Goal: Task Accomplishment & Management: Complete application form

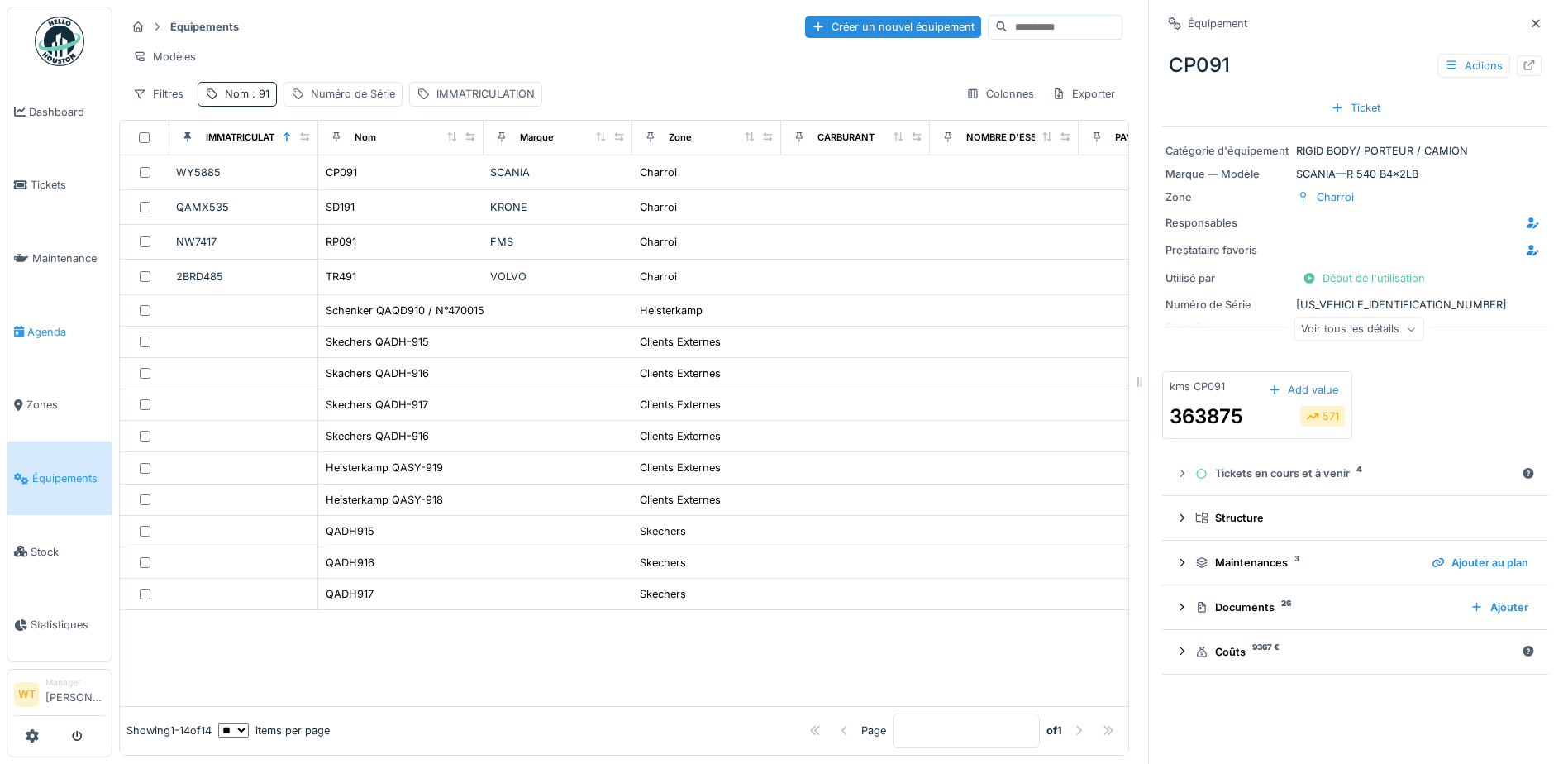
click at [51, 324] on span "Agenda" at bounding box center [66, 332] width 77 height 16
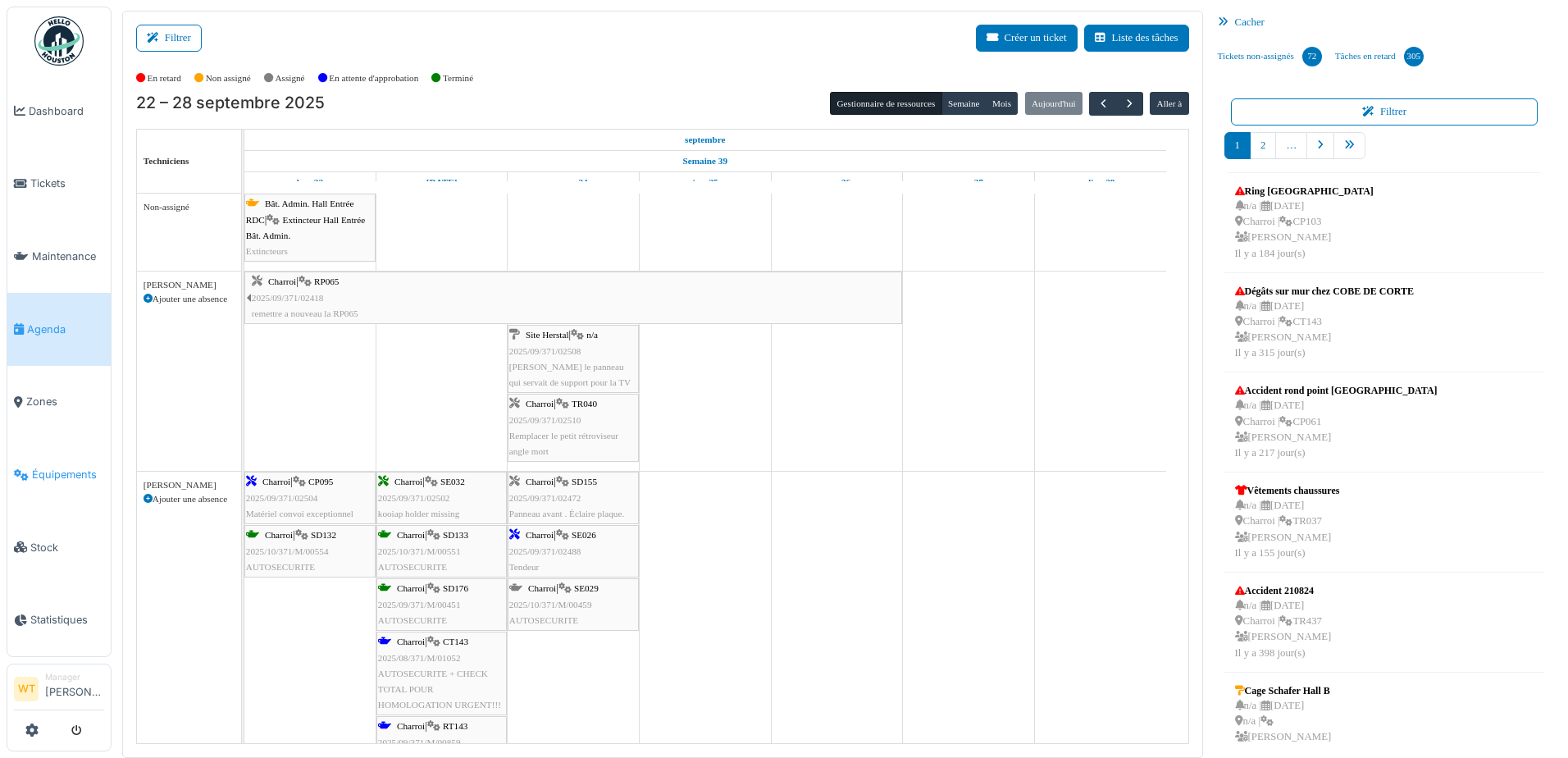
click at [77, 467] on span "Équipements" at bounding box center [68, 474] width 73 height 16
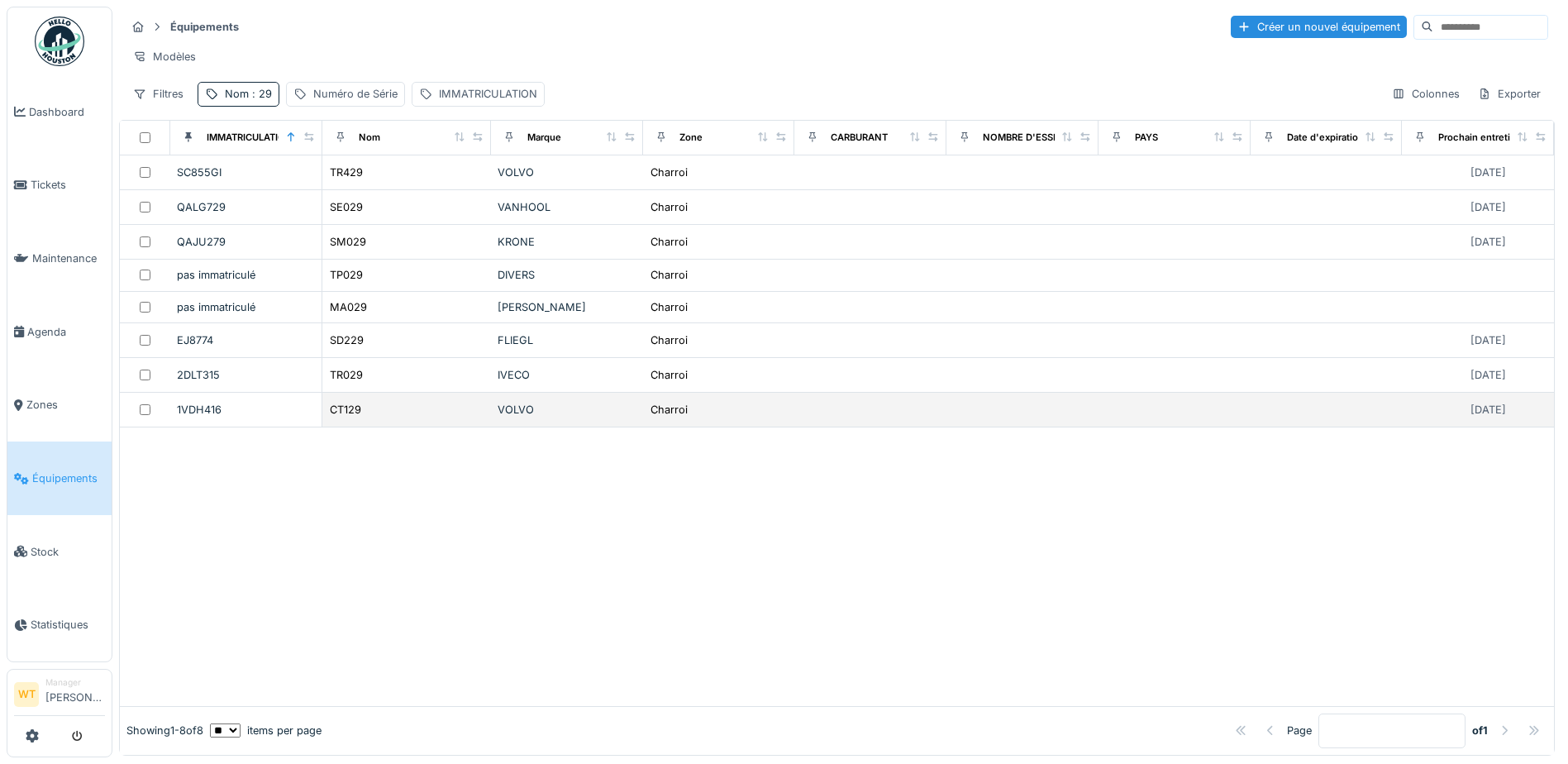
click at [467, 418] on div "CT129" at bounding box center [406, 409] width 155 height 17
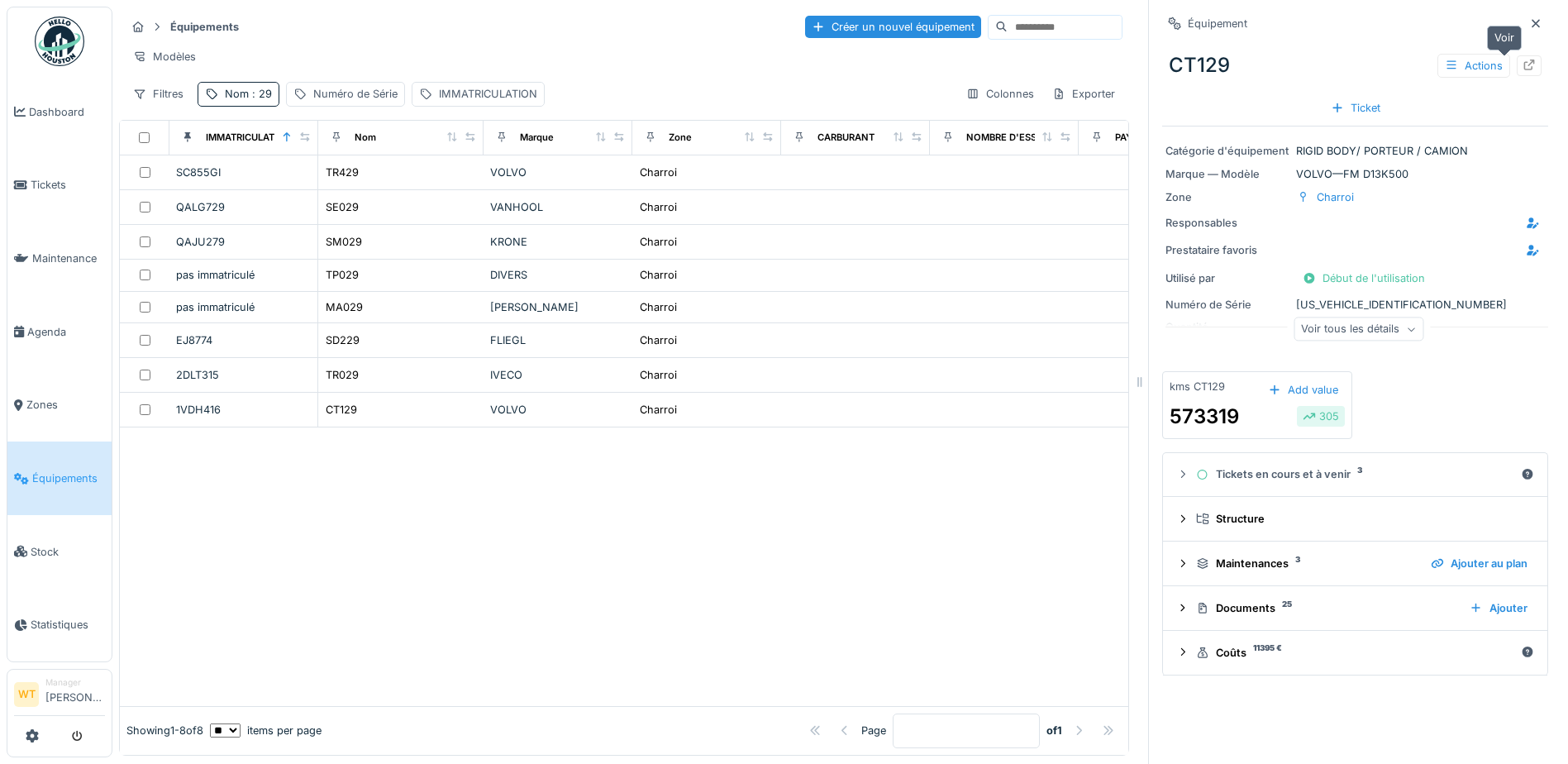
click at [1516, 60] on div at bounding box center [1529, 66] width 25 height 21
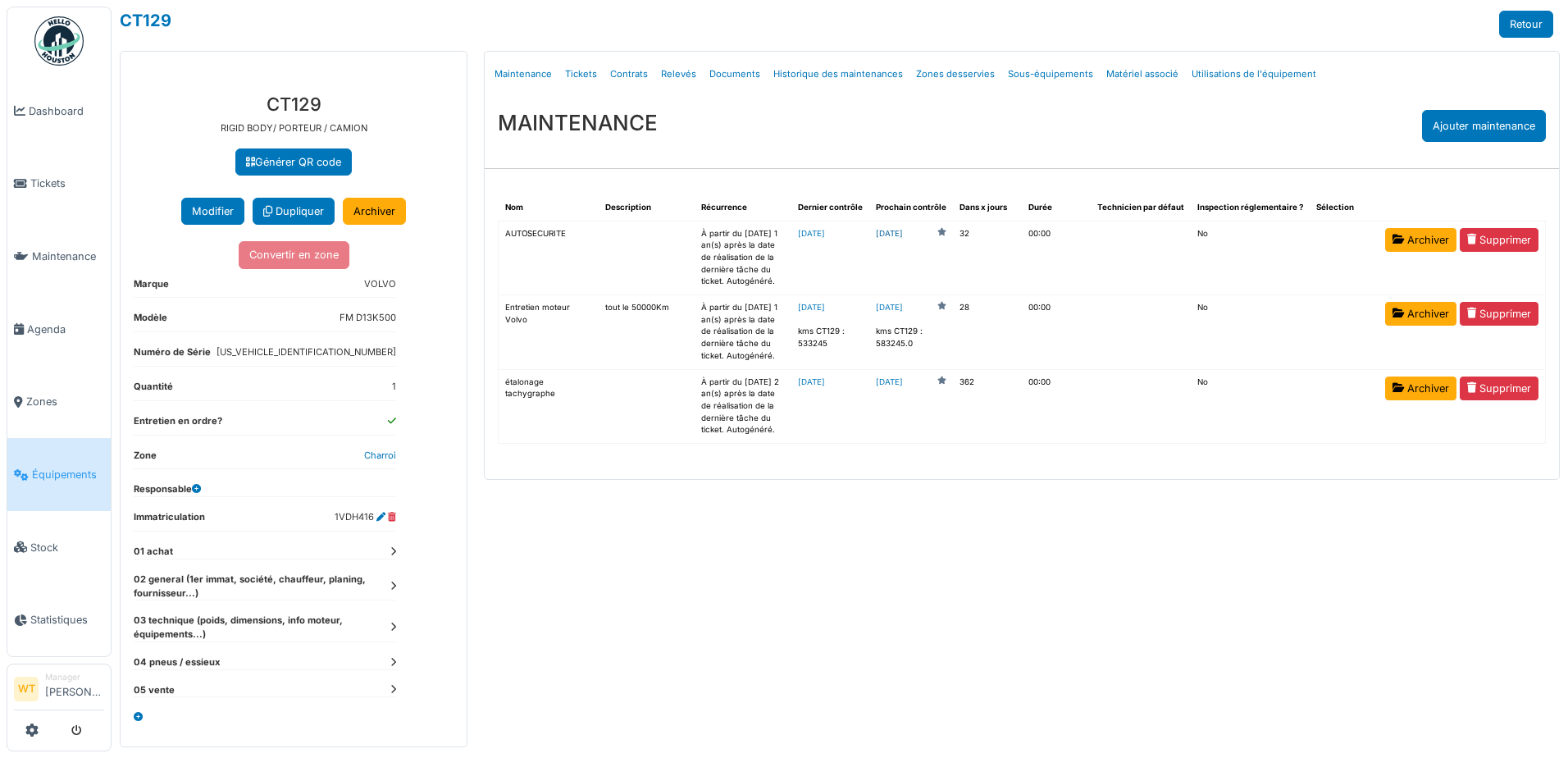
click at [903, 236] on link "2025-10-26" at bounding box center [889, 233] width 27 height 12
click at [59, 468] on span "Équipements" at bounding box center [68, 474] width 73 height 16
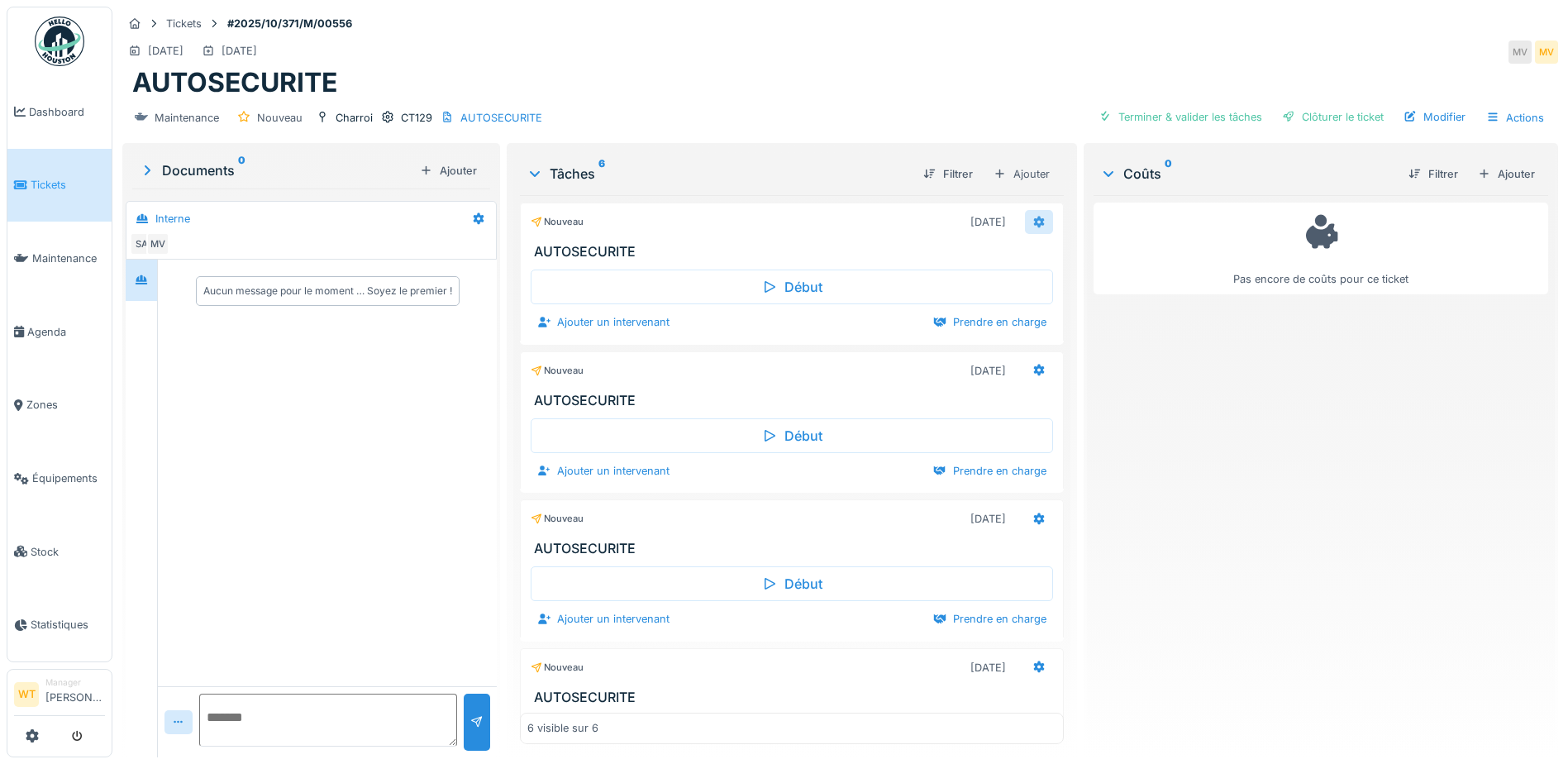
click at [1034, 219] on icon at bounding box center [1039, 222] width 11 height 12
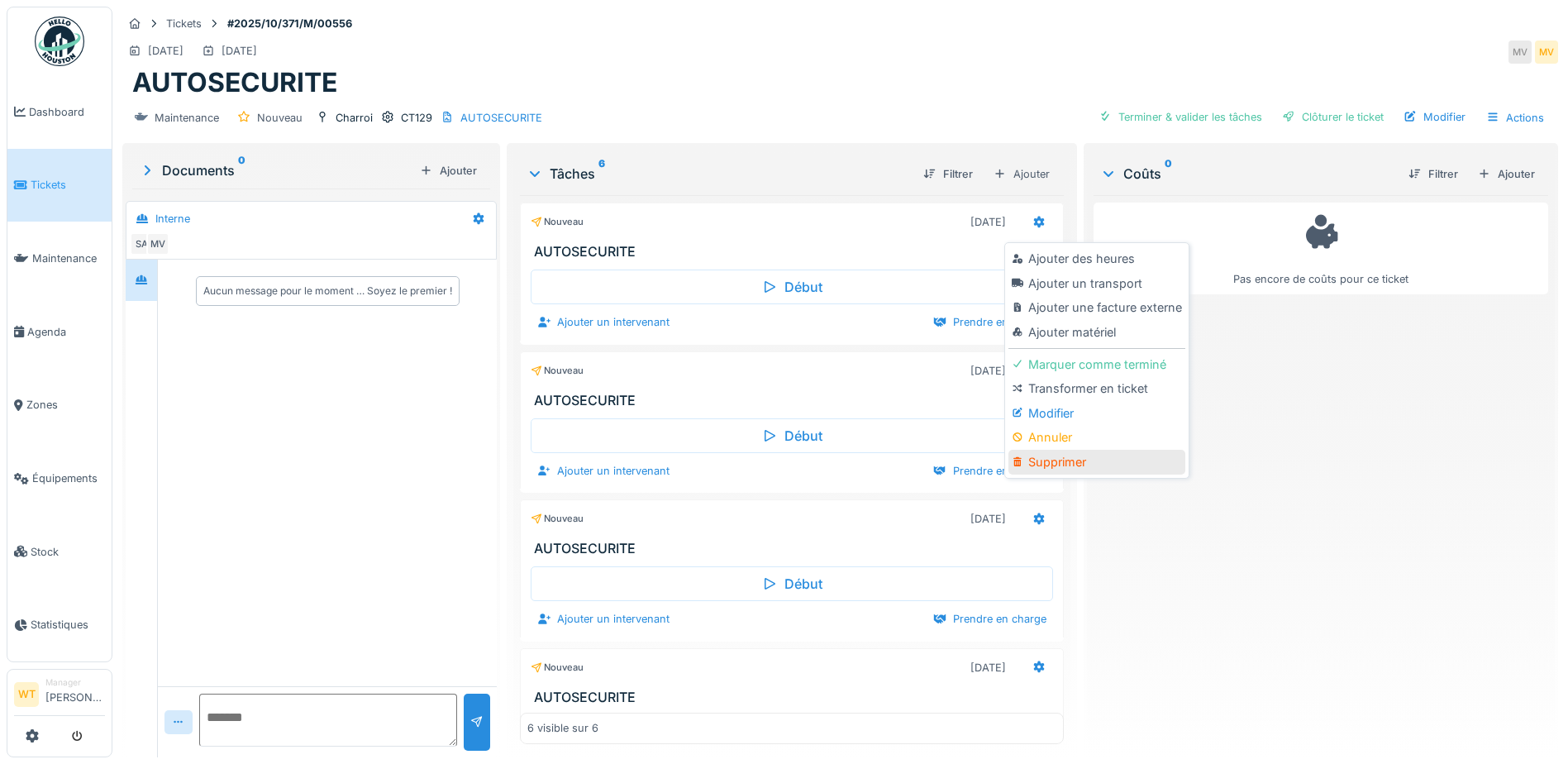
click at [1084, 456] on div "Supprimer" at bounding box center [1096, 462] width 176 height 25
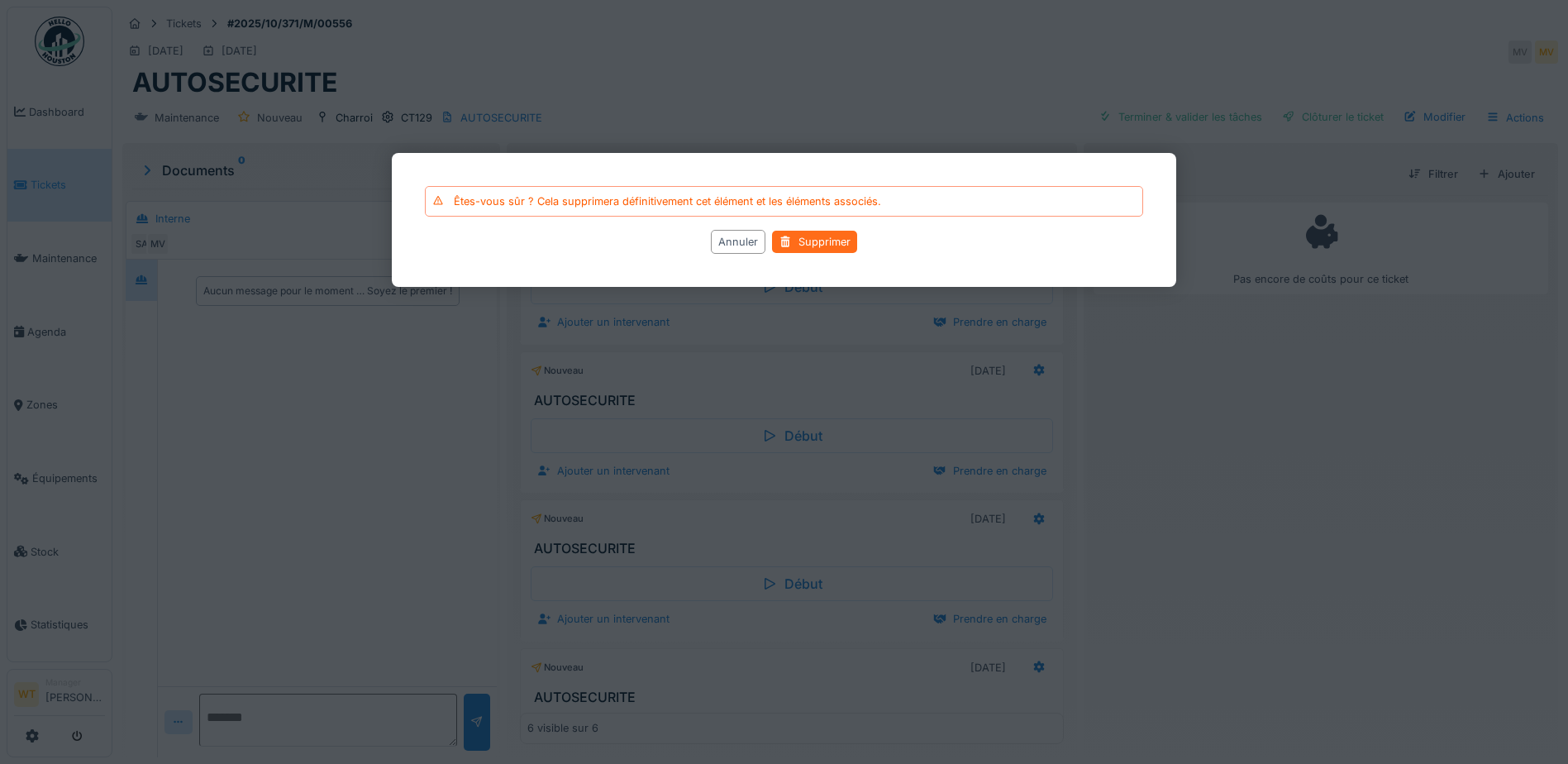
click at [813, 242] on div "Supprimer" at bounding box center [814, 241] width 85 height 22
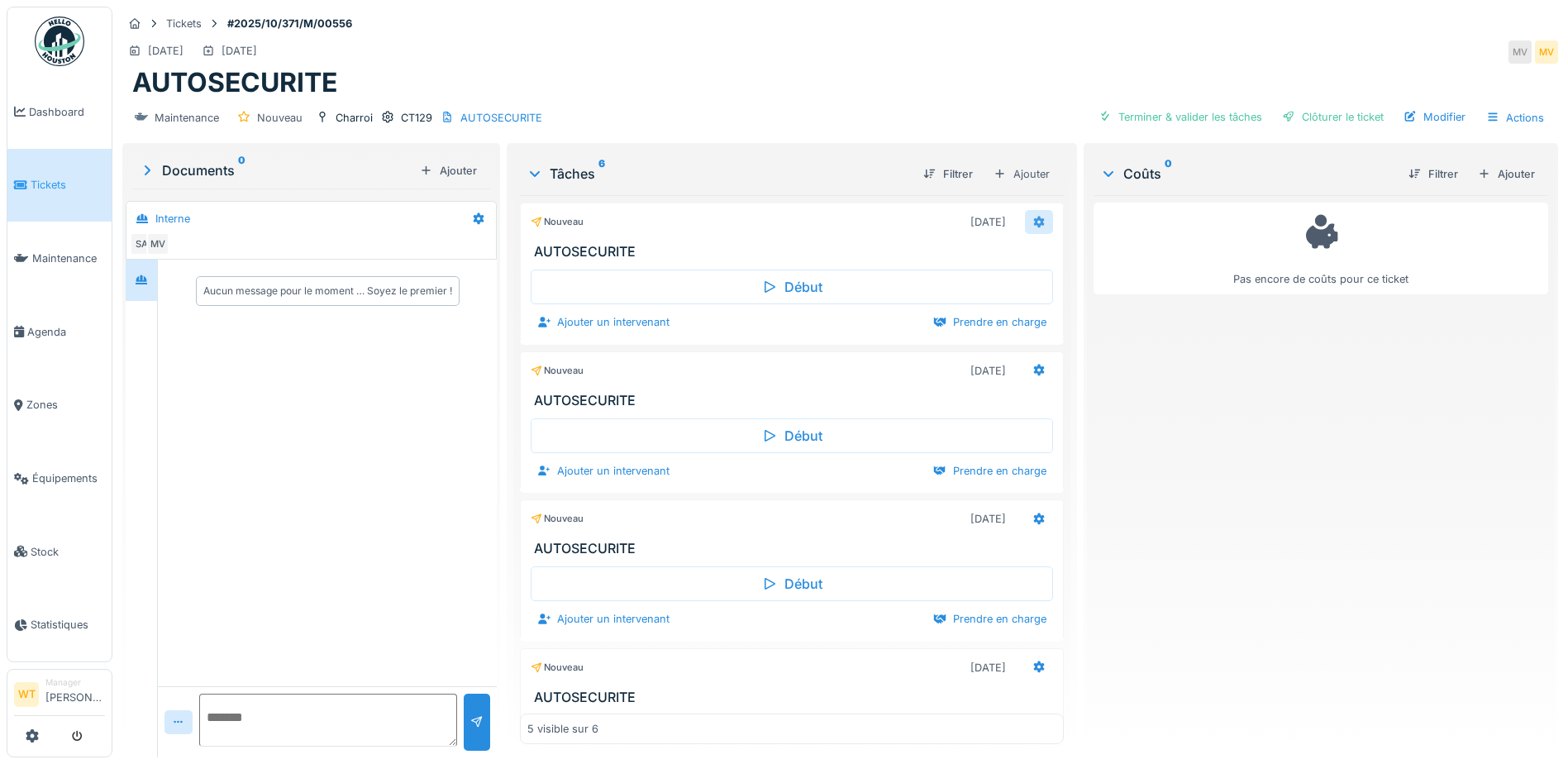
click at [1034, 224] on icon at bounding box center [1039, 222] width 11 height 12
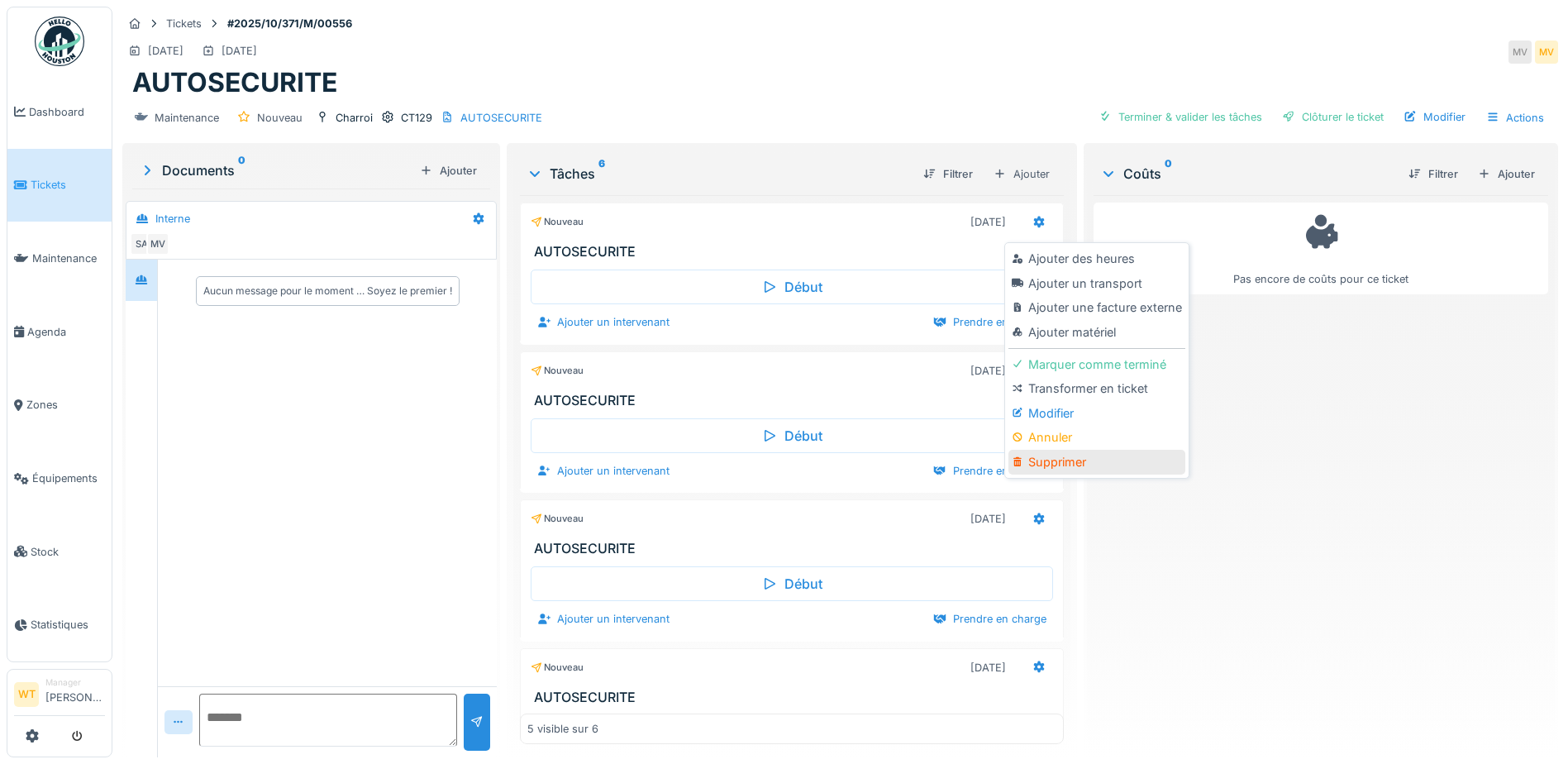
click at [1106, 464] on div "Supprimer" at bounding box center [1096, 462] width 176 height 25
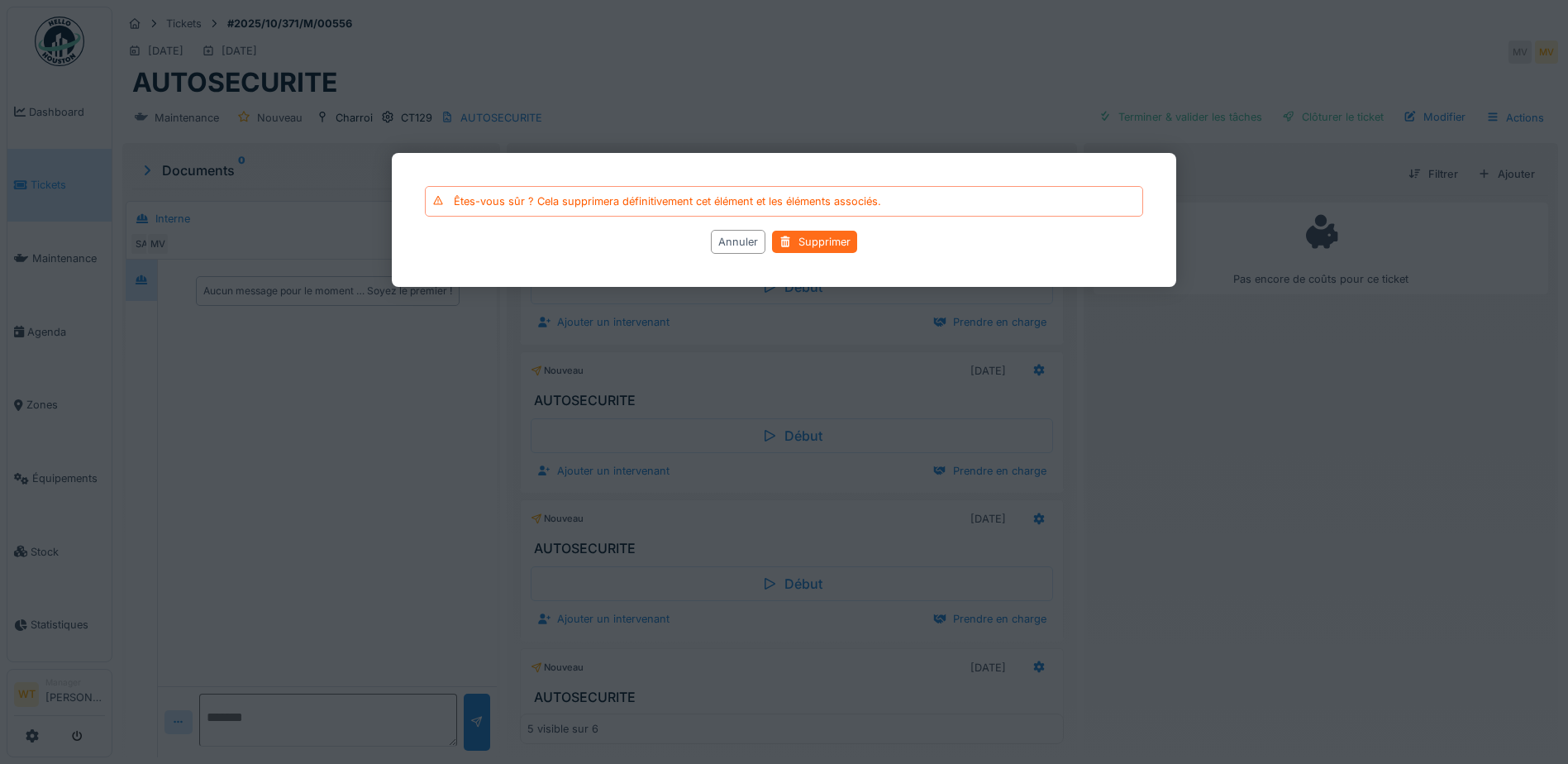
click at [829, 243] on div "Supprimer" at bounding box center [814, 241] width 85 height 22
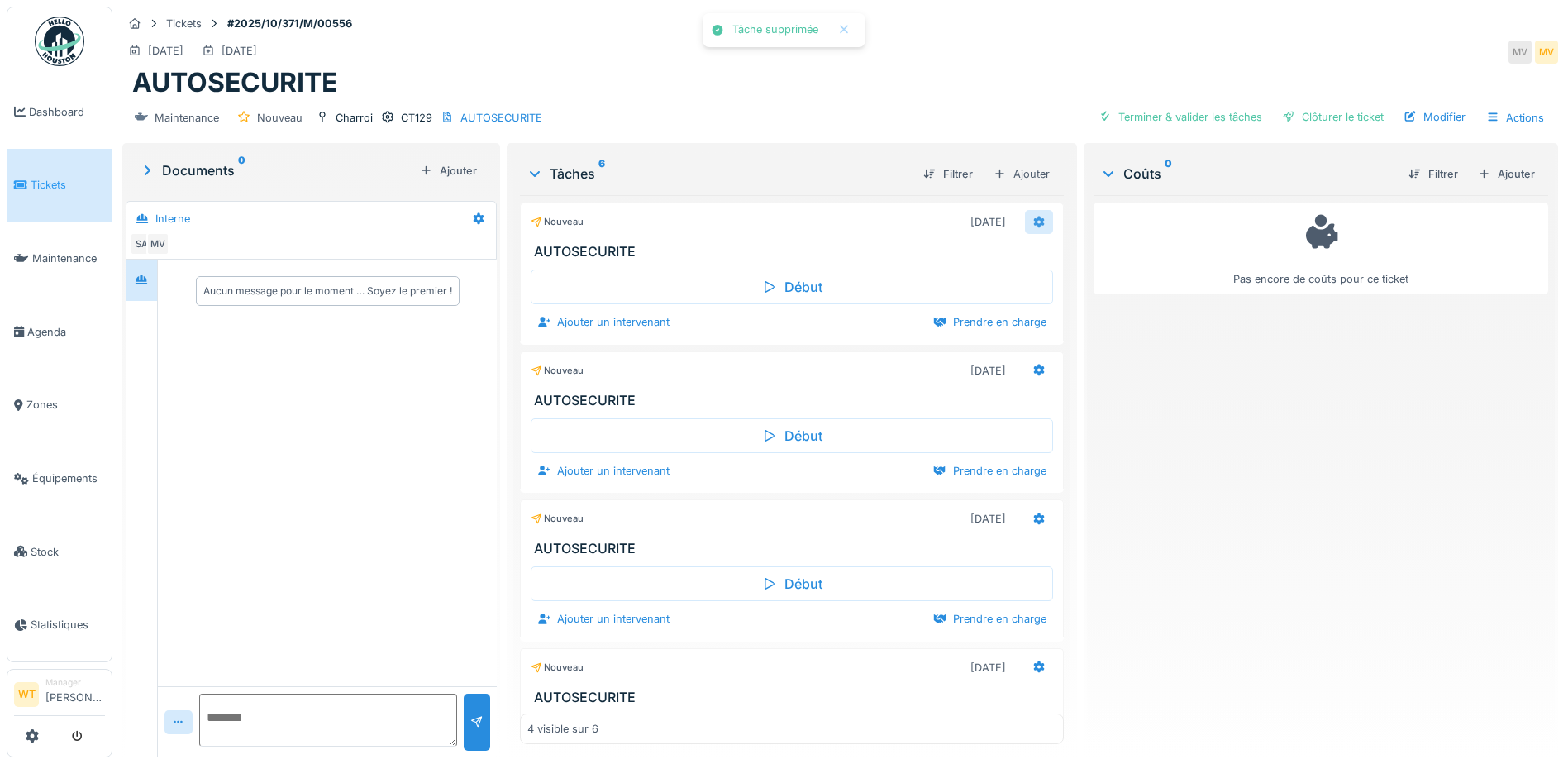
click at [1034, 224] on icon at bounding box center [1039, 222] width 11 height 12
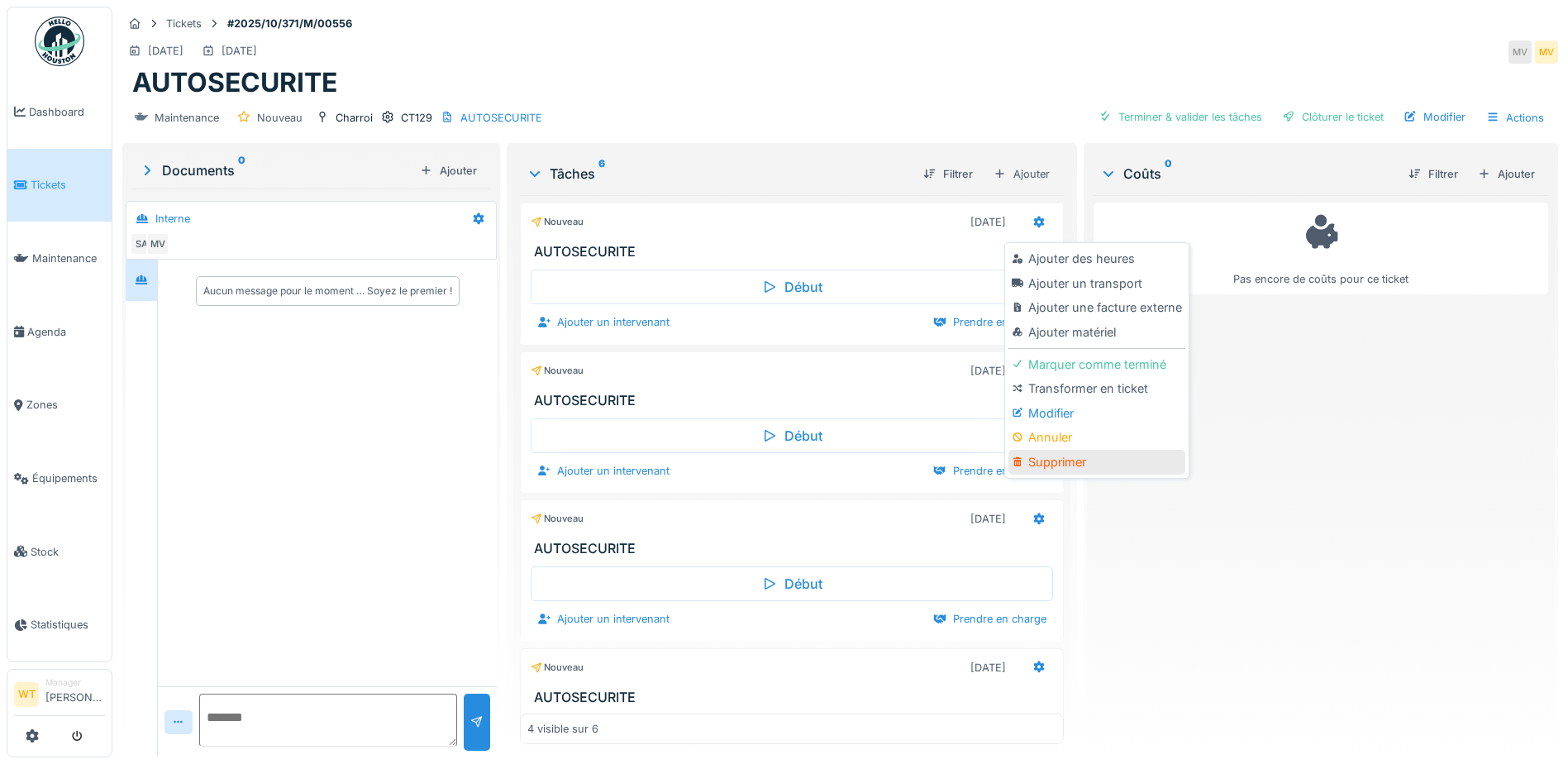
click at [1074, 466] on div "Supprimer" at bounding box center [1096, 462] width 176 height 25
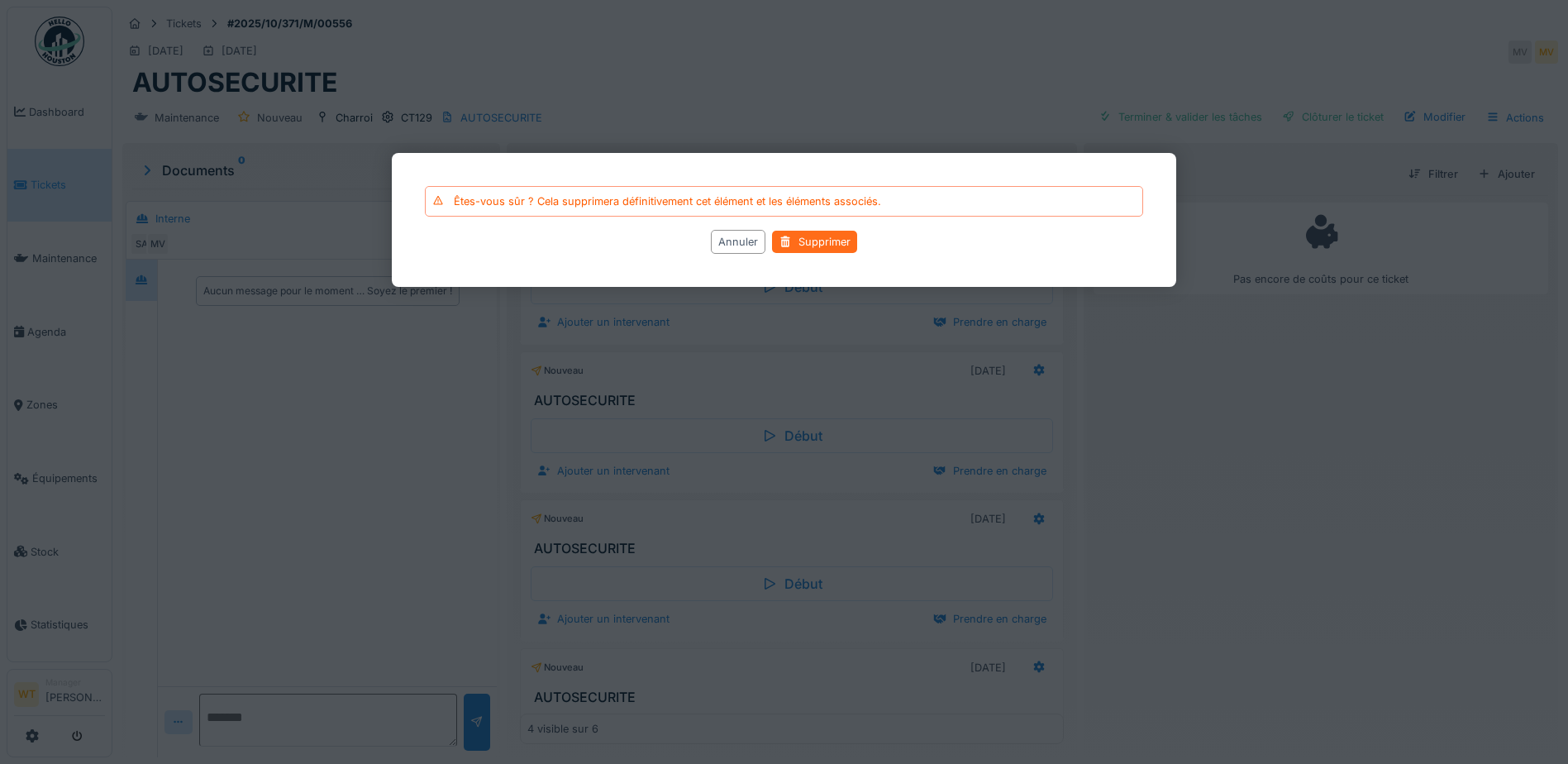
click at [828, 243] on div "Supprimer" at bounding box center [814, 241] width 85 height 22
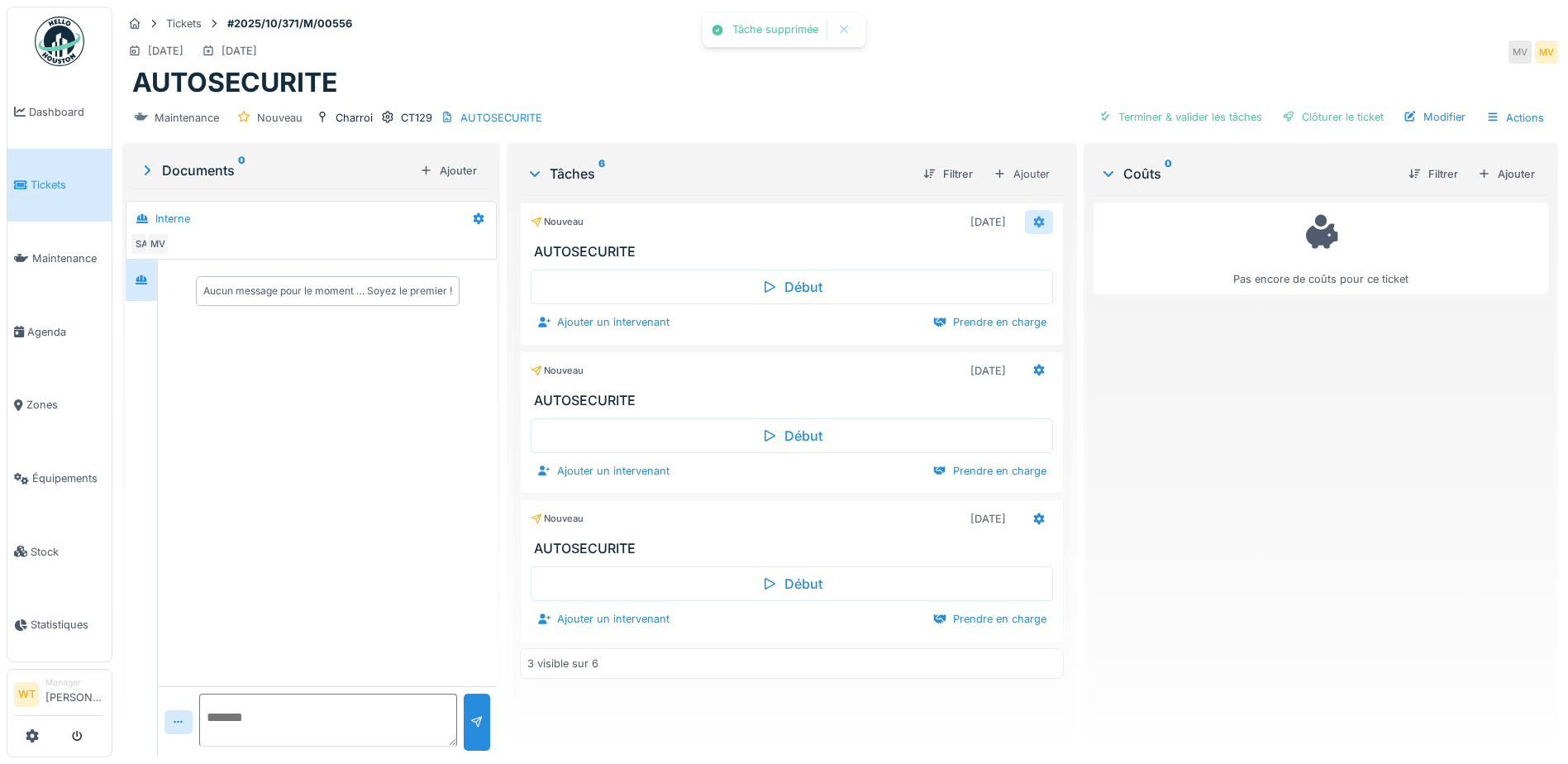
click at [1035, 219] on icon at bounding box center [1039, 222] width 11 height 12
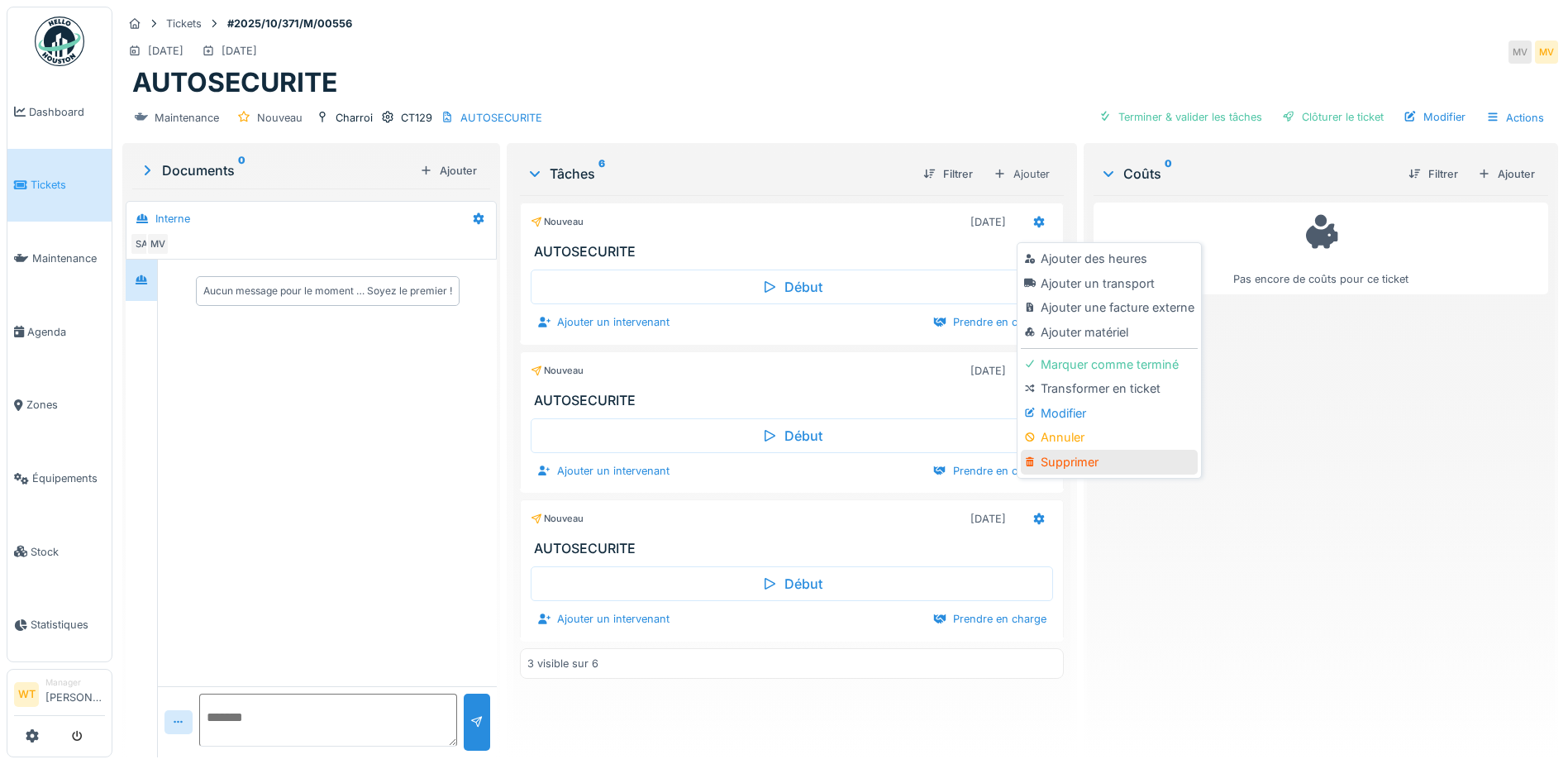
click at [1095, 459] on div "Supprimer" at bounding box center [1108, 462] width 176 height 25
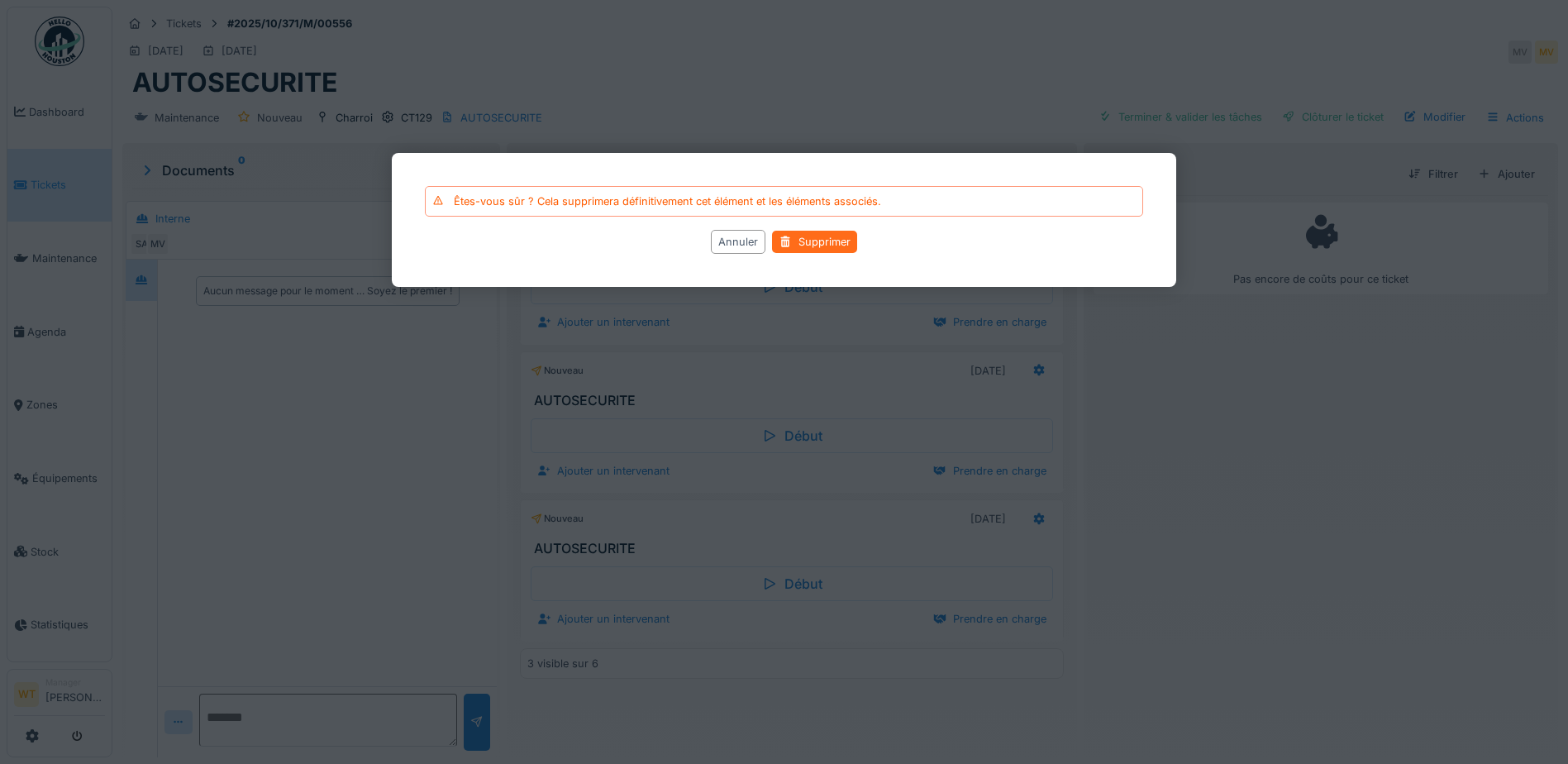
click at [809, 239] on div "Supprimer" at bounding box center [814, 241] width 85 height 22
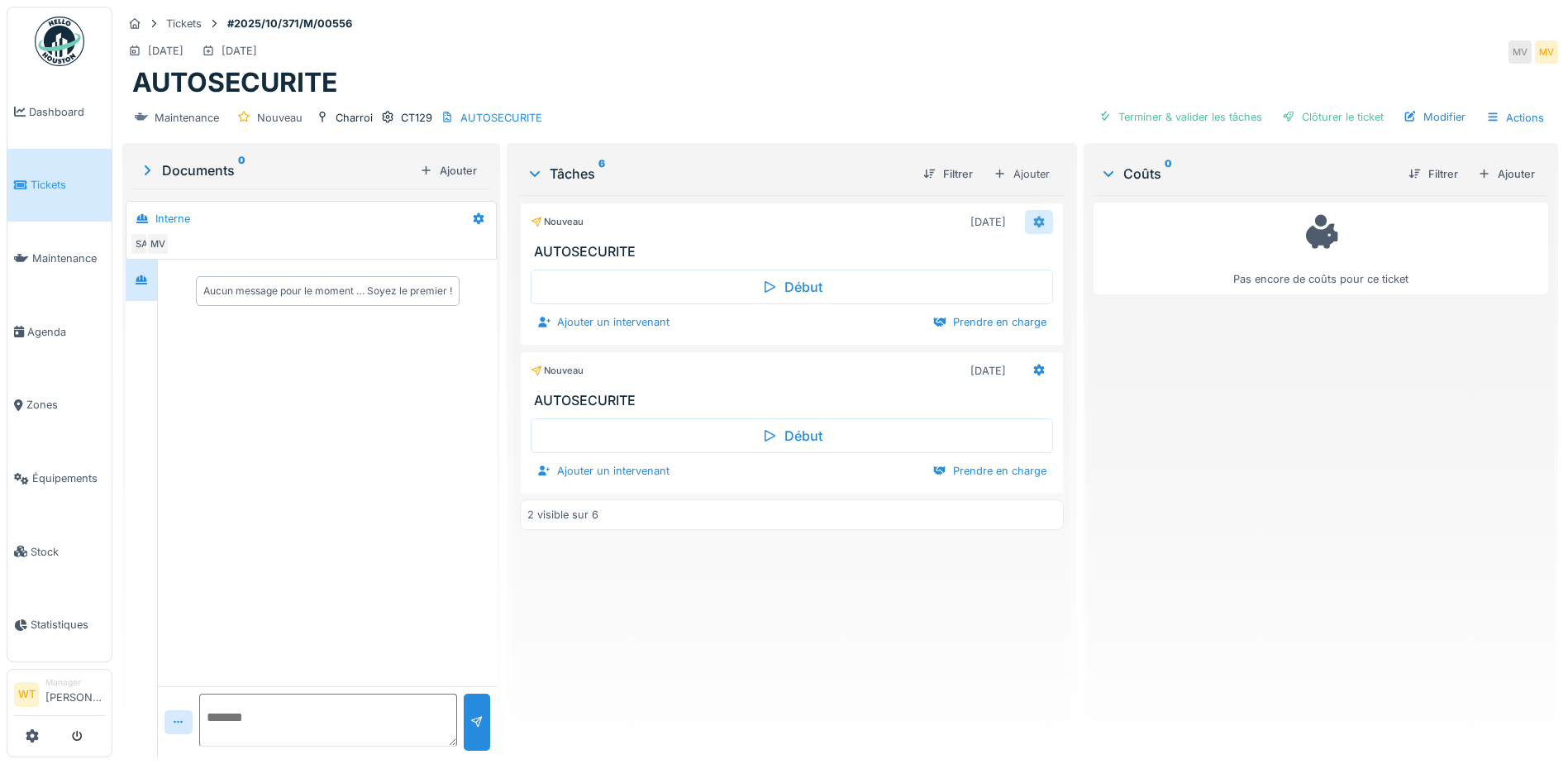
click at [1032, 222] on icon at bounding box center [1039, 222] width 13 height 11
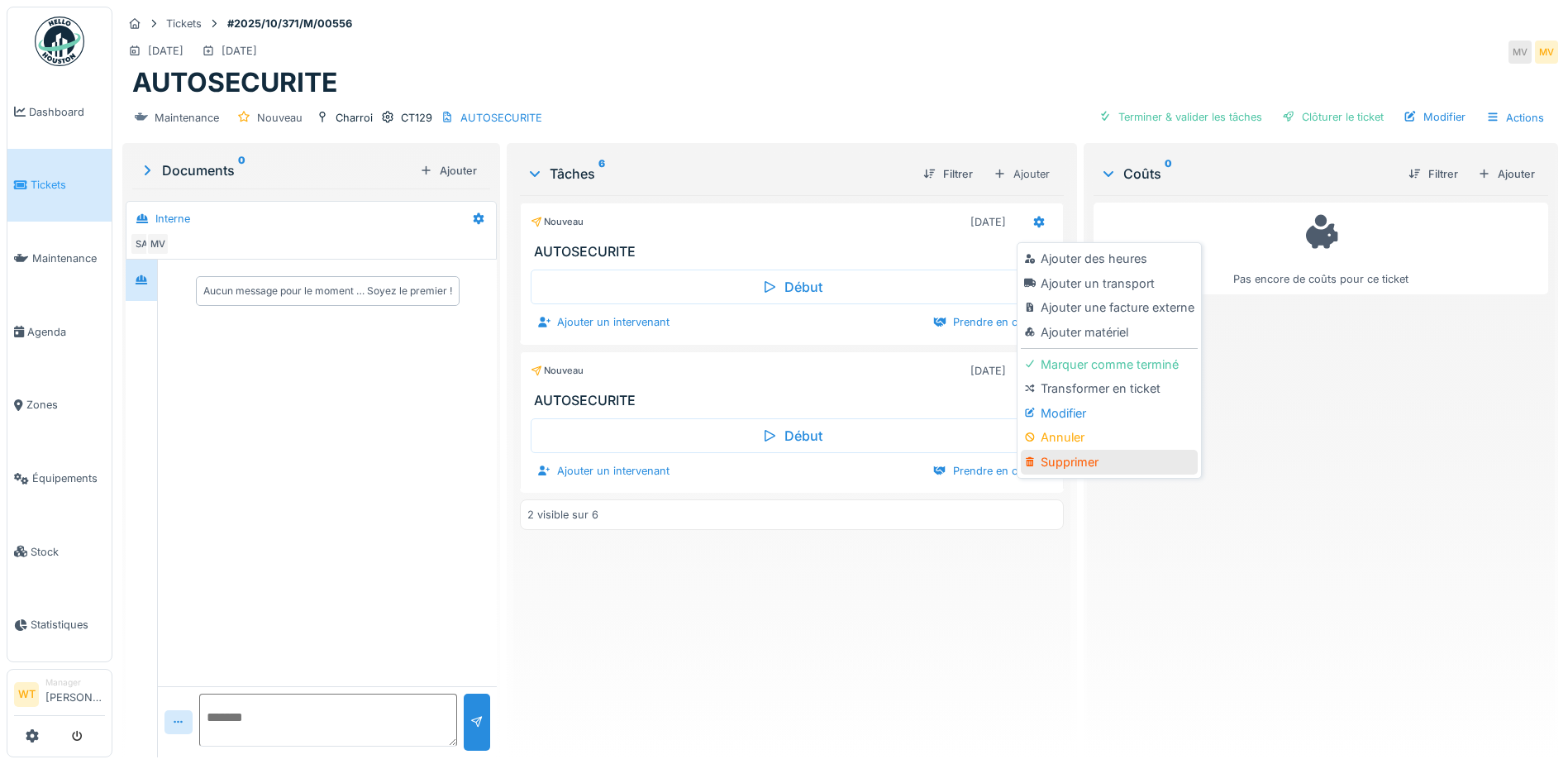
click at [1073, 458] on div "Supprimer" at bounding box center [1108, 462] width 176 height 25
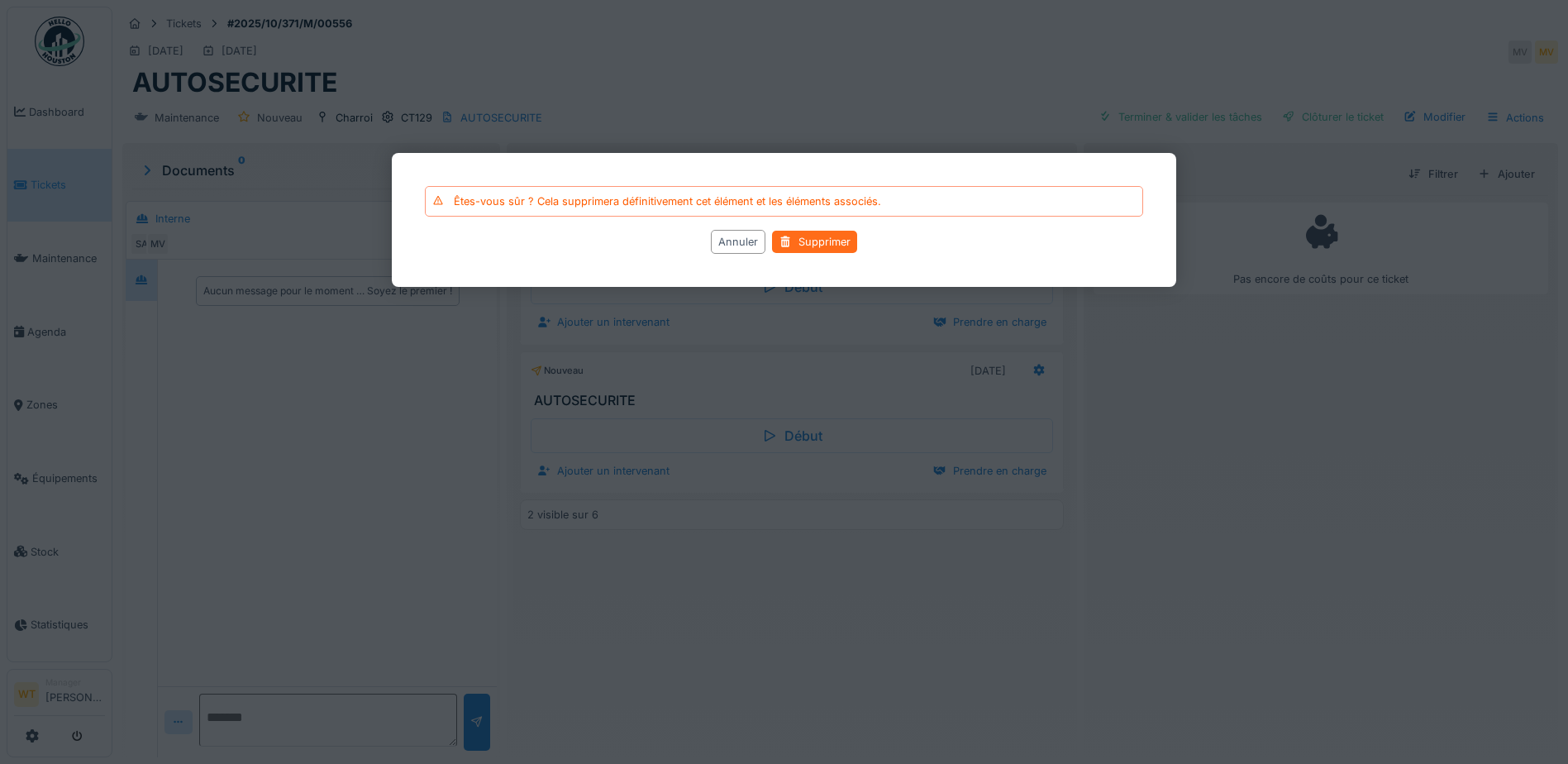
click at [840, 243] on div "Supprimer" at bounding box center [814, 241] width 85 height 22
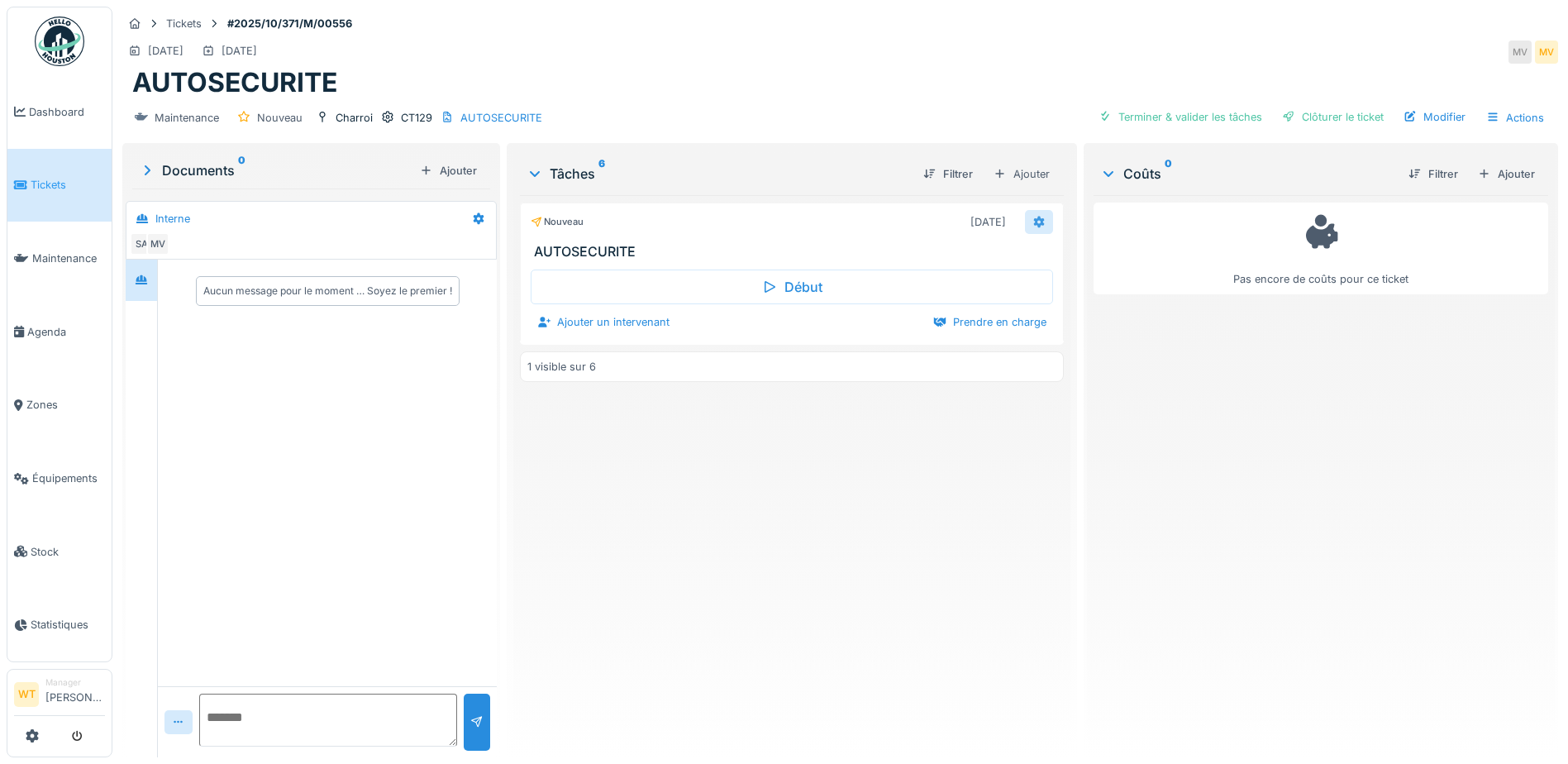
click at [1034, 227] on icon at bounding box center [1039, 222] width 11 height 12
click at [624, 319] on div "Ajouter un intervenant" at bounding box center [603, 322] width 145 height 22
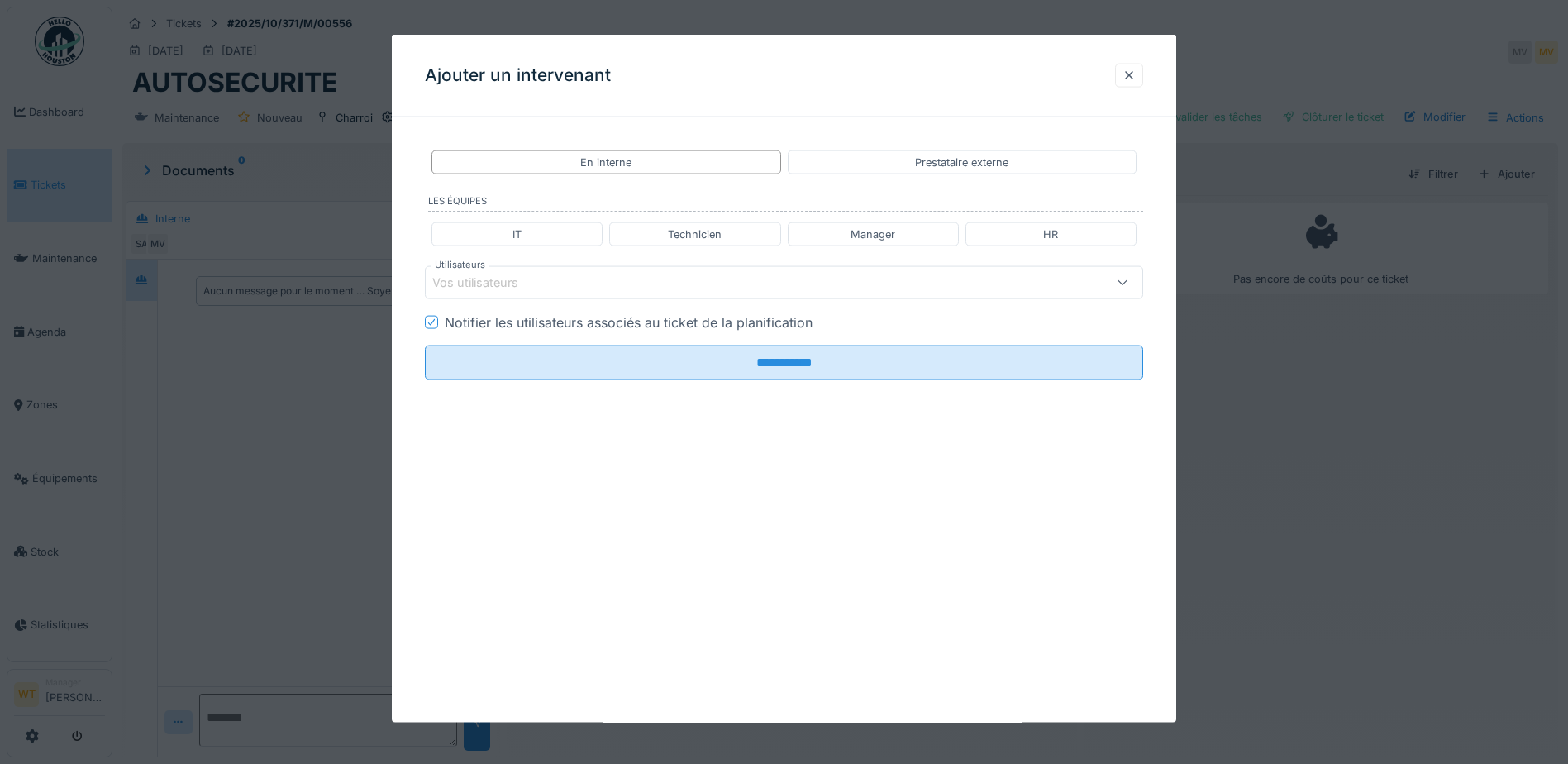
click at [629, 274] on div "Vos utilisateurs" at bounding box center [741, 283] width 619 height 18
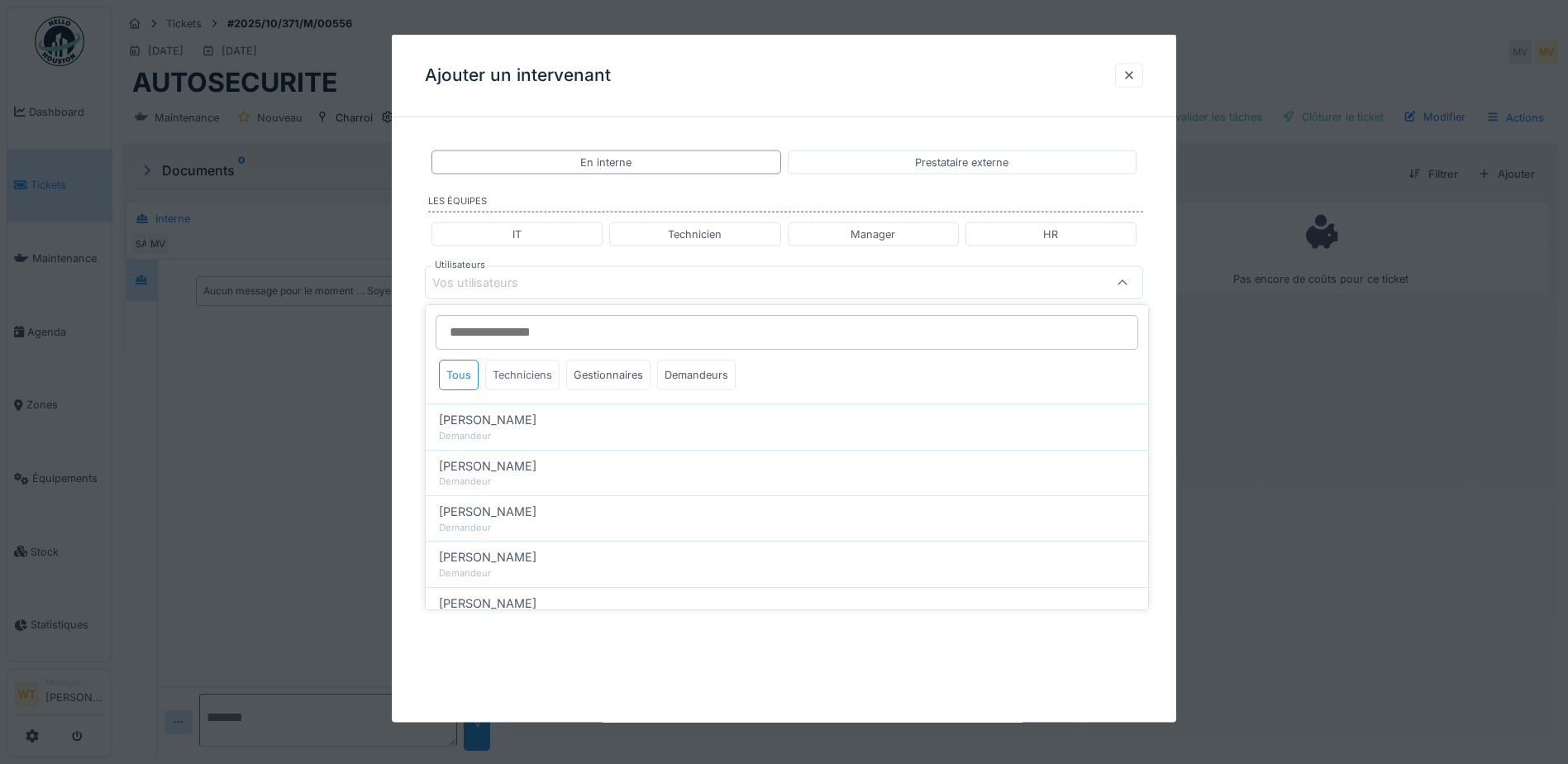
click at [541, 379] on div "Techniciens" at bounding box center [523, 375] width 75 height 31
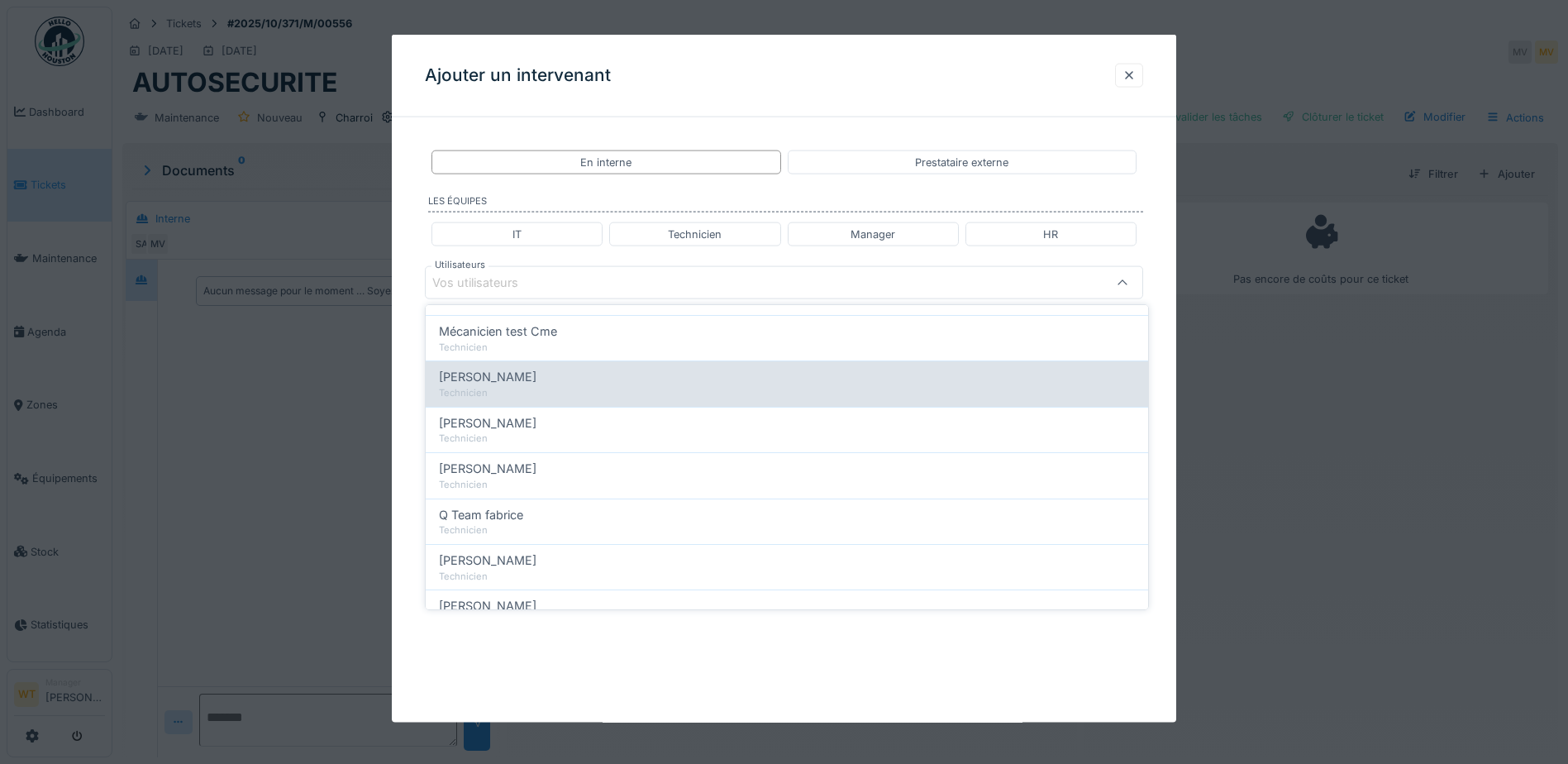
scroll to position [82, 0]
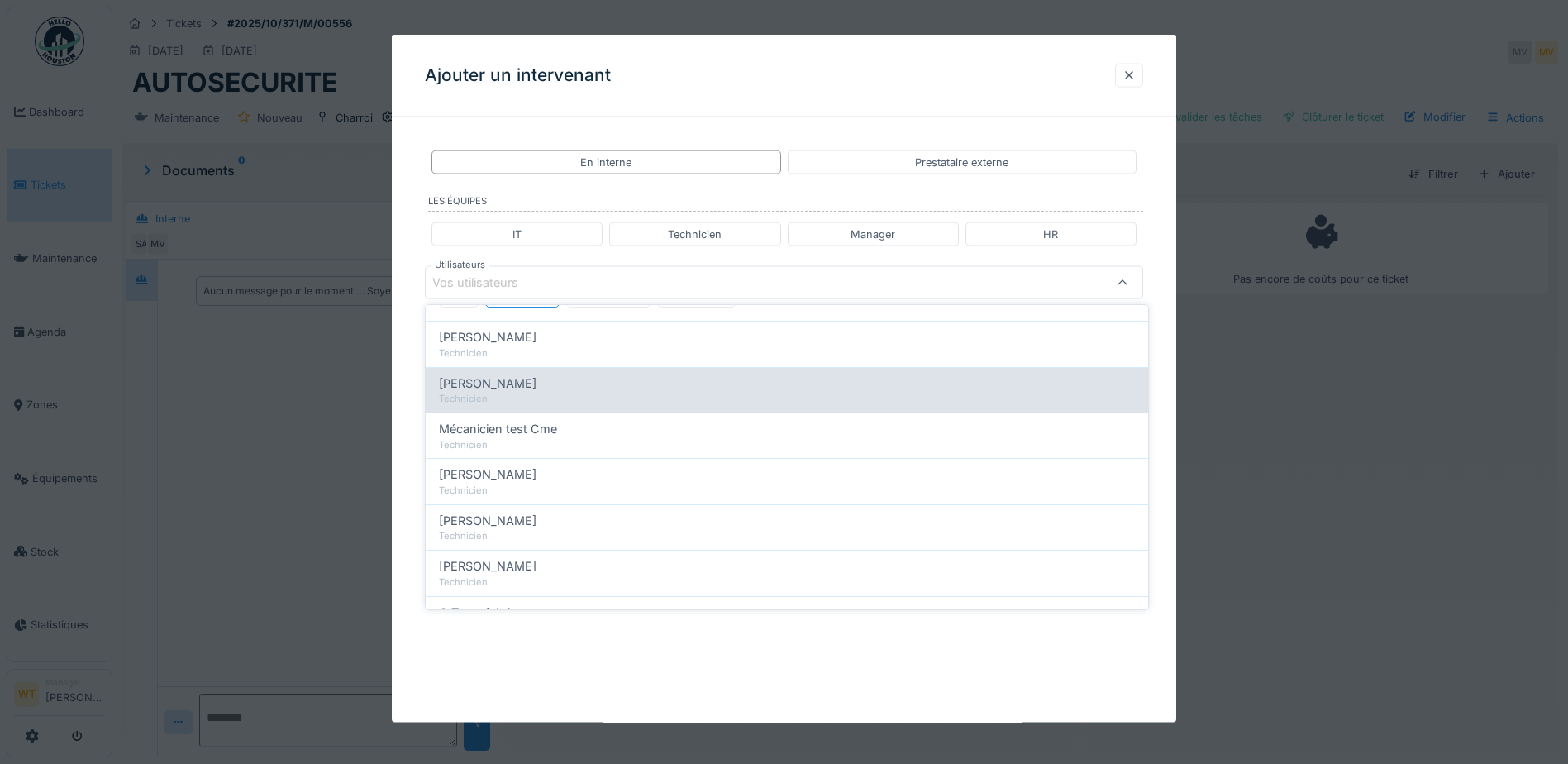
click at [510, 391] on div "[PERSON_NAME]" at bounding box center [786, 384] width 696 height 18
type input "****"
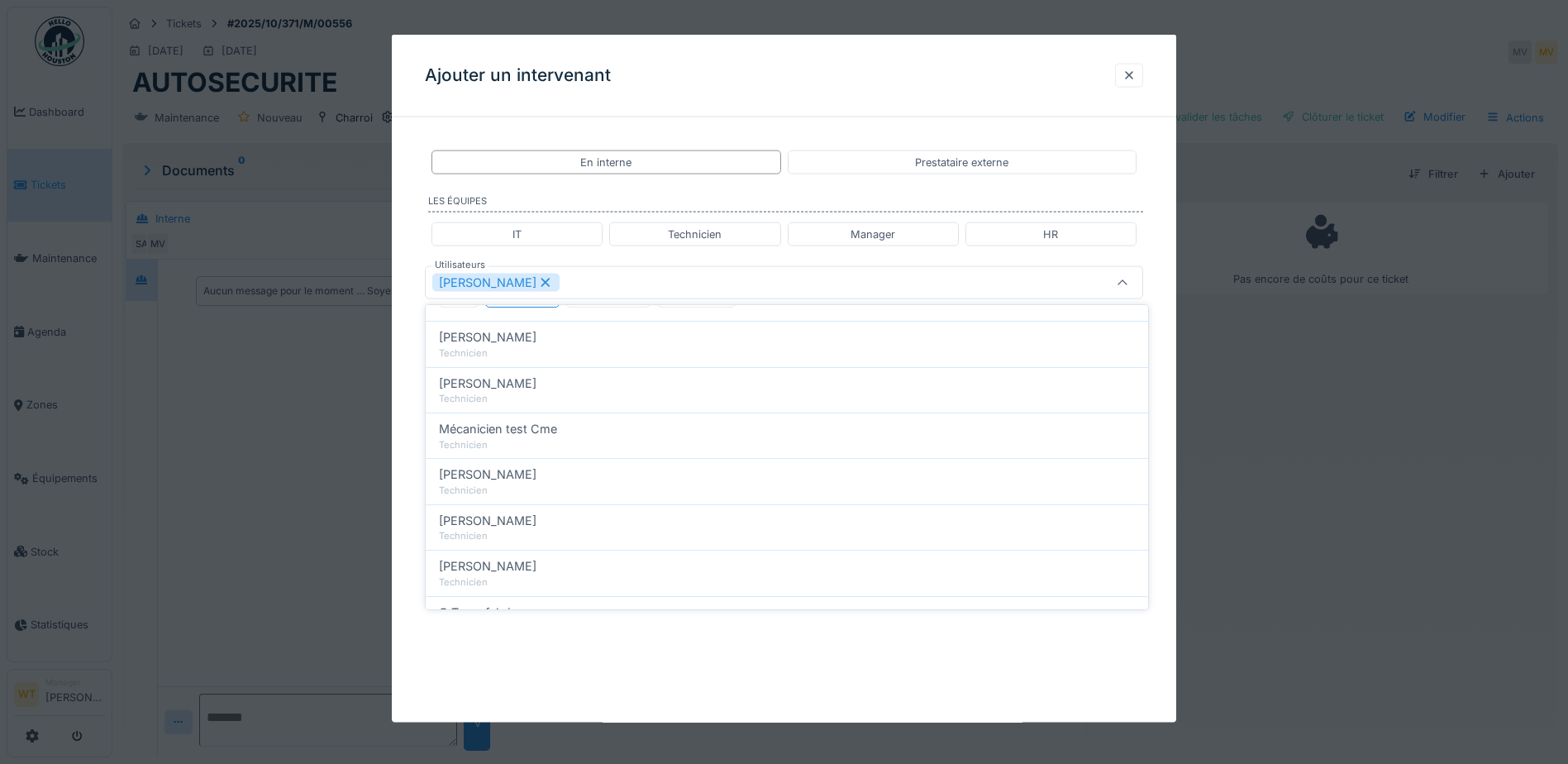
scroll to position [0, 0]
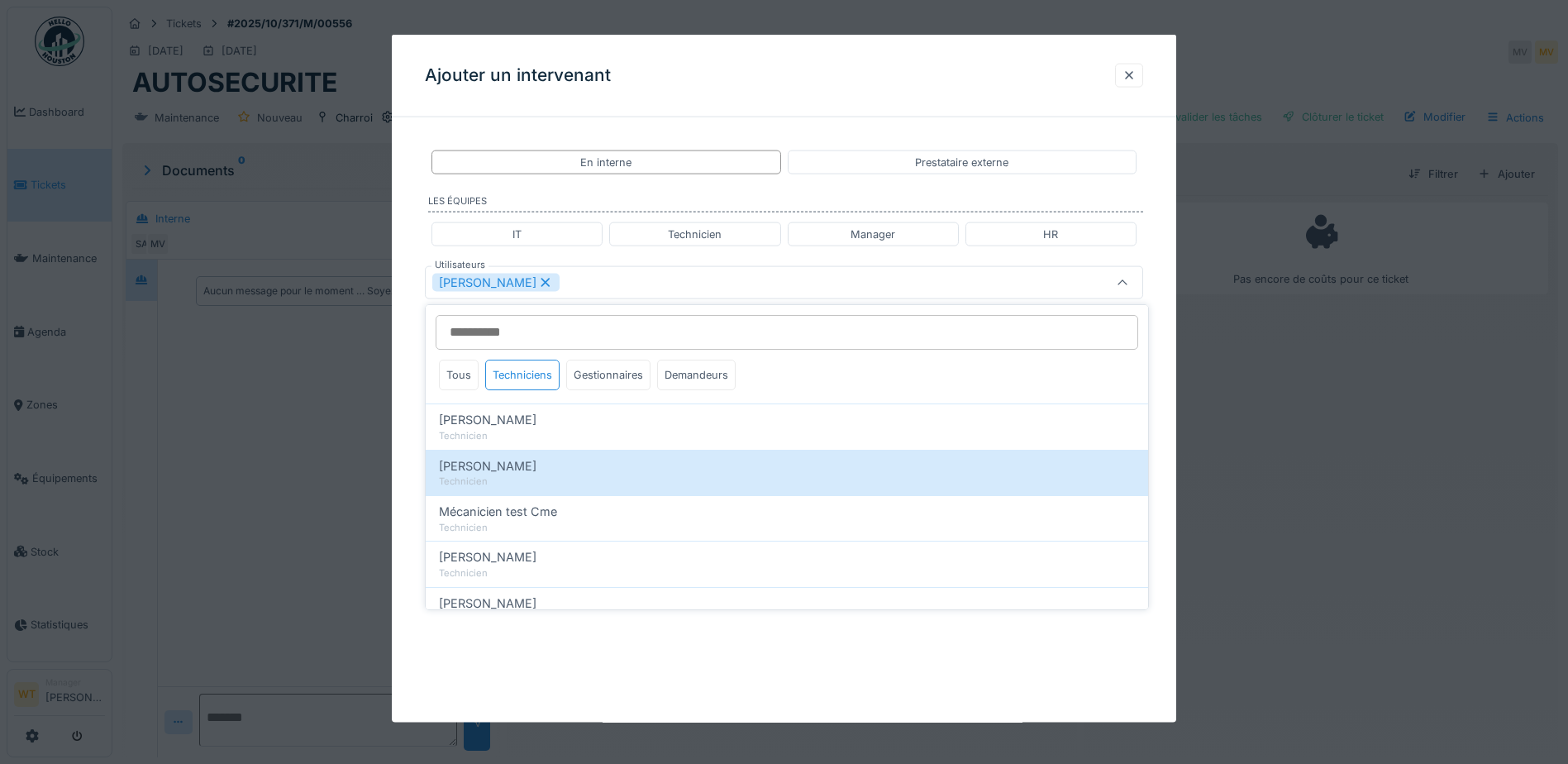
click at [626, 284] on div "[PERSON_NAME]" at bounding box center [741, 283] width 619 height 18
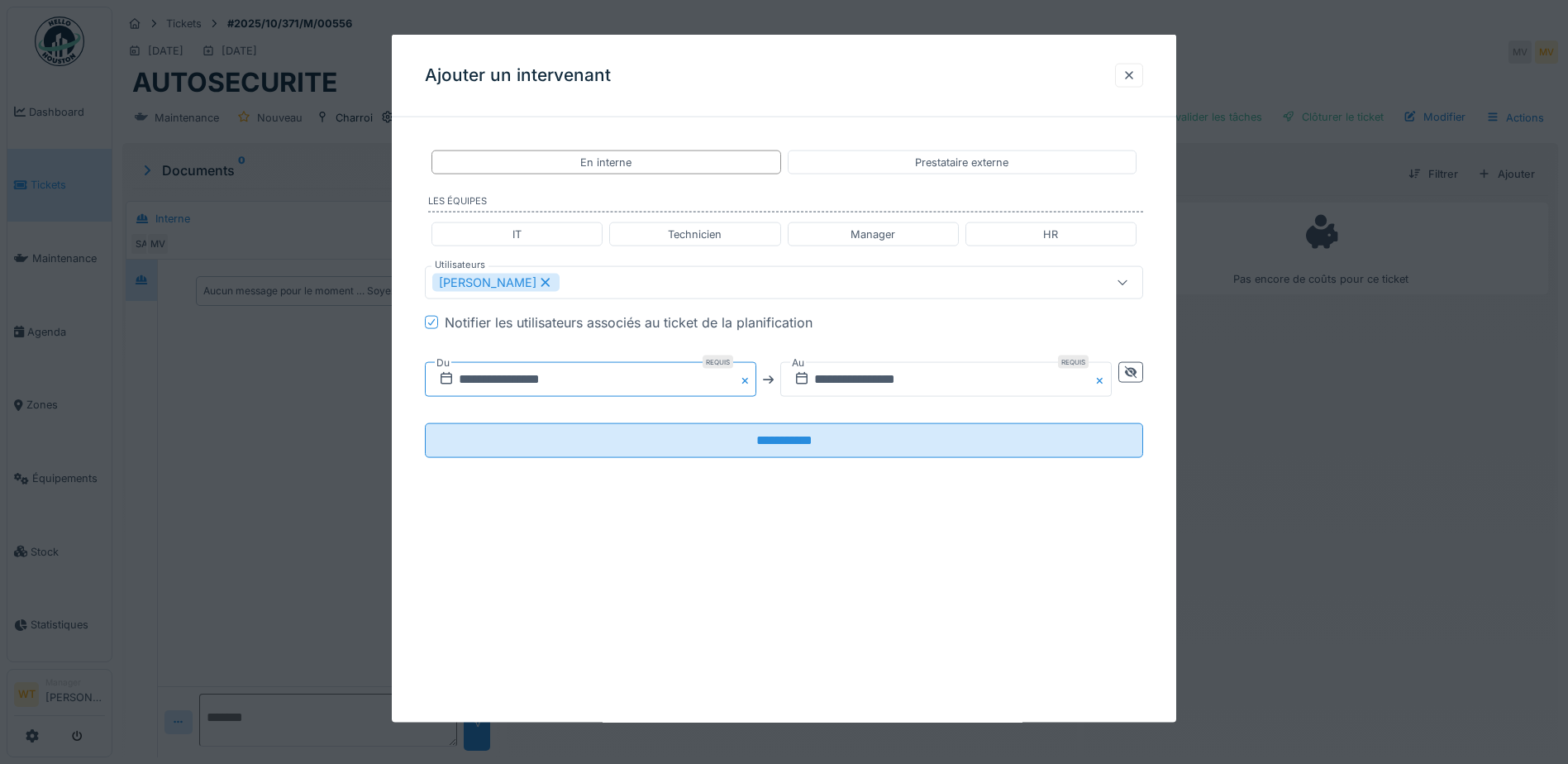
click at [580, 372] on input "**********" at bounding box center [590, 380] width 332 height 35
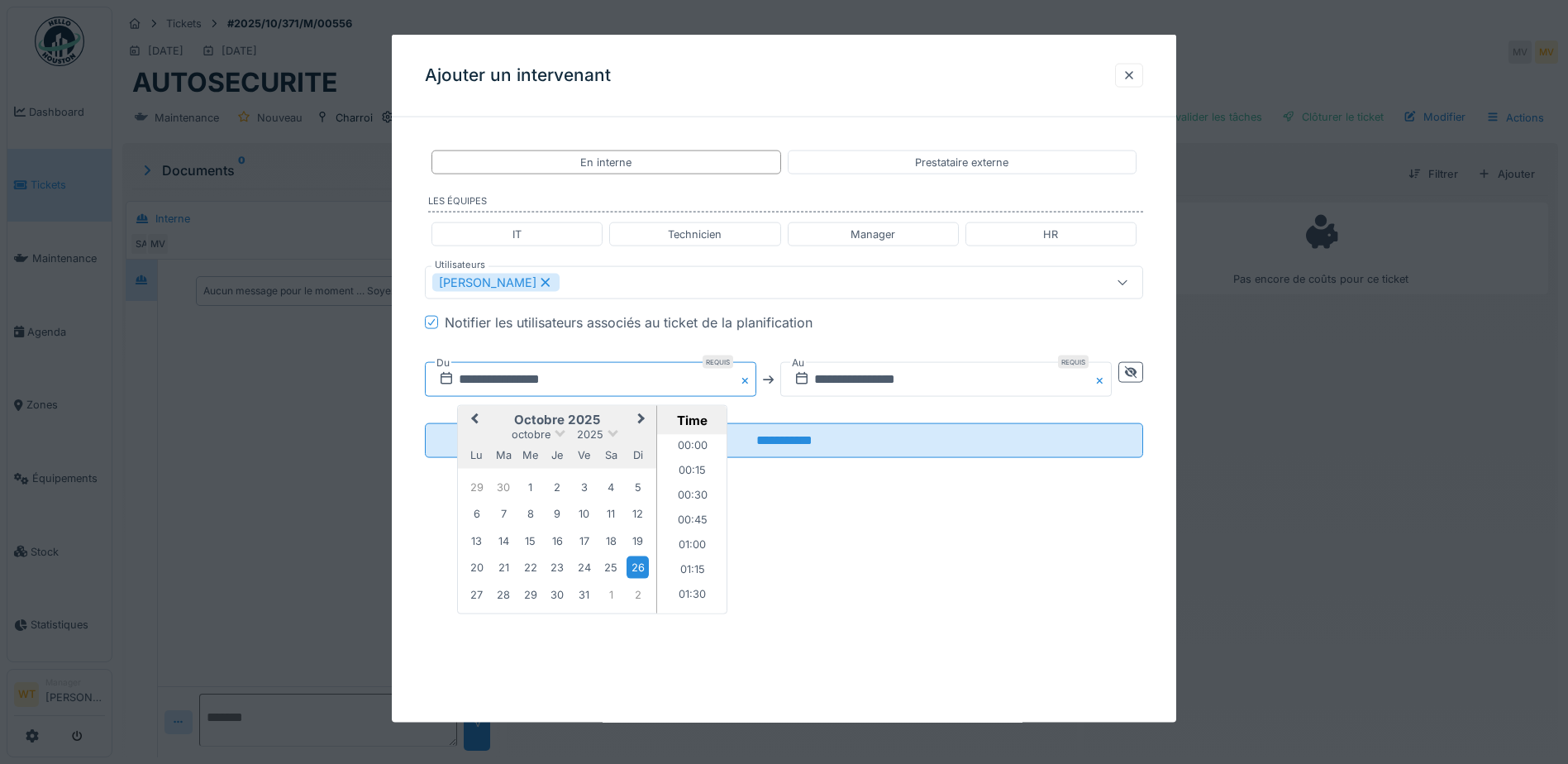
scroll to position [2106, 0]
click at [474, 418] on span "Previous Month" at bounding box center [474, 420] width 0 height 20
click at [641, 417] on span "Next Month" at bounding box center [641, 420] width 0 height 20
click at [532, 569] on div "24" at bounding box center [530, 568] width 22 height 24
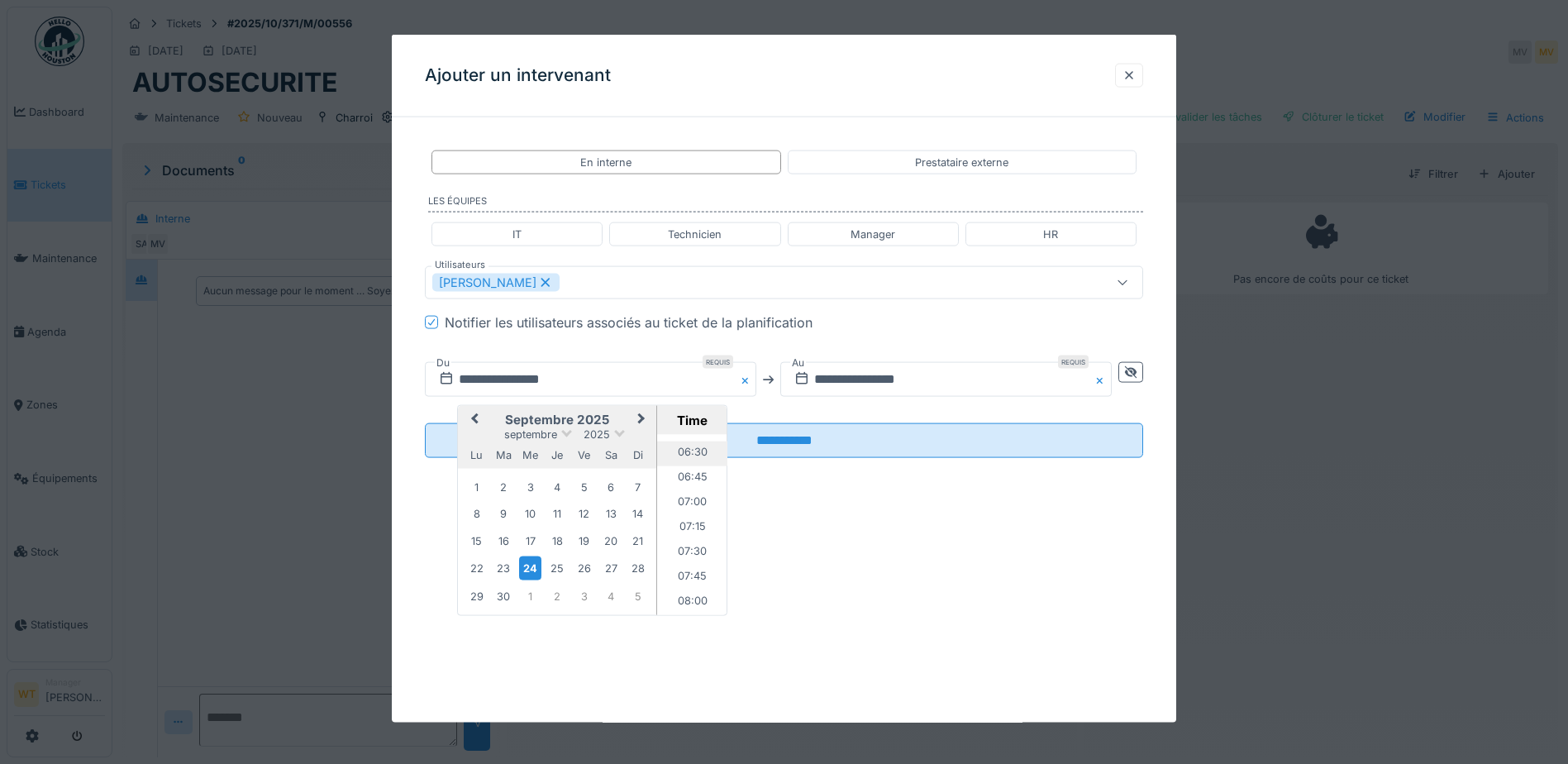
scroll to position [618, 0]
click at [693, 520] on li "07:00" at bounding box center [692, 525] width 71 height 25
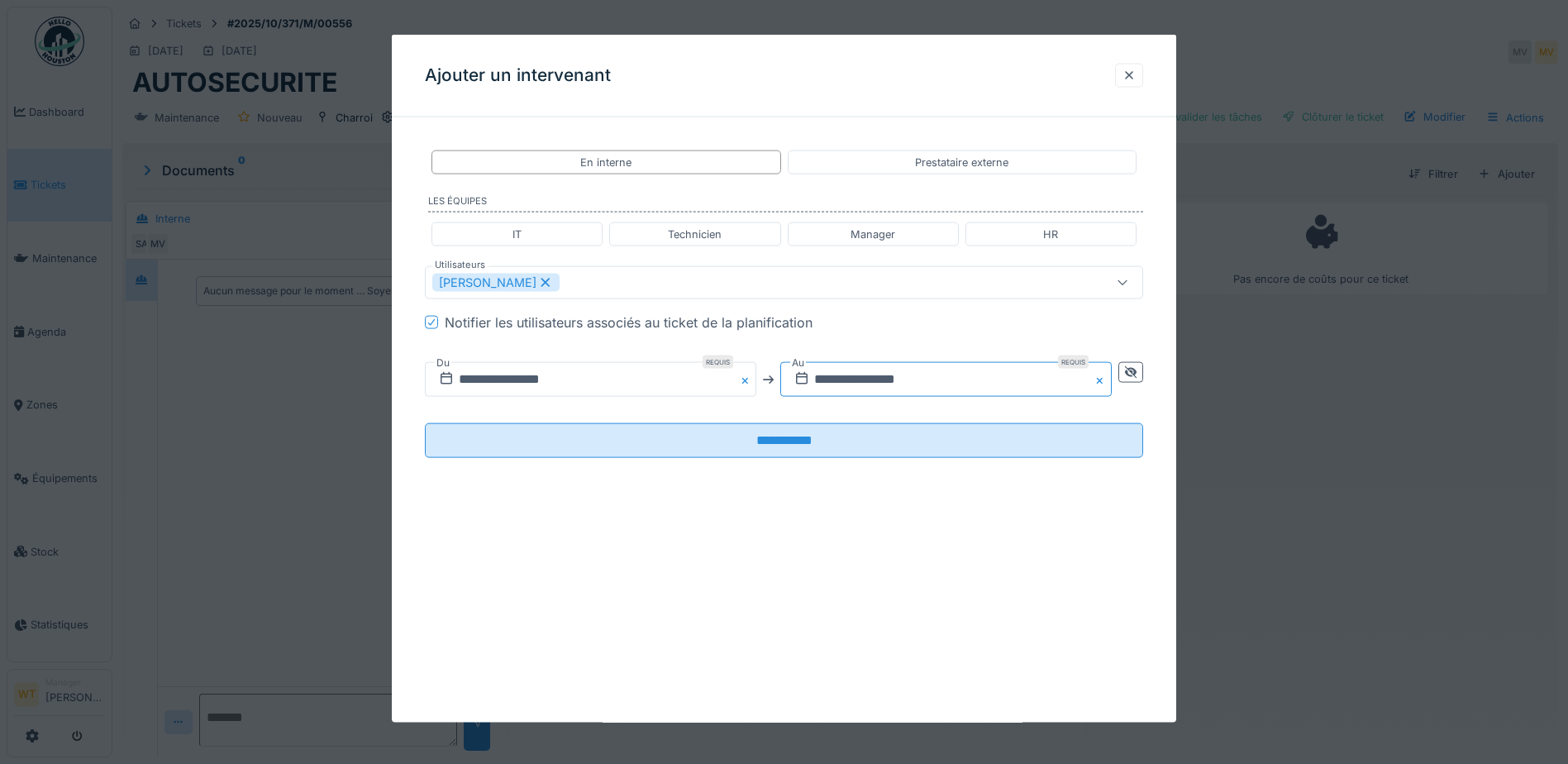
click at [834, 382] on input "**********" at bounding box center [946, 380] width 332 height 35
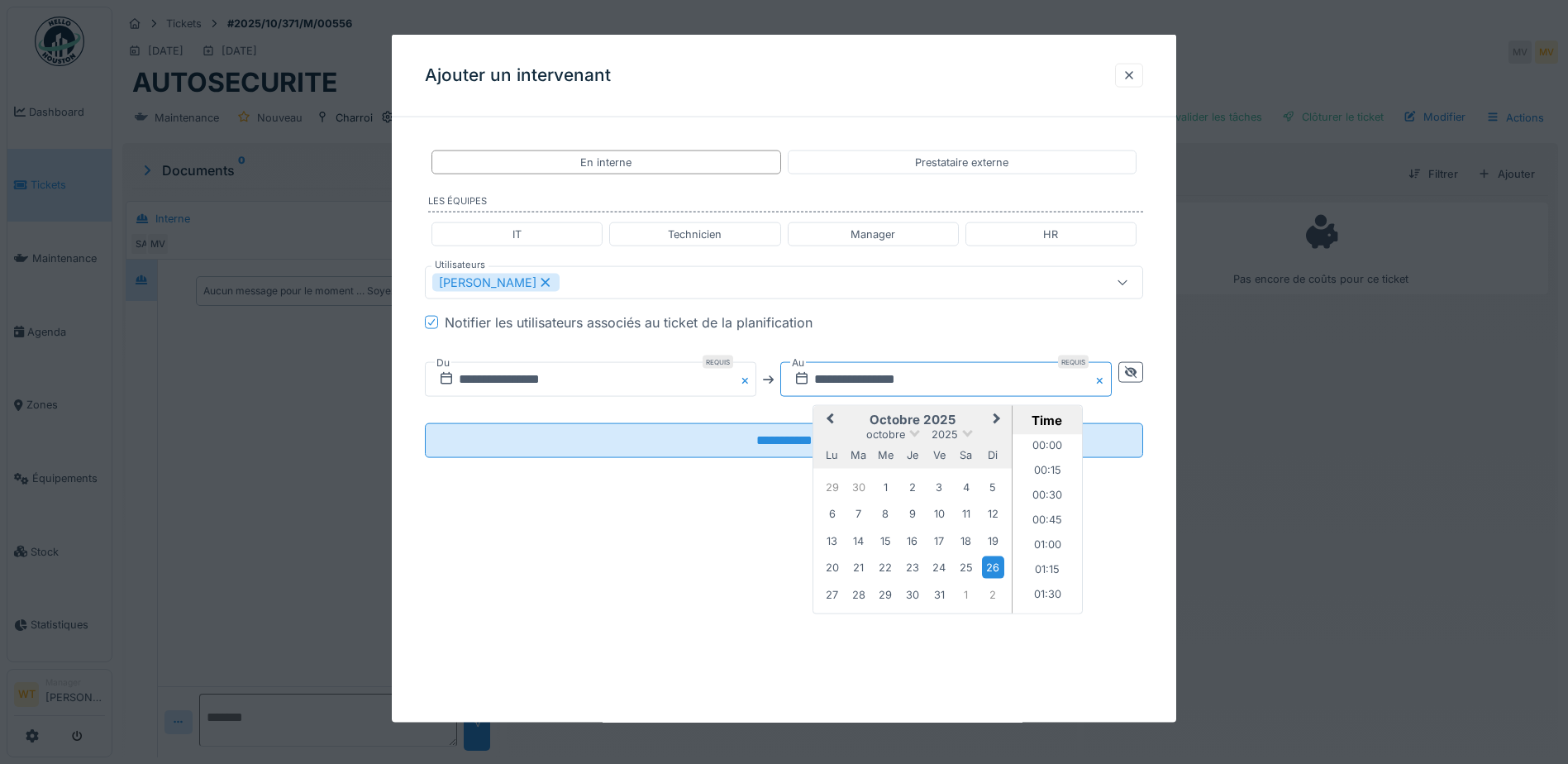
scroll to position [2106, 0]
click at [830, 417] on span "Previous Month" at bounding box center [830, 420] width 0 height 20
click at [892, 568] on div "24" at bounding box center [885, 568] width 22 height 24
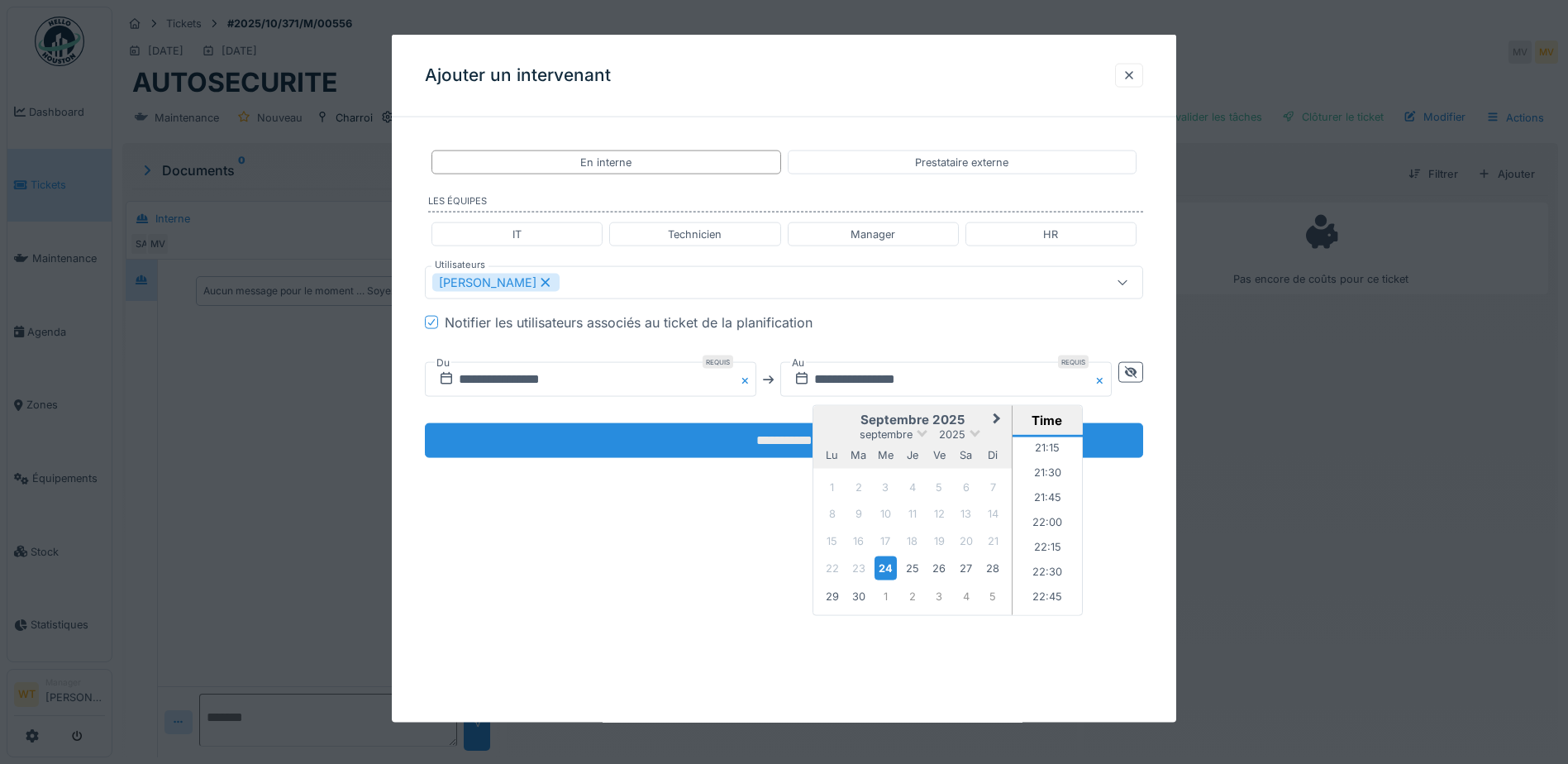
click at [716, 437] on input "**********" at bounding box center [784, 441] width 718 height 35
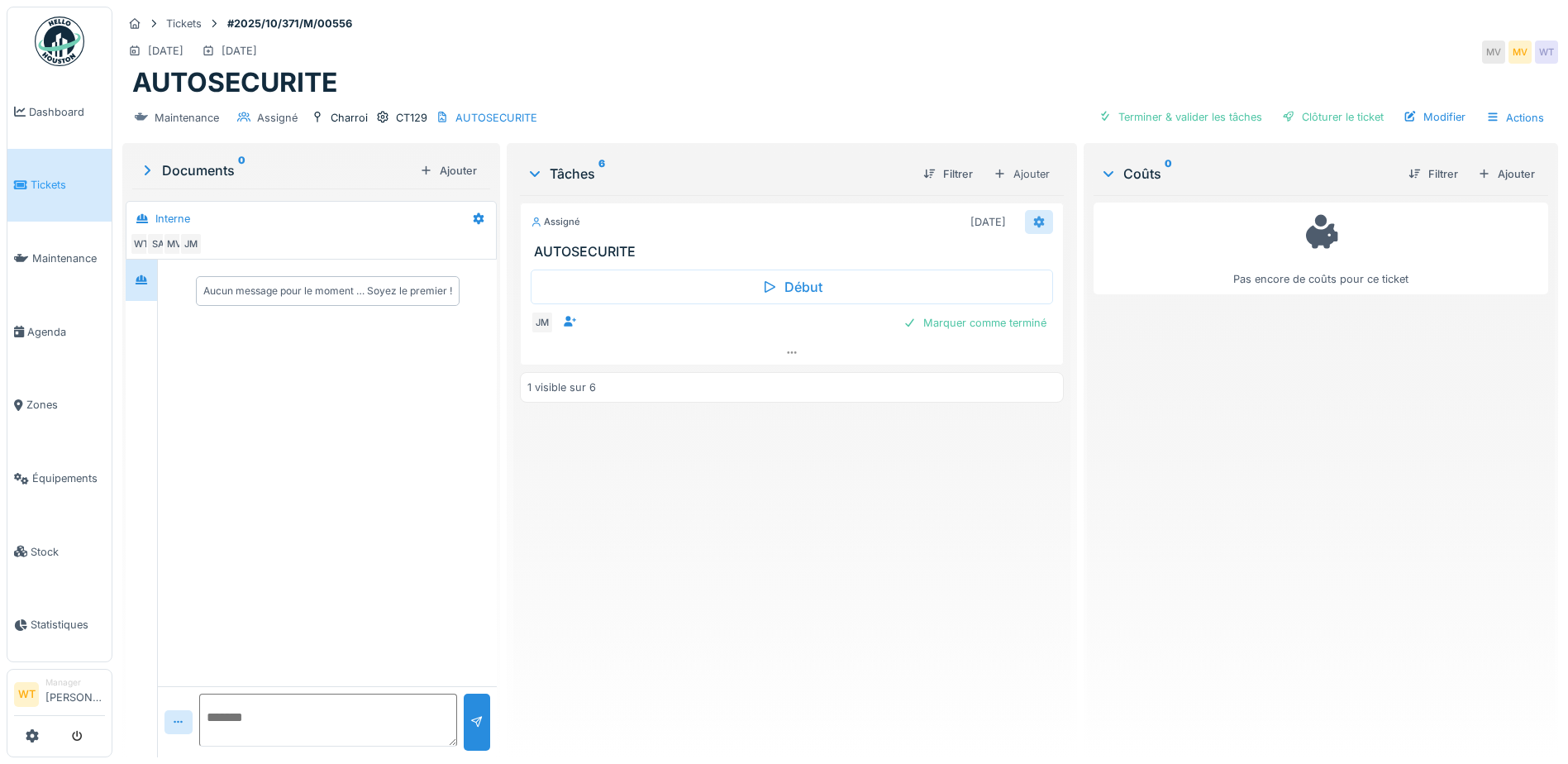
click at [1032, 222] on icon at bounding box center [1039, 222] width 13 height 11
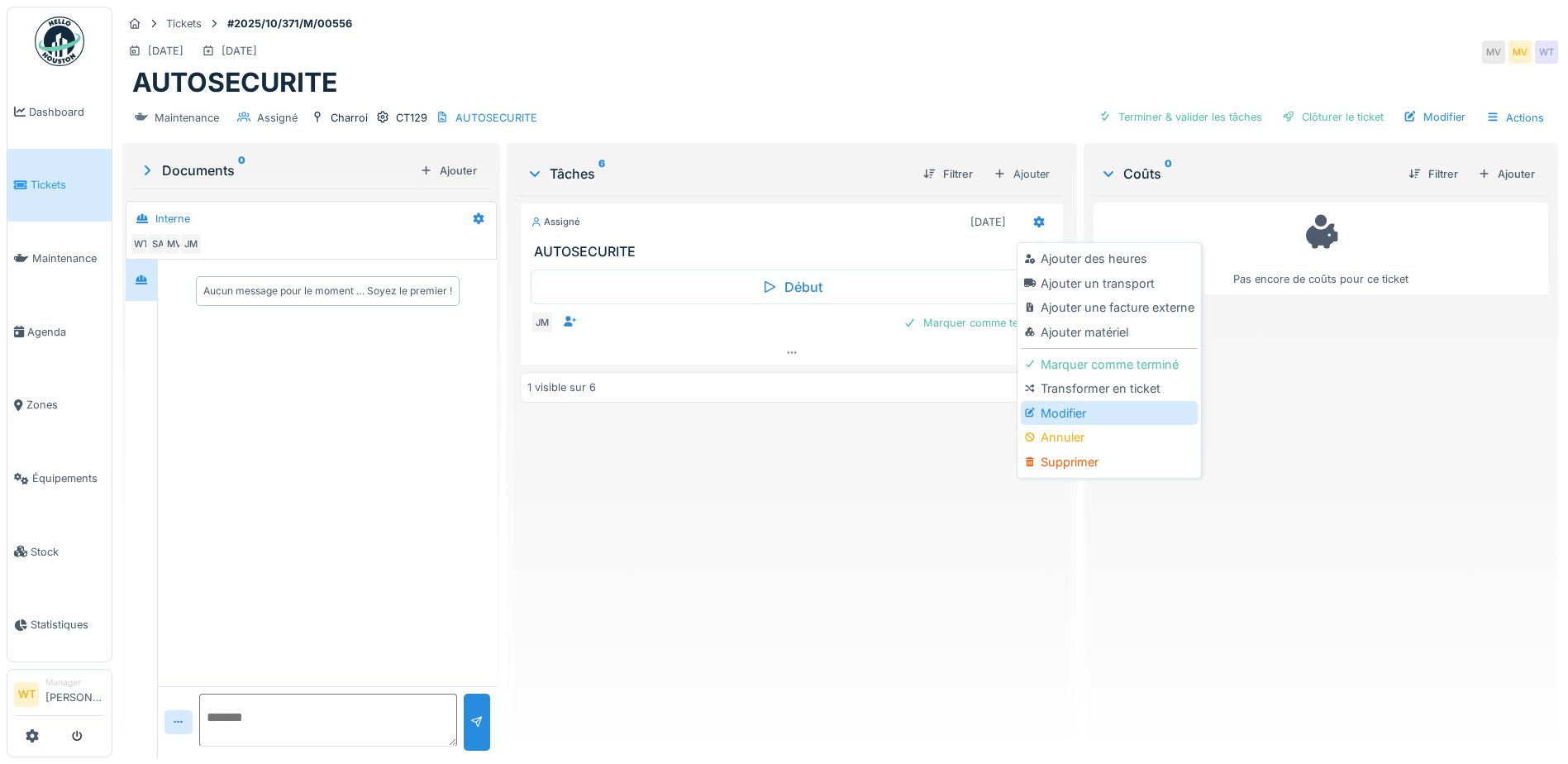
click at [1065, 414] on div "Modifier" at bounding box center [1108, 413] width 176 height 25
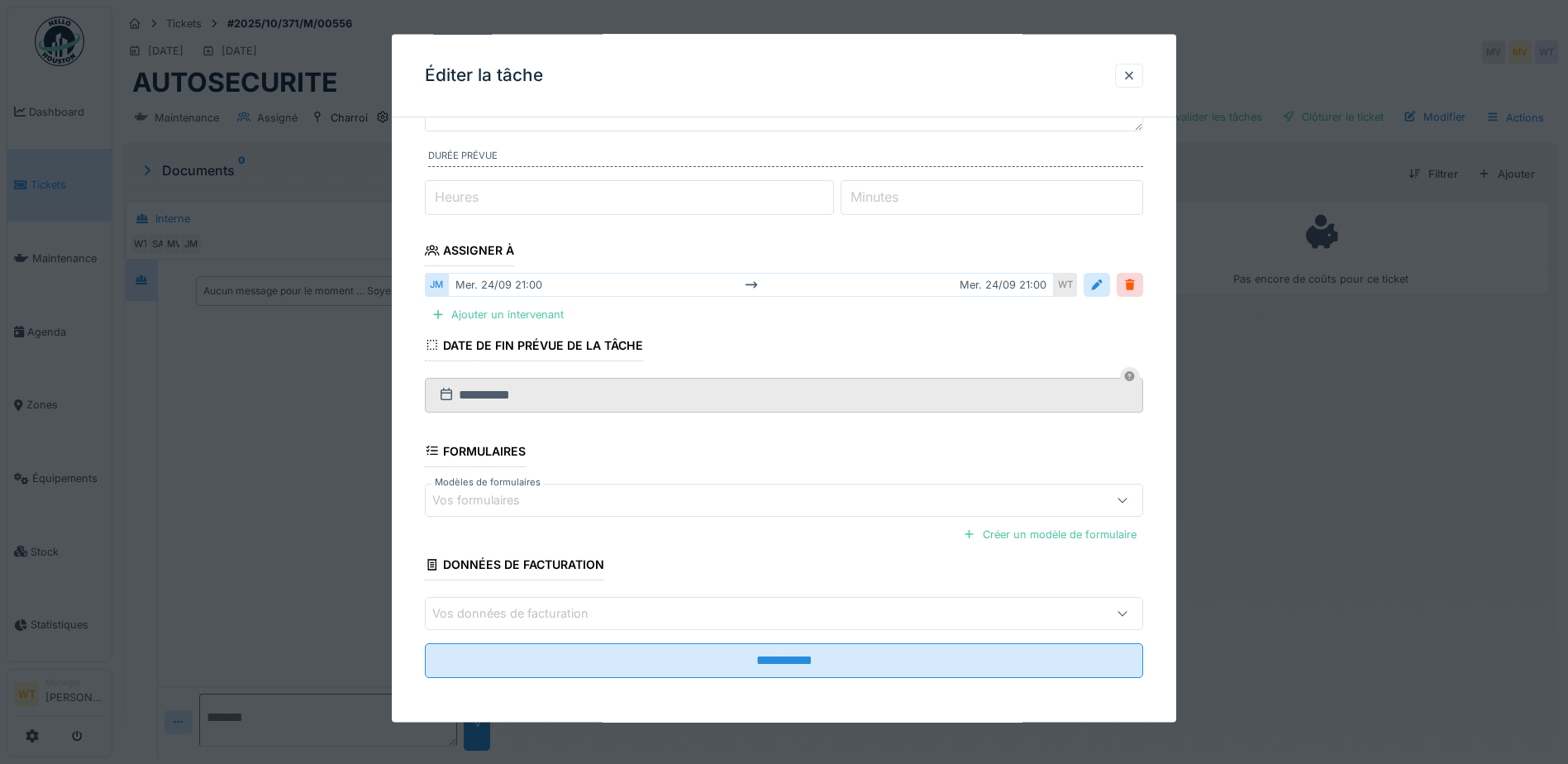
scroll to position [161, 0]
click at [632, 508] on div "Vos formulaires" at bounding box center [784, 498] width 718 height 33
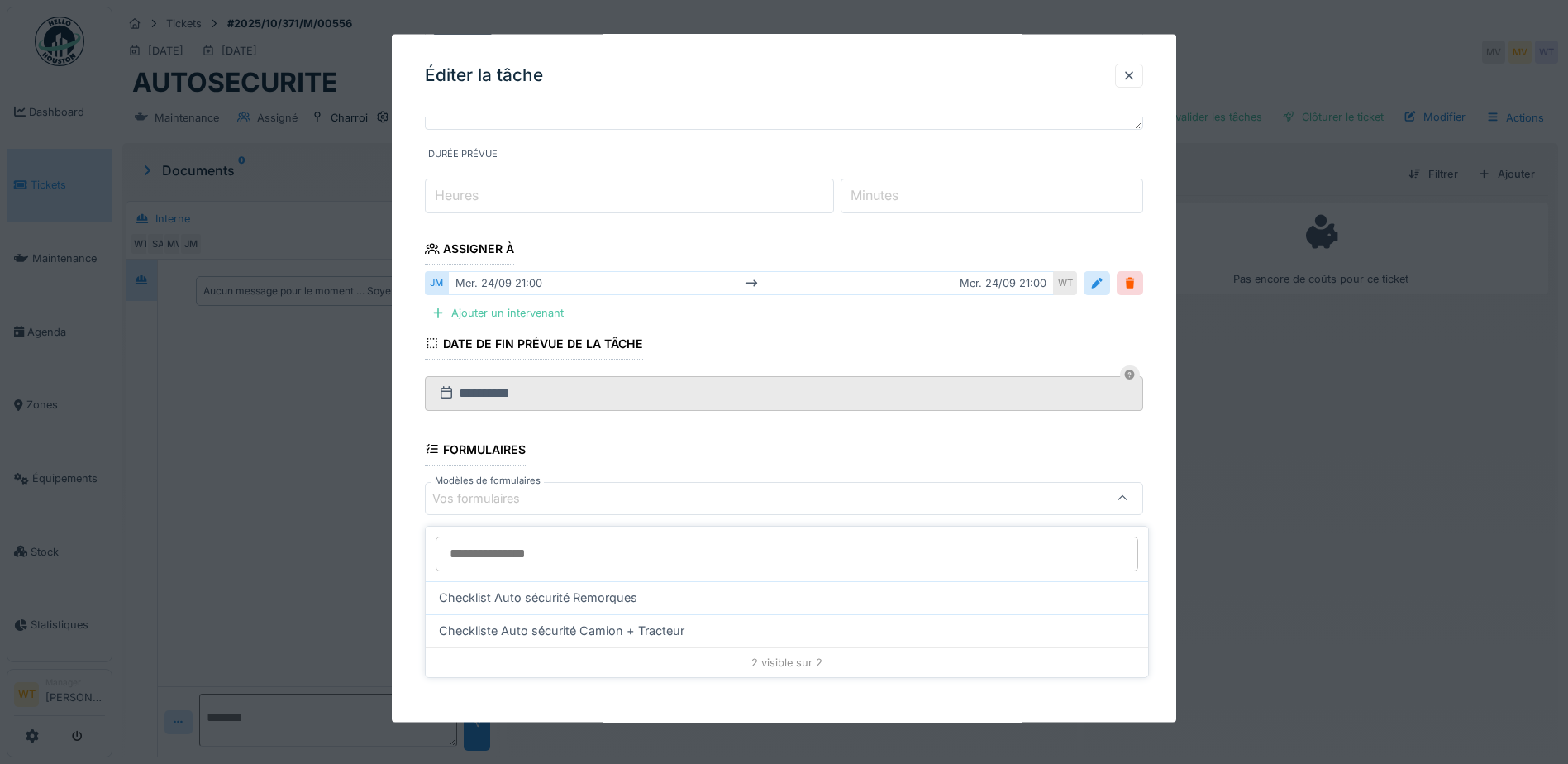
scroll to position [12, 0]
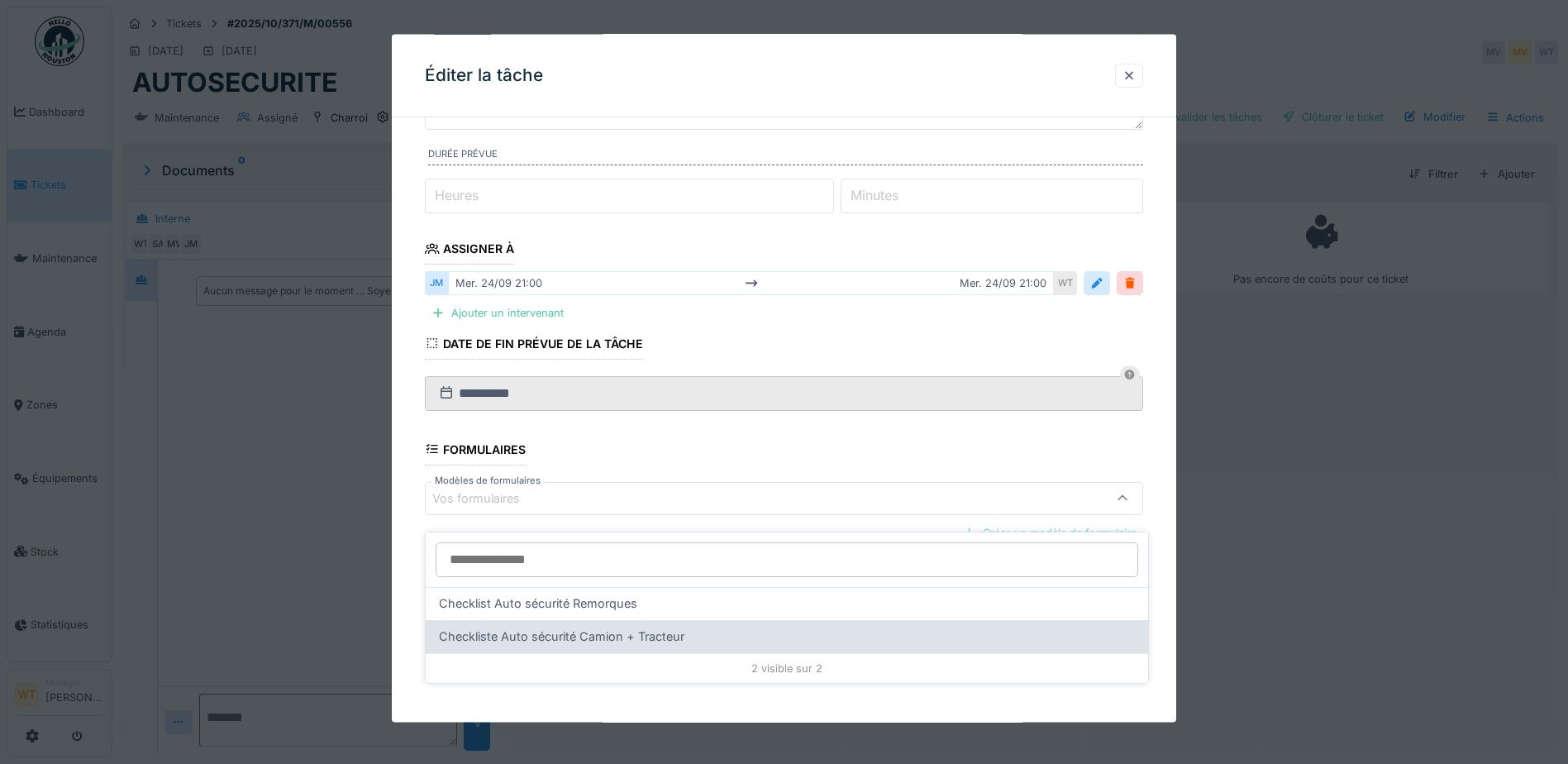
click at [638, 628] on span "Checkliste Auto sécurité Camion + Tracteur" at bounding box center [561, 637] width 245 height 18
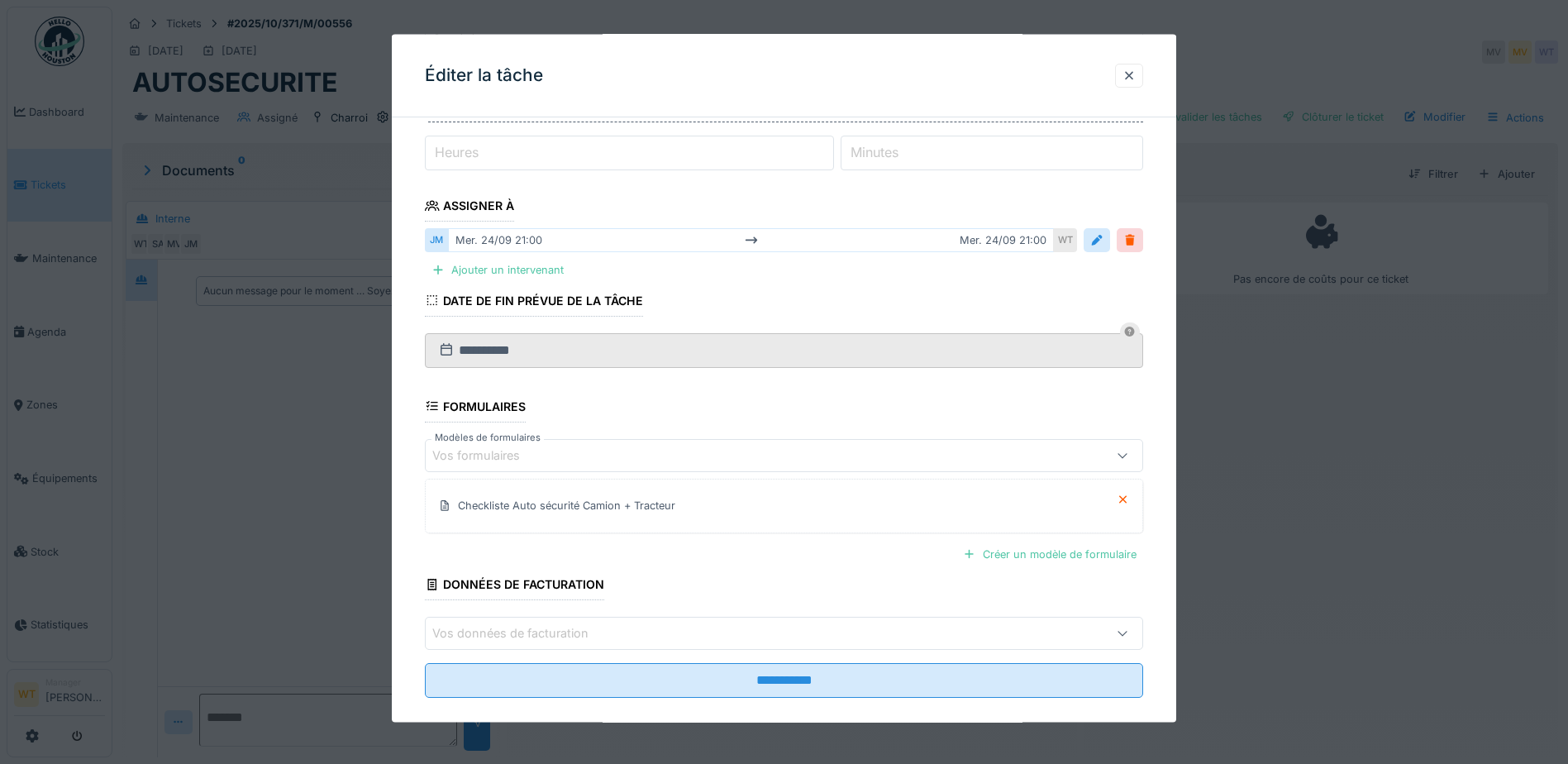
scroll to position [226, 0]
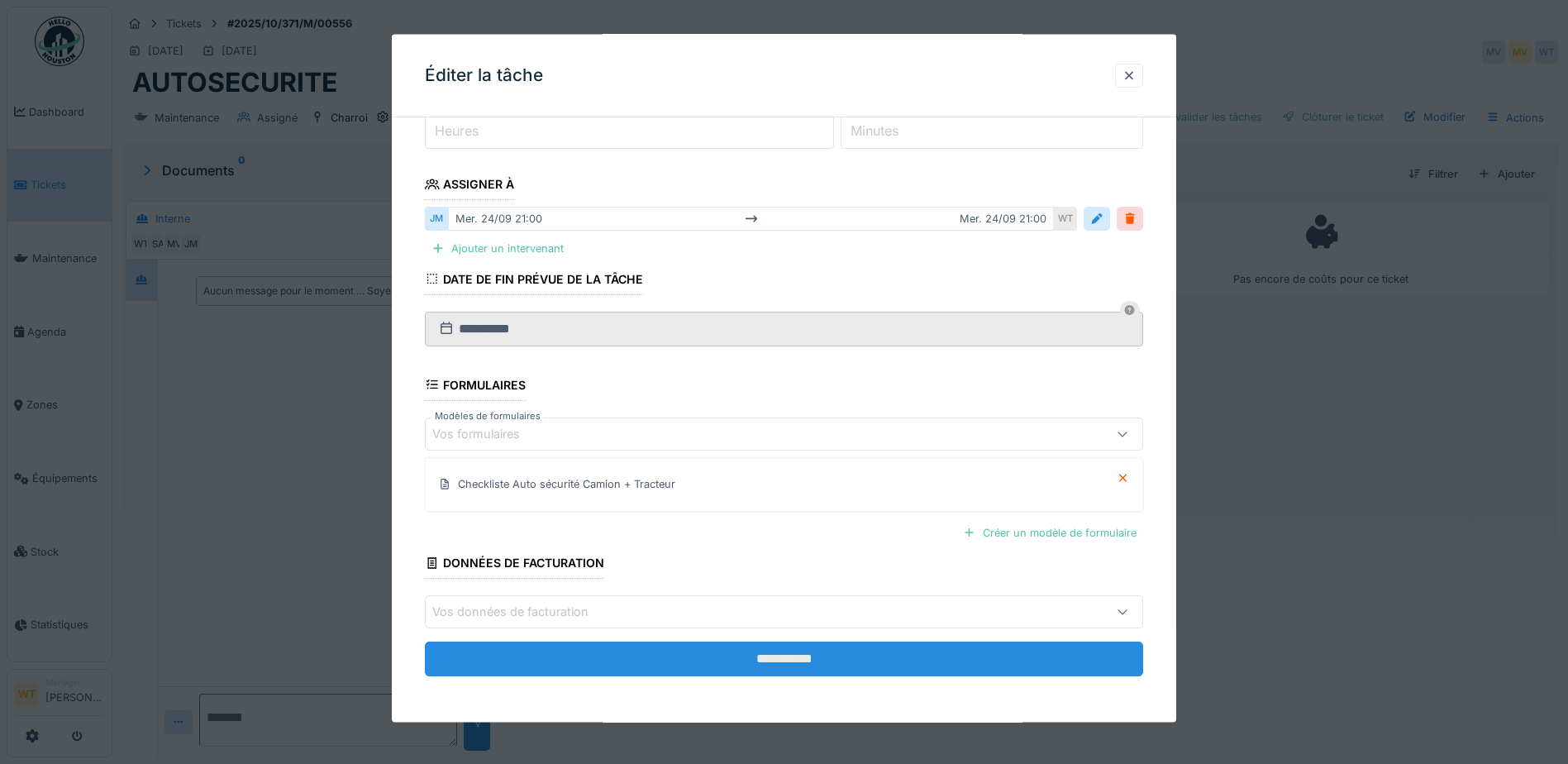
click at [668, 658] on input "**********" at bounding box center [784, 659] width 718 height 35
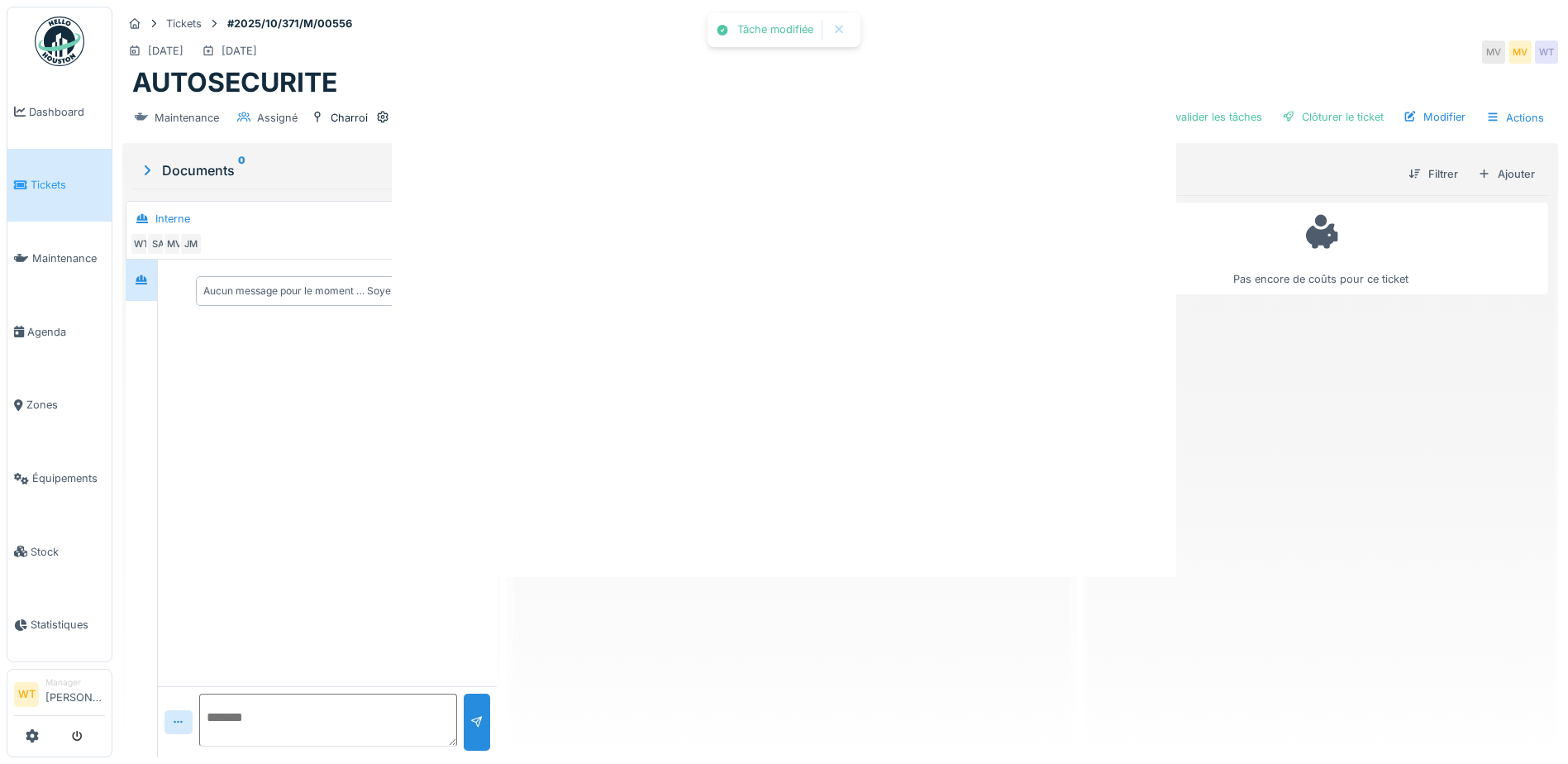
scroll to position [0, 0]
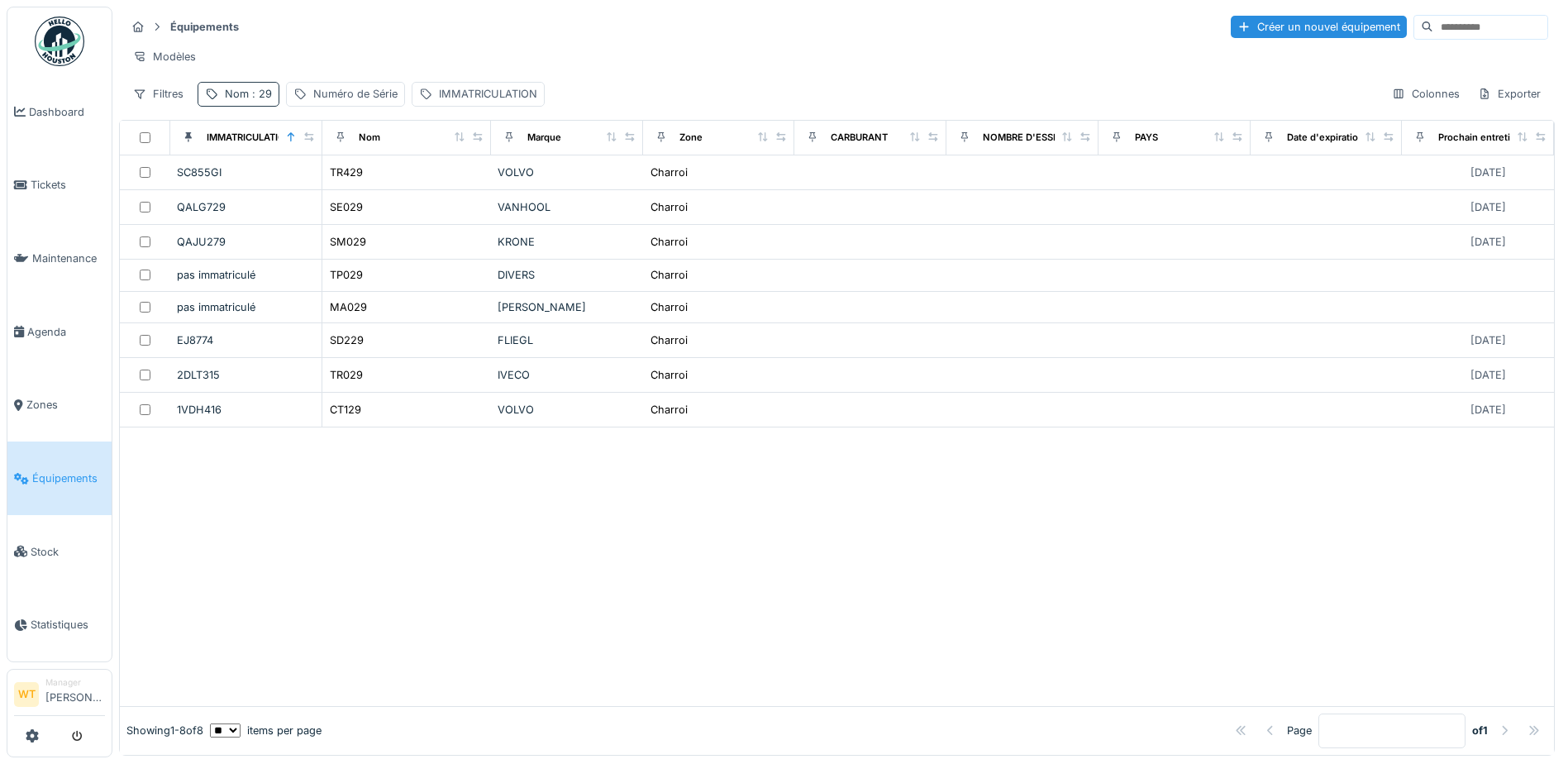
click at [247, 101] on div "Nom : 29" at bounding box center [248, 93] width 47 height 16
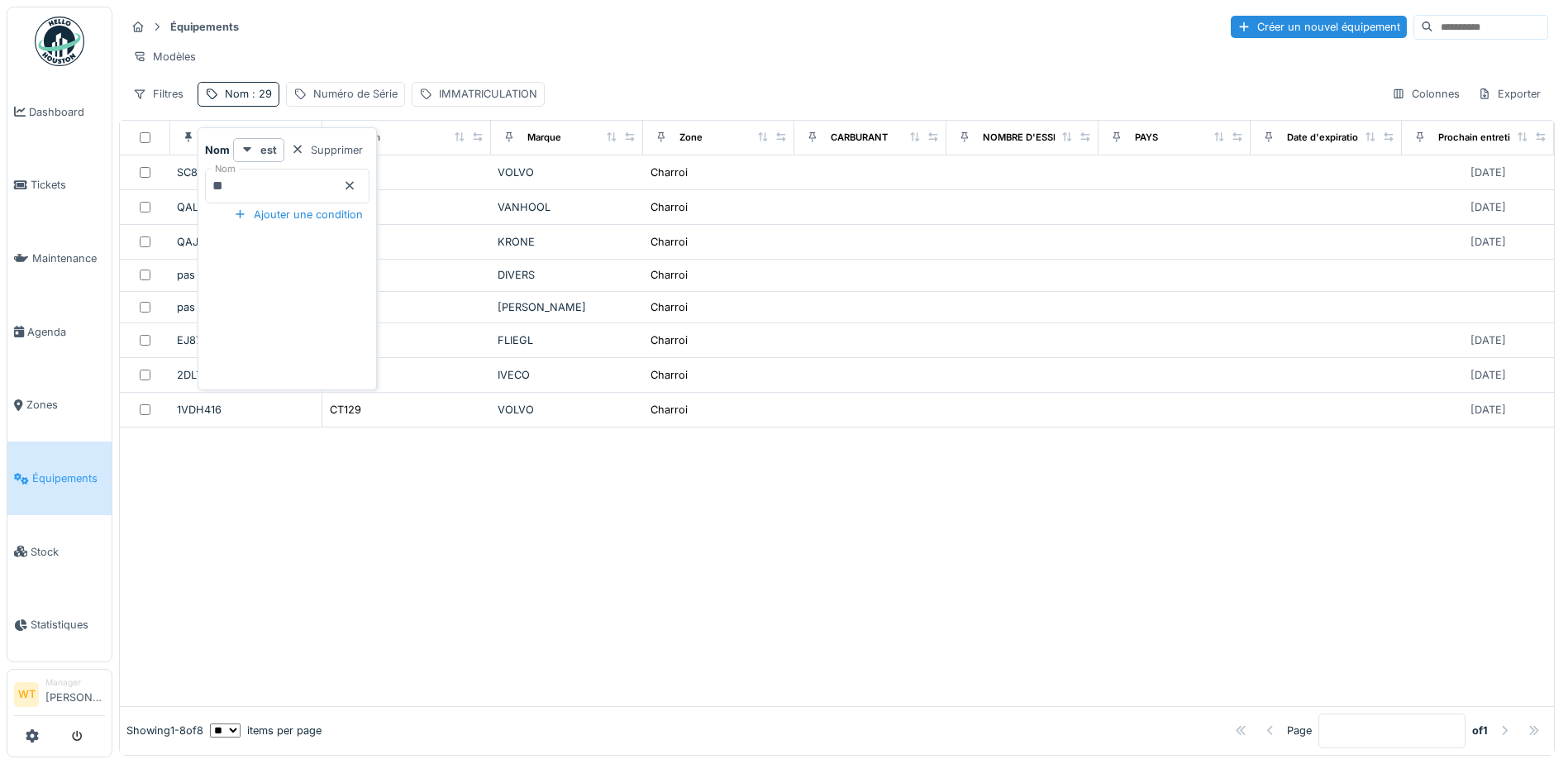
click at [354, 186] on icon at bounding box center [350, 186] width 8 height 8
click at [334, 177] on input "Nom" at bounding box center [288, 186] width 165 height 35
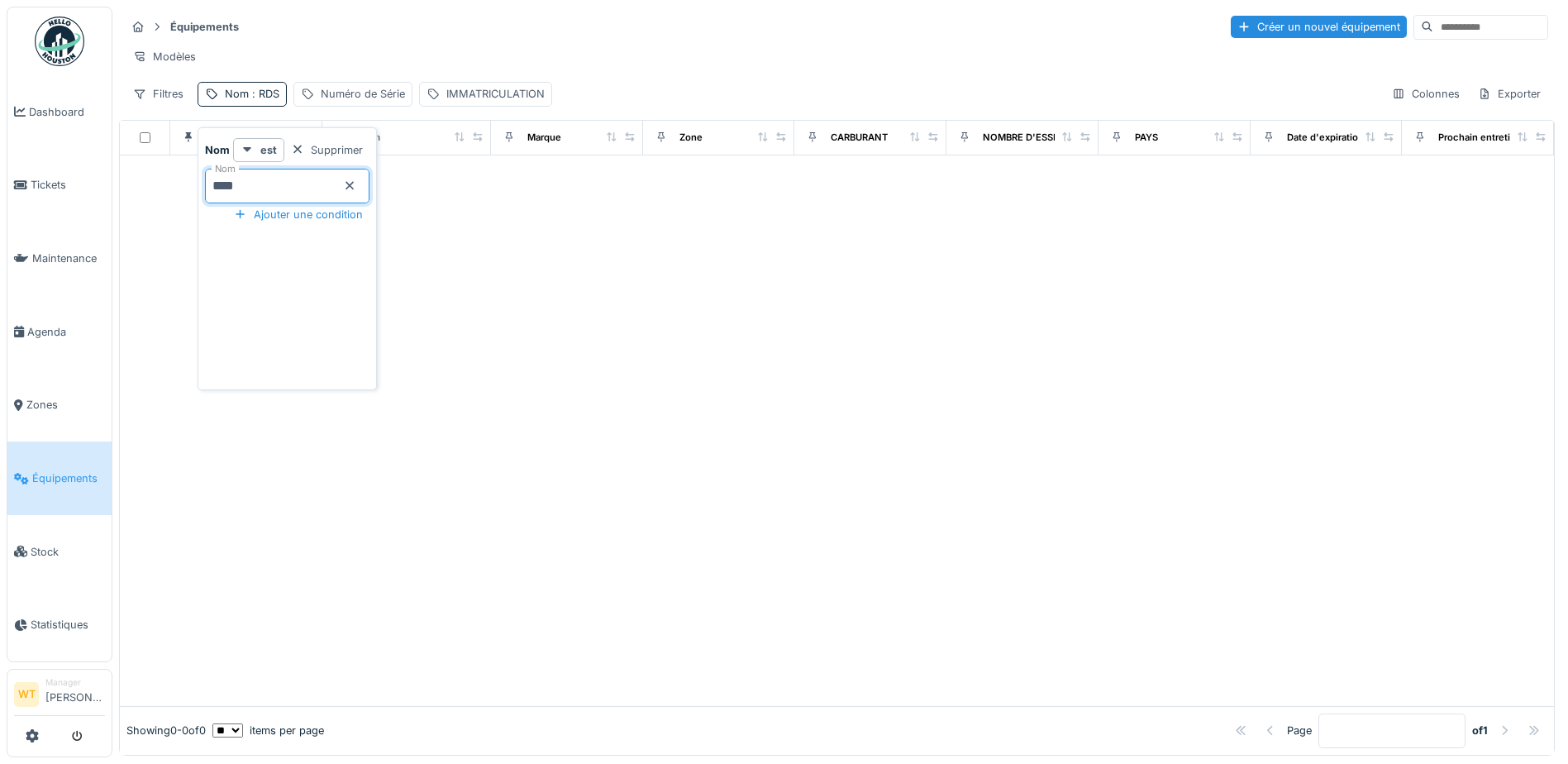
type input "*****"
click at [430, 53] on div "Modèles" at bounding box center [837, 57] width 1423 height 24
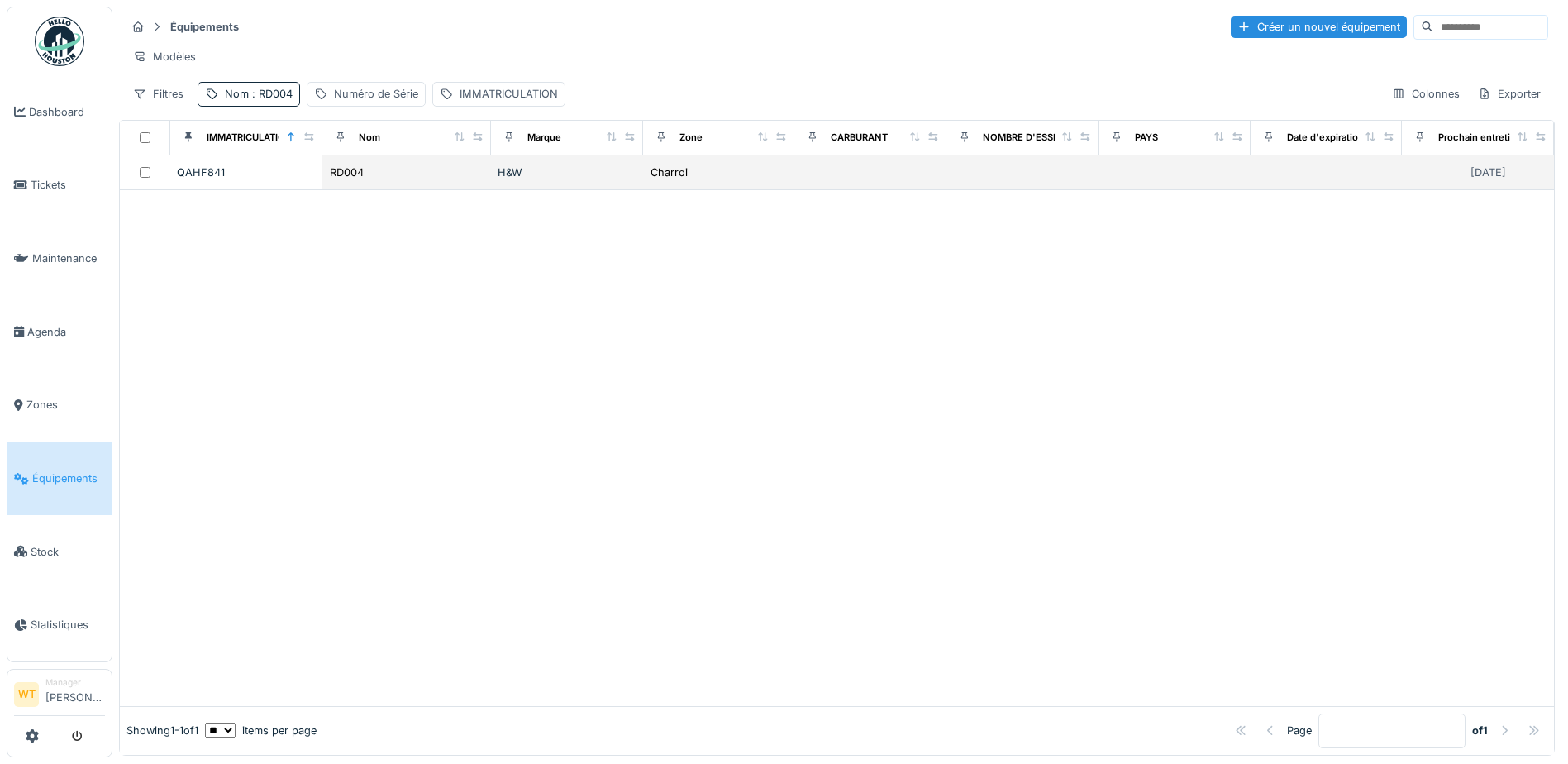
click at [421, 181] on div "RD004" at bounding box center [406, 172] width 155 height 17
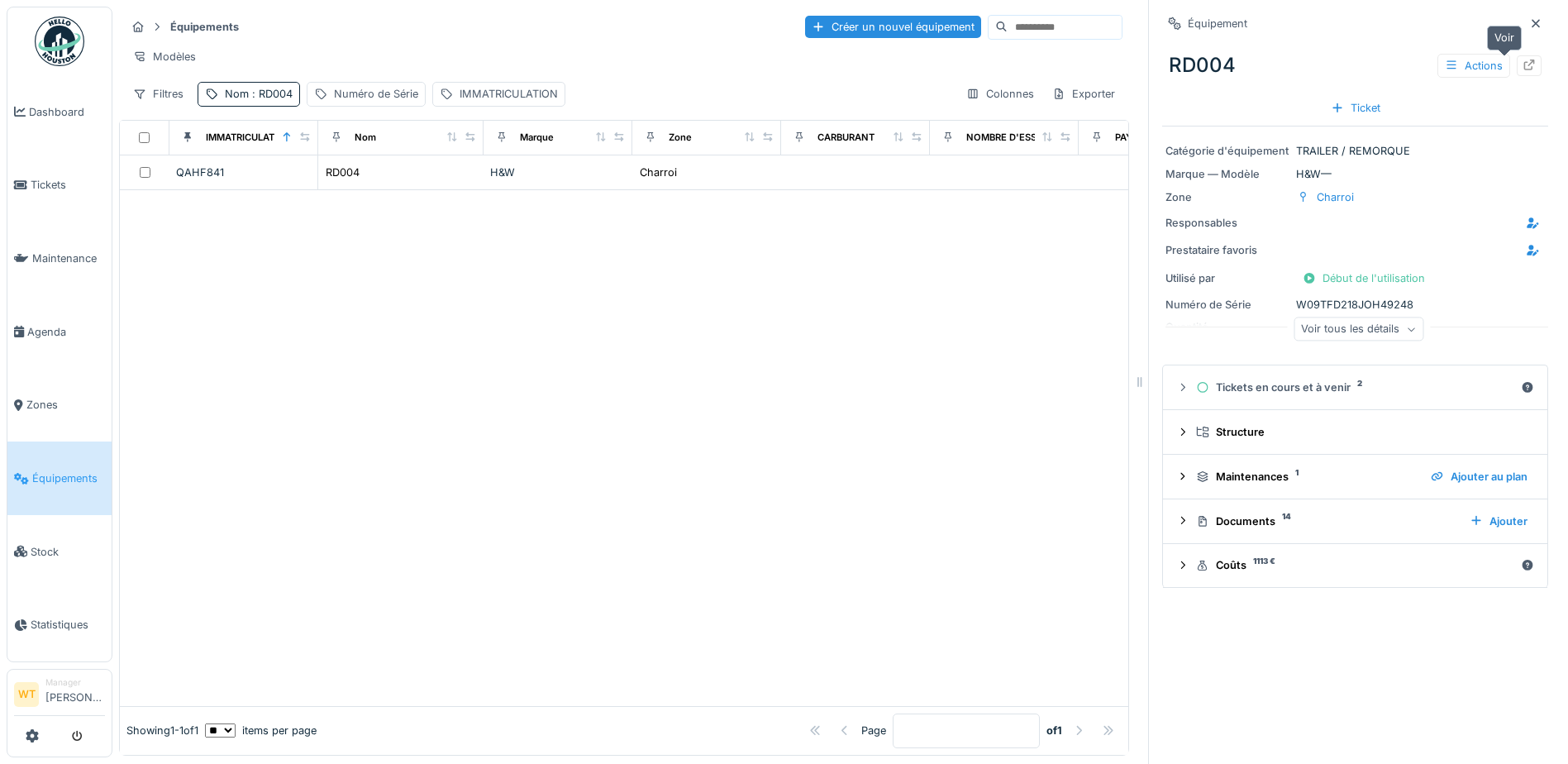
click at [1522, 62] on icon at bounding box center [1529, 65] width 13 height 11
click at [278, 100] on span ": RD004" at bounding box center [270, 93] width 44 height 12
click at [356, 185] on icon at bounding box center [350, 185] width 13 height 11
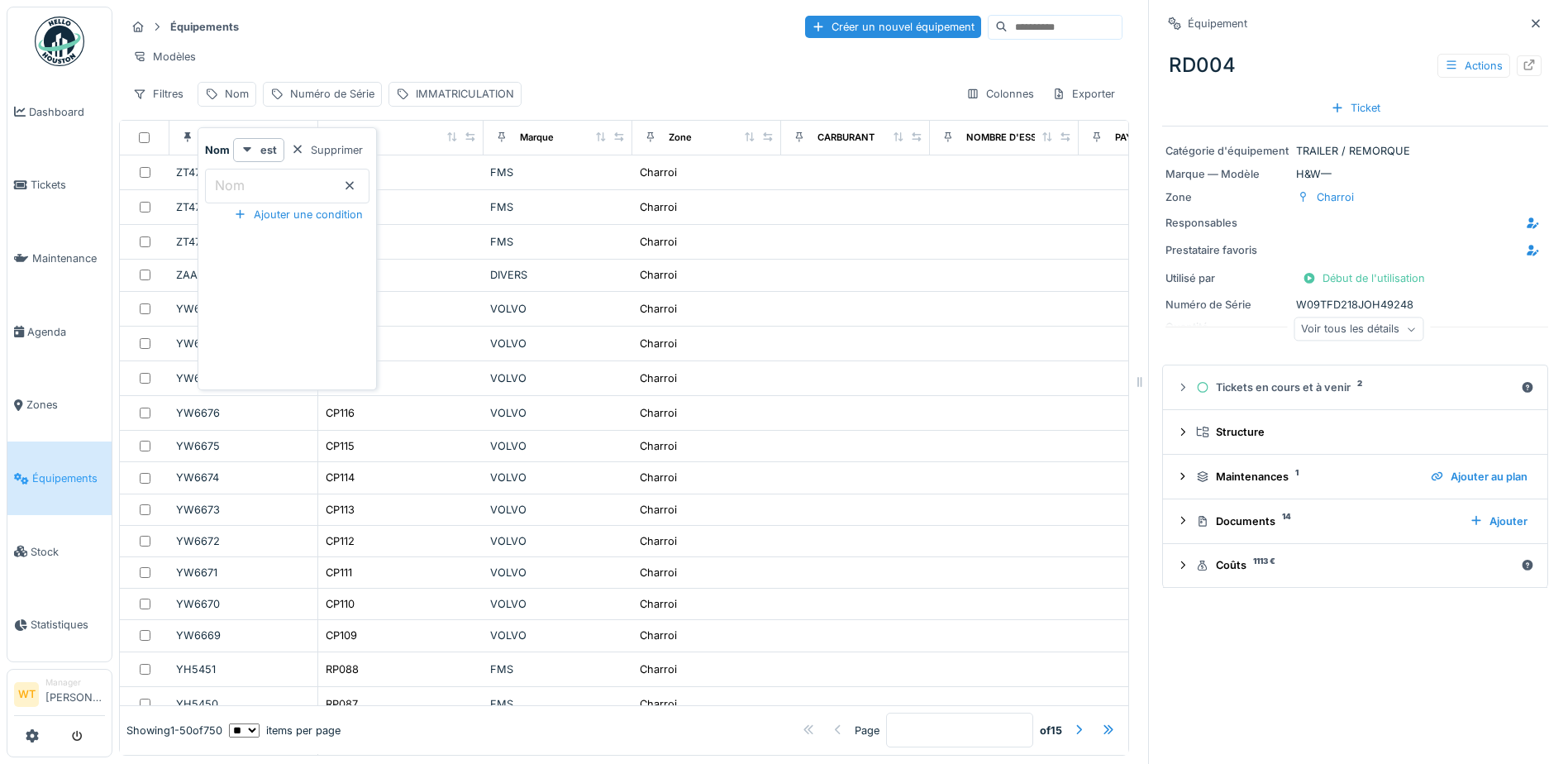
click at [290, 180] on input "Nom" at bounding box center [288, 186] width 165 height 35
type input "*****"
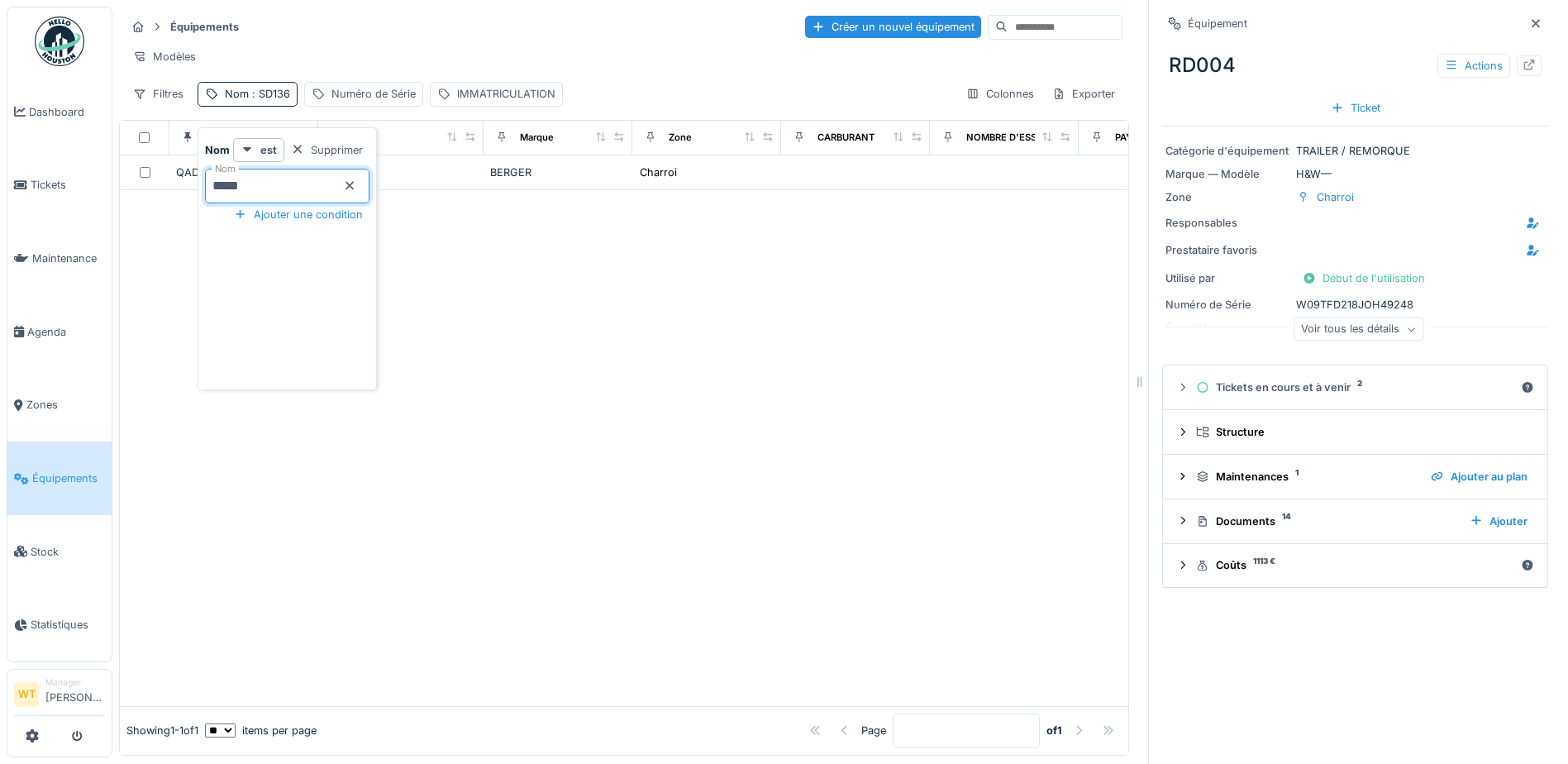
click at [343, 51] on div "Modèles" at bounding box center [623, 57] width 996 height 24
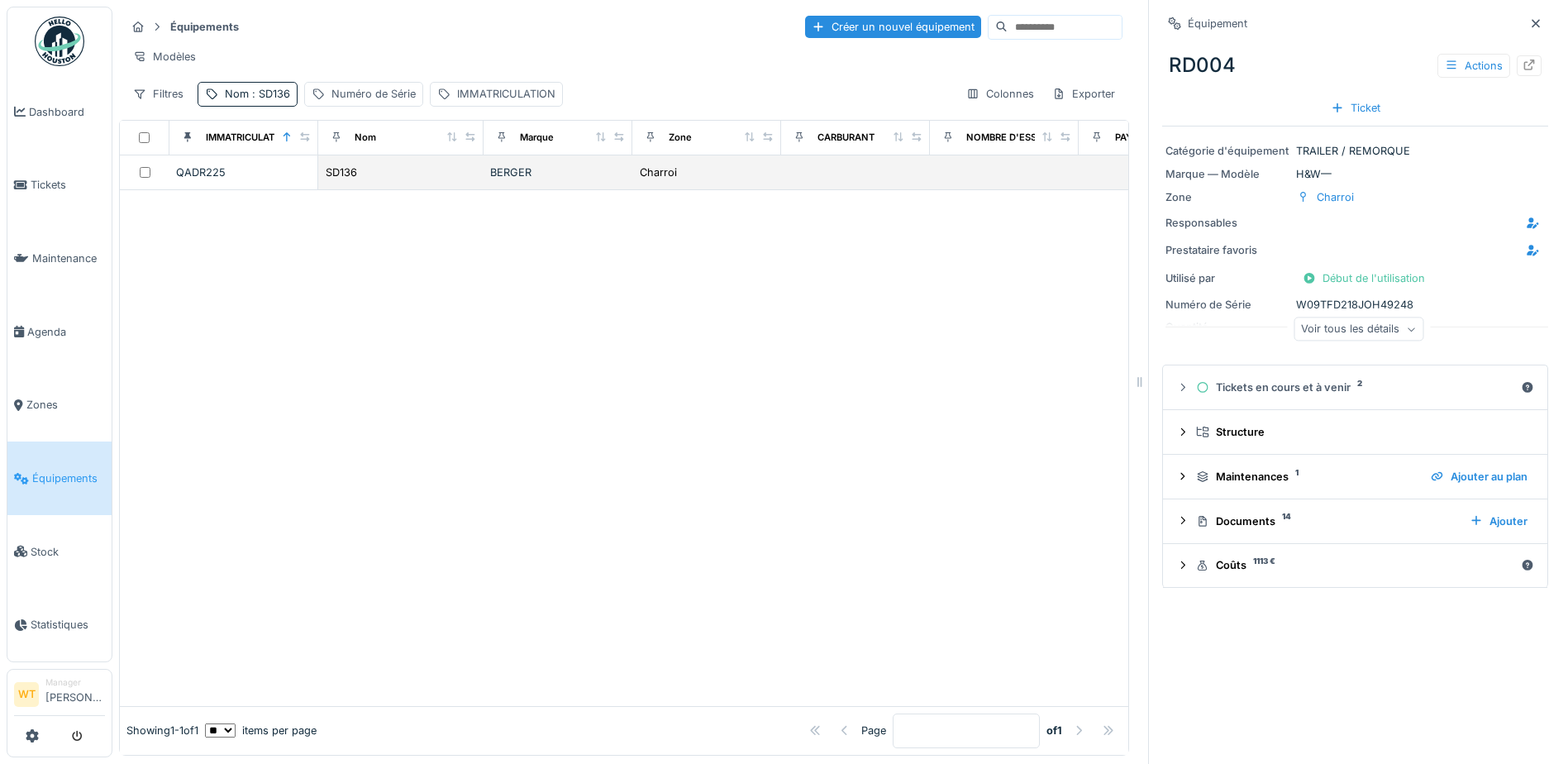
click at [396, 181] on div "SD136" at bounding box center [401, 172] width 152 height 17
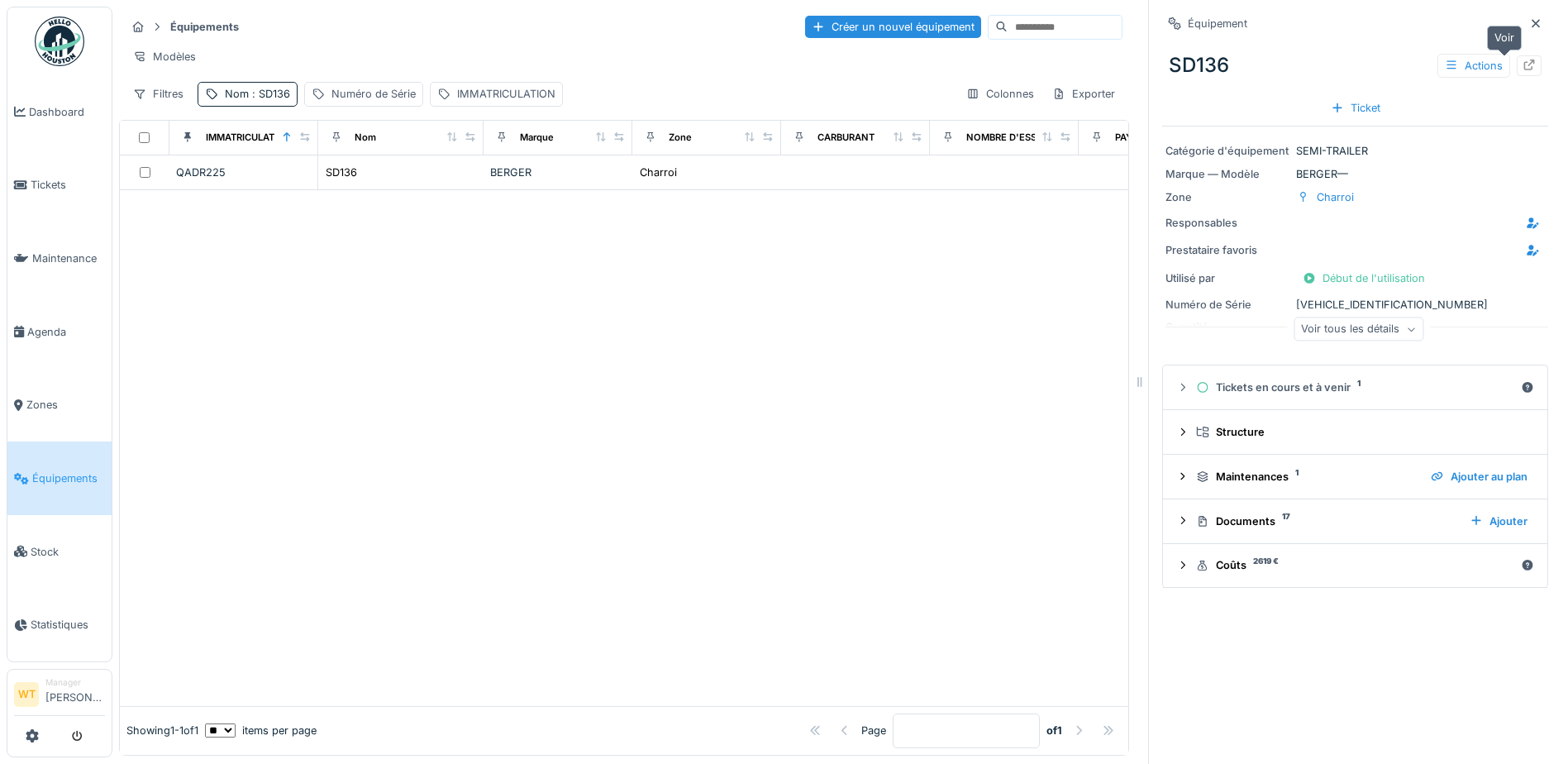
click at [1522, 69] on icon at bounding box center [1529, 65] width 13 height 11
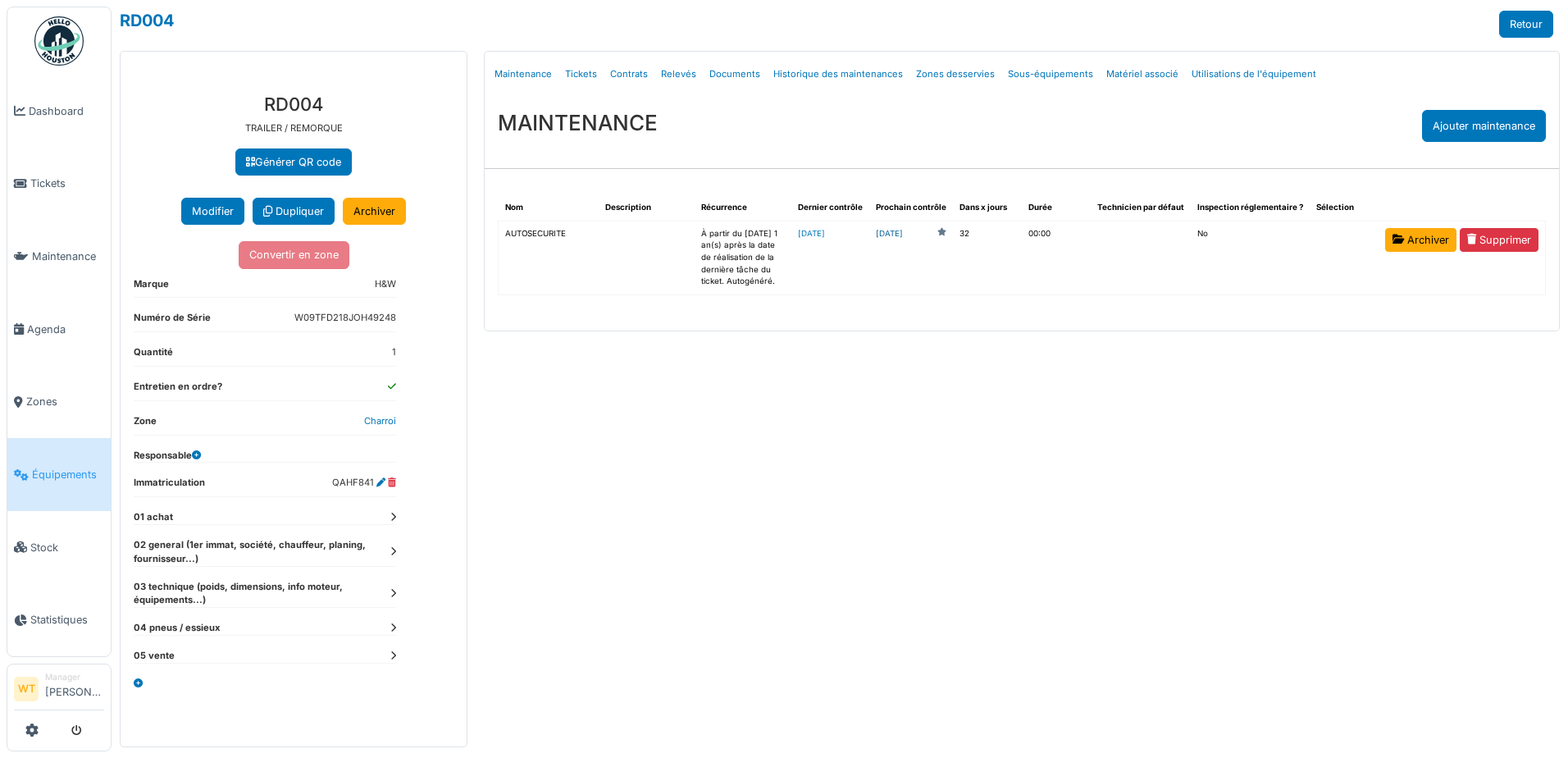
click at [903, 232] on link "2025-10-26" at bounding box center [889, 233] width 27 height 12
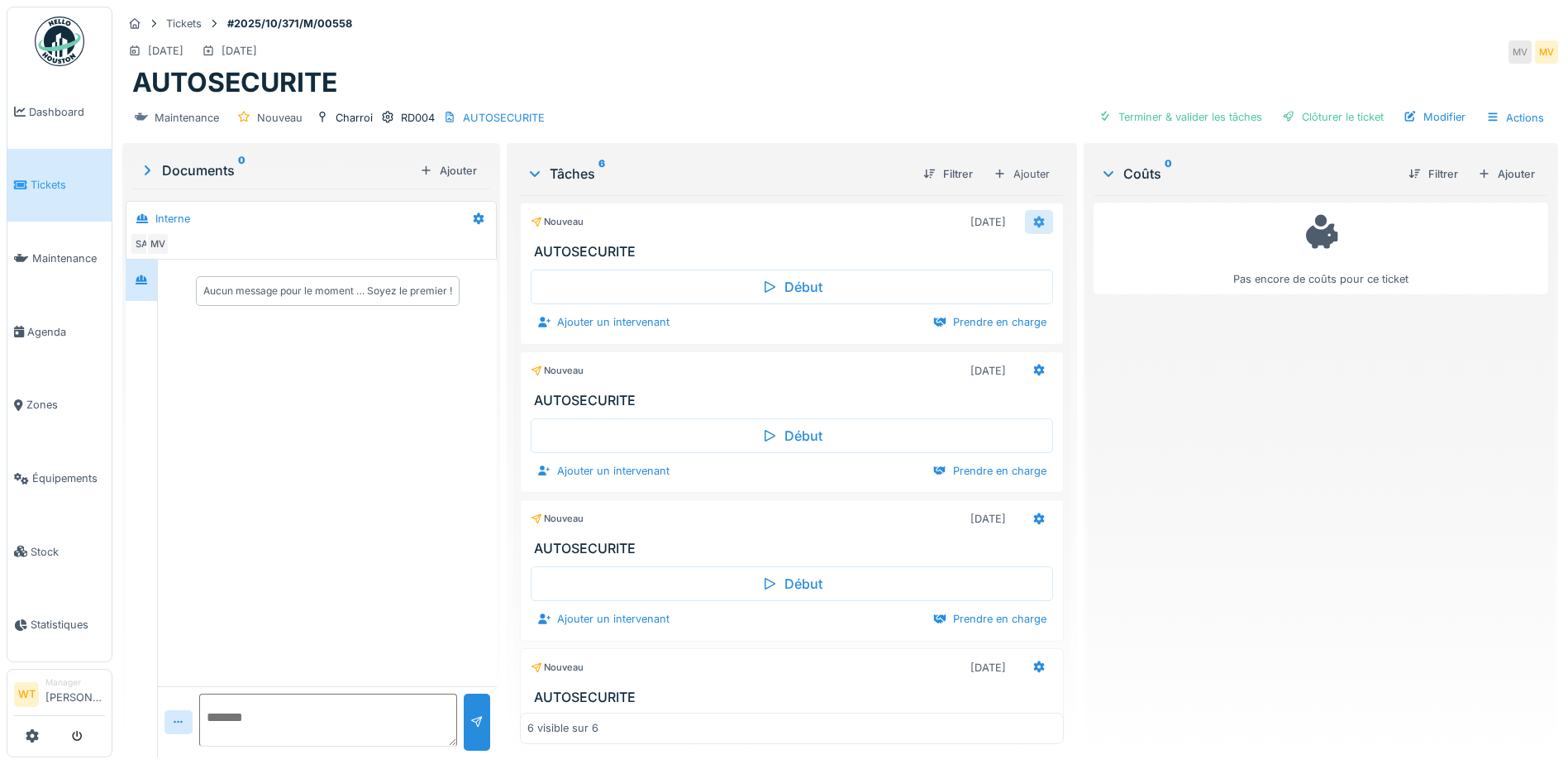
click at [1034, 224] on icon at bounding box center [1039, 222] width 11 height 12
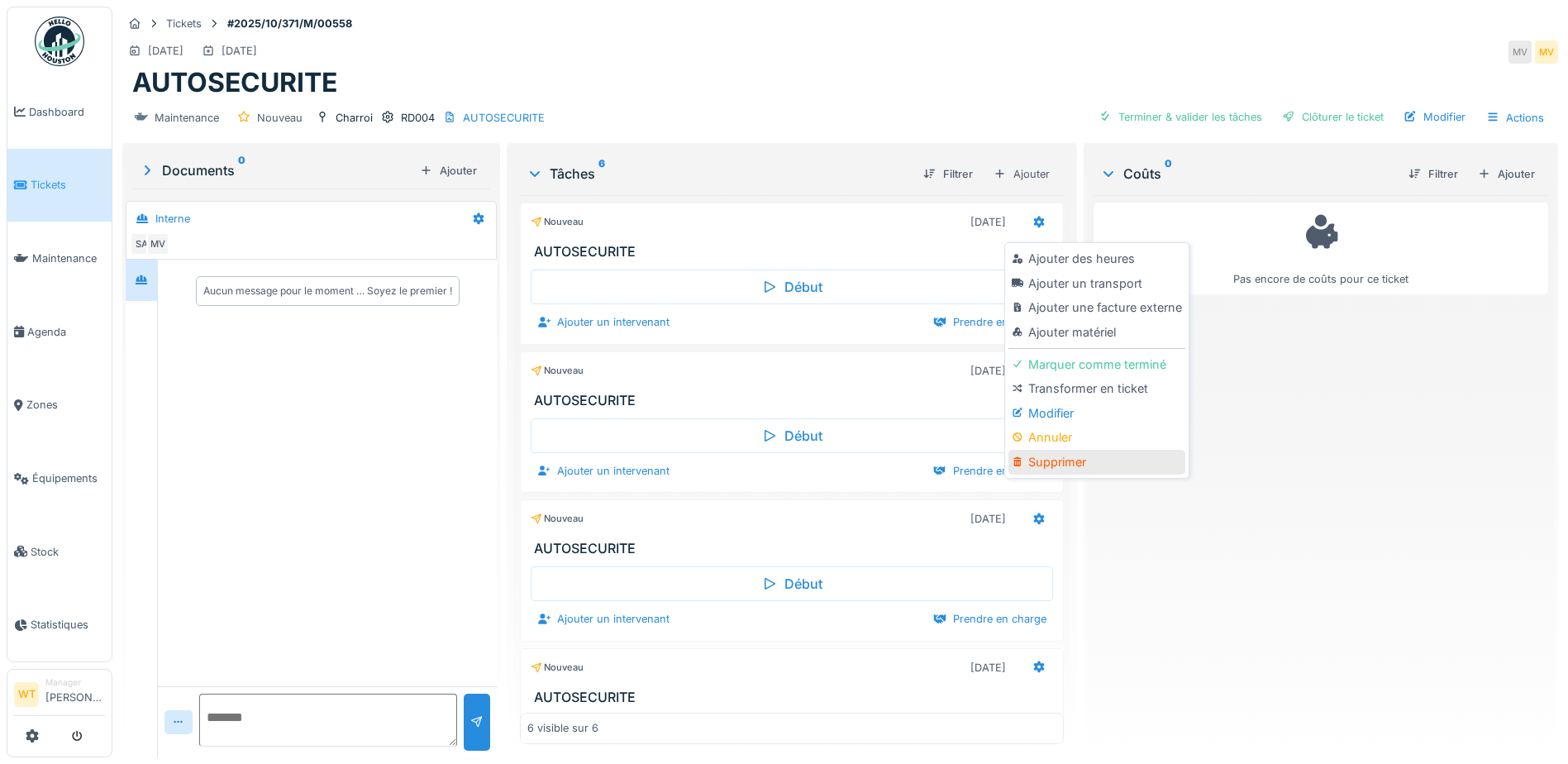
click at [1074, 464] on div "Supprimer" at bounding box center [1096, 462] width 176 height 25
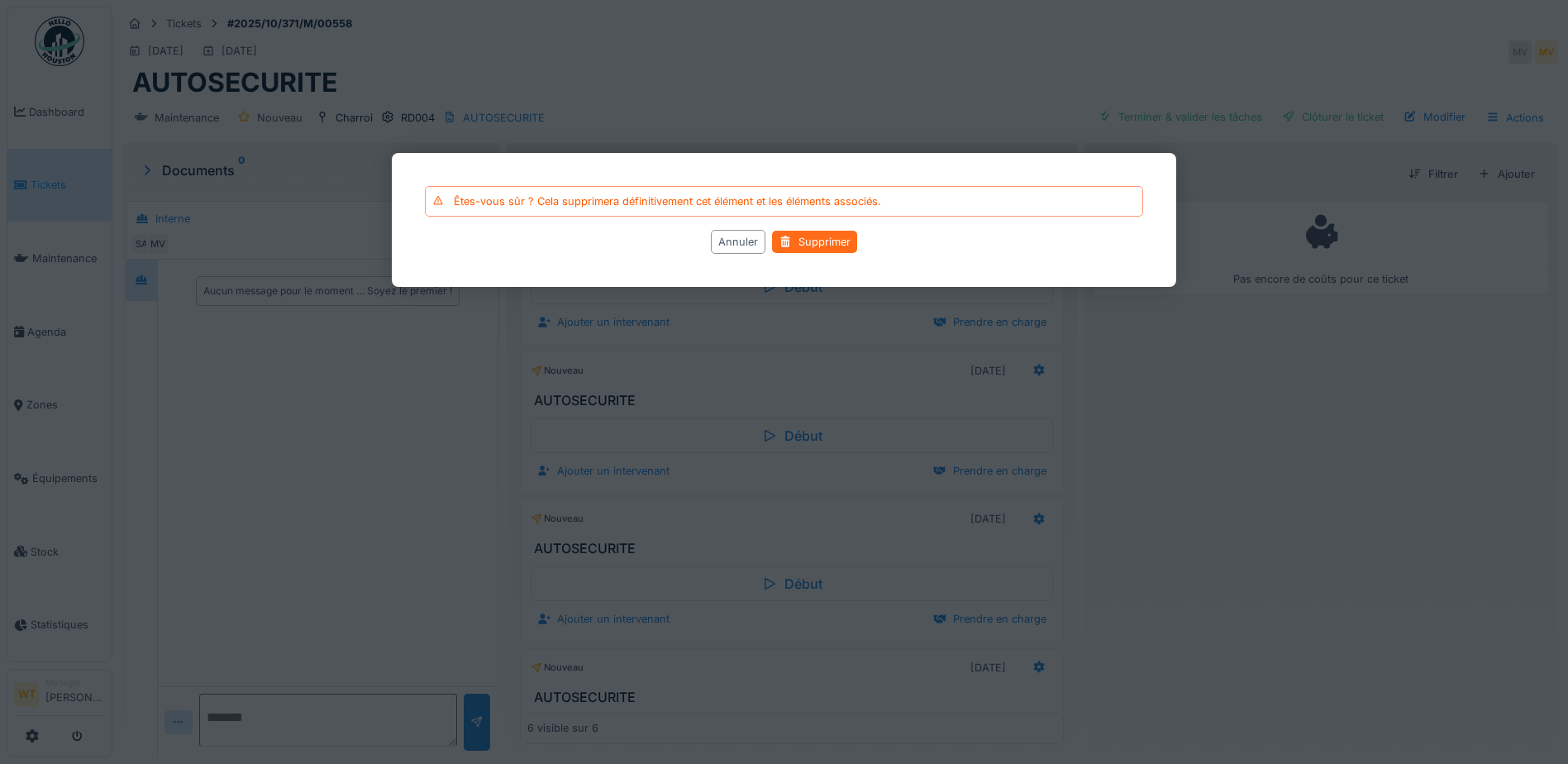
click at [833, 242] on div "Supprimer" at bounding box center [814, 241] width 85 height 22
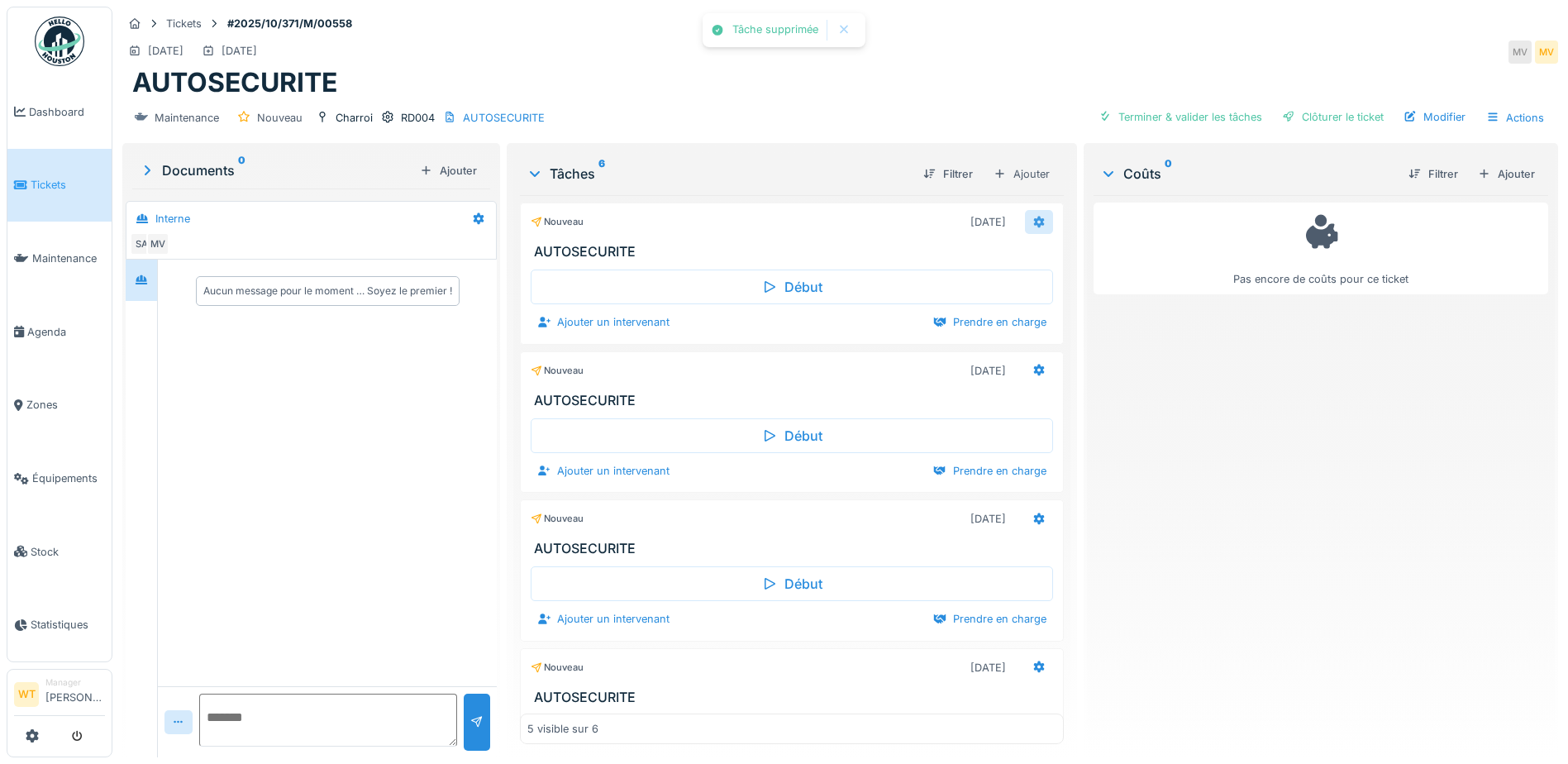
click at [1032, 223] on icon at bounding box center [1039, 222] width 13 height 11
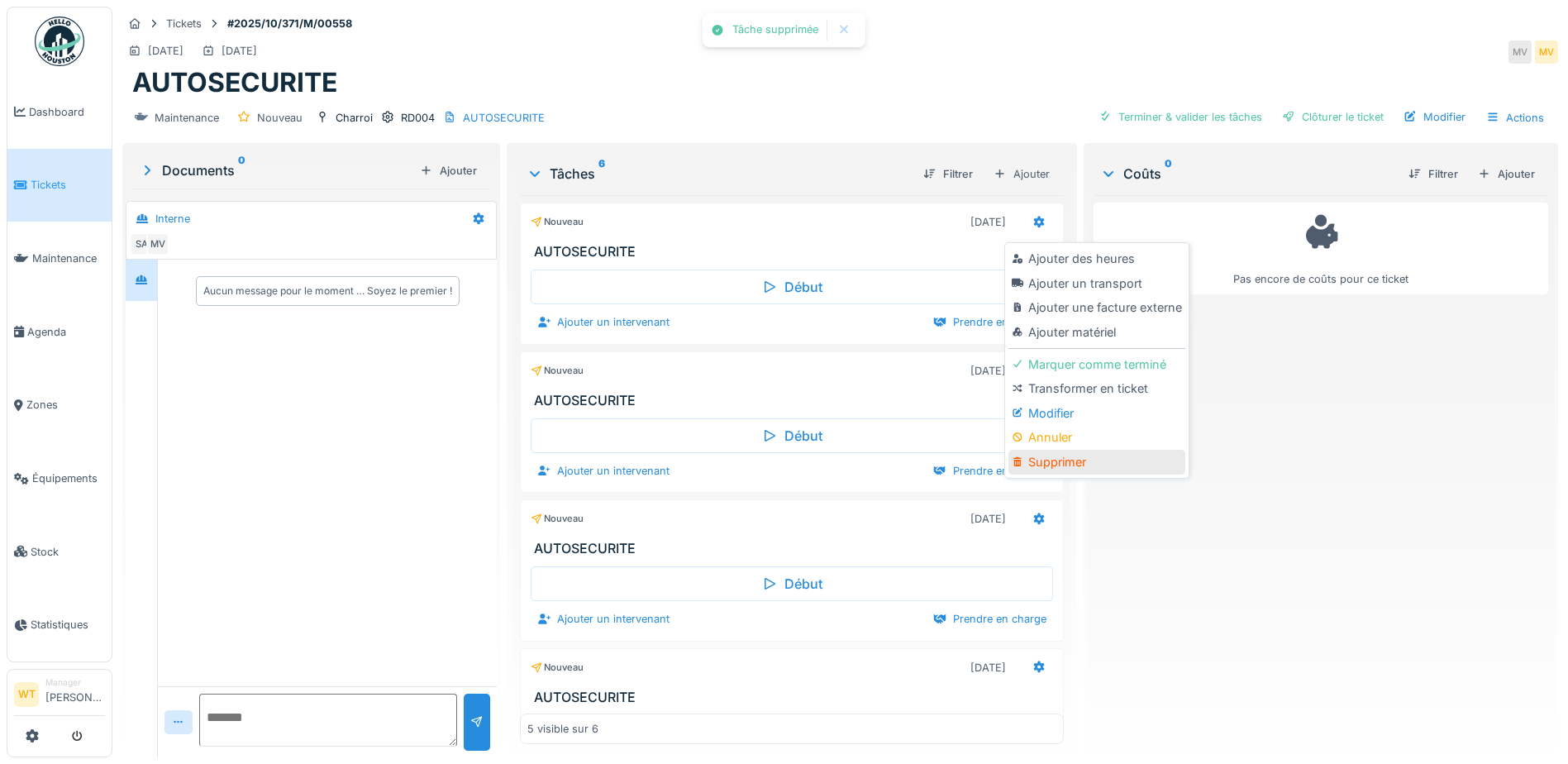
click at [1051, 460] on div "Supprimer" at bounding box center [1096, 462] width 176 height 25
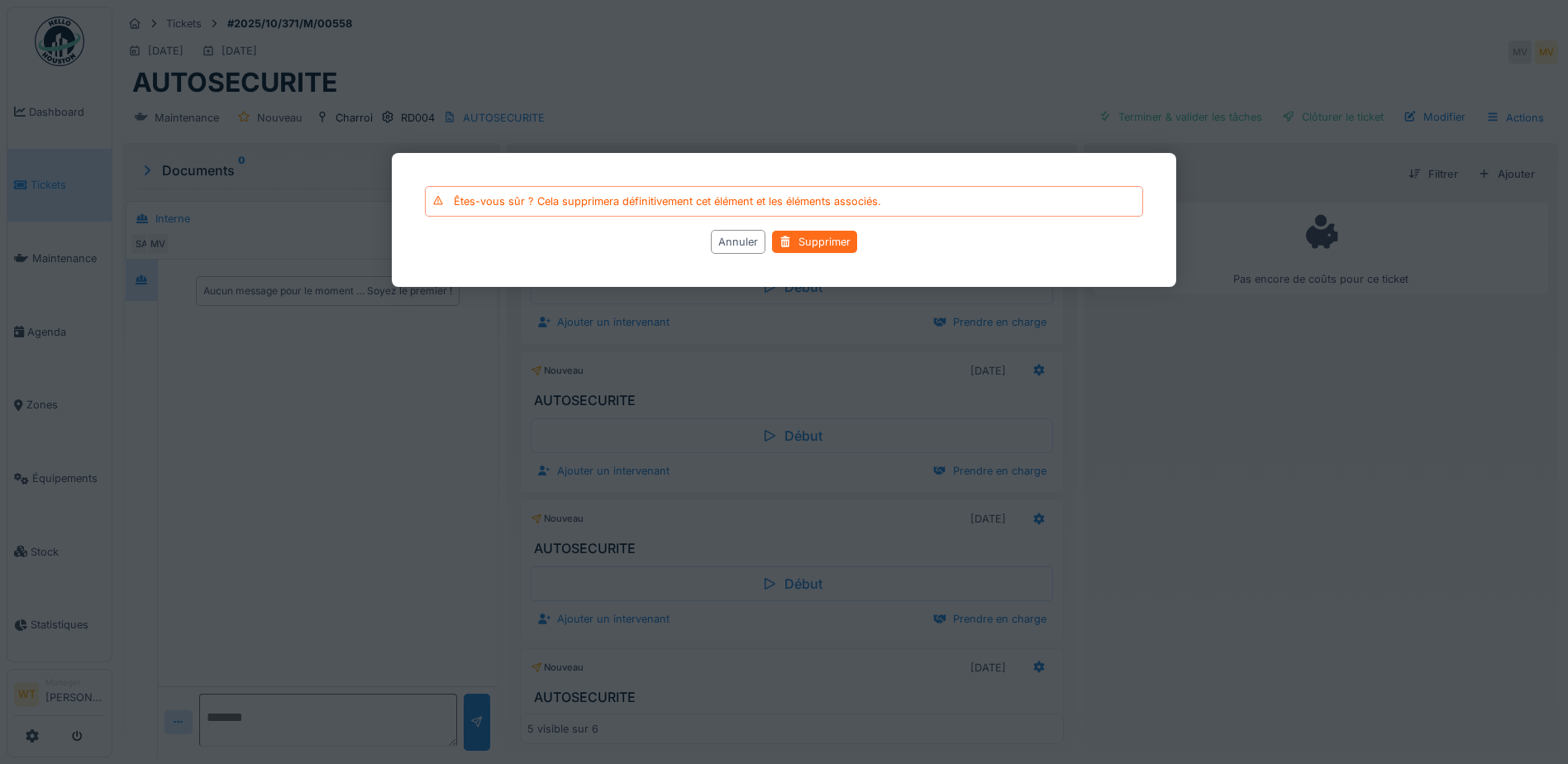
click at [805, 239] on div "Supprimer" at bounding box center [814, 241] width 85 height 22
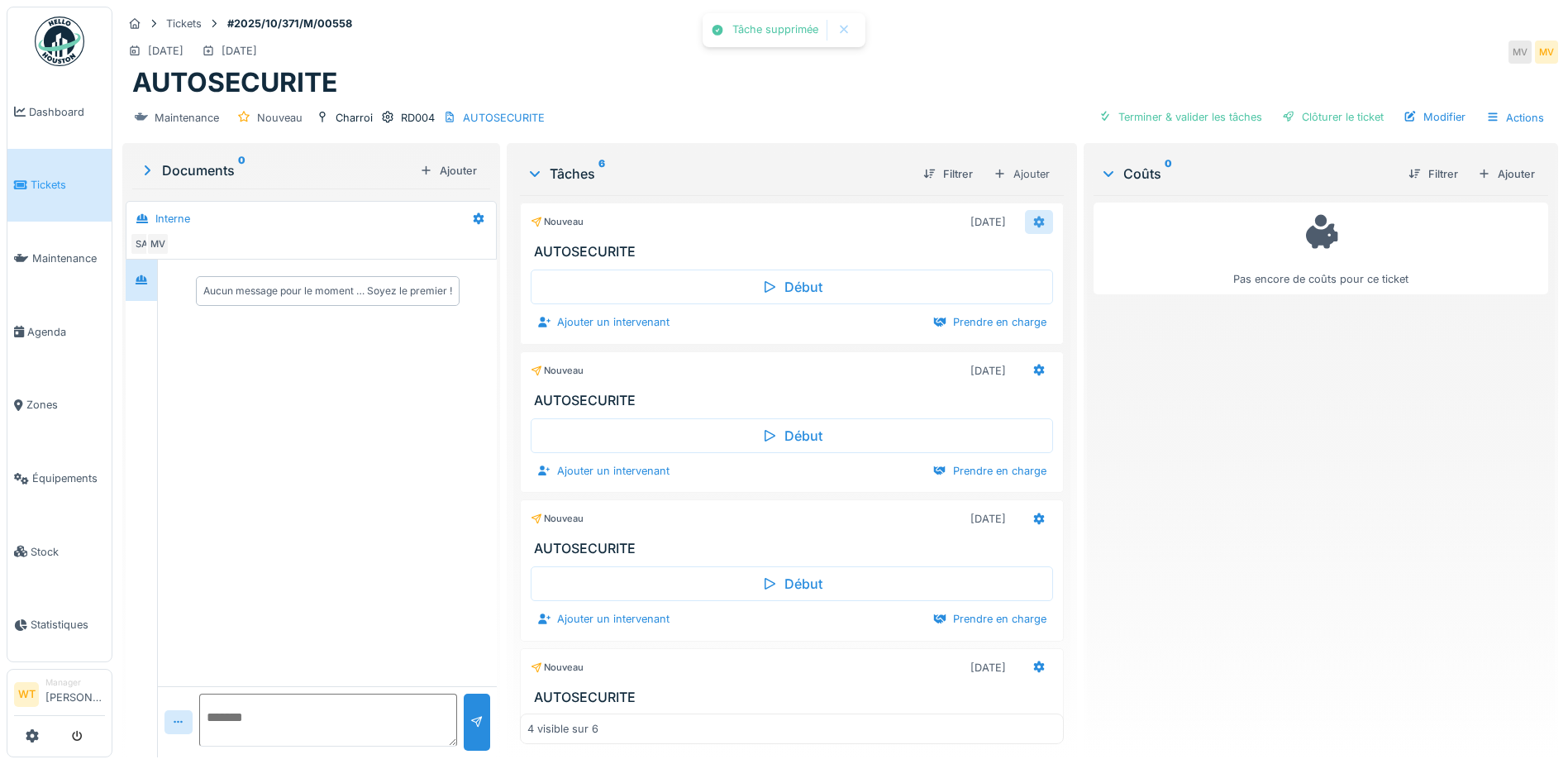
click at [1034, 226] on icon at bounding box center [1039, 222] width 11 height 12
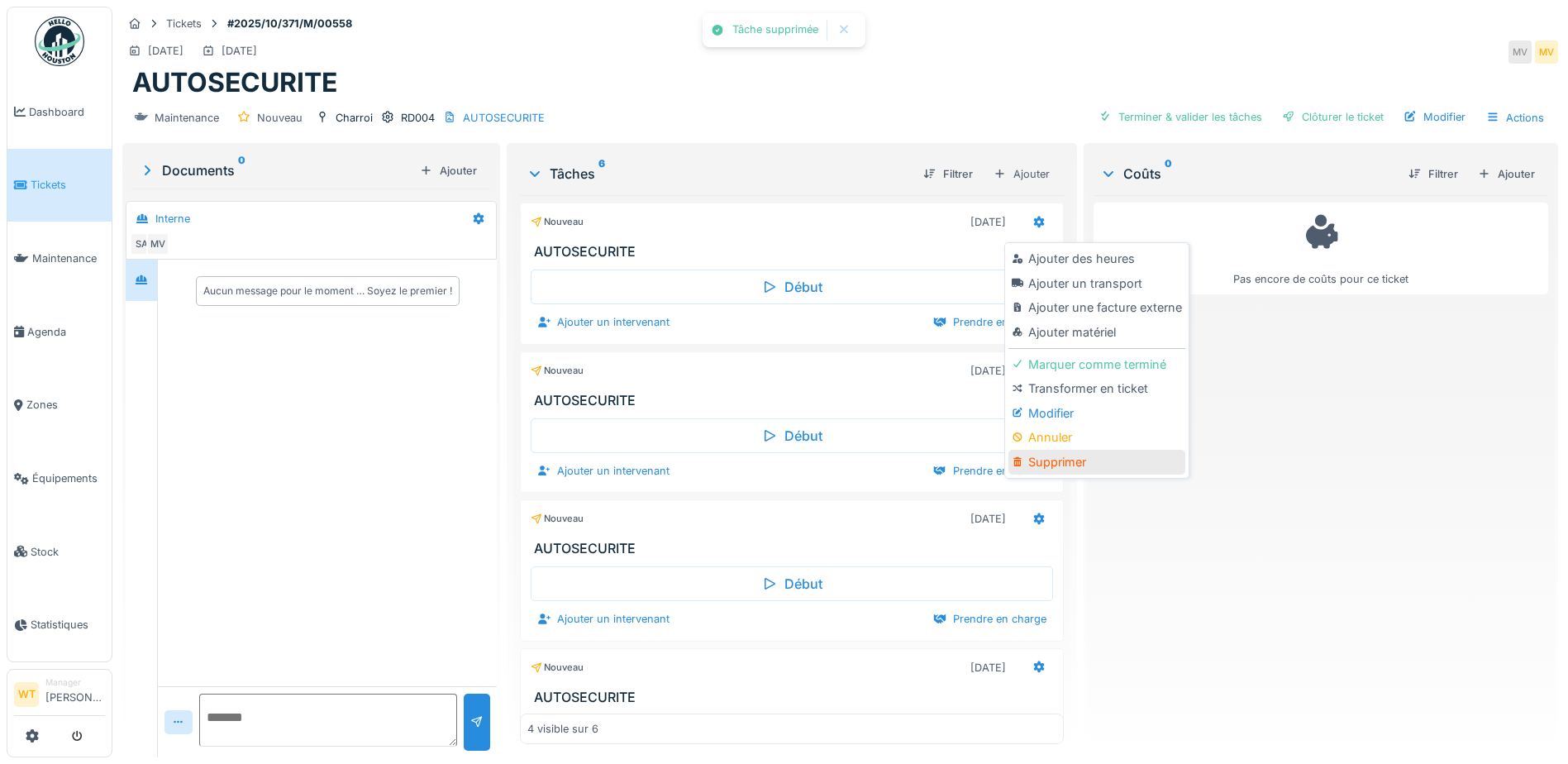
click at [1073, 461] on div "Supprimer" at bounding box center [1096, 462] width 176 height 25
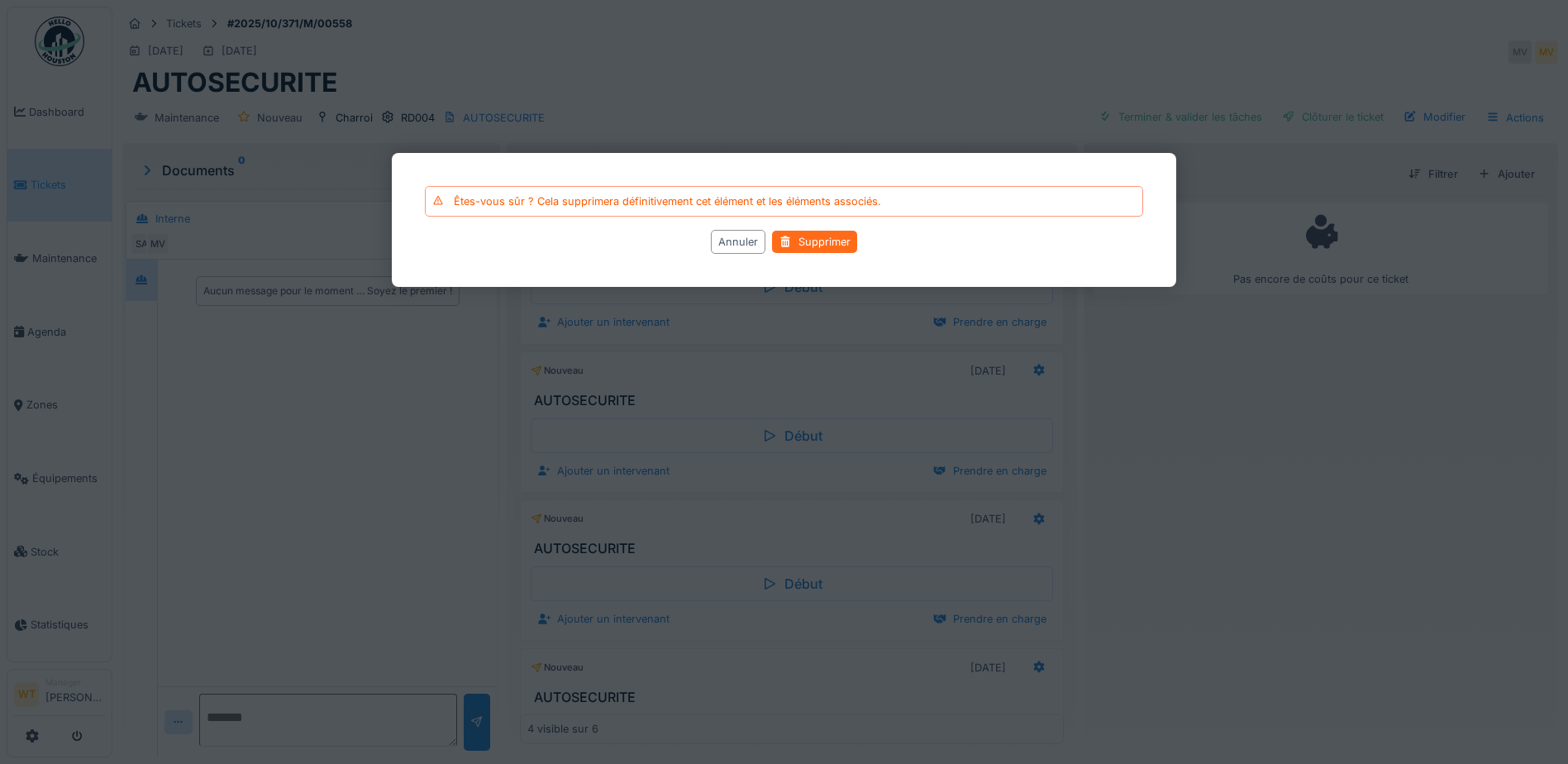
click at [809, 241] on div "Supprimer" at bounding box center [814, 241] width 85 height 22
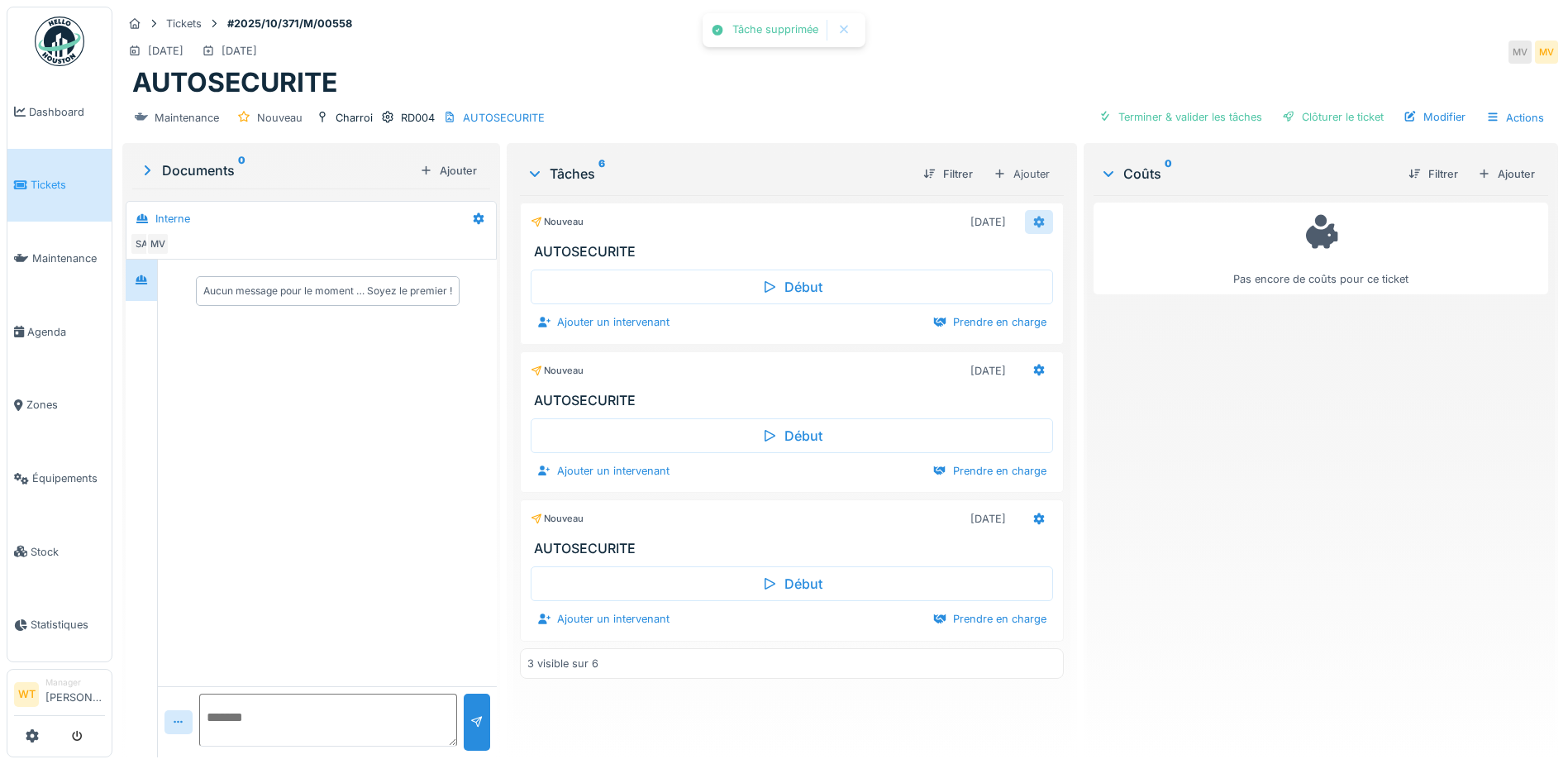
click at [1032, 221] on icon at bounding box center [1039, 222] width 13 height 11
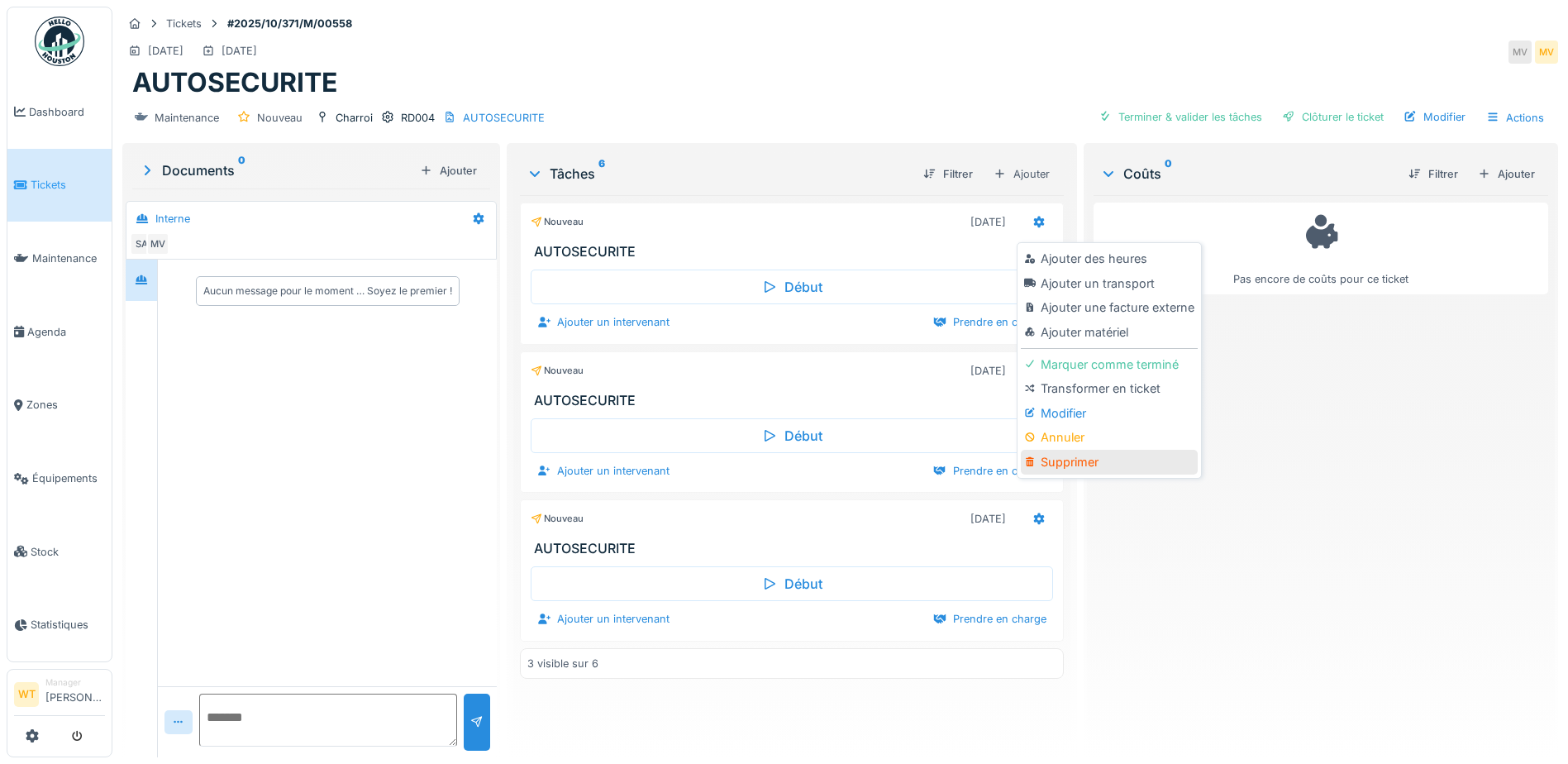
click at [1054, 468] on div "Supprimer" at bounding box center [1108, 462] width 176 height 25
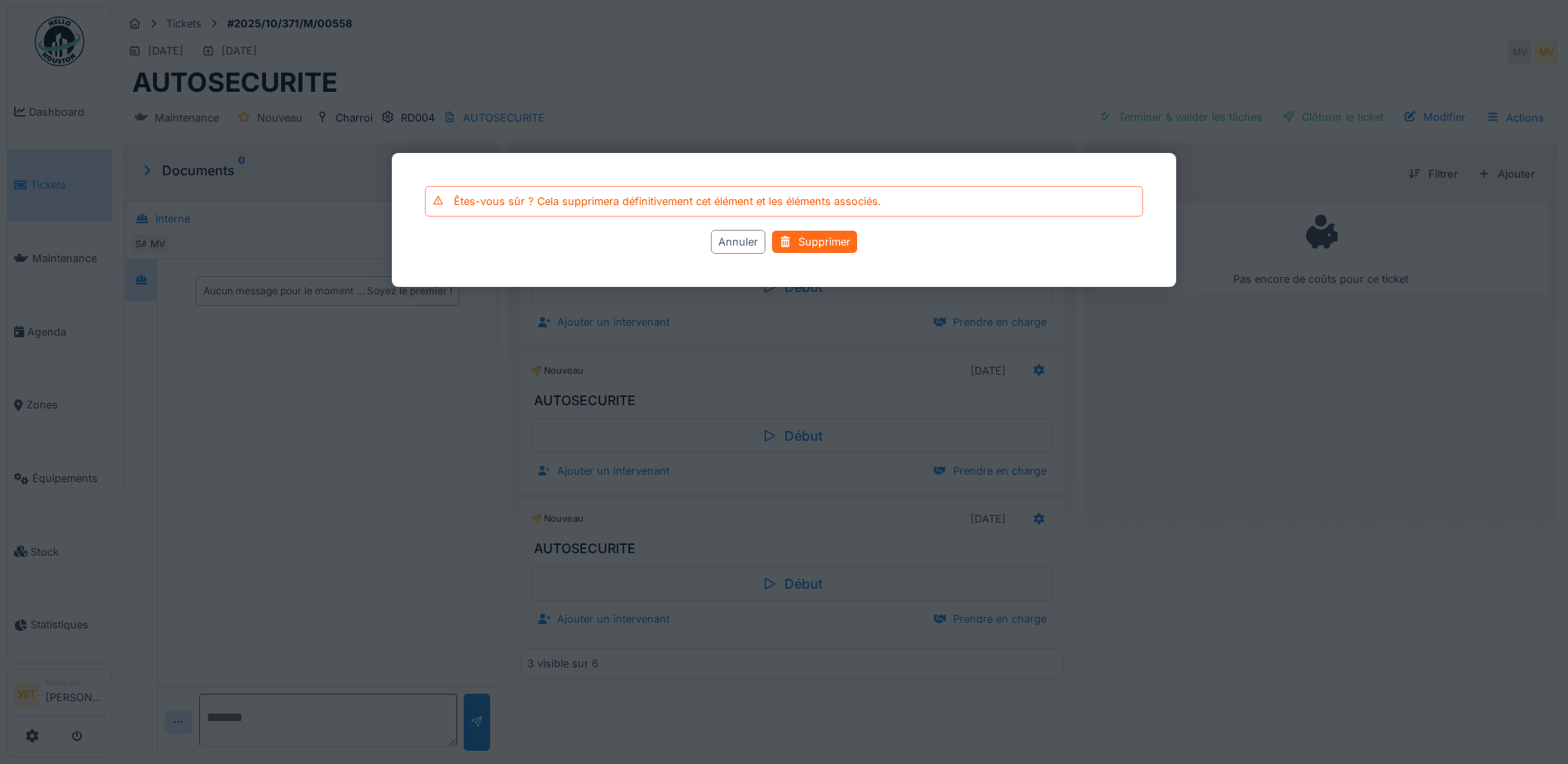
click at [824, 239] on div "Supprimer" at bounding box center [814, 241] width 85 height 22
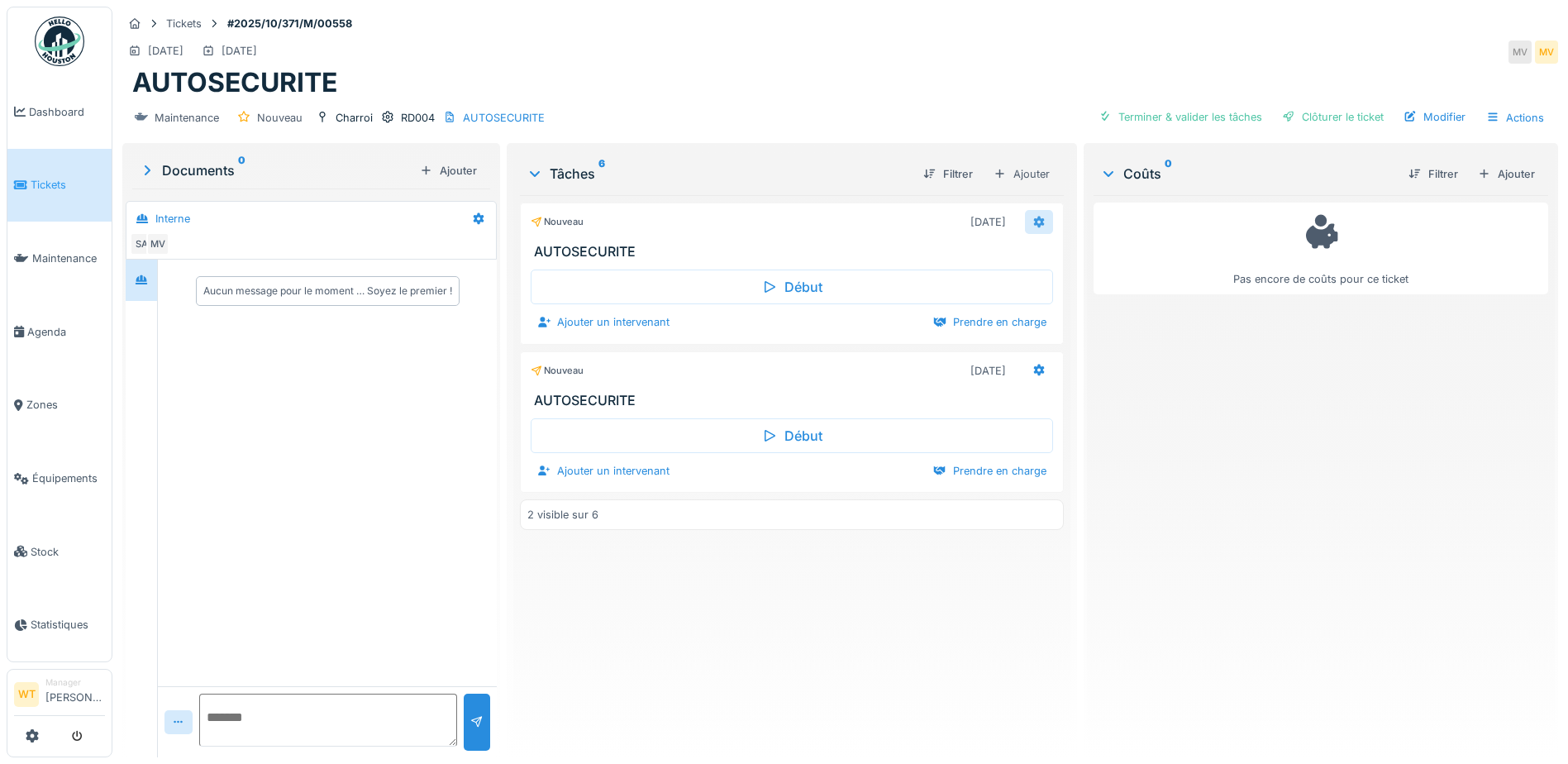
click at [1034, 226] on icon at bounding box center [1039, 222] width 11 height 12
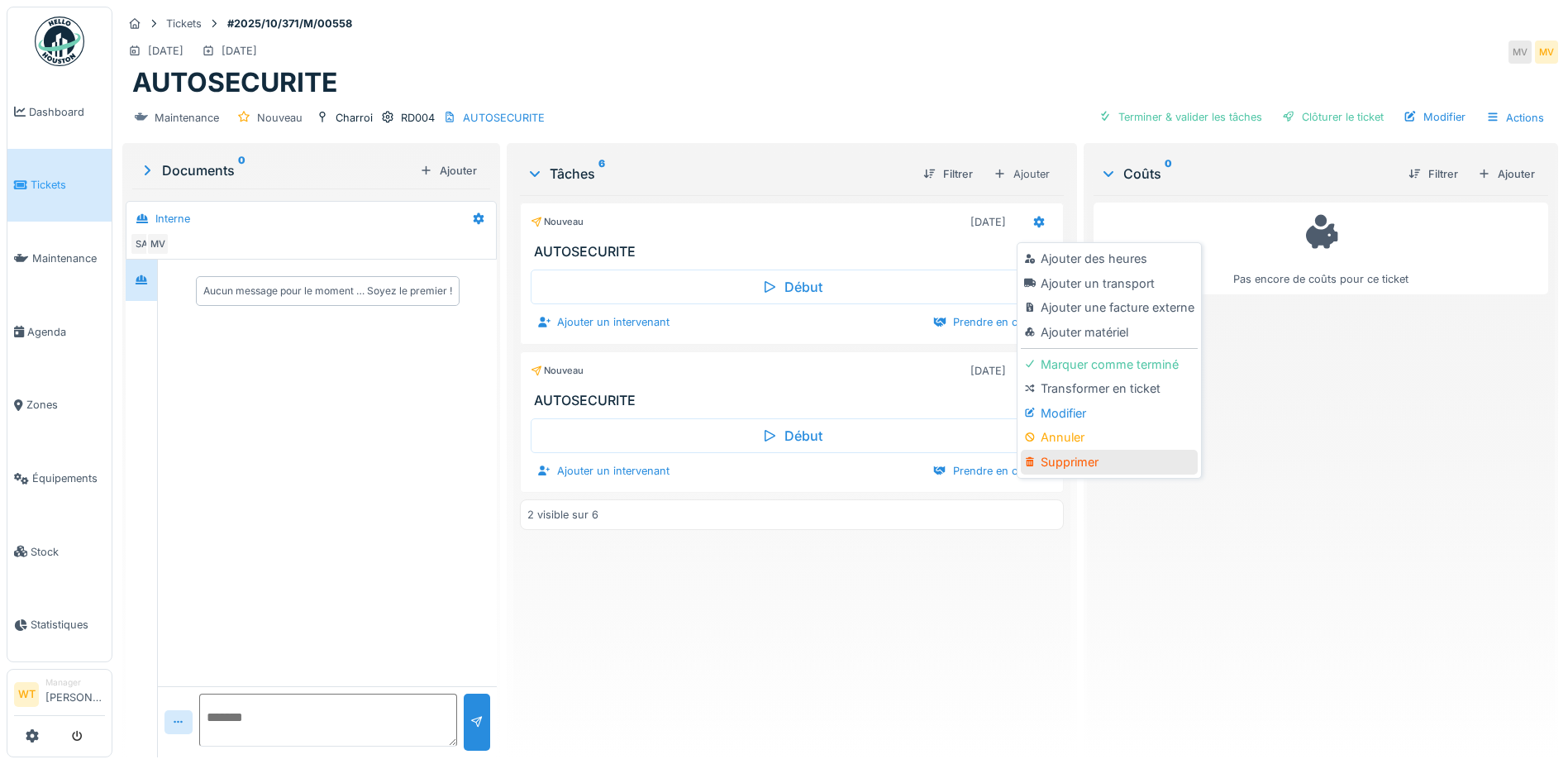
click at [1060, 466] on div "Supprimer" at bounding box center [1108, 462] width 176 height 25
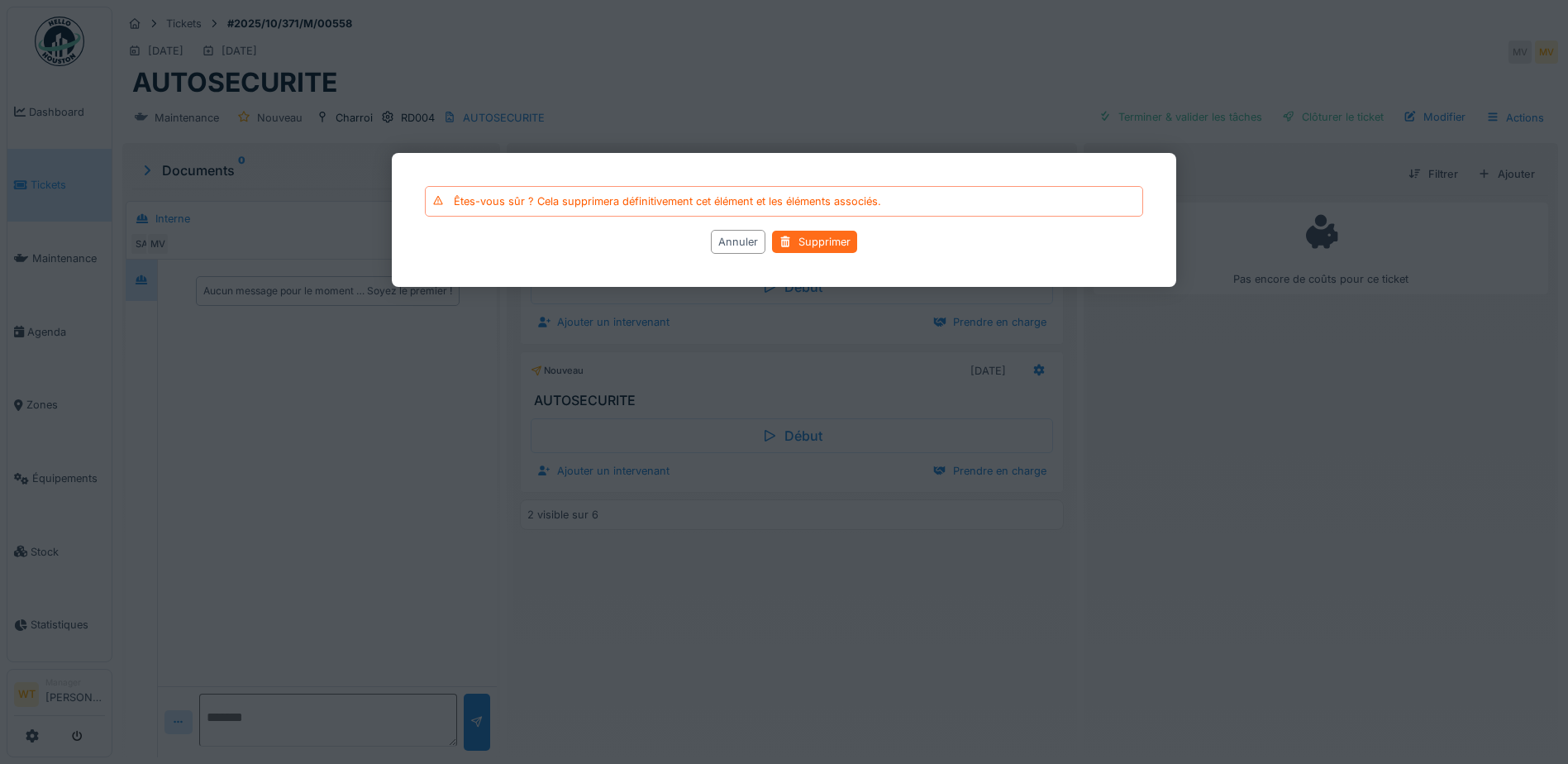
click at [817, 231] on div "Supprimer" at bounding box center [814, 241] width 85 height 22
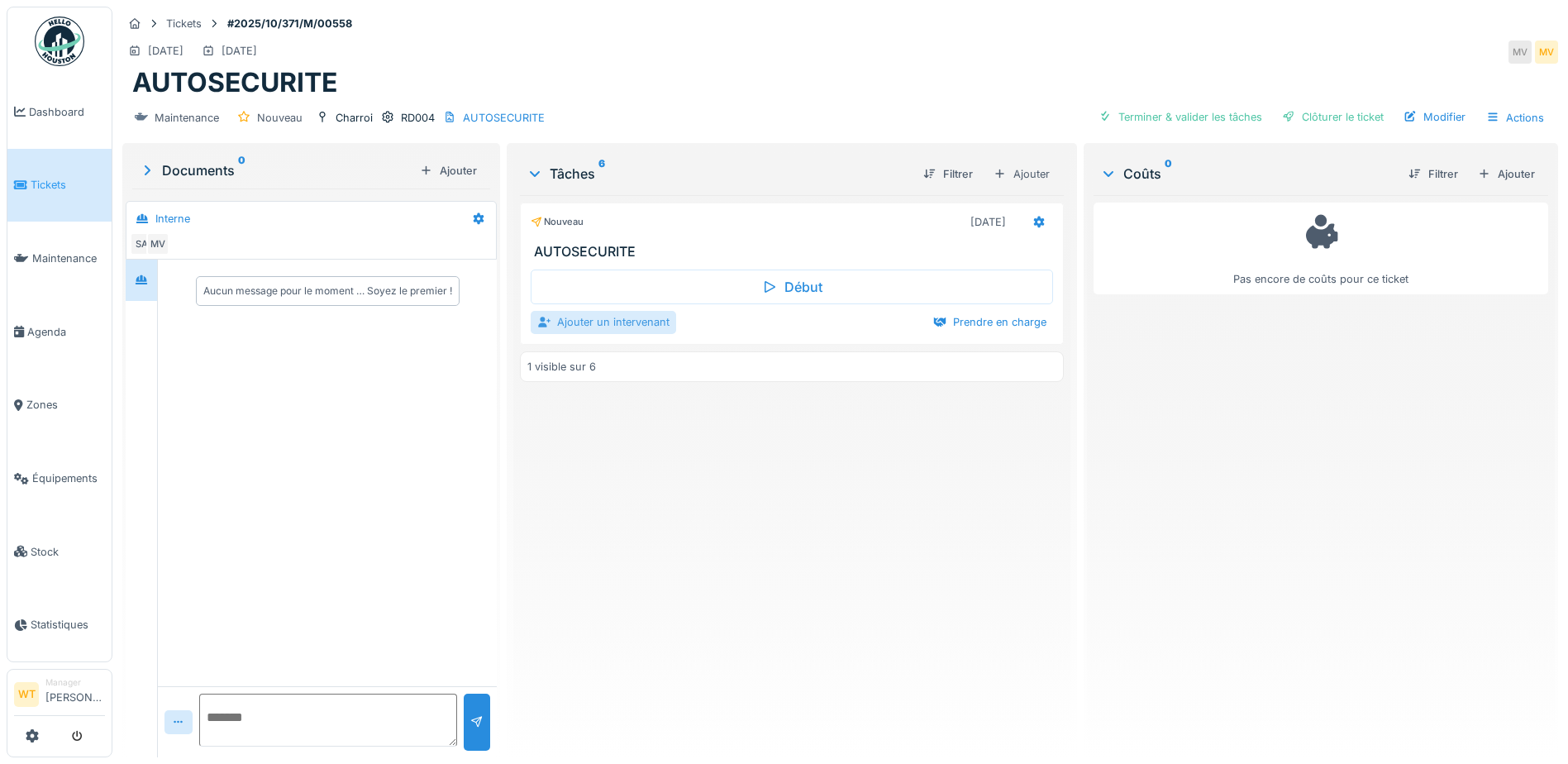
click at [577, 318] on div "Ajouter un intervenant" at bounding box center [603, 322] width 145 height 22
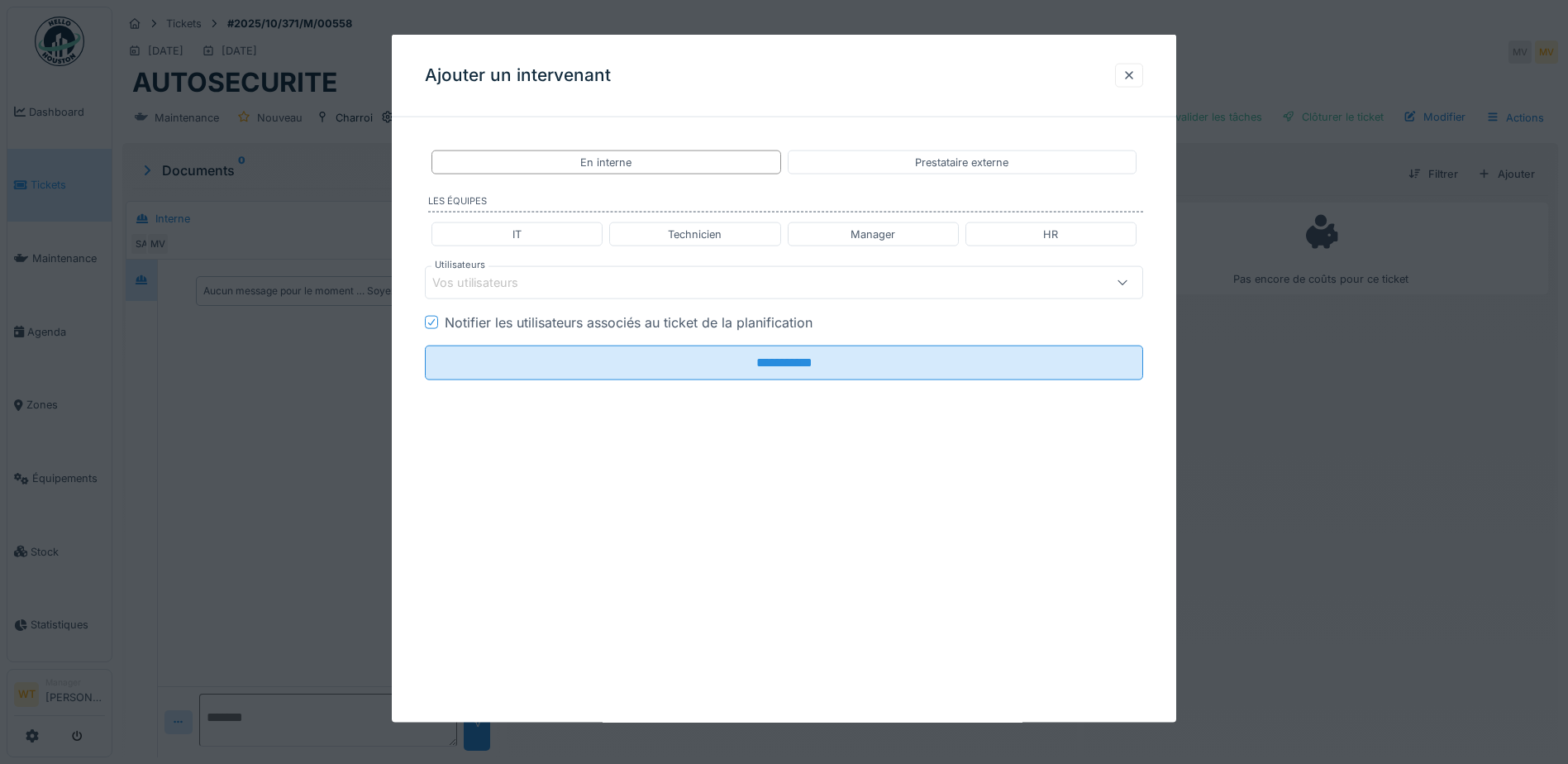
click at [541, 276] on div "Vos utilisateurs" at bounding box center [741, 283] width 619 height 18
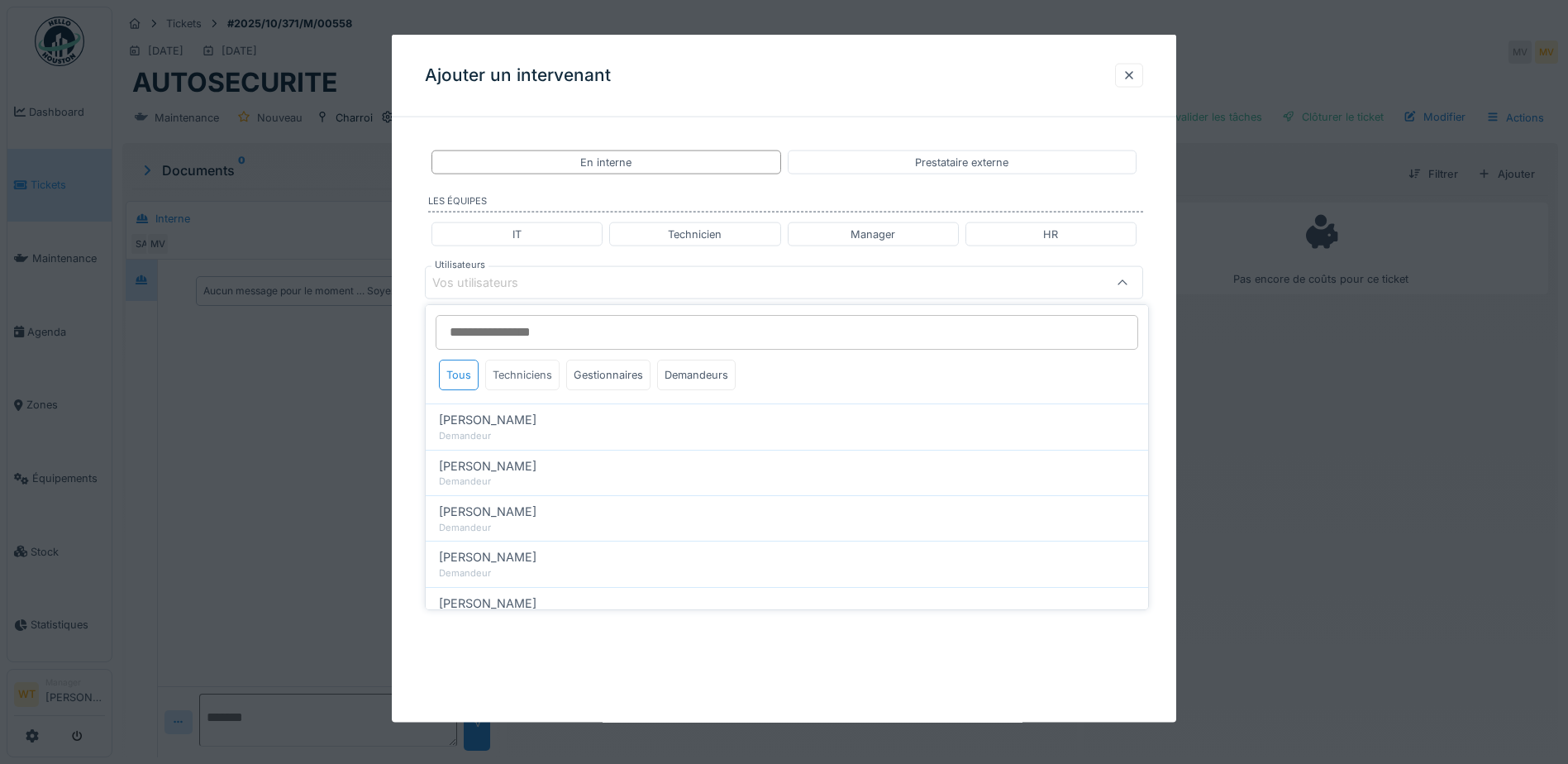
click at [532, 373] on div "Techniciens" at bounding box center [523, 375] width 75 height 31
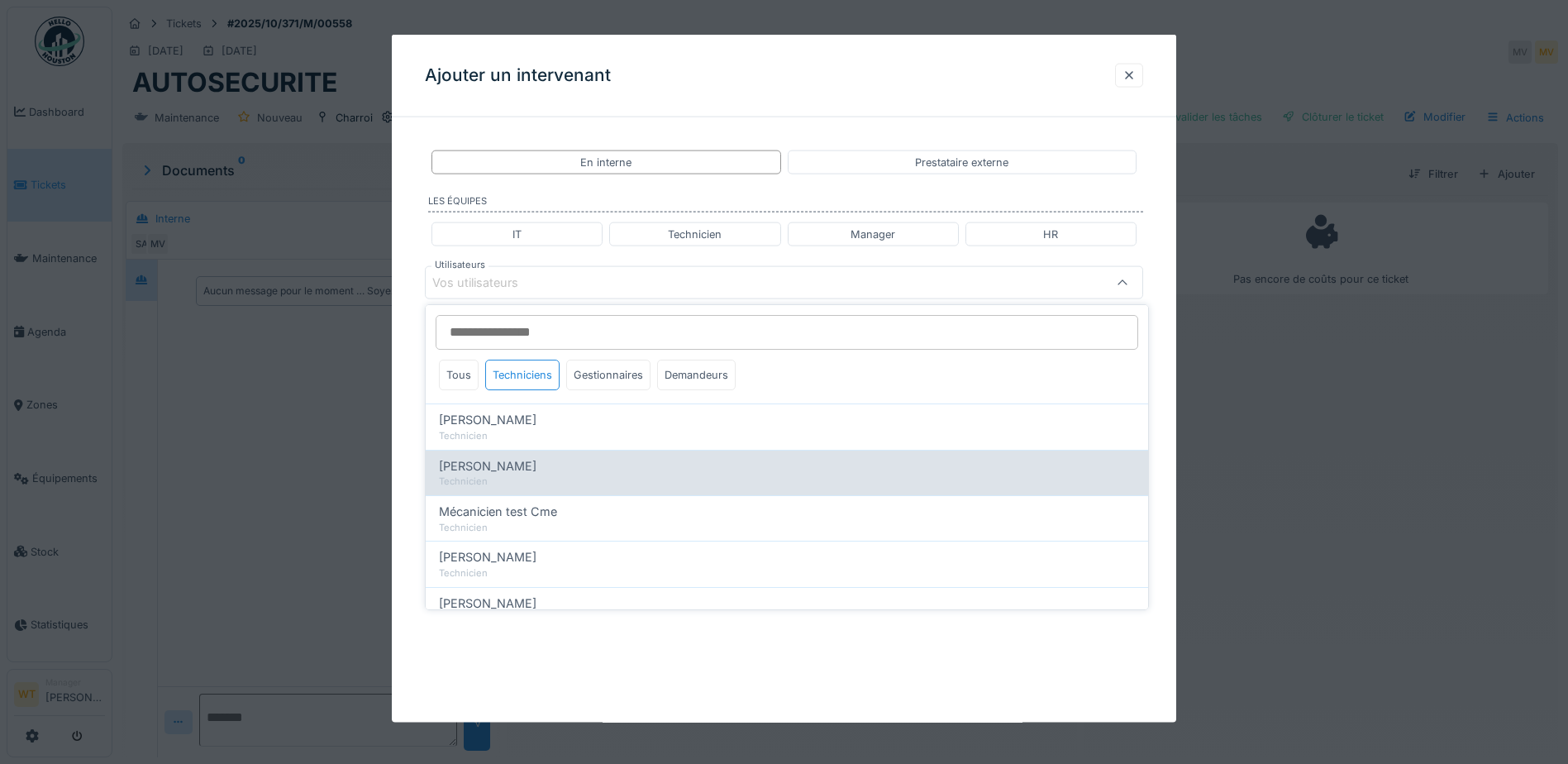
click at [540, 472] on div "[PERSON_NAME]" at bounding box center [786, 466] width 696 height 18
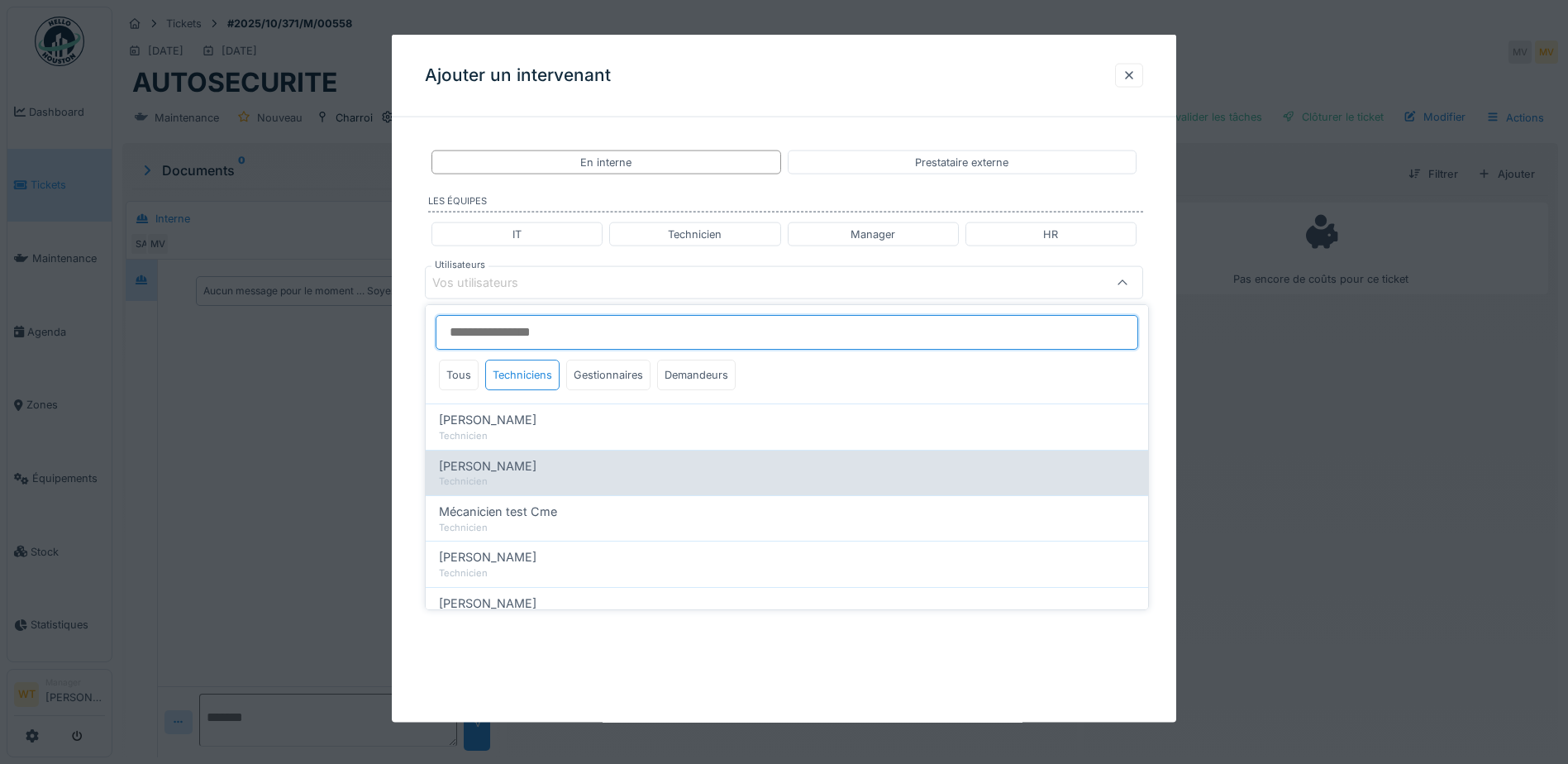
type input "****"
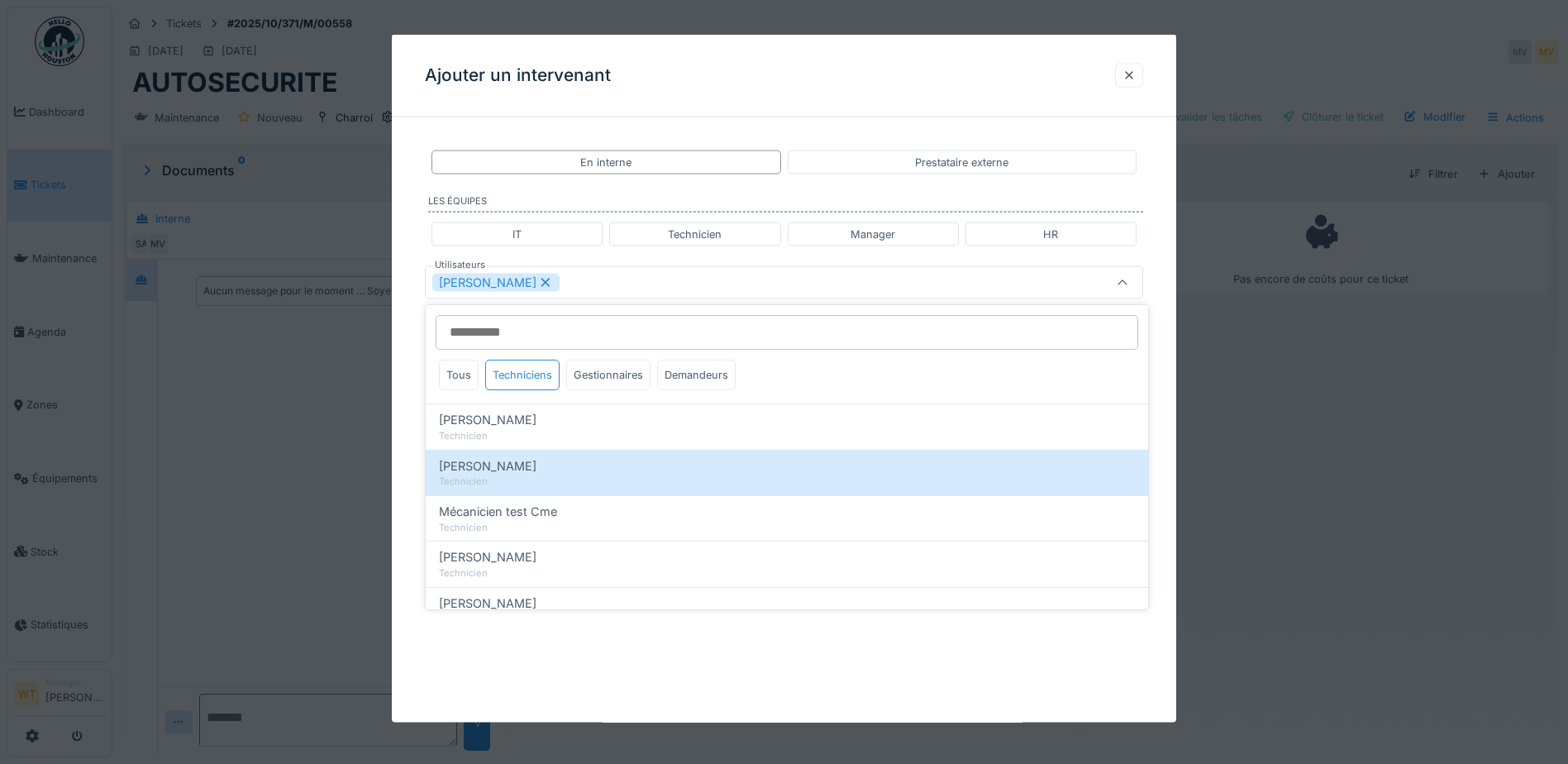
click at [610, 290] on div "[PERSON_NAME]" at bounding box center [741, 283] width 619 height 18
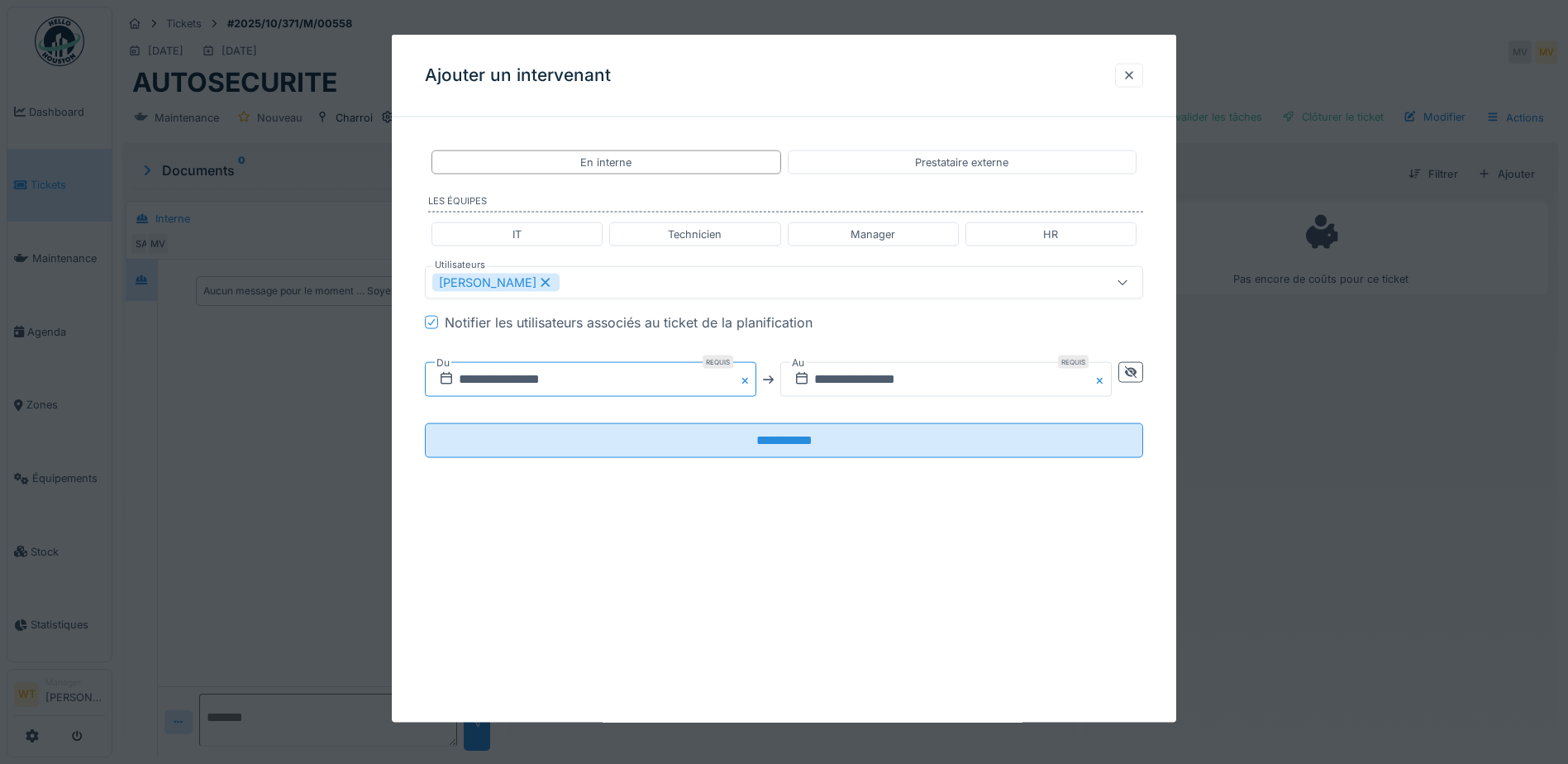
click at [581, 381] on input "**********" at bounding box center [590, 380] width 332 height 35
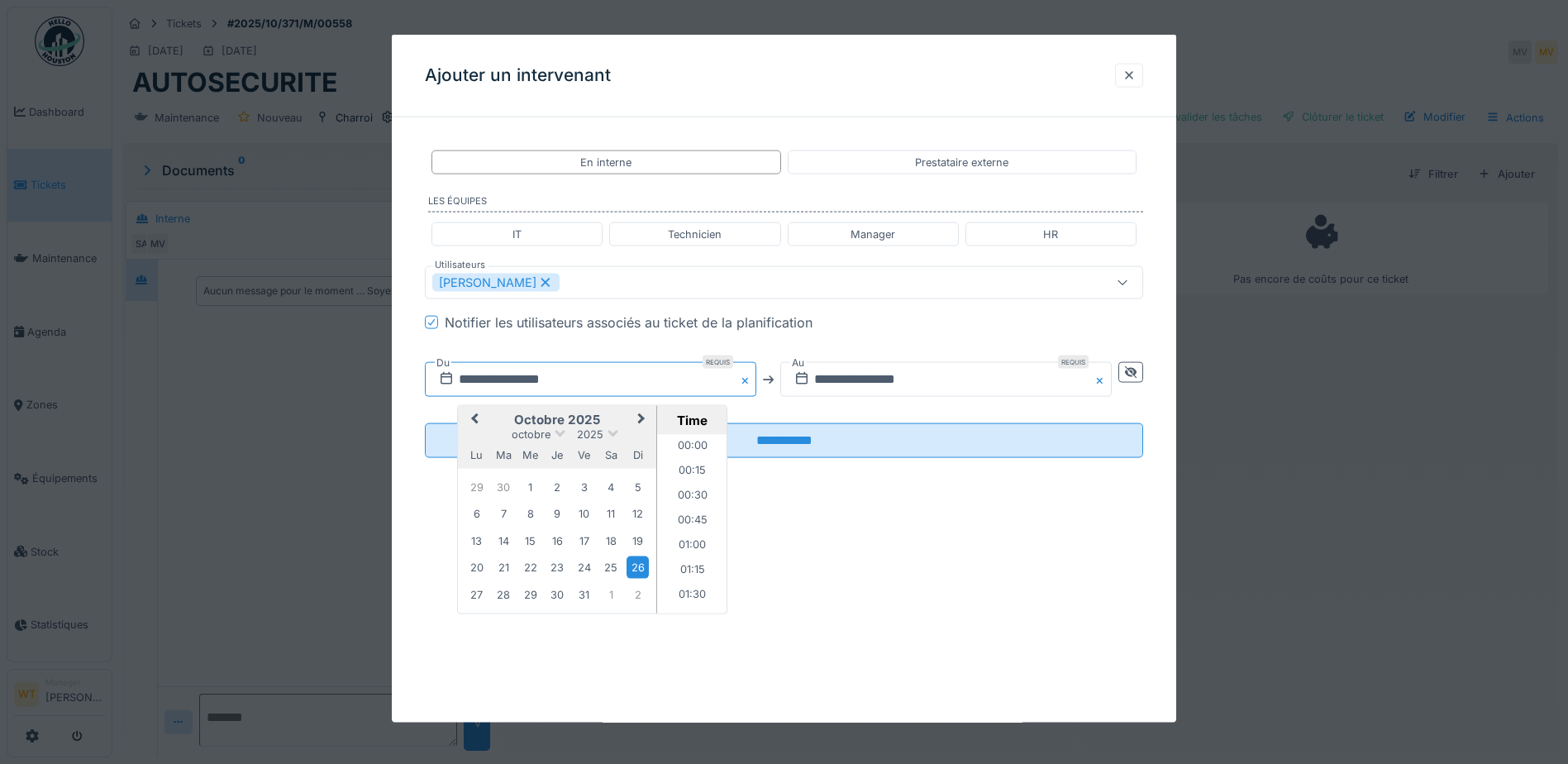
scroll to position [2106, 0]
click at [474, 419] on span "Previous Month" at bounding box center [474, 420] width 0 height 20
click at [522, 564] on div "24" at bounding box center [530, 568] width 22 height 24
click at [692, 455] on li "08:00" at bounding box center [692, 458] width 71 height 25
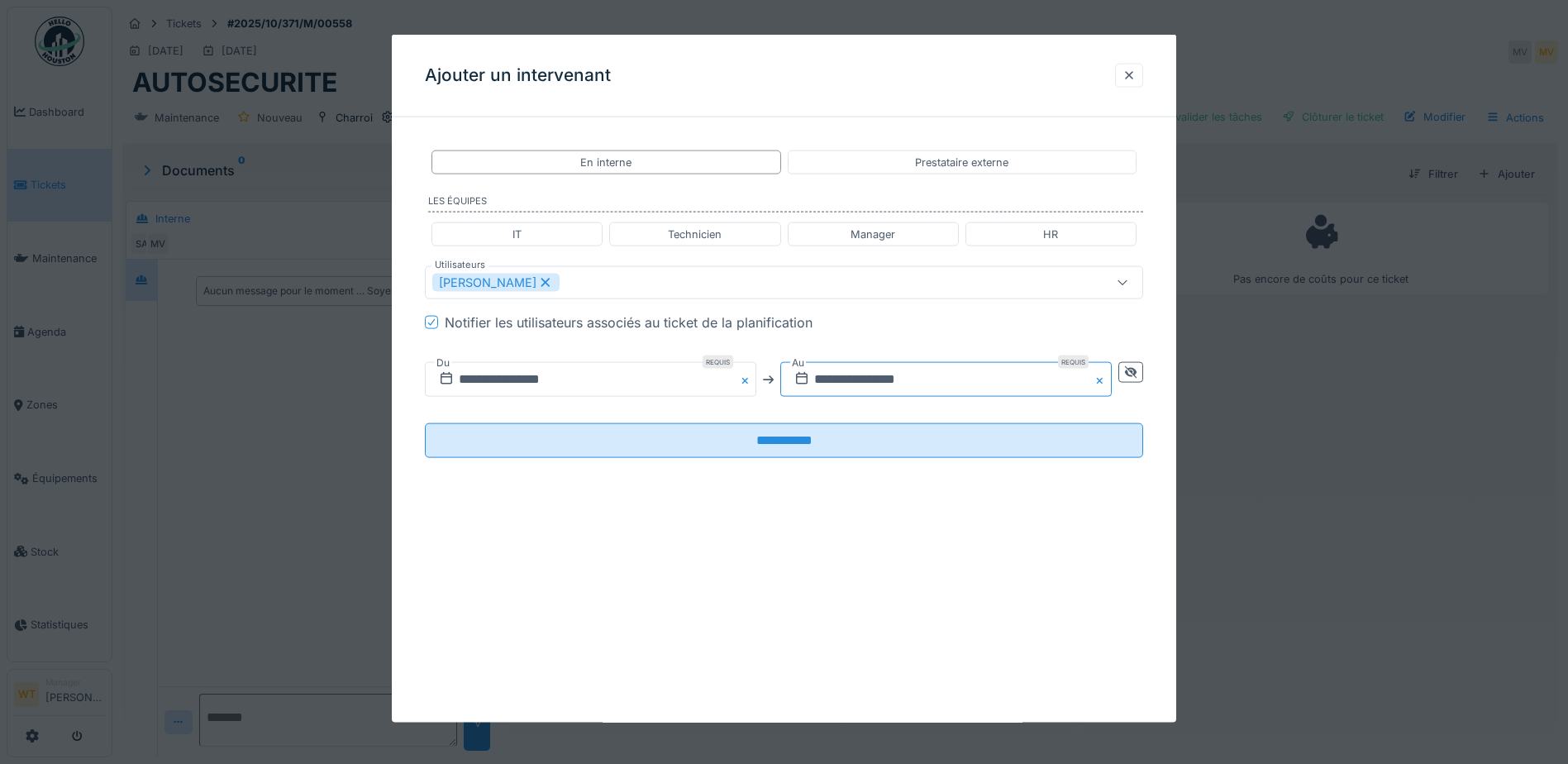
click at [876, 382] on input "**********" at bounding box center [946, 380] width 332 height 35
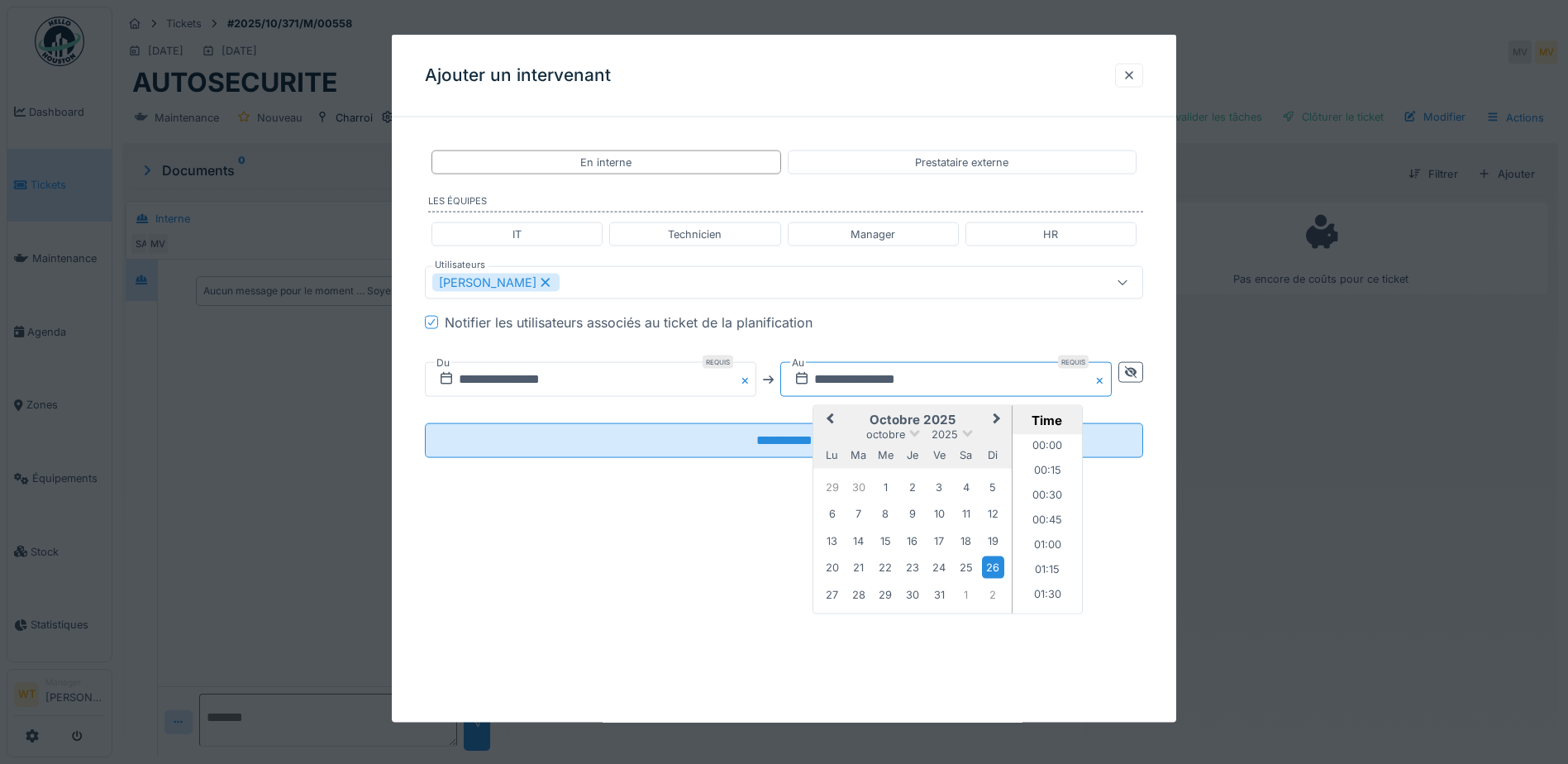
scroll to position [2106, 0]
click at [830, 417] on span "Previous Month" at bounding box center [830, 420] width 0 height 20
click at [887, 568] on div "24" at bounding box center [885, 568] width 22 height 24
click at [705, 474] on div "**********" at bounding box center [784, 318] width 784 height 374
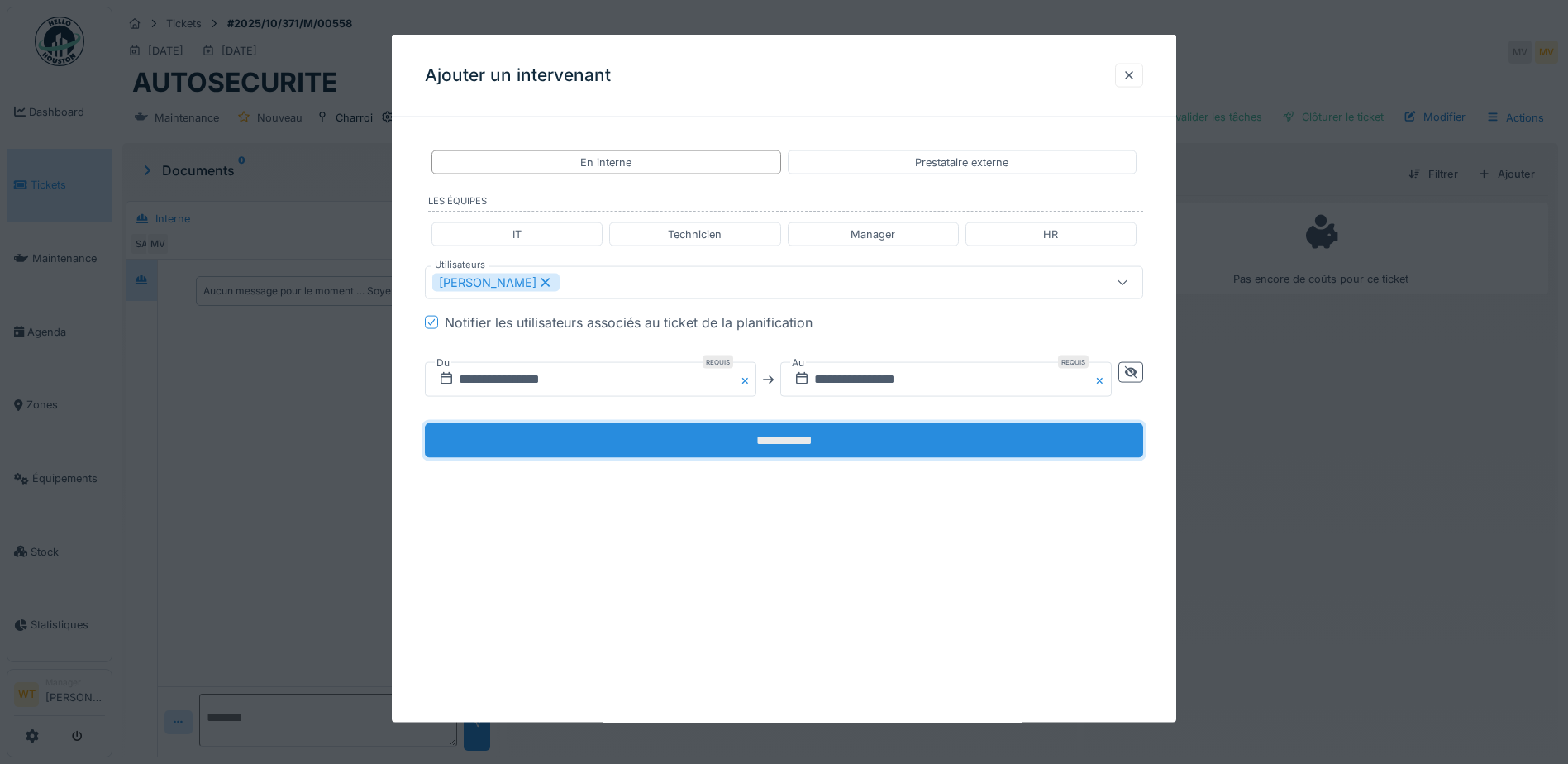
click at [705, 442] on input "**********" at bounding box center [784, 441] width 718 height 35
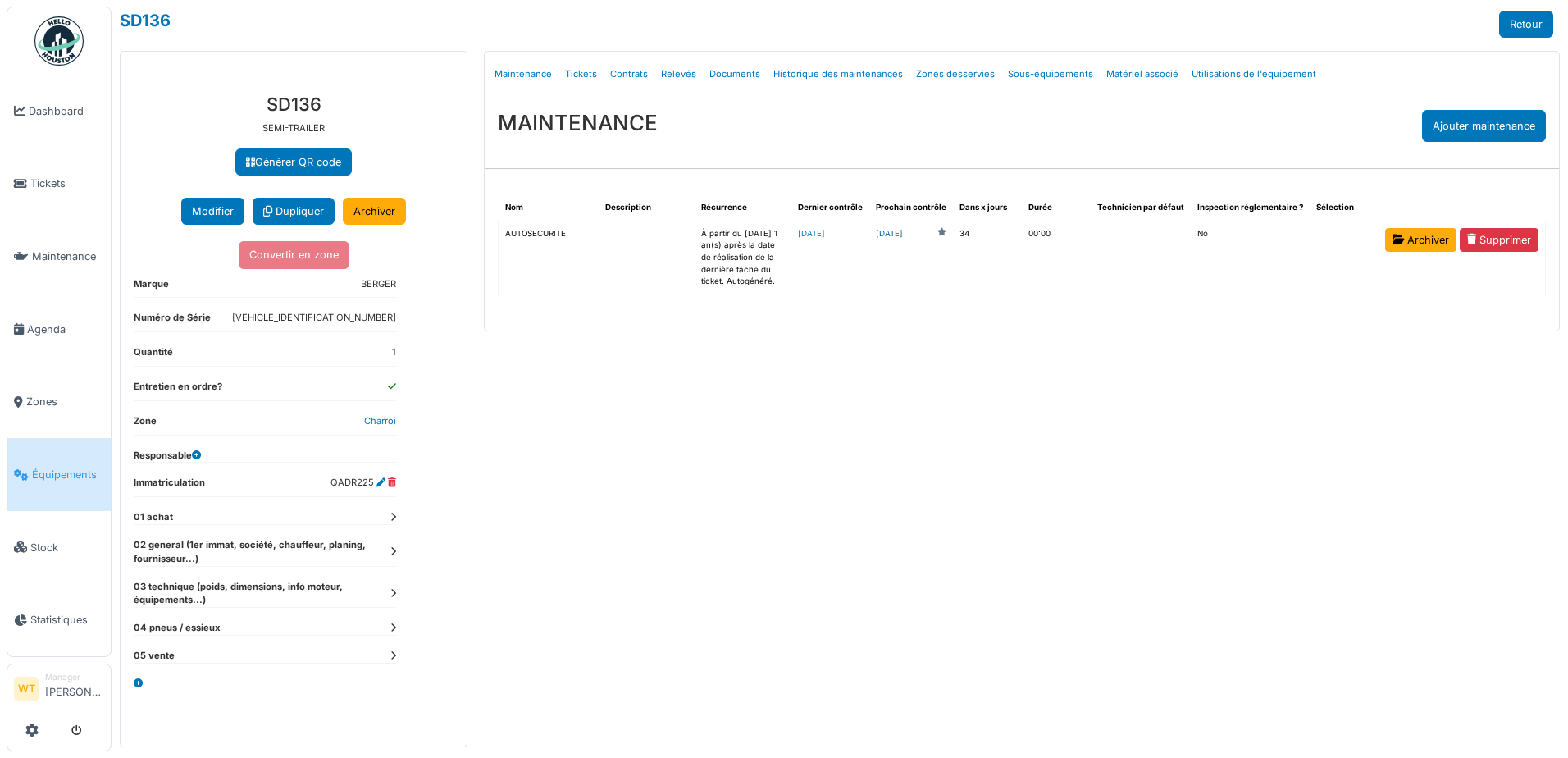
drag, startPoint x: 0, startPoint y: 0, endPoint x: 922, endPoint y: 238, distance: 952.2
click at [903, 238] on link "[DATE]" at bounding box center [889, 233] width 27 height 12
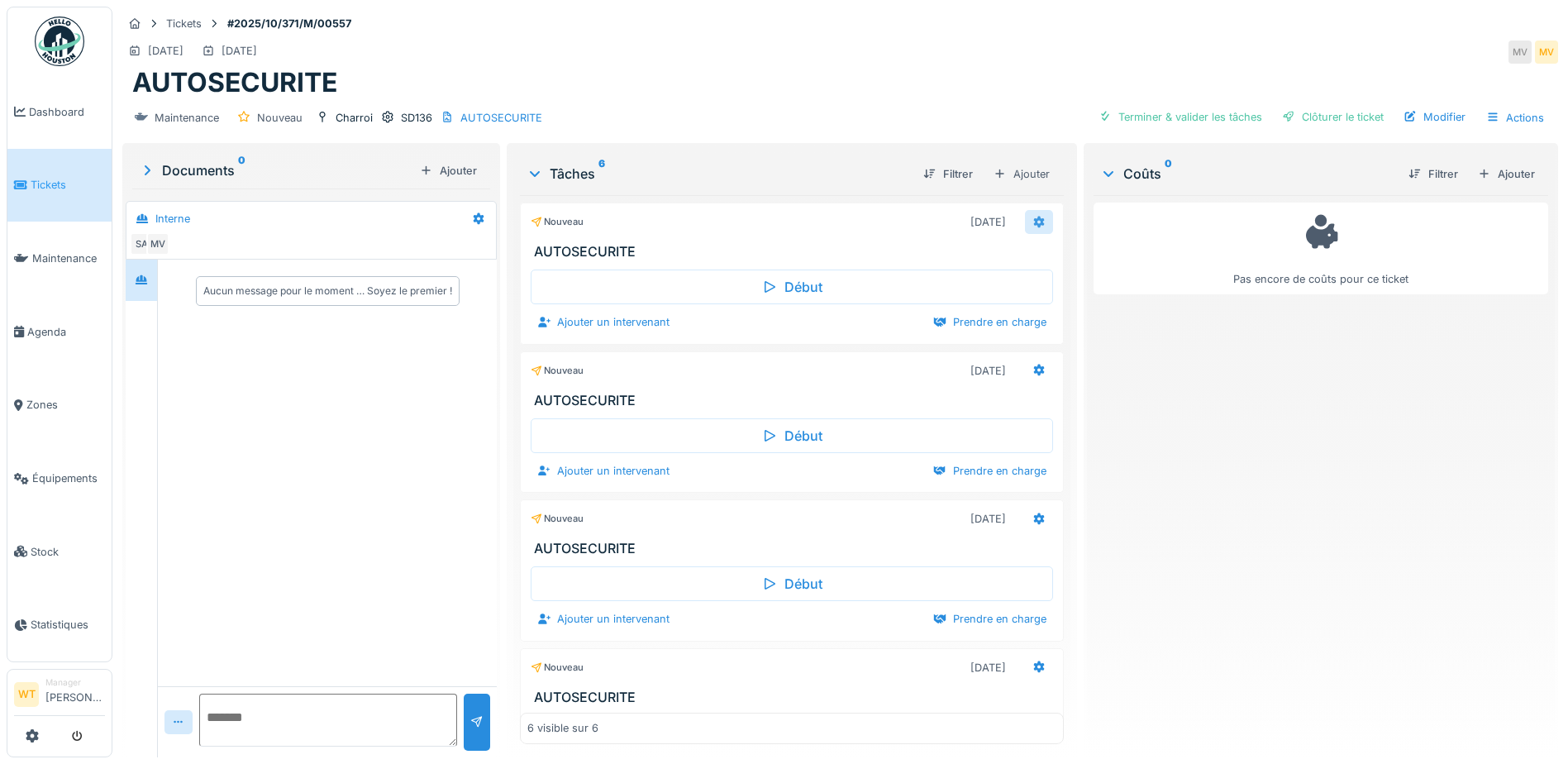
click at [1034, 224] on icon at bounding box center [1039, 222] width 11 height 12
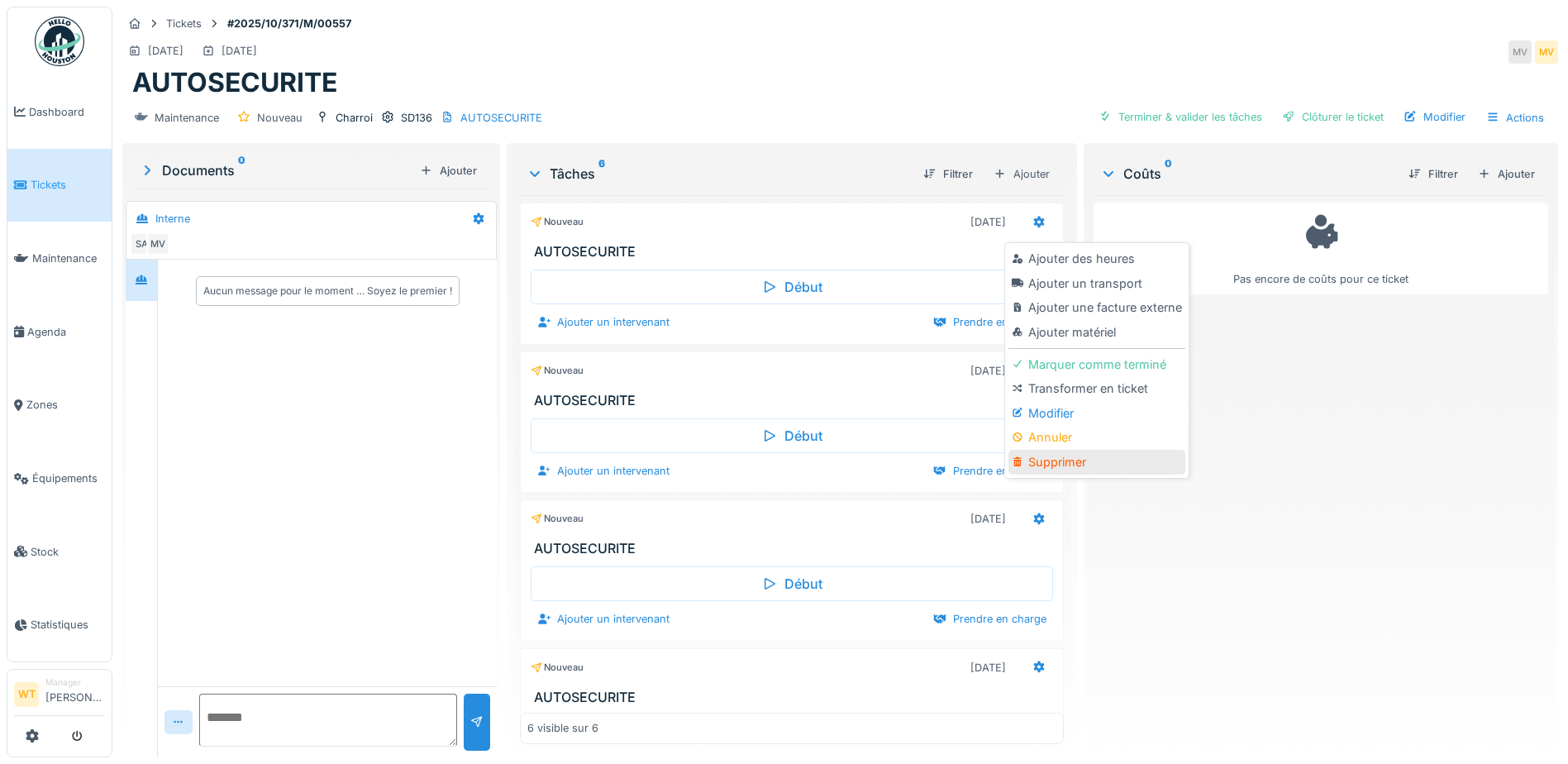
click at [1072, 456] on div "Supprimer" at bounding box center [1096, 462] width 176 height 25
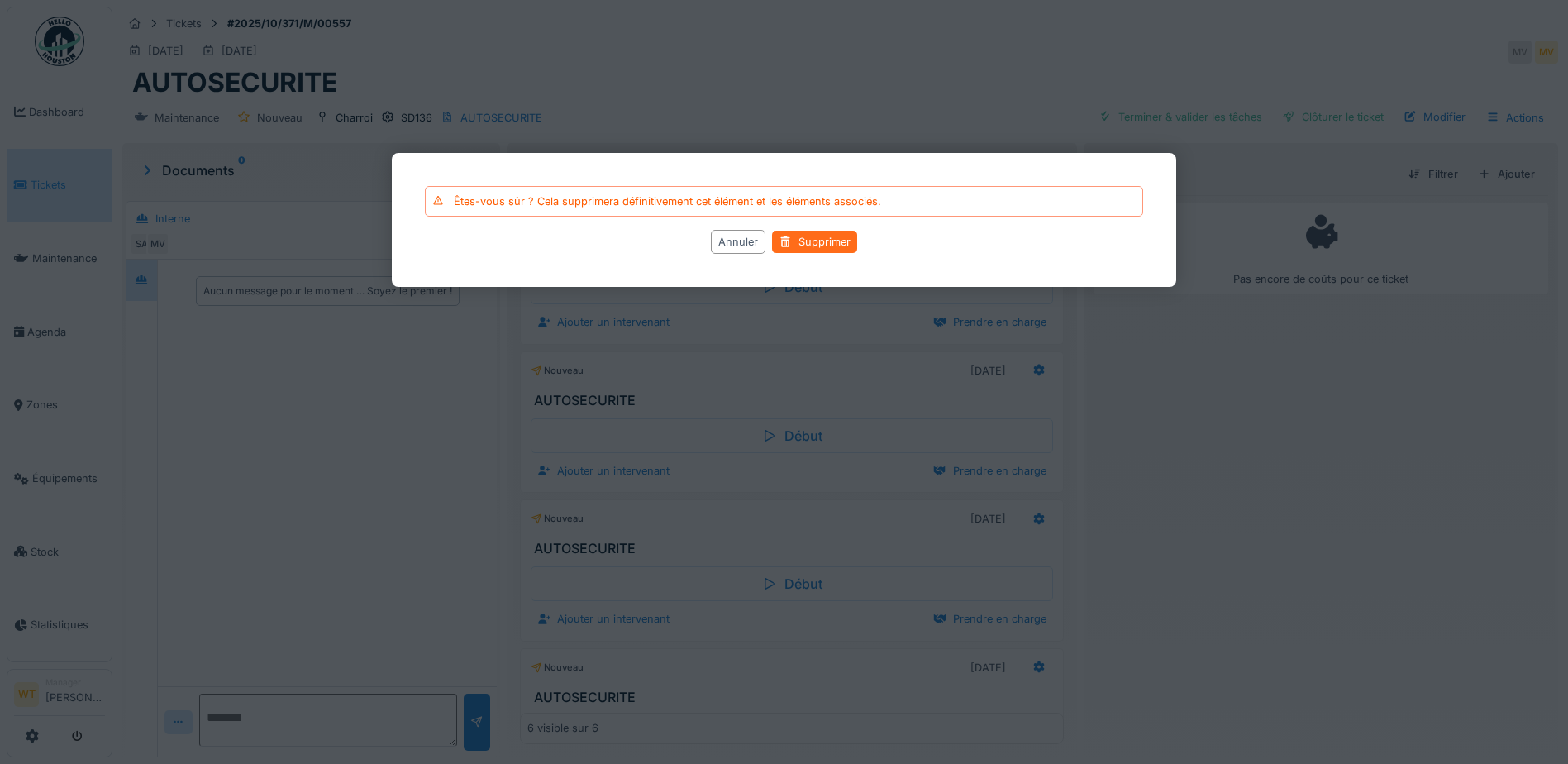
click at [841, 245] on div "Supprimer" at bounding box center [814, 241] width 85 height 22
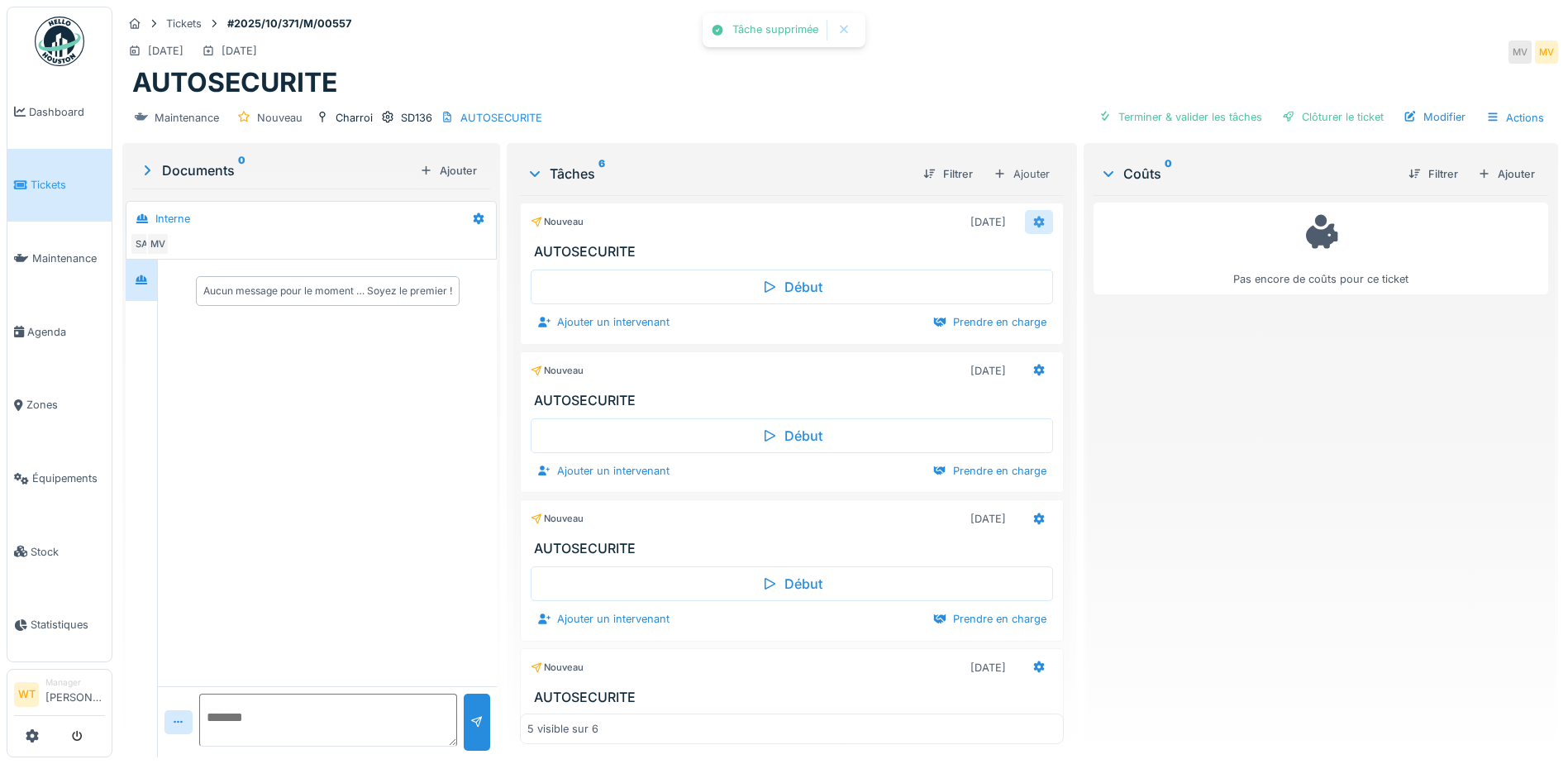
click at [1032, 228] on div at bounding box center [1039, 222] width 13 height 16
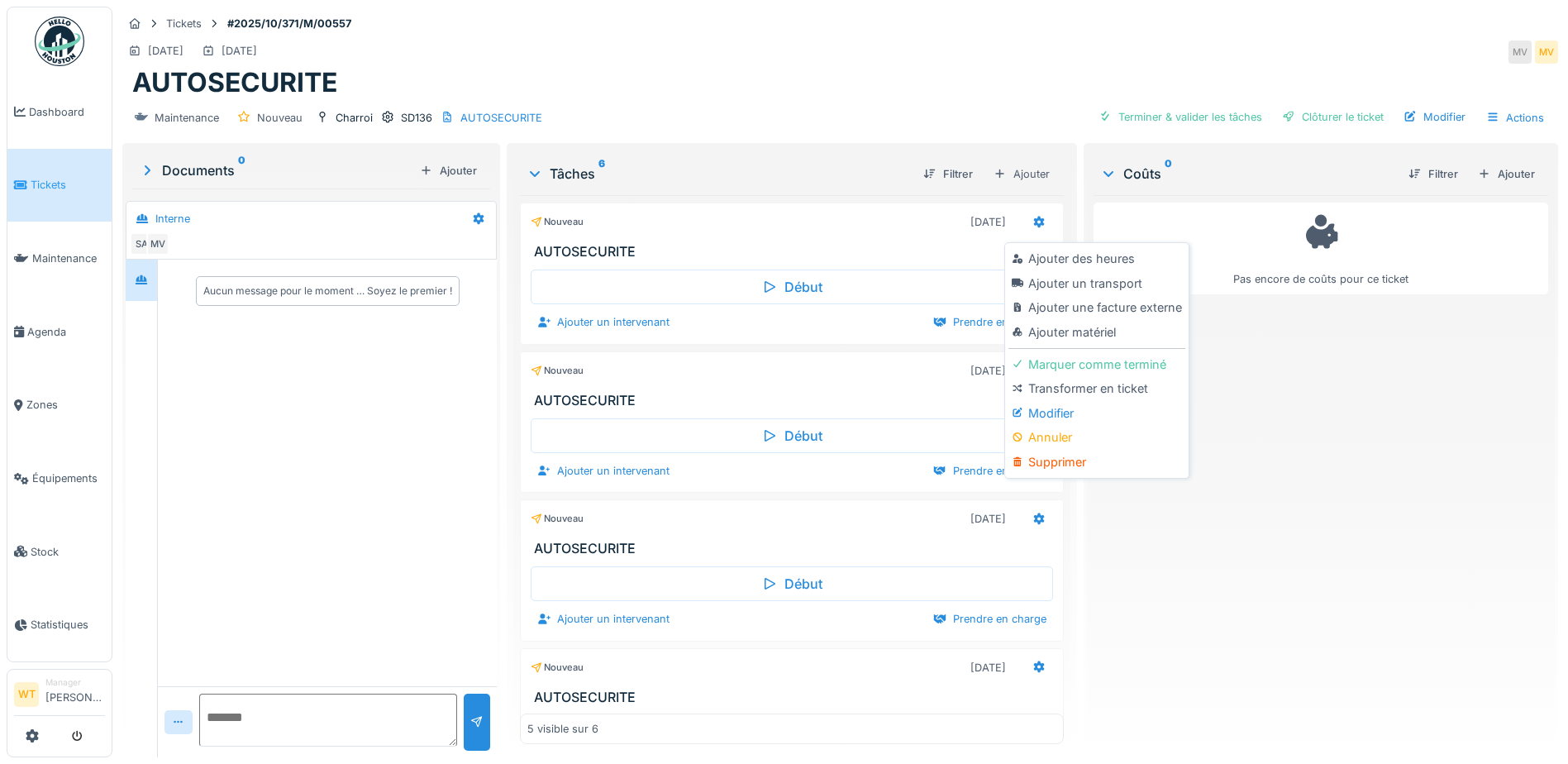
click at [1059, 460] on div "Supprimer" at bounding box center [1096, 462] width 176 height 25
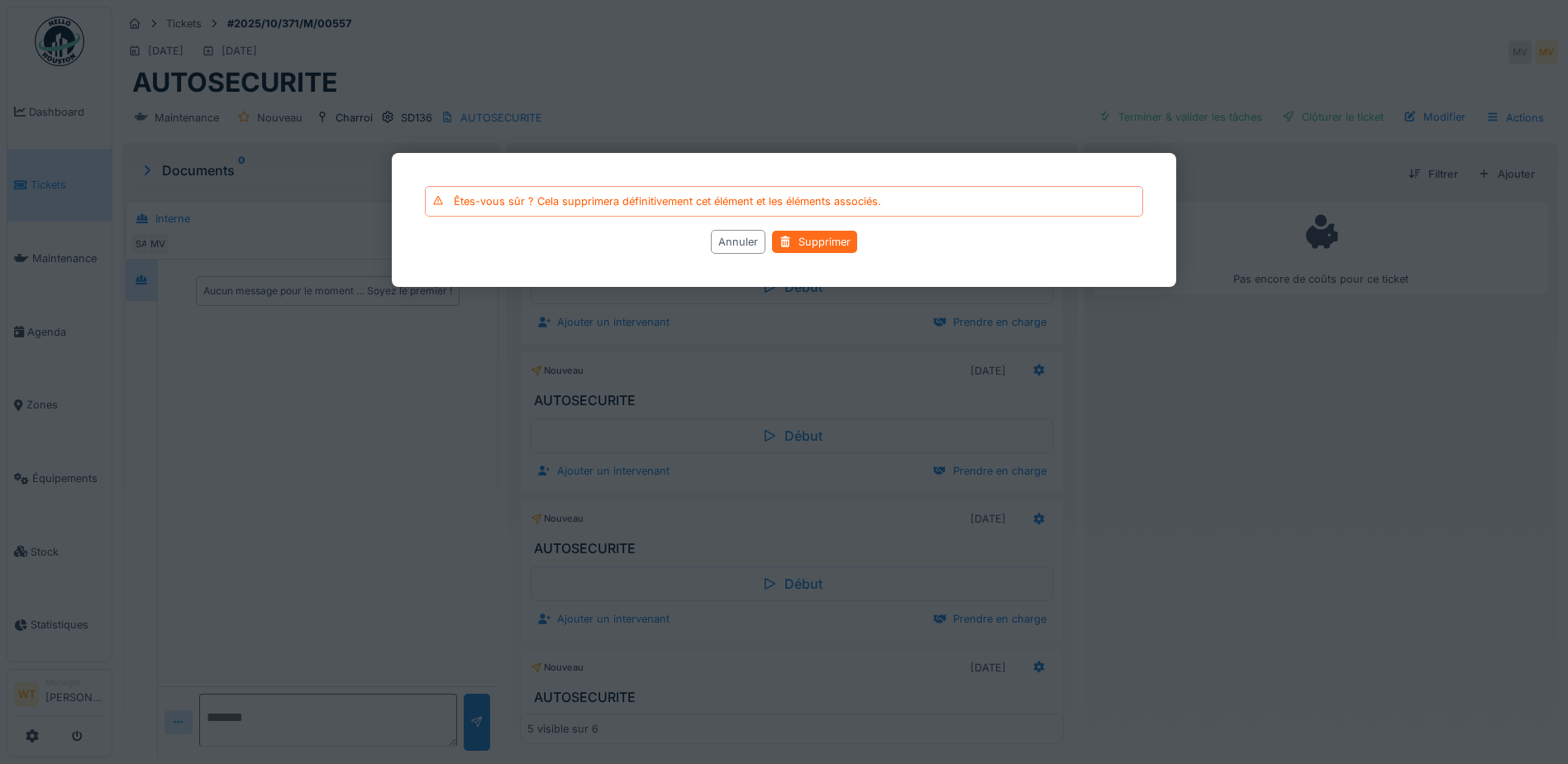
click at [811, 248] on div "Supprimer" at bounding box center [814, 241] width 85 height 22
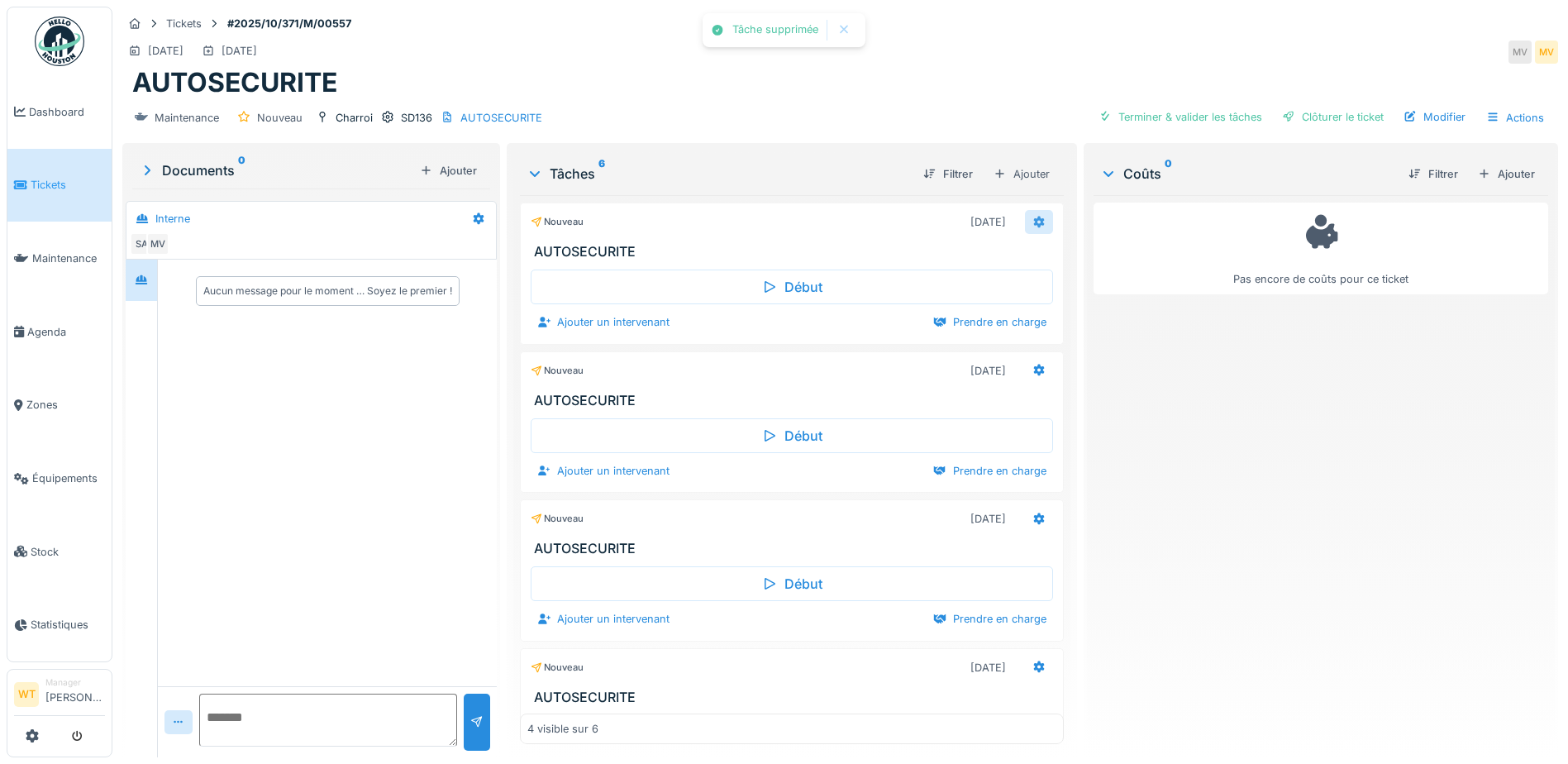
click at [1034, 223] on icon at bounding box center [1039, 222] width 11 height 12
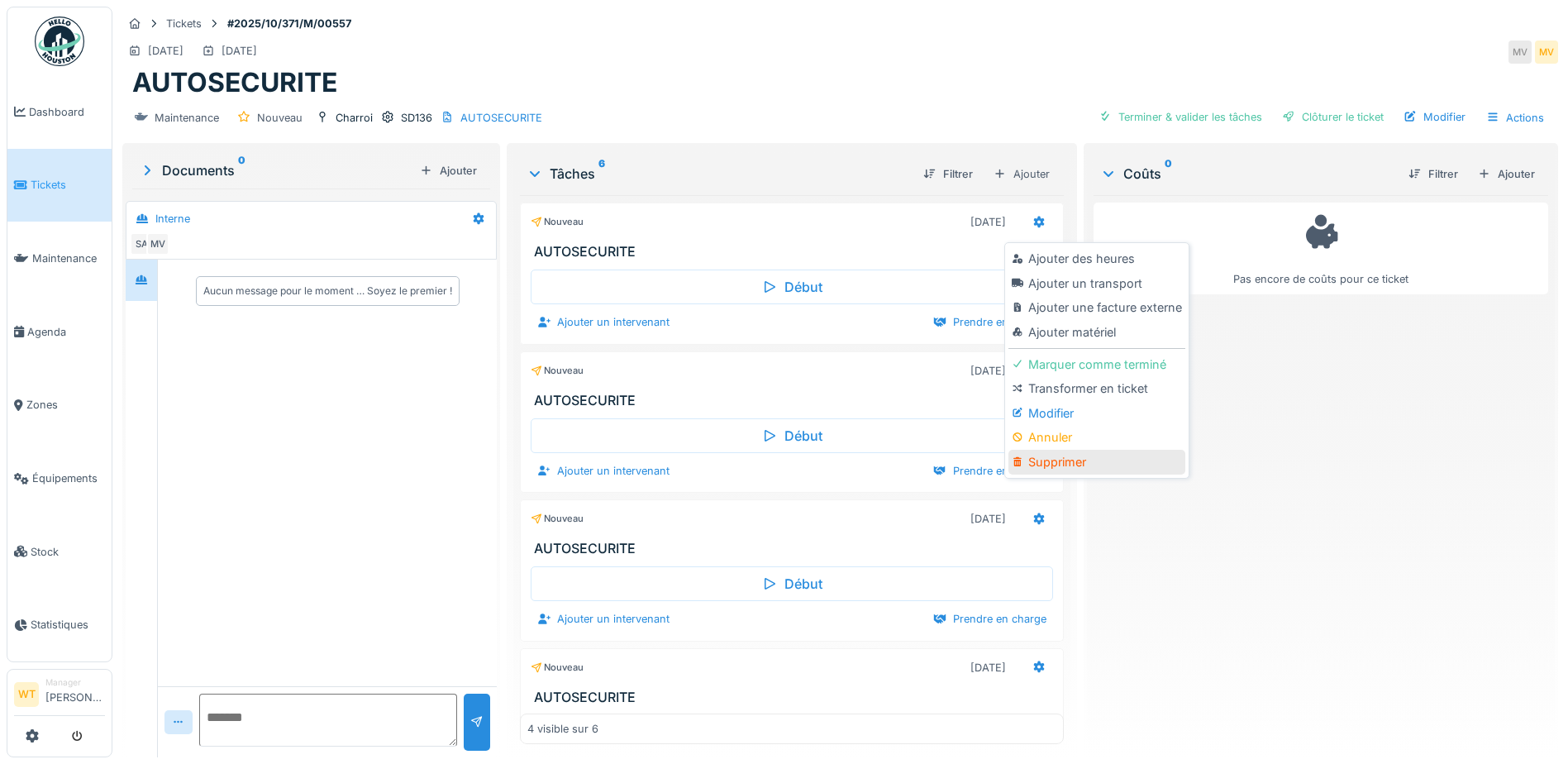
click at [1077, 455] on div "Supprimer" at bounding box center [1096, 462] width 176 height 25
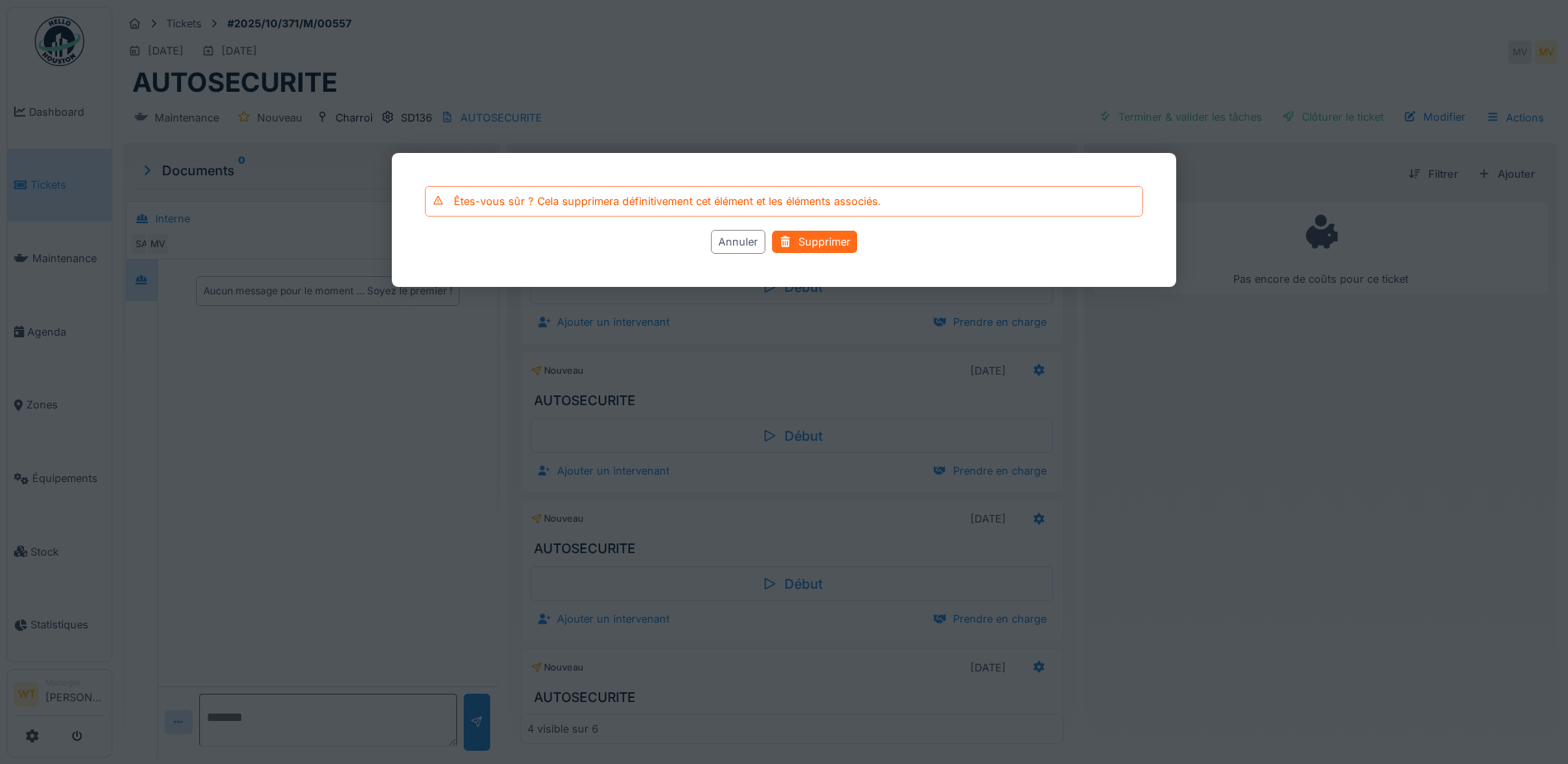
click at [819, 242] on div "Supprimer" at bounding box center [814, 241] width 85 height 22
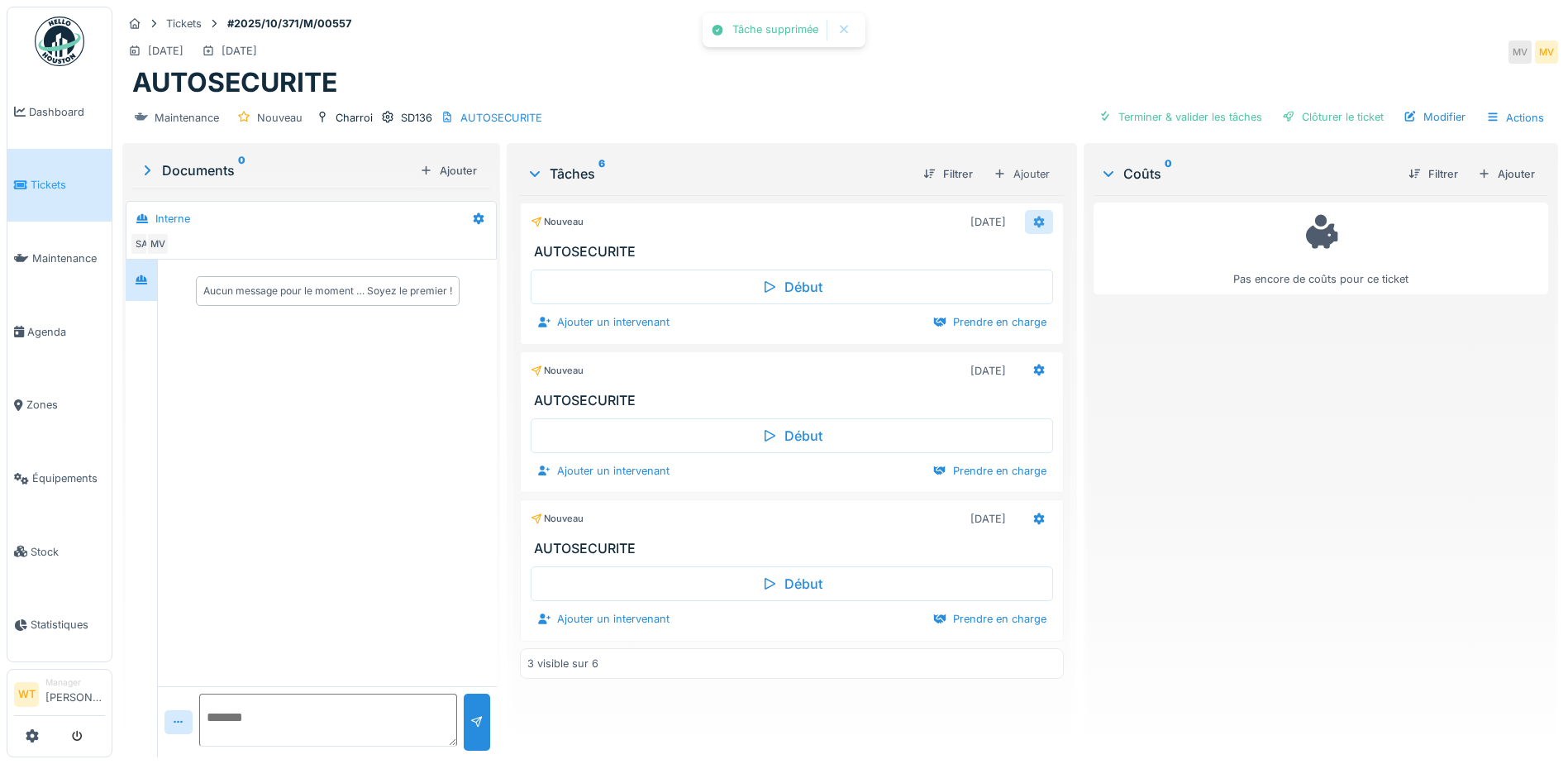
click at [1025, 228] on div at bounding box center [1039, 222] width 28 height 24
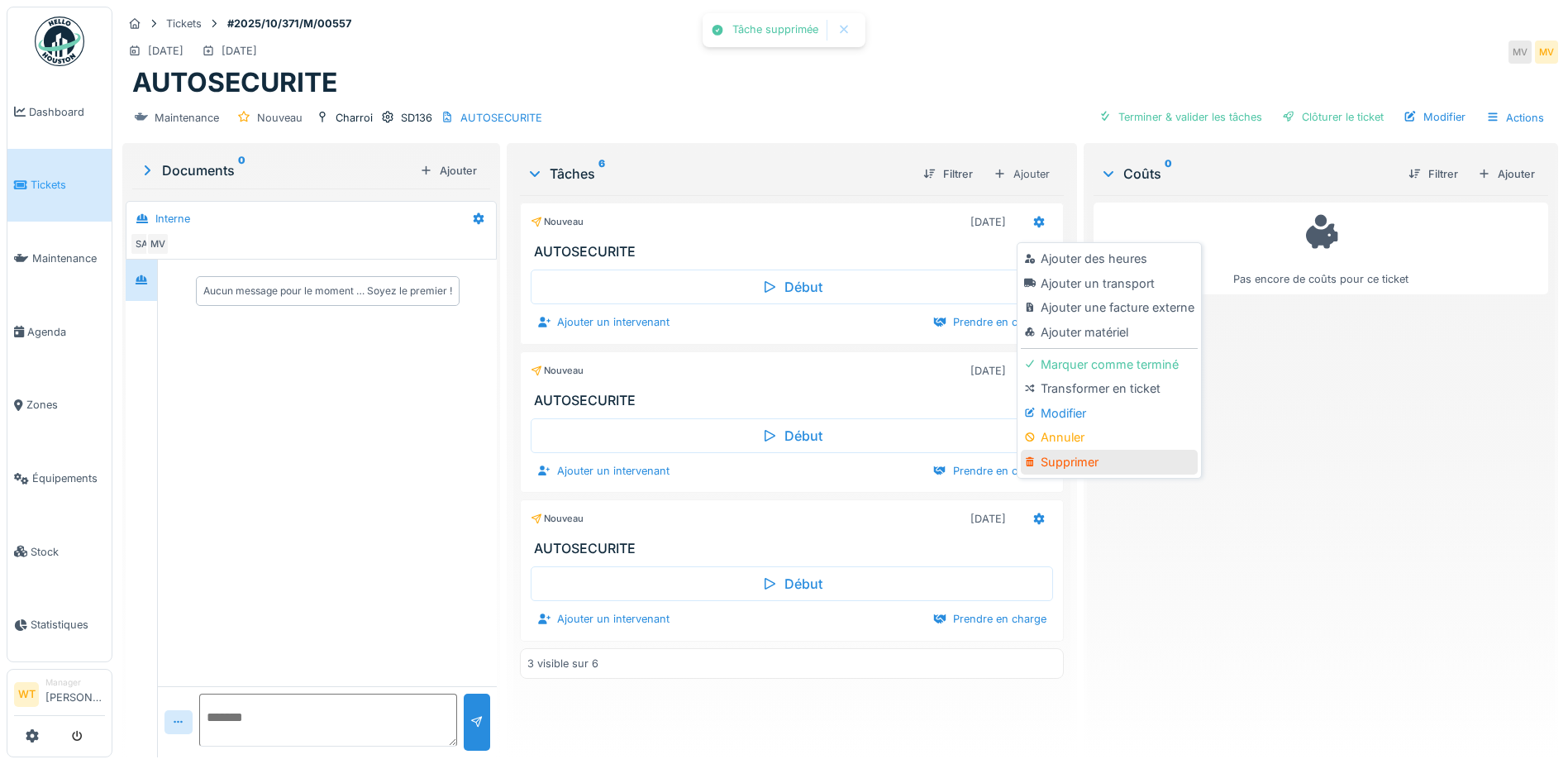
click at [1079, 463] on div "Supprimer" at bounding box center [1108, 462] width 176 height 25
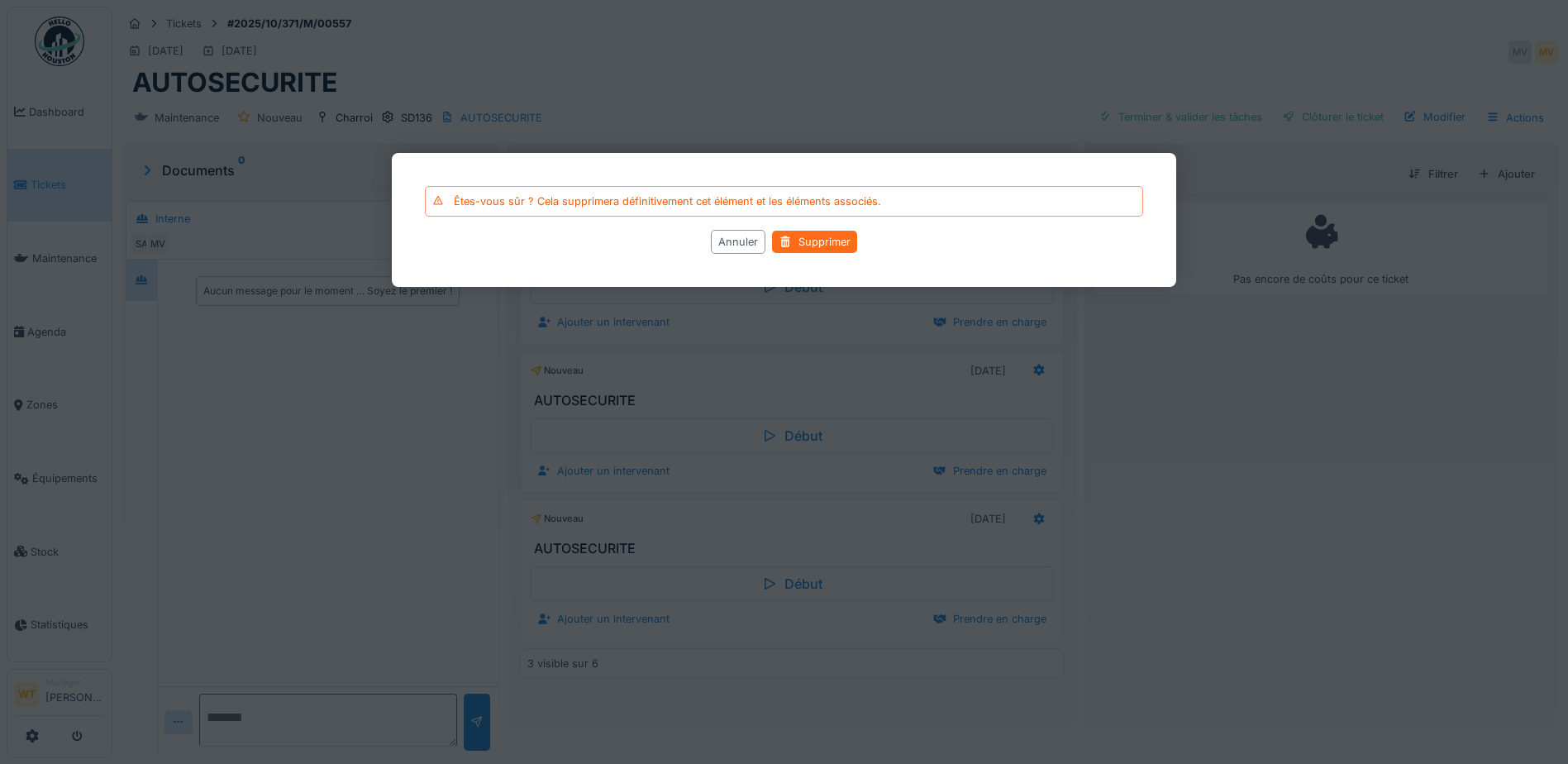
click at [818, 244] on div "Supprimer" at bounding box center [814, 241] width 85 height 22
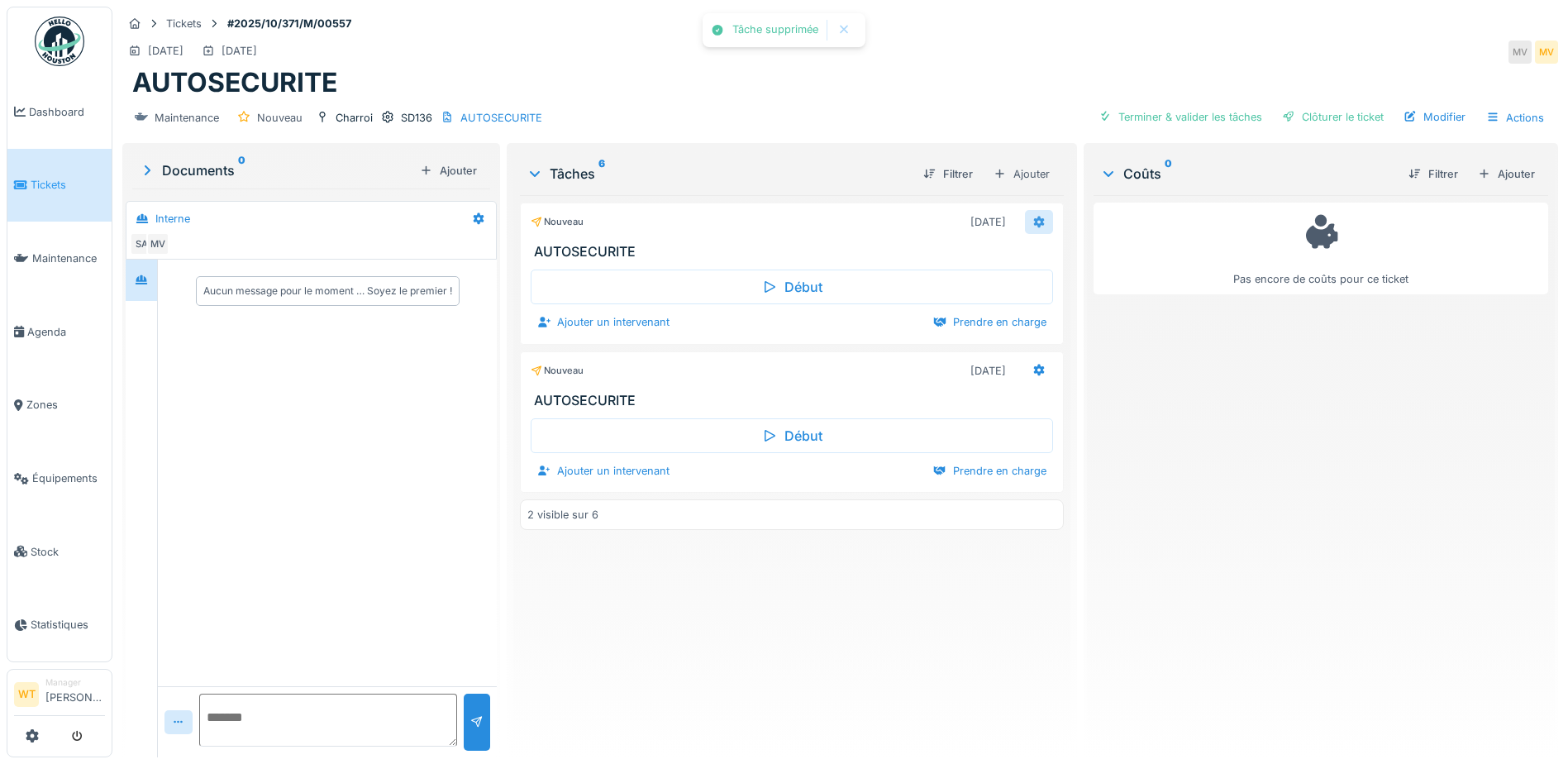
click at [1035, 229] on div at bounding box center [1039, 222] width 13 height 16
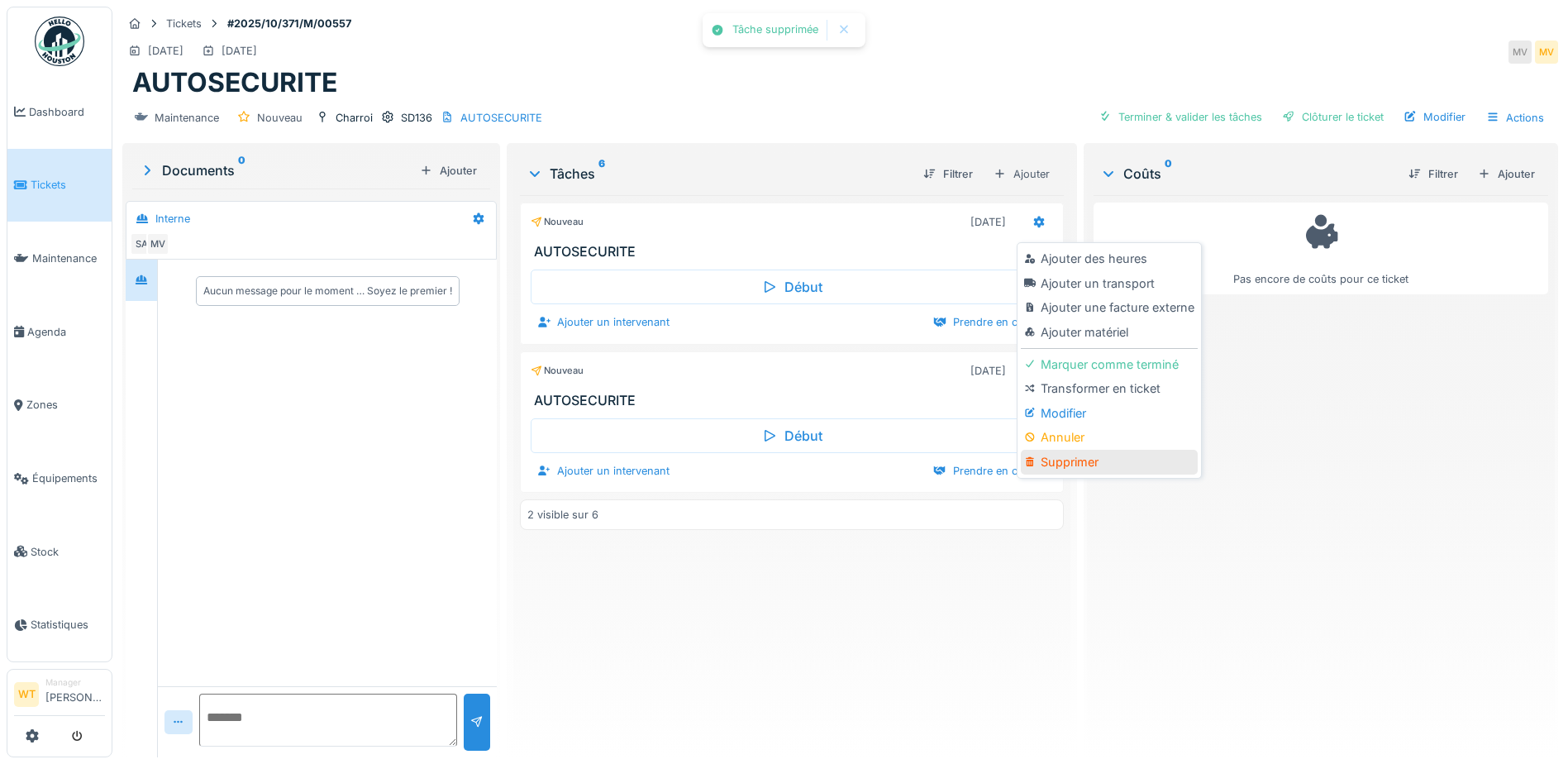
click at [1077, 466] on div "Supprimer" at bounding box center [1108, 462] width 176 height 25
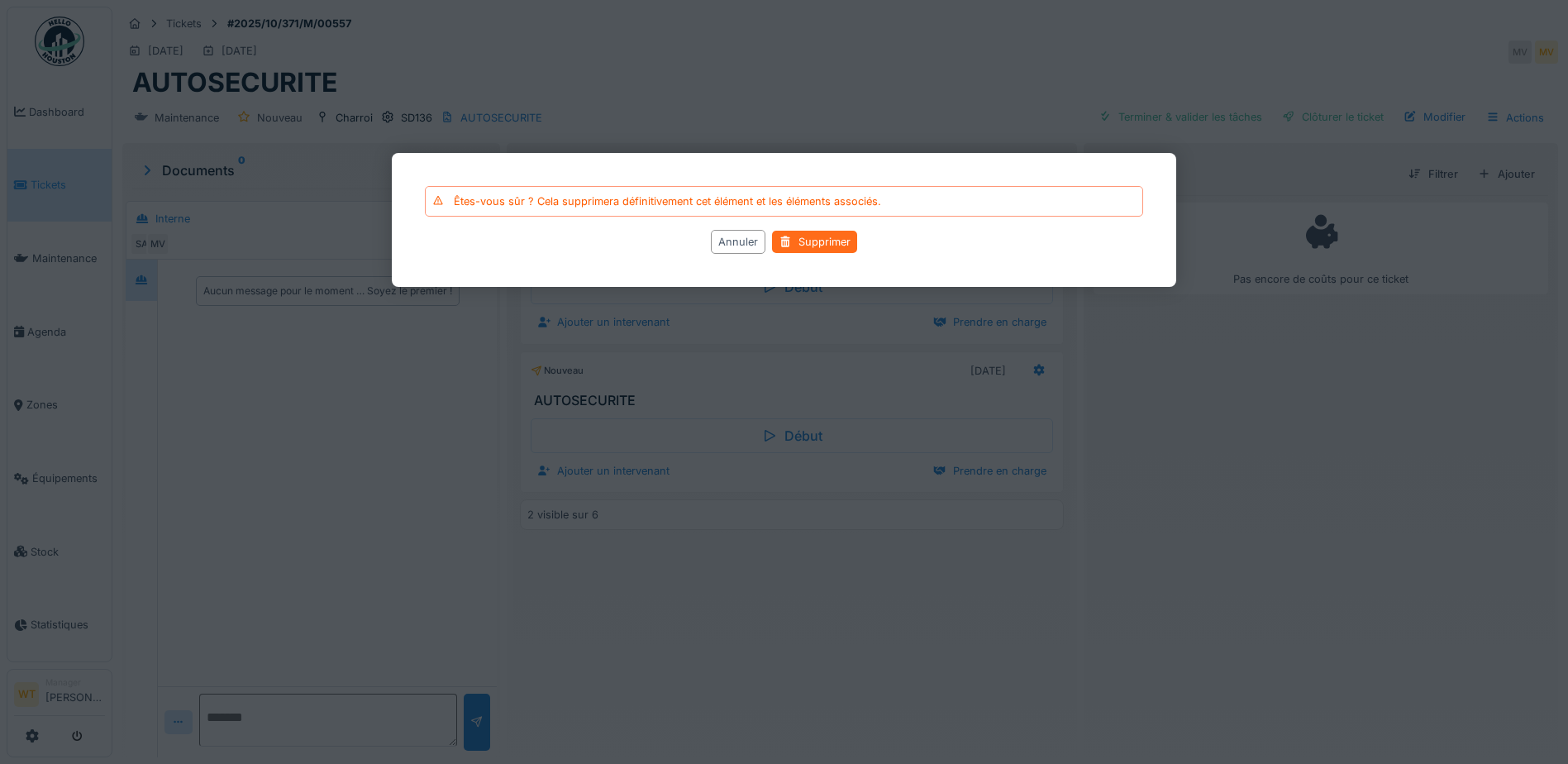
click at [830, 241] on div "Supprimer" at bounding box center [814, 241] width 85 height 22
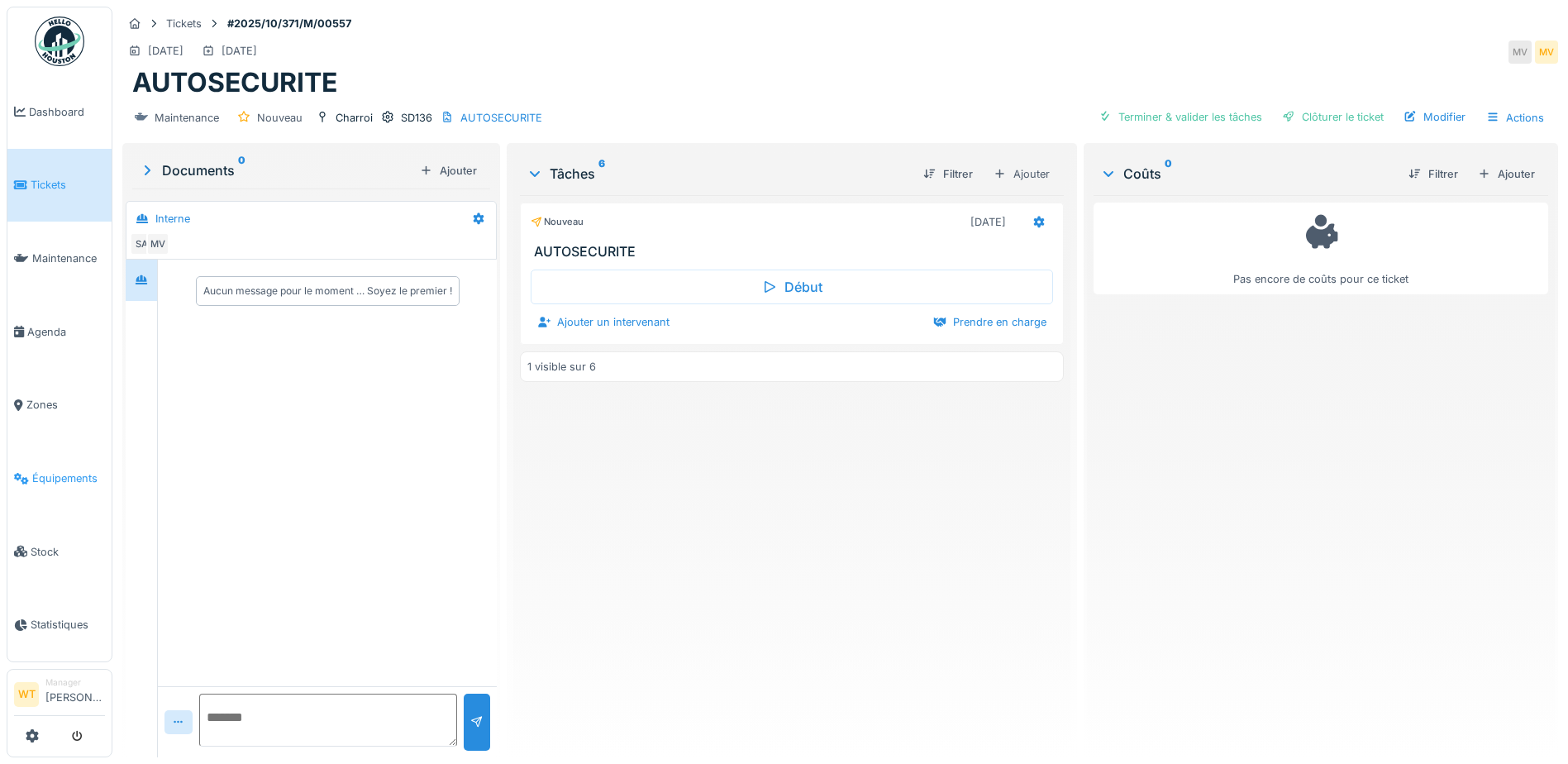
click at [66, 471] on span "Équipements" at bounding box center [69, 478] width 73 height 16
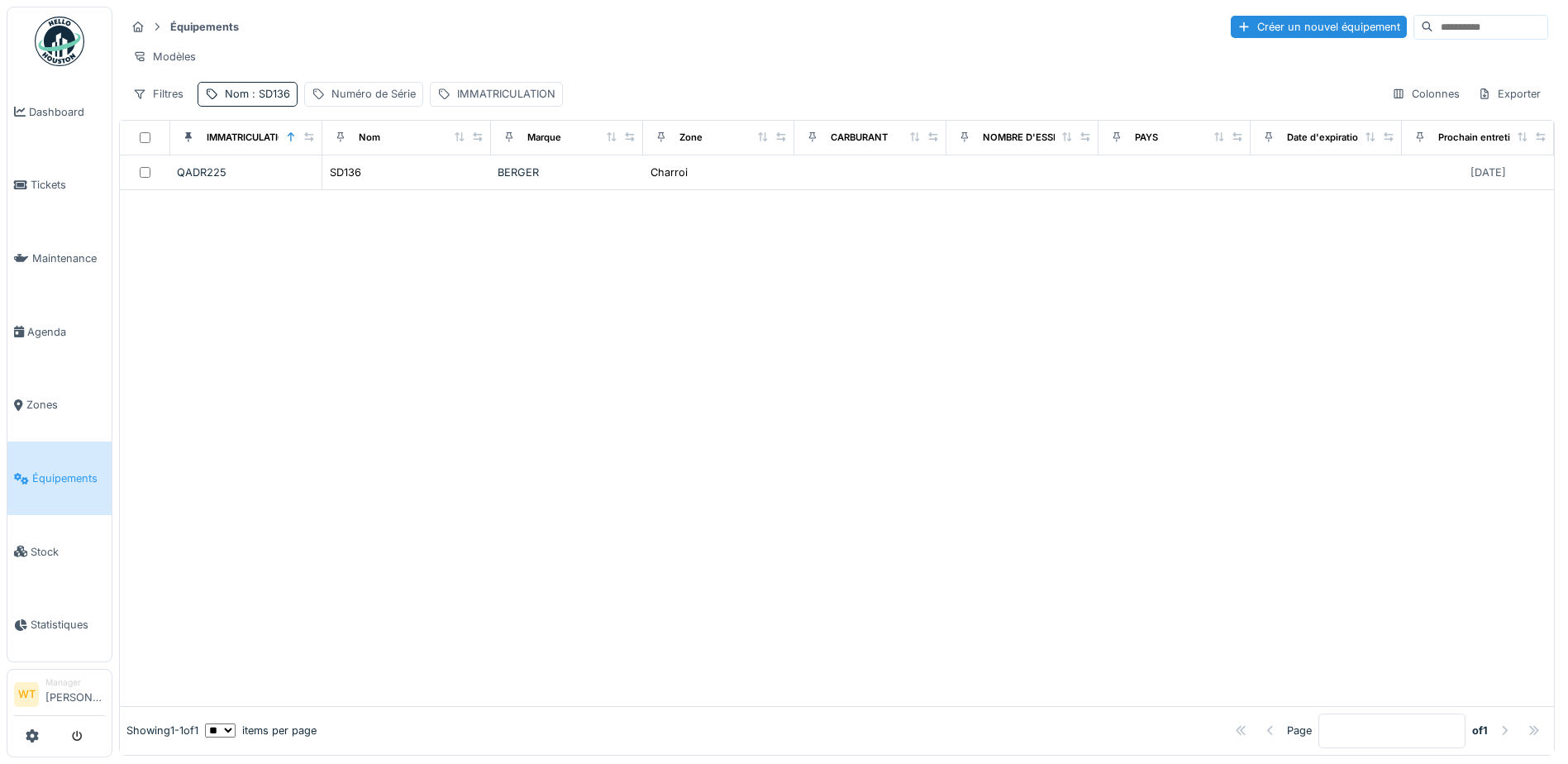
click at [260, 100] on span ": SD136" at bounding box center [269, 93] width 42 height 12
click at [303, 190] on input "*****" at bounding box center [288, 186] width 165 height 35
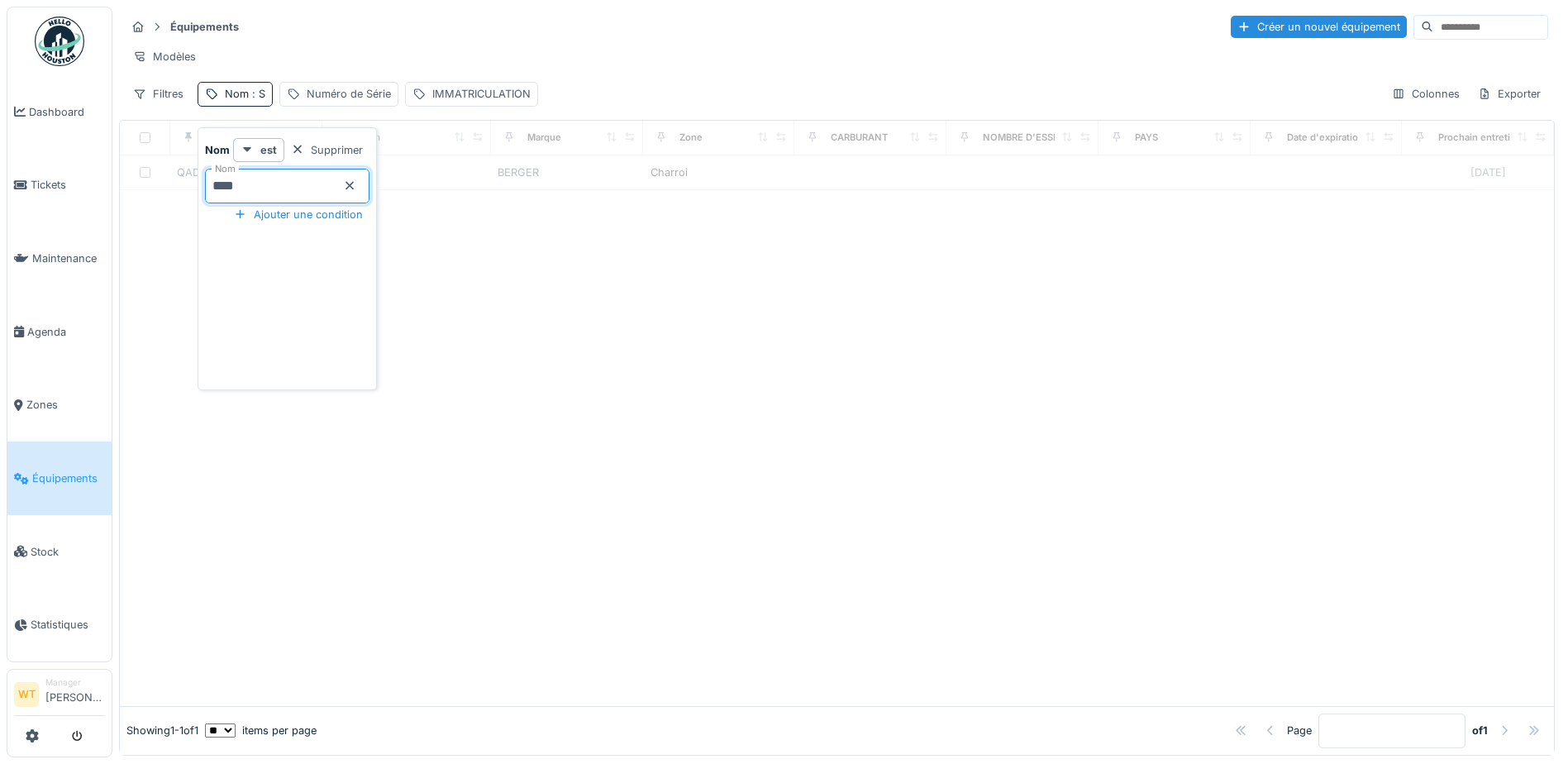
type input "****"
click at [554, 43] on hr at bounding box center [837, 42] width 1423 height 1
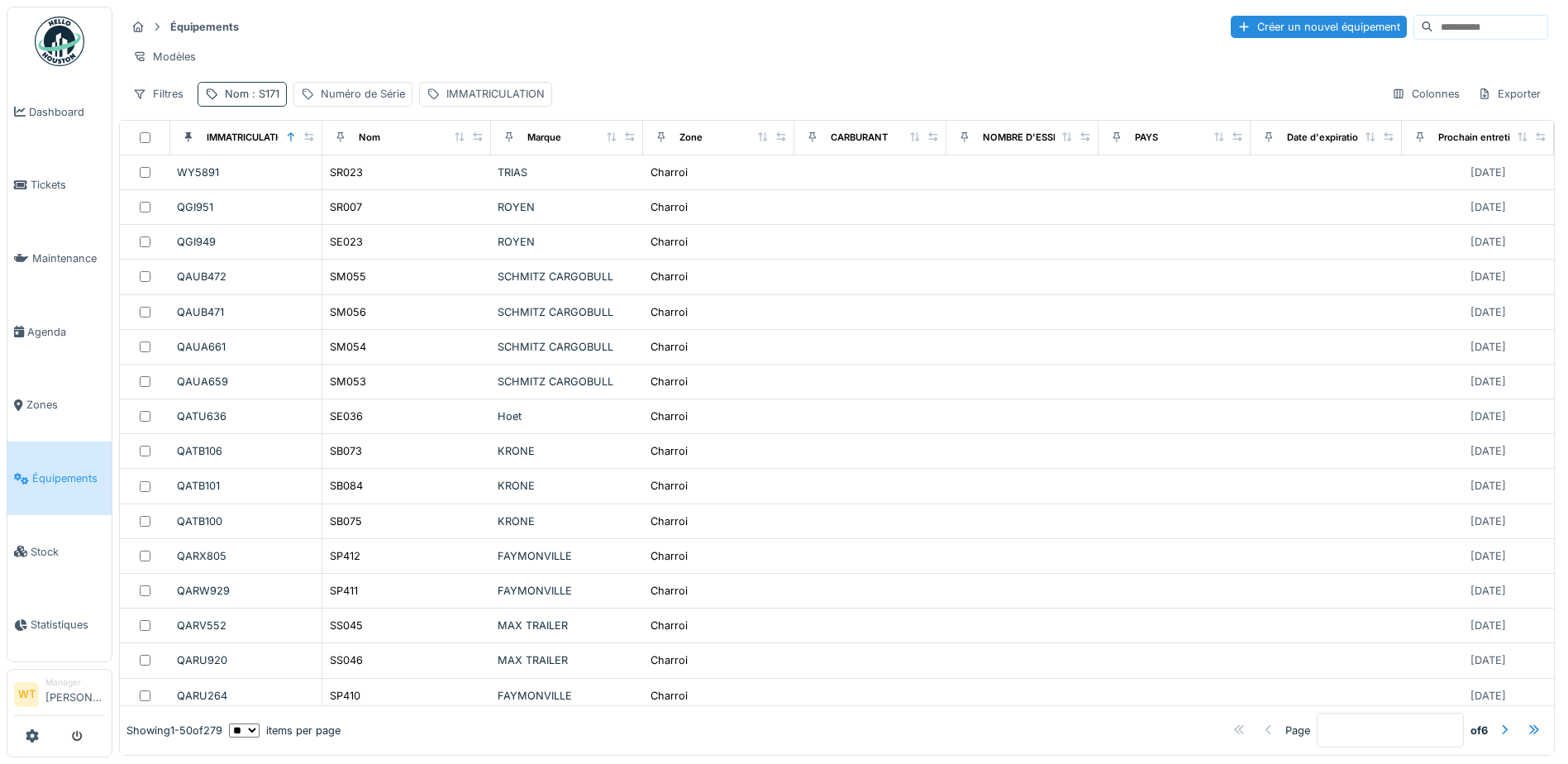
click at [225, 101] on div "Nom : S171" at bounding box center [253, 93] width 55 height 16
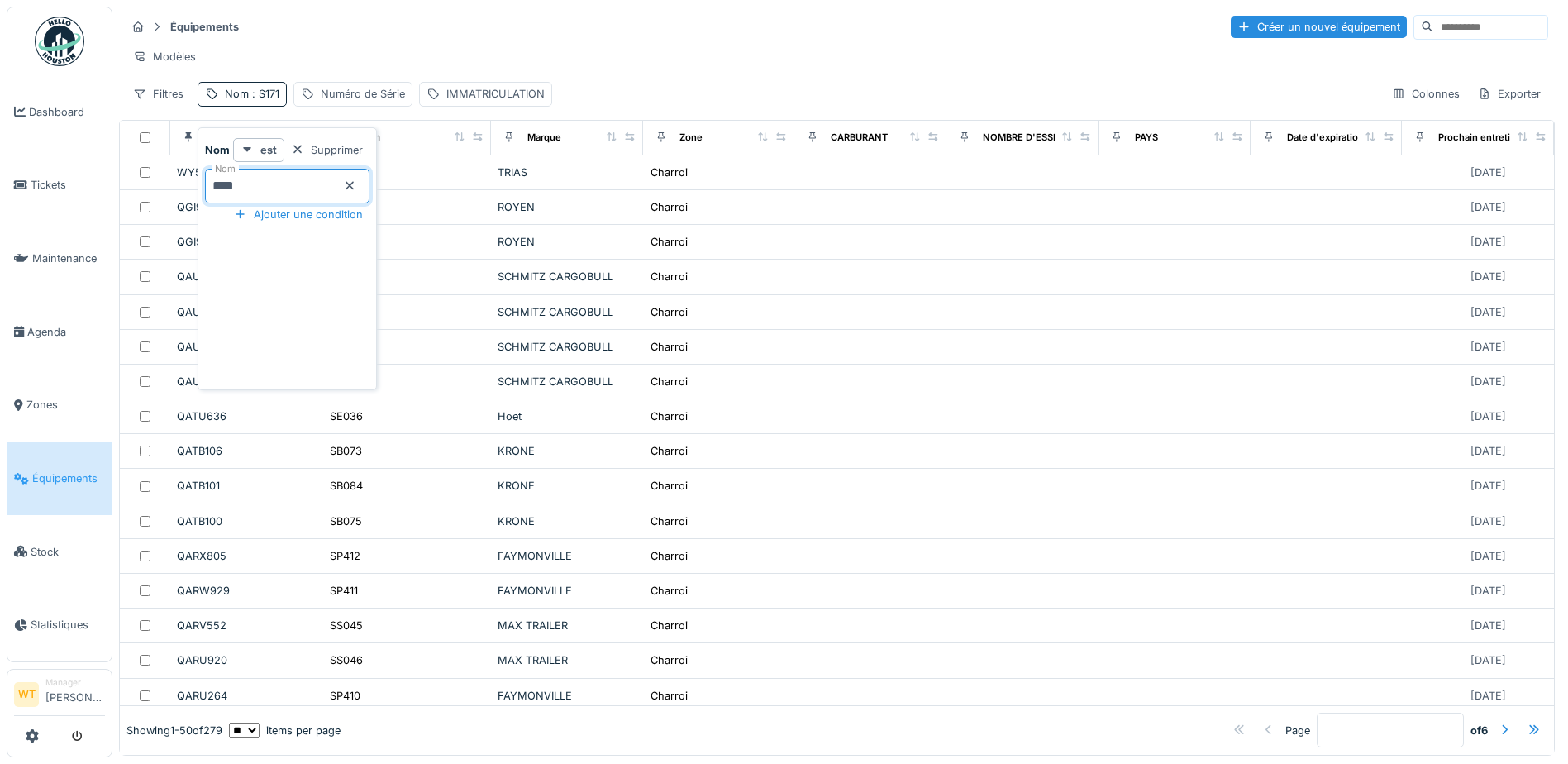
click at [337, 184] on input "****" at bounding box center [288, 186] width 165 height 35
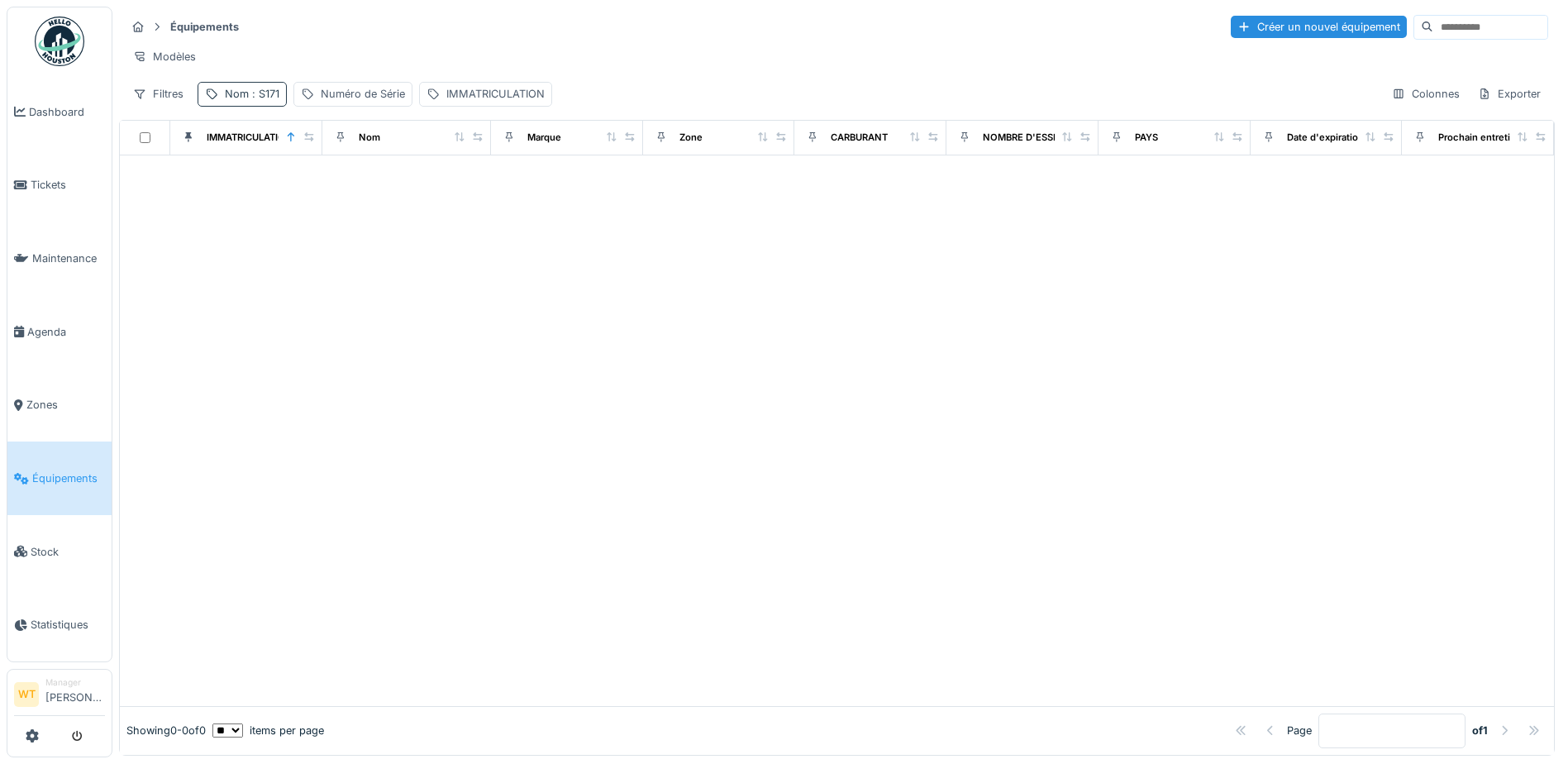
click at [268, 100] on span ": S171" at bounding box center [263, 93] width 31 height 12
click at [356, 180] on icon at bounding box center [350, 185] width 13 height 11
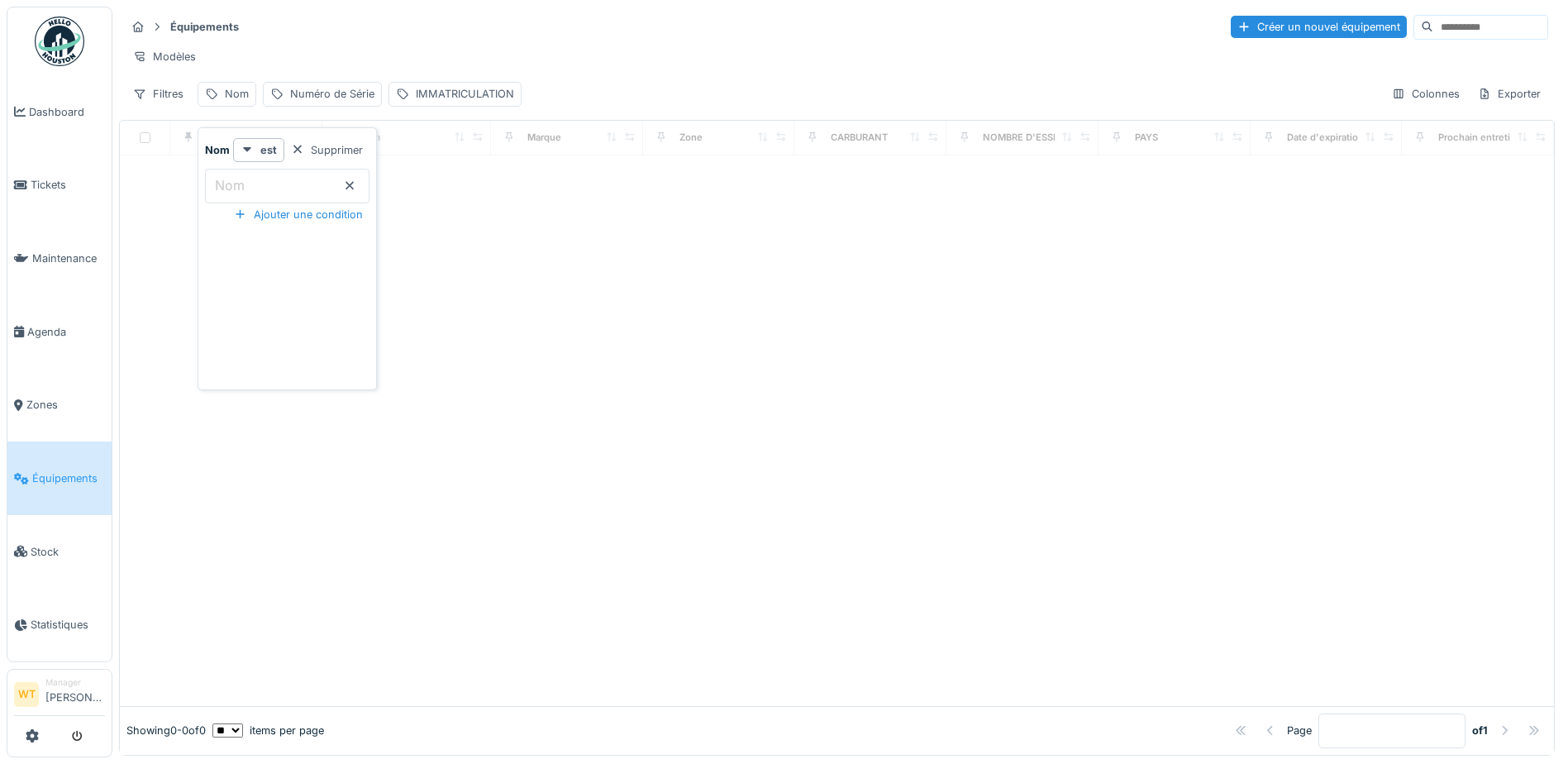
click at [26, 476] on li "Équipements" at bounding box center [59, 478] width 91 height 16
click at [225, 101] on div "Nom" at bounding box center [237, 93] width 24 height 16
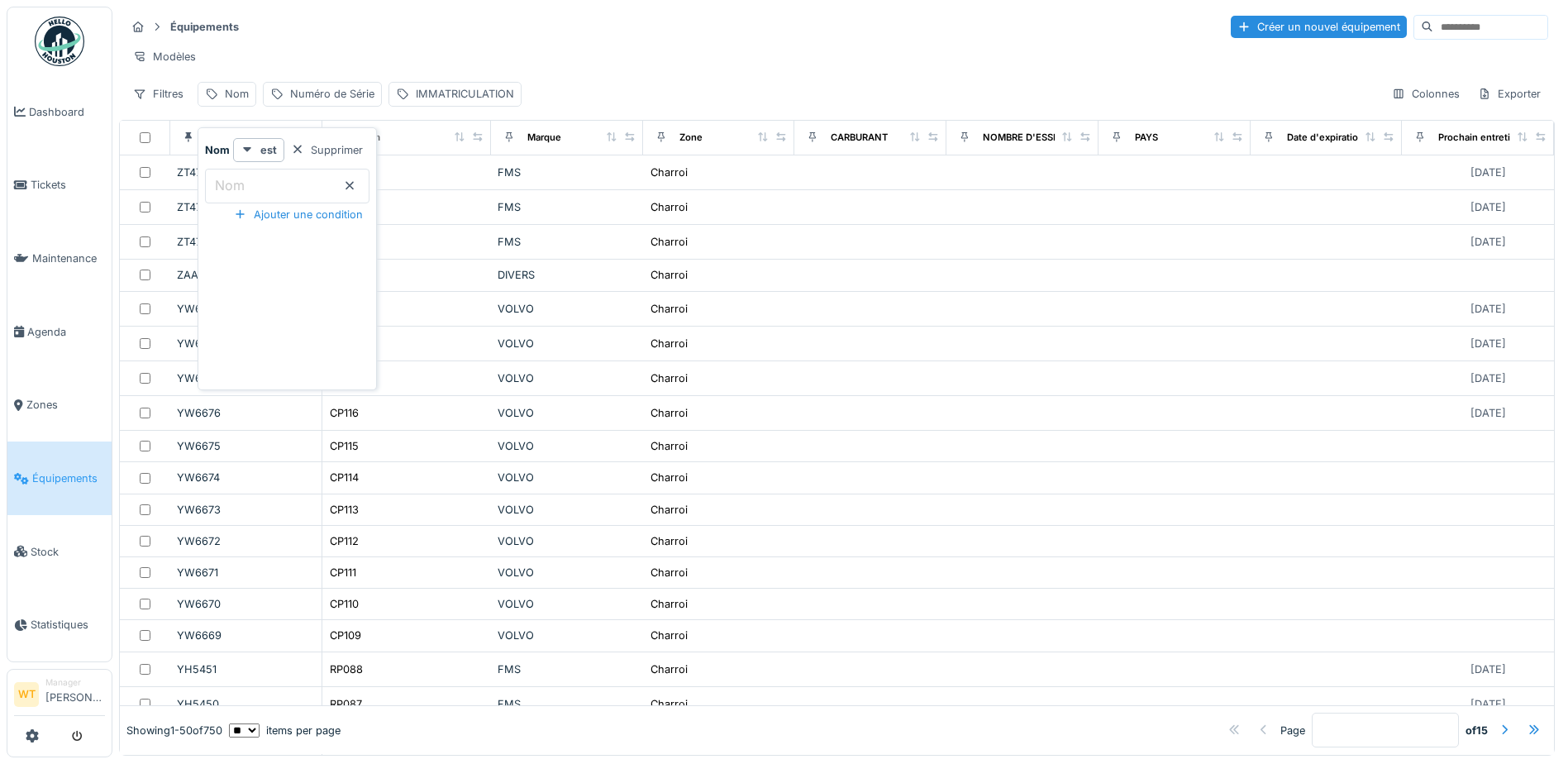
click at [251, 189] on input "Nom" at bounding box center [288, 186] width 165 height 35
type input "***"
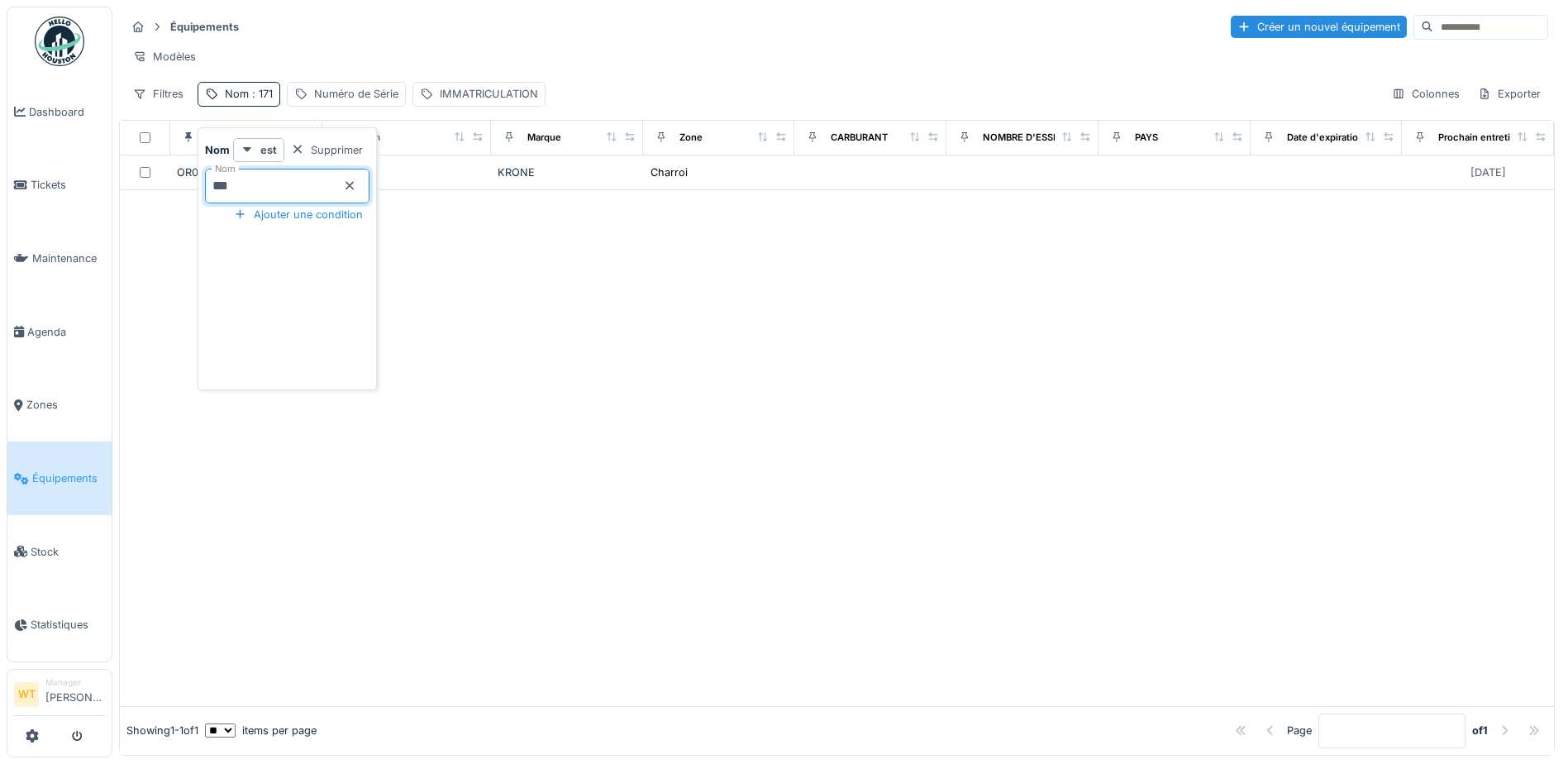
click at [383, 47] on div "Modèles" at bounding box center [837, 57] width 1423 height 24
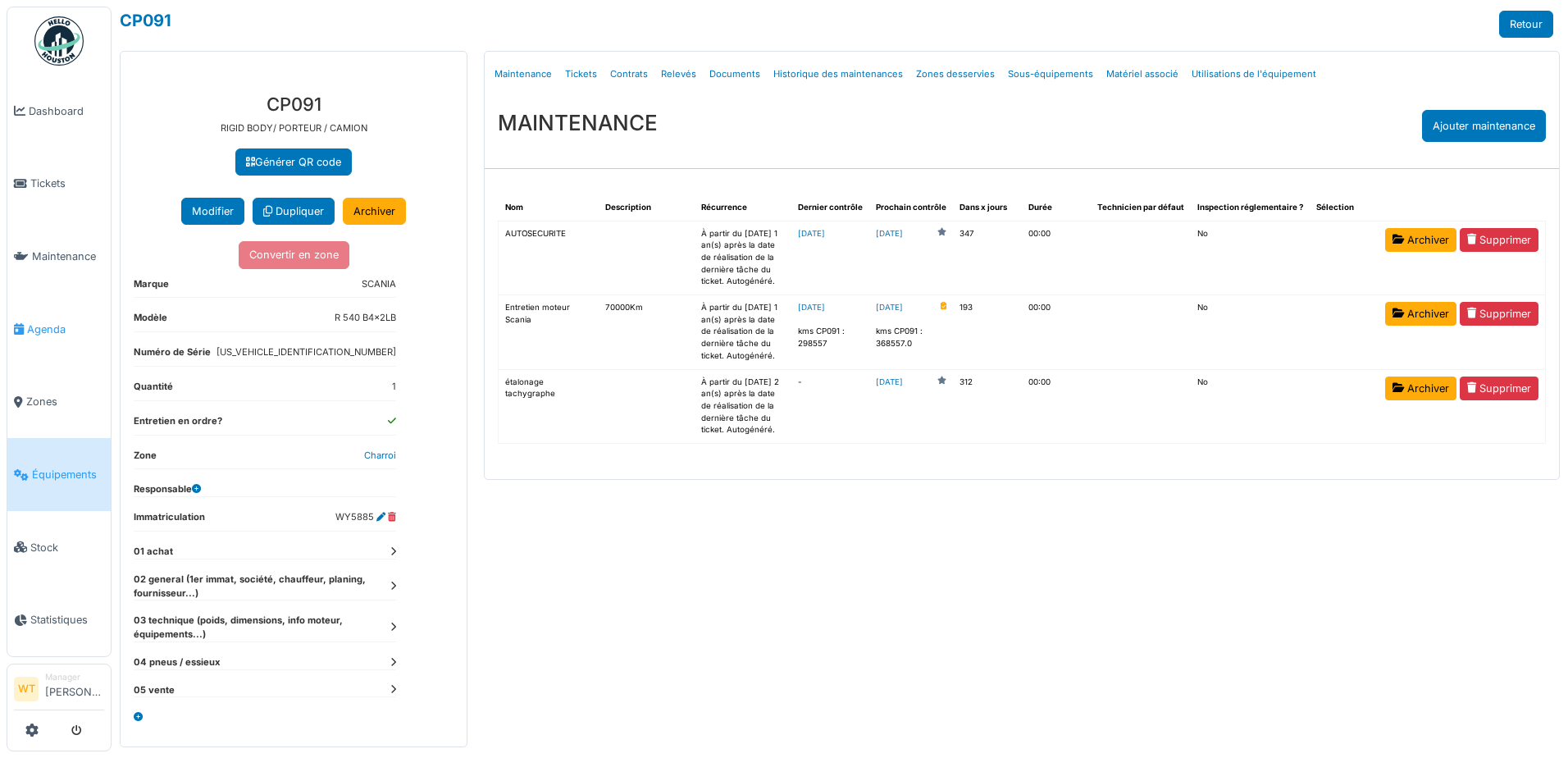
click at [47, 333] on link "Agenda" at bounding box center [59, 329] width 103 height 73
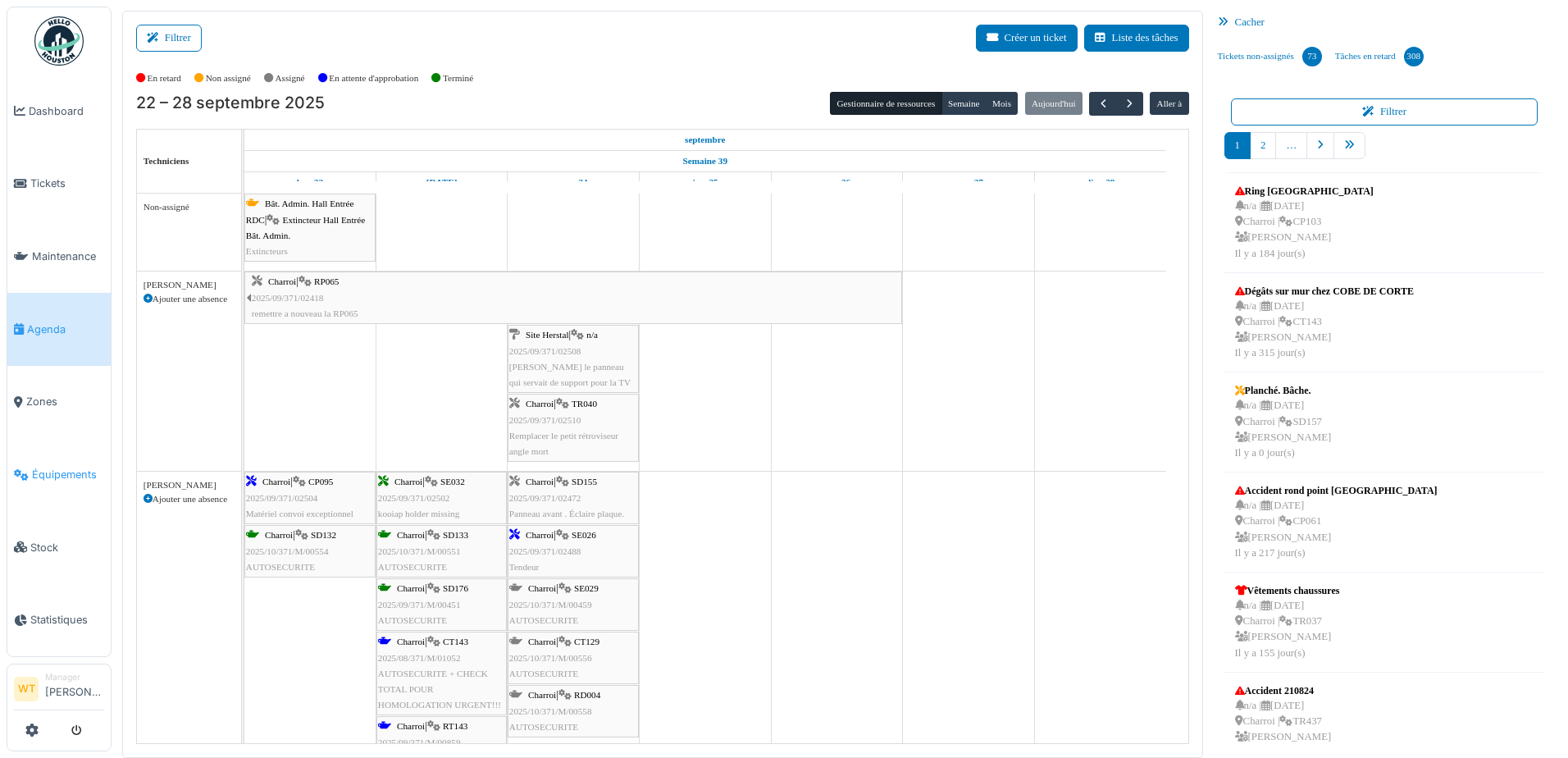
click at [56, 467] on span "Équipements" at bounding box center [68, 474] width 73 height 16
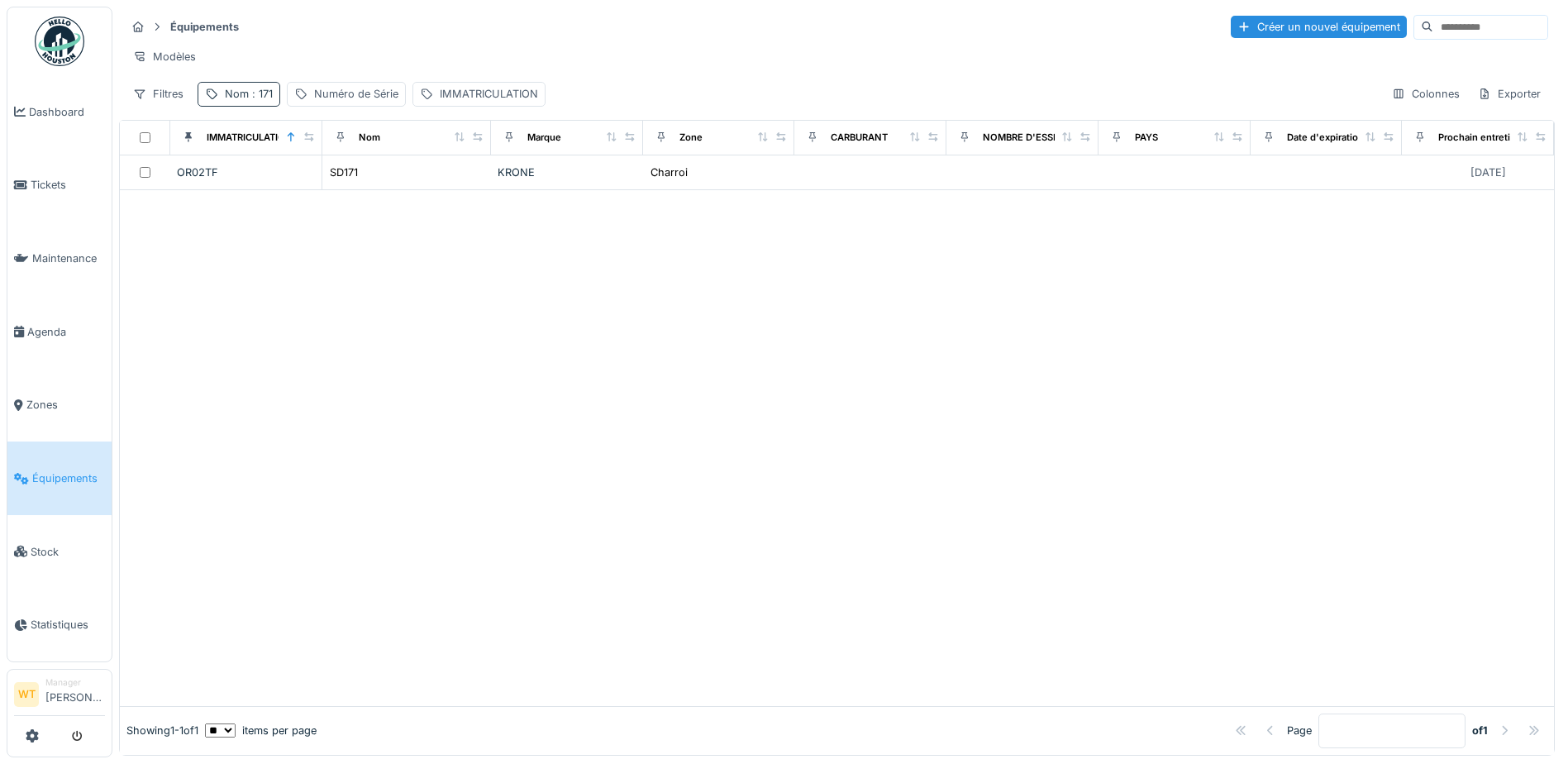
click at [248, 100] on span ": 171" at bounding box center [260, 93] width 24 height 12
click at [356, 182] on icon at bounding box center [350, 185] width 13 height 11
click at [307, 192] on input "Nom" at bounding box center [288, 186] width 165 height 35
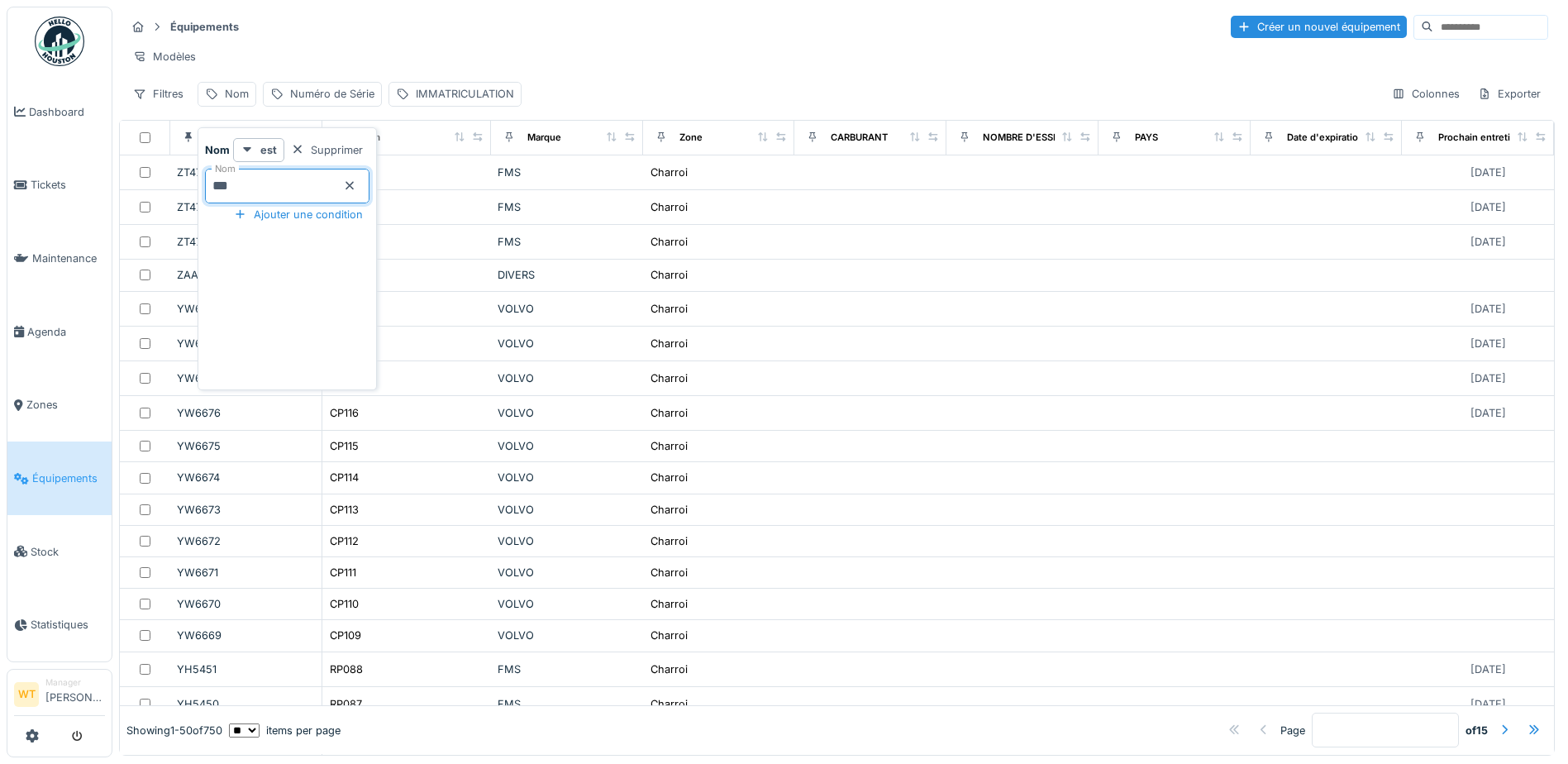
type input "***"
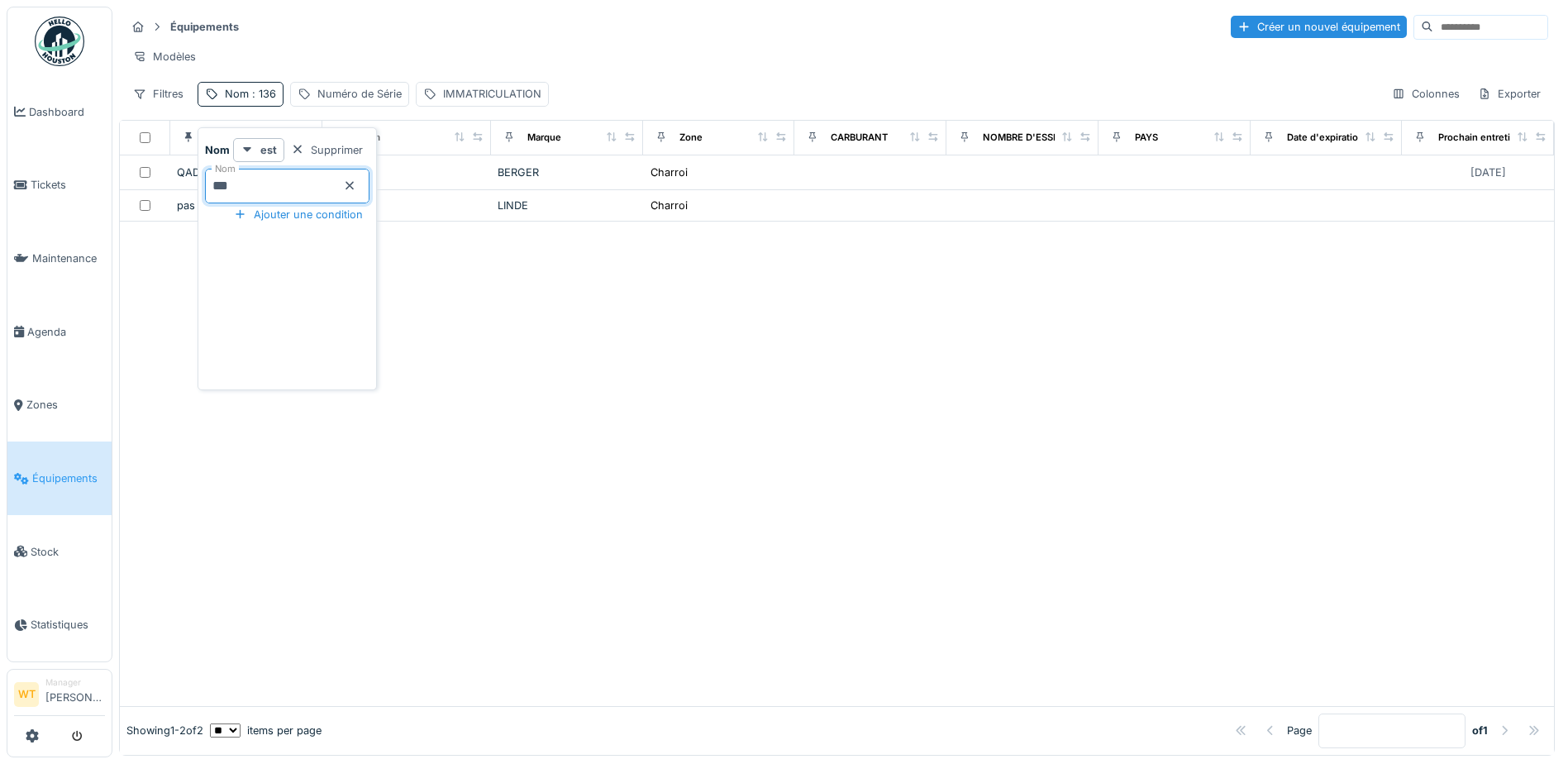
click at [660, 271] on div at bounding box center [837, 464] width 1434 height 484
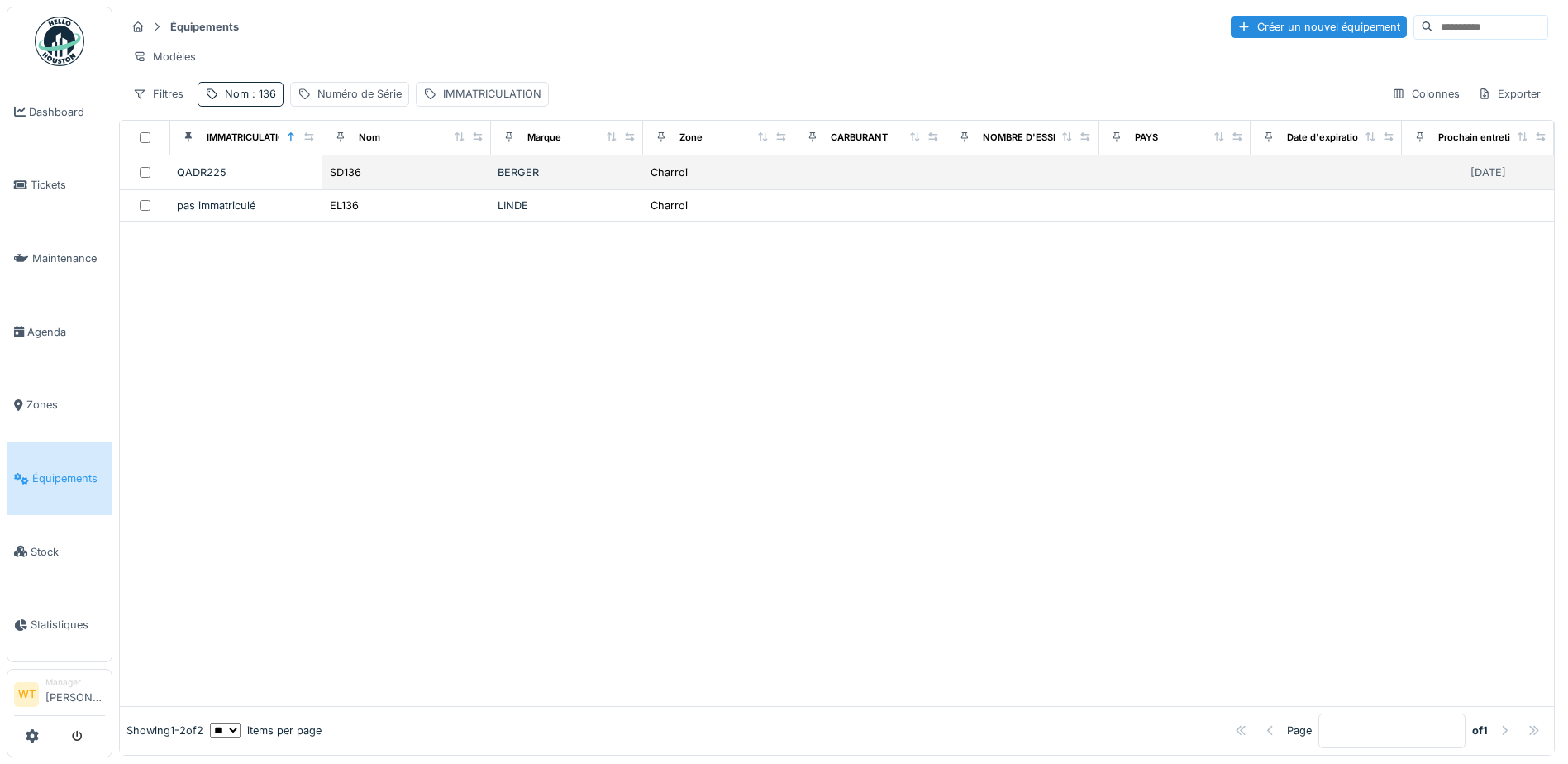
click at [479, 185] on td "SD136" at bounding box center [406, 173] width 169 height 35
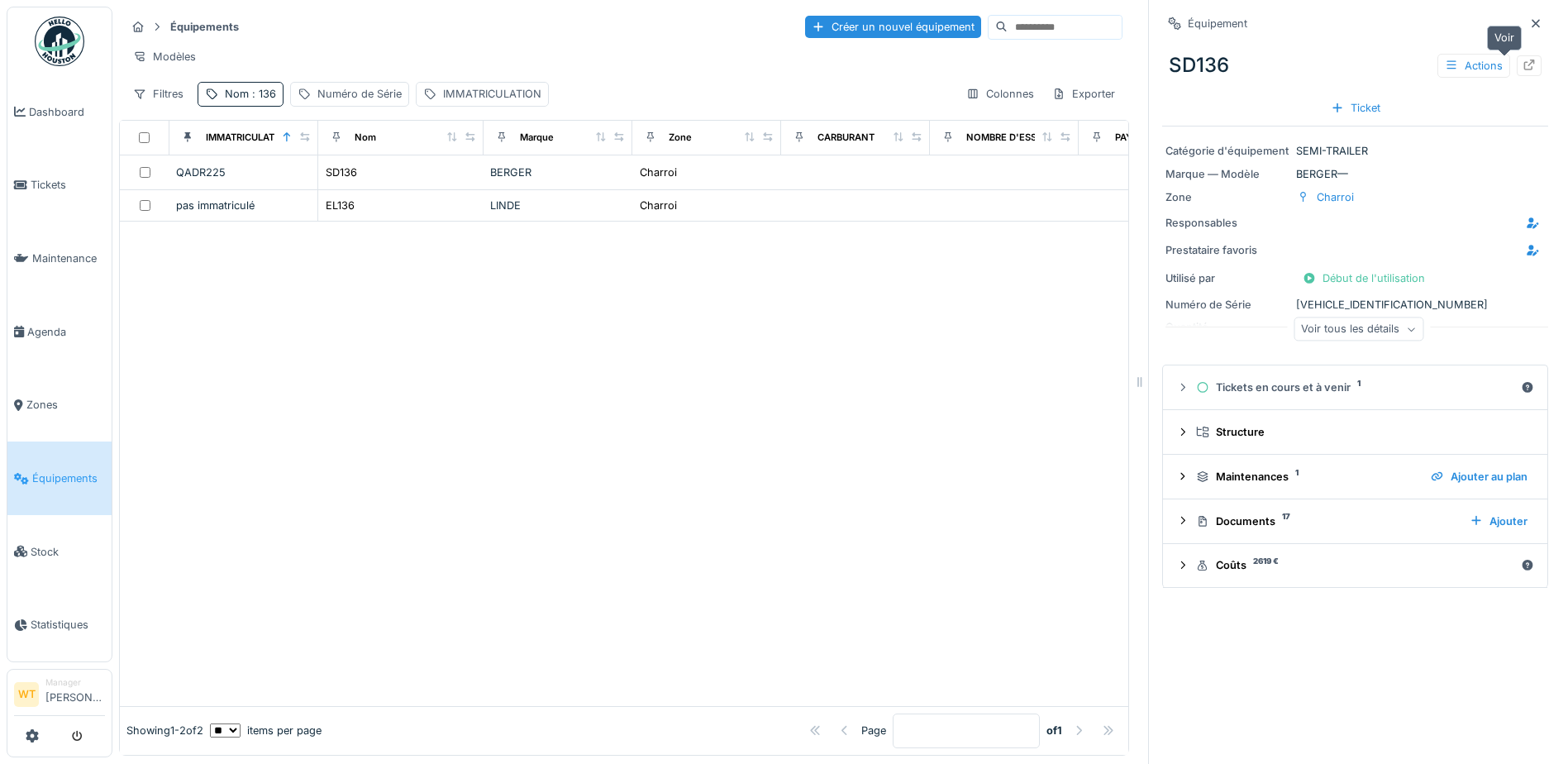
click at [1522, 72] on div at bounding box center [1529, 66] width 13 height 16
click at [61, 333] on link "Agenda" at bounding box center [59, 332] width 104 height 74
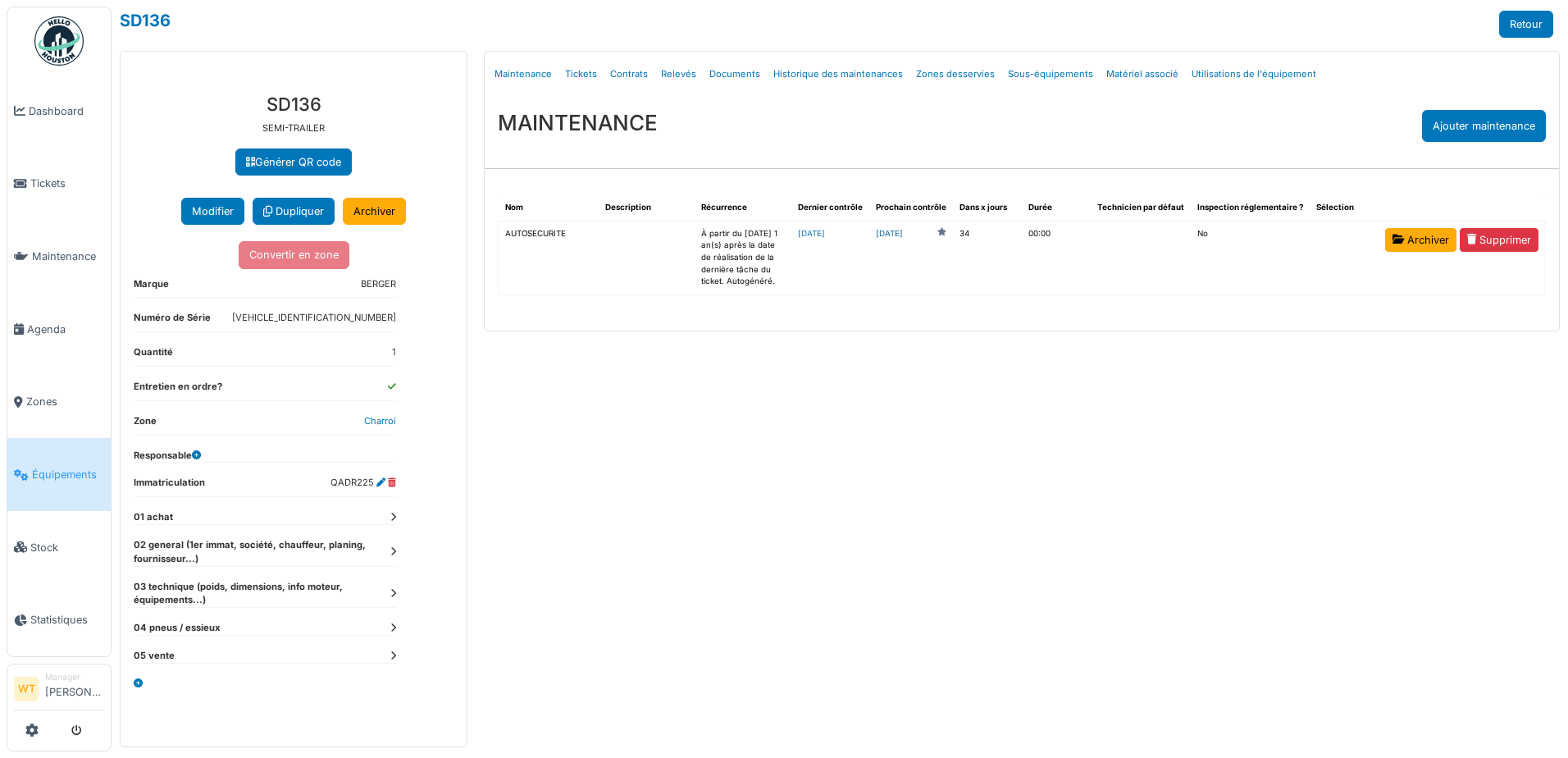
click at [903, 233] on link "[DATE]" at bounding box center [889, 233] width 27 height 12
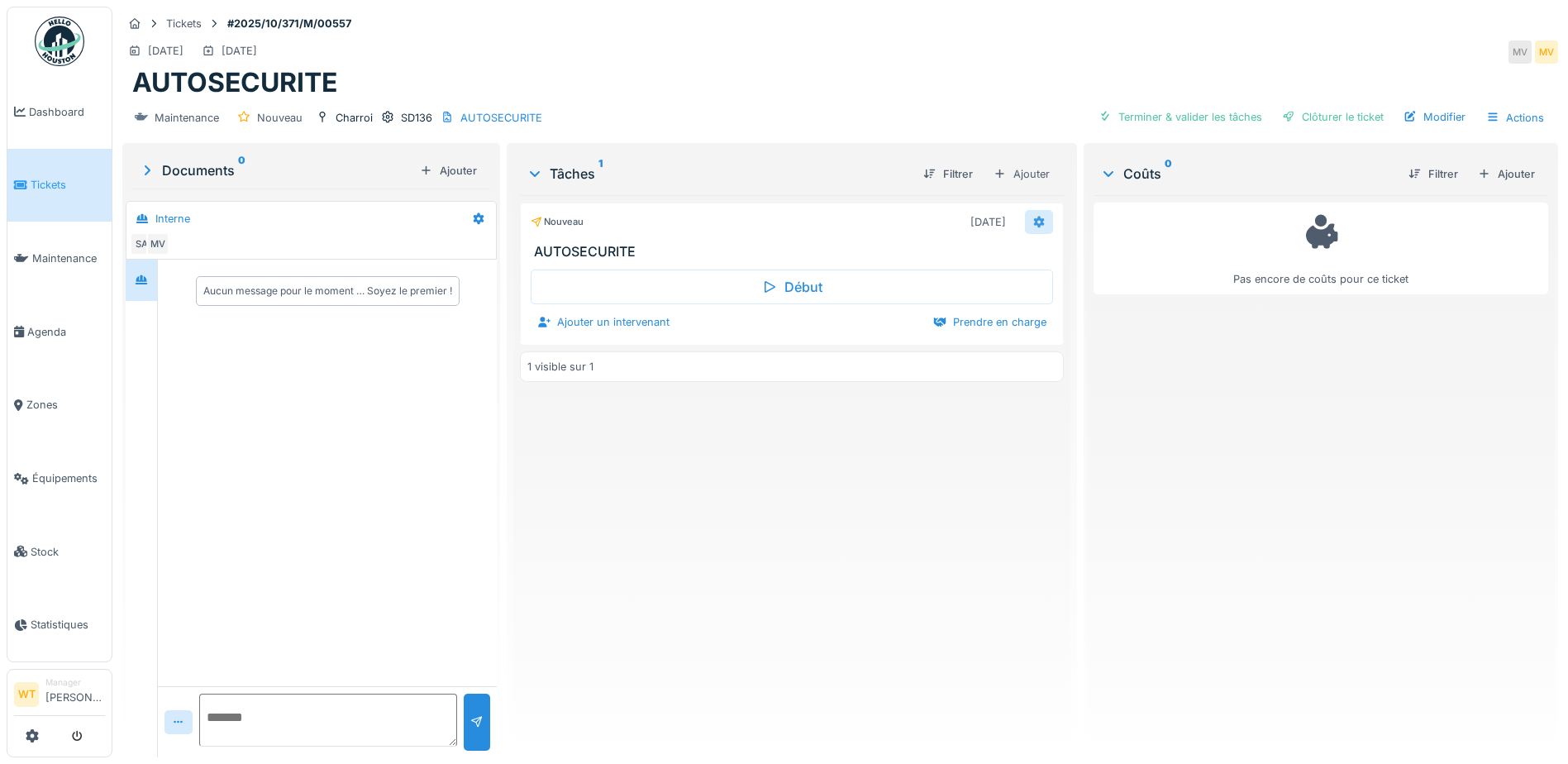
click at [1034, 224] on icon at bounding box center [1039, 222] width 11 height 12
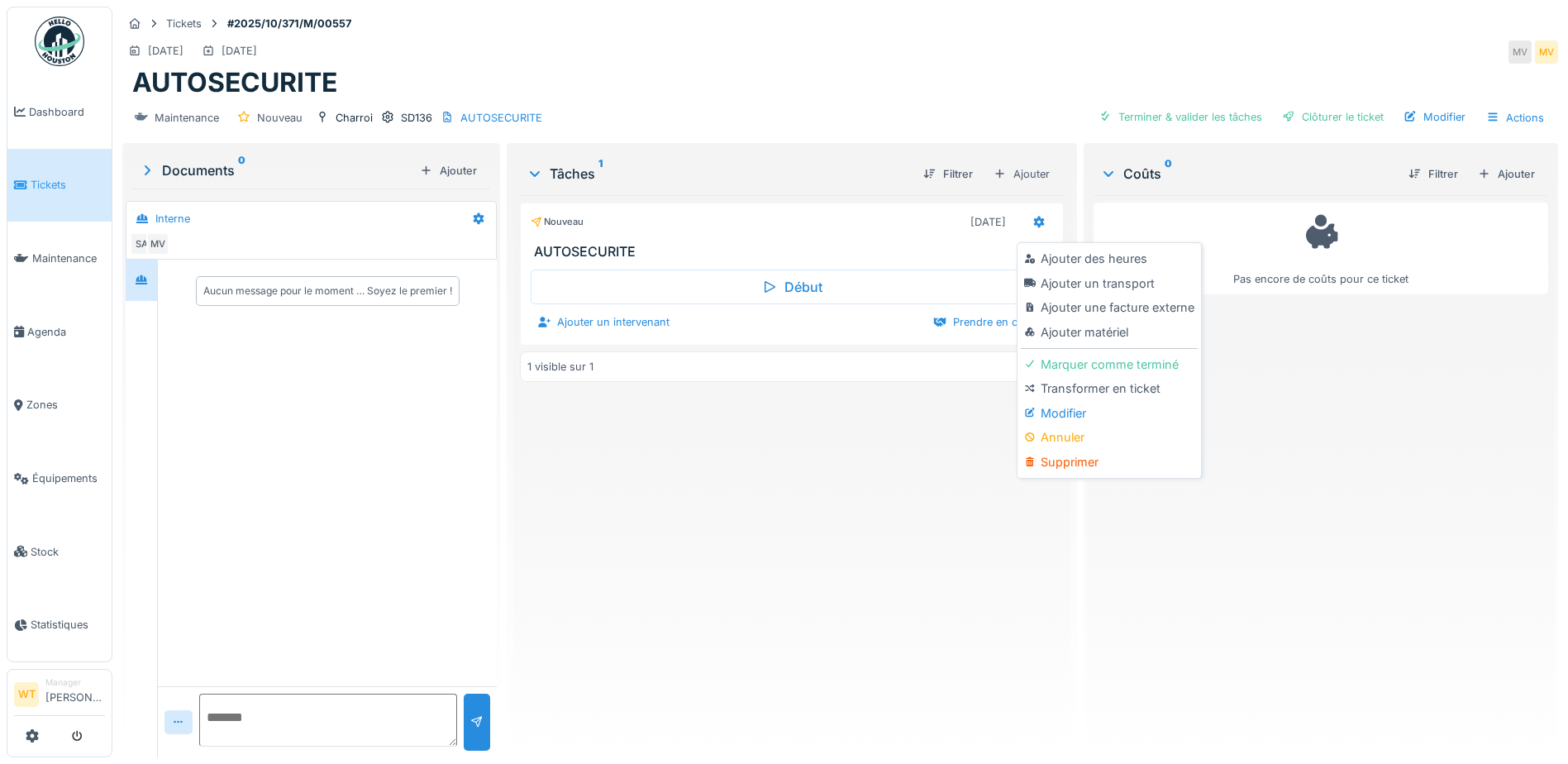
click at [578, 337] on div "Début Ajouter un intervenant Prendre en charge" at bounding box center [792, 299] width 543 height 80
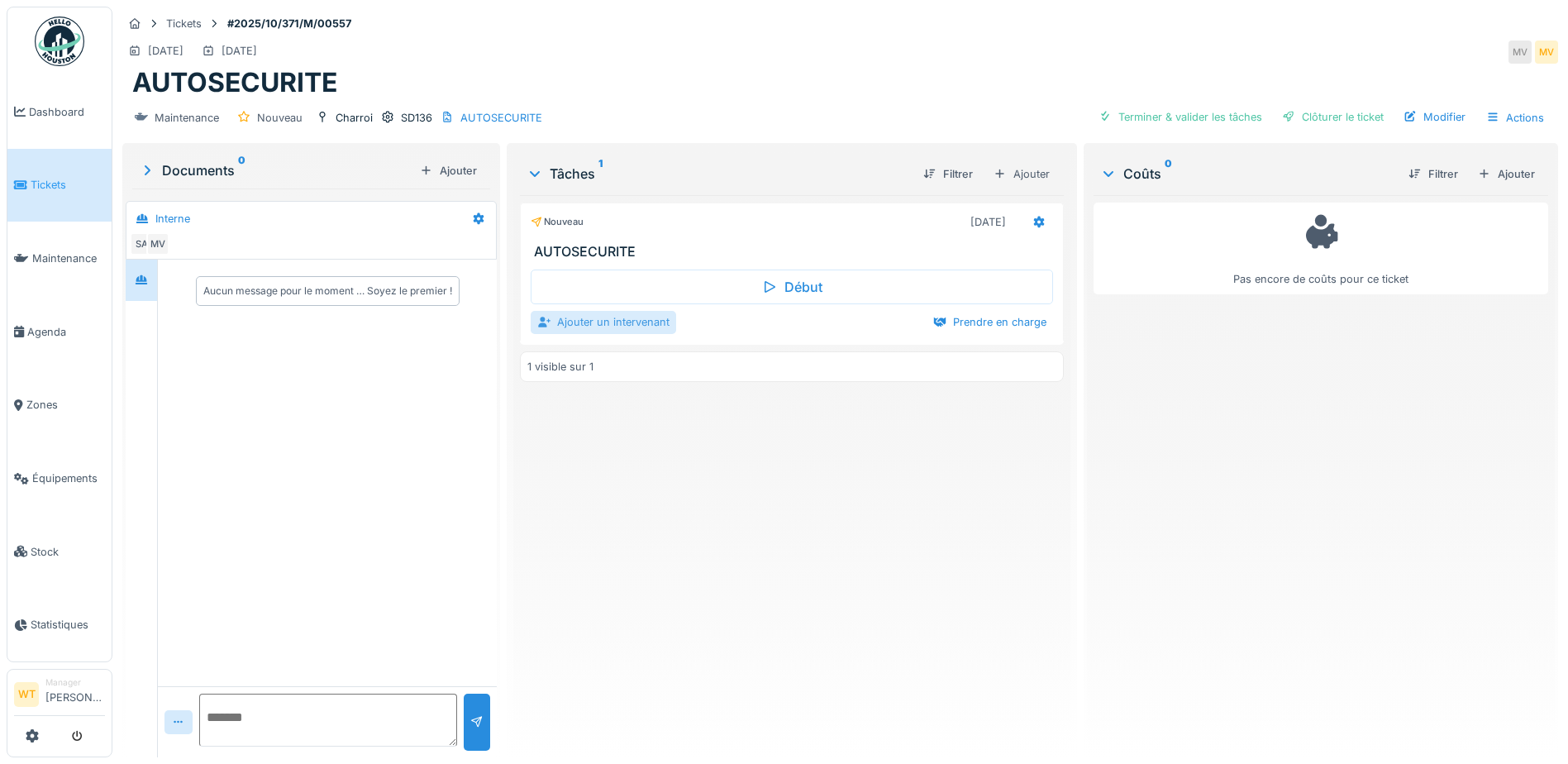
click at [579, 324] on div "Ajouter un intervenant" at bounding box center [603, 322] width 145 height 22
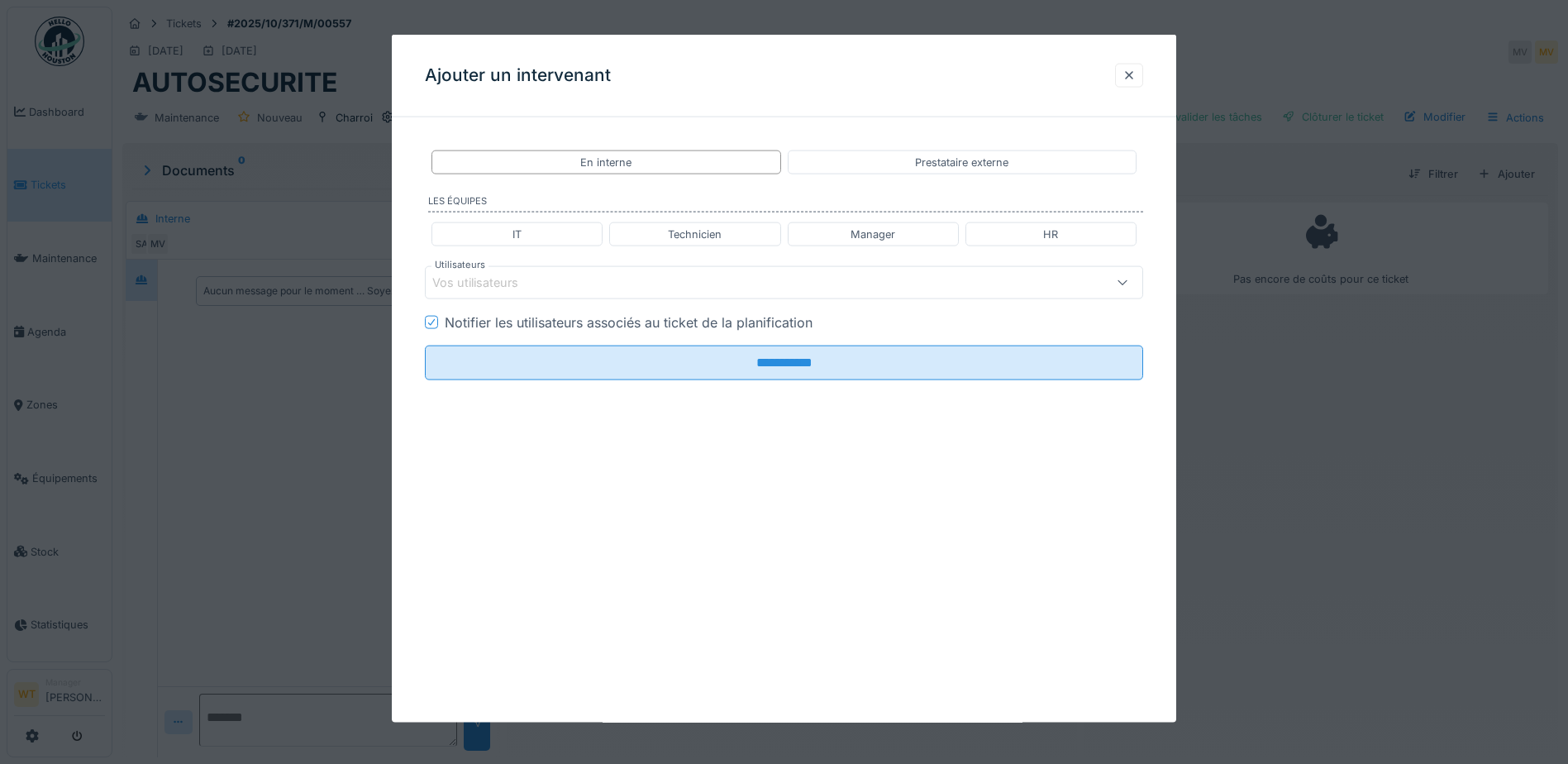
click at [595, 282] on div "Vos utilisateurs" at bounding box center [741, 283] width 619 height 18
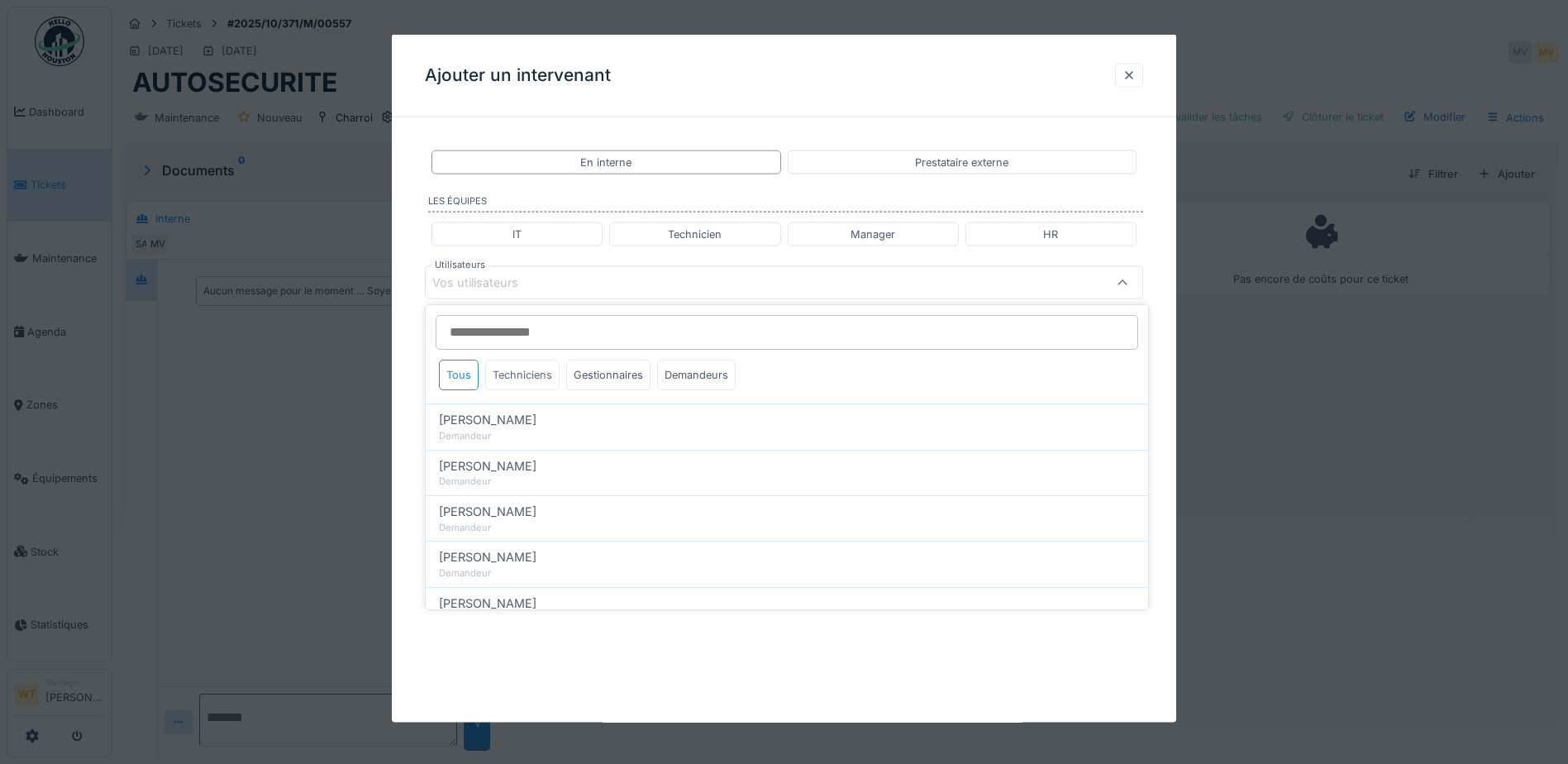
click at [545, 381] on div "Techniciens" at bounding box center [523, 375] width 75 height 31
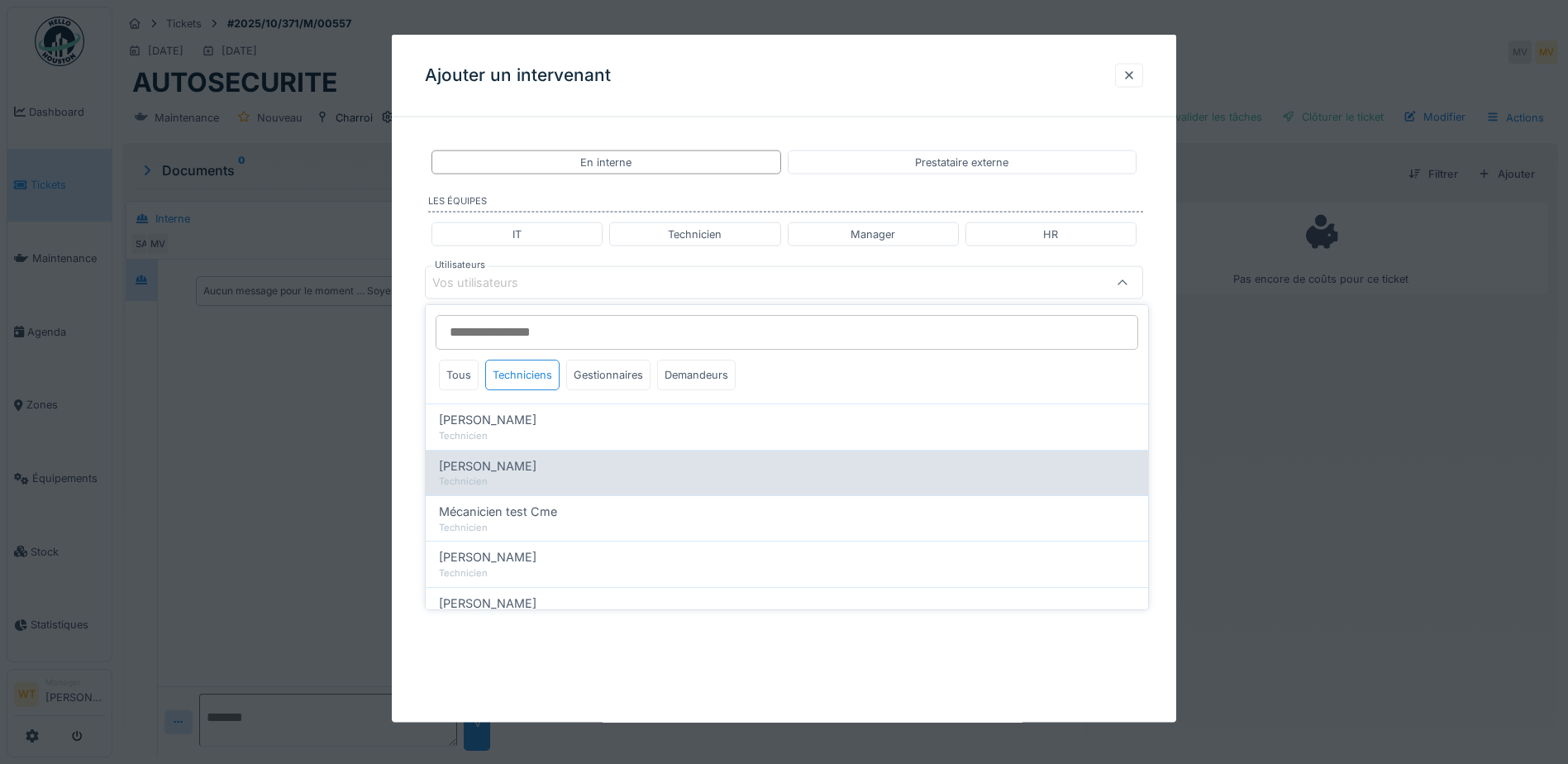
click at [525, 464] on div "[PERSON_NAME]" at bounding box center [786, 466] width 696 height 18
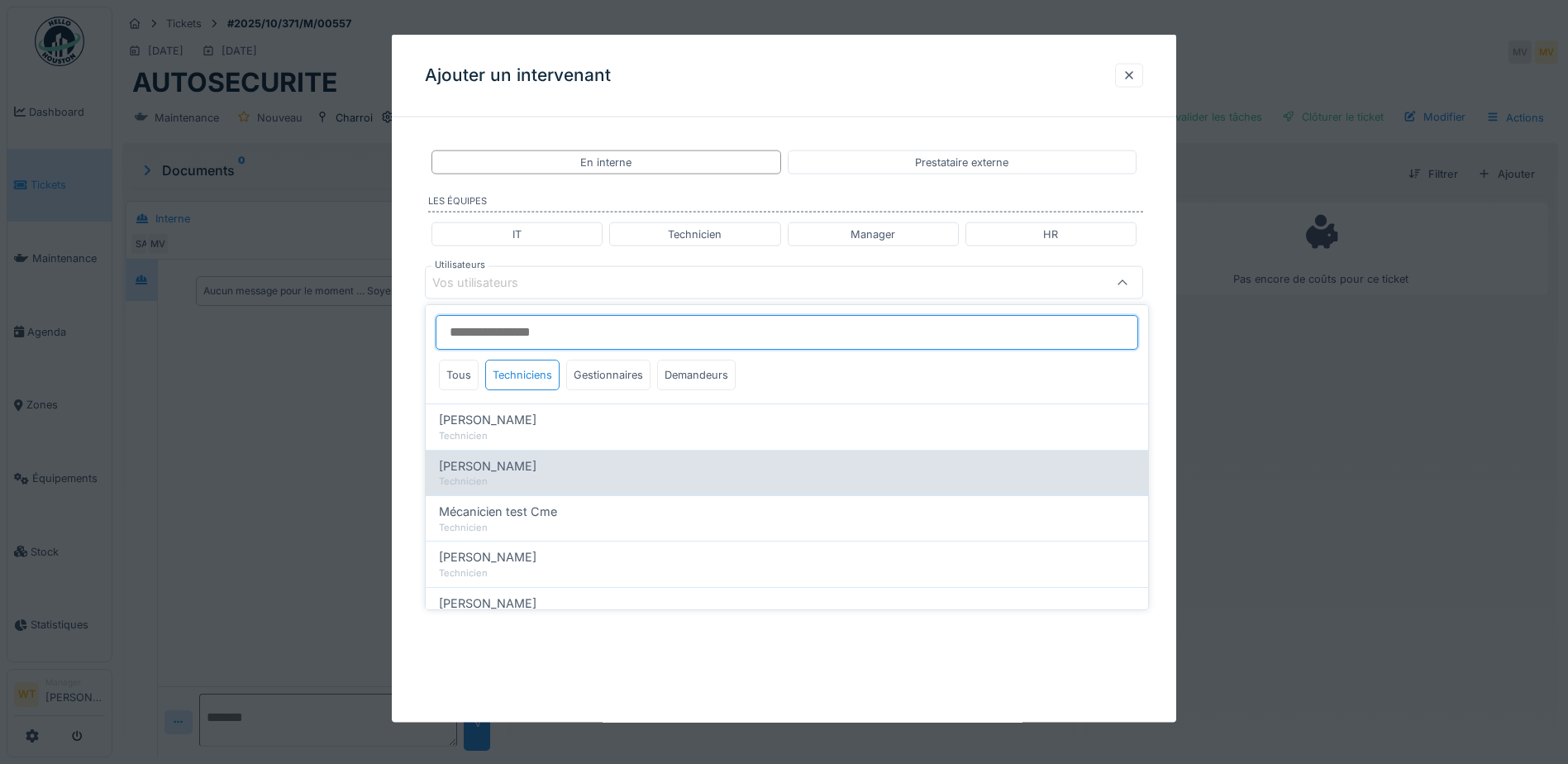
type input "****"
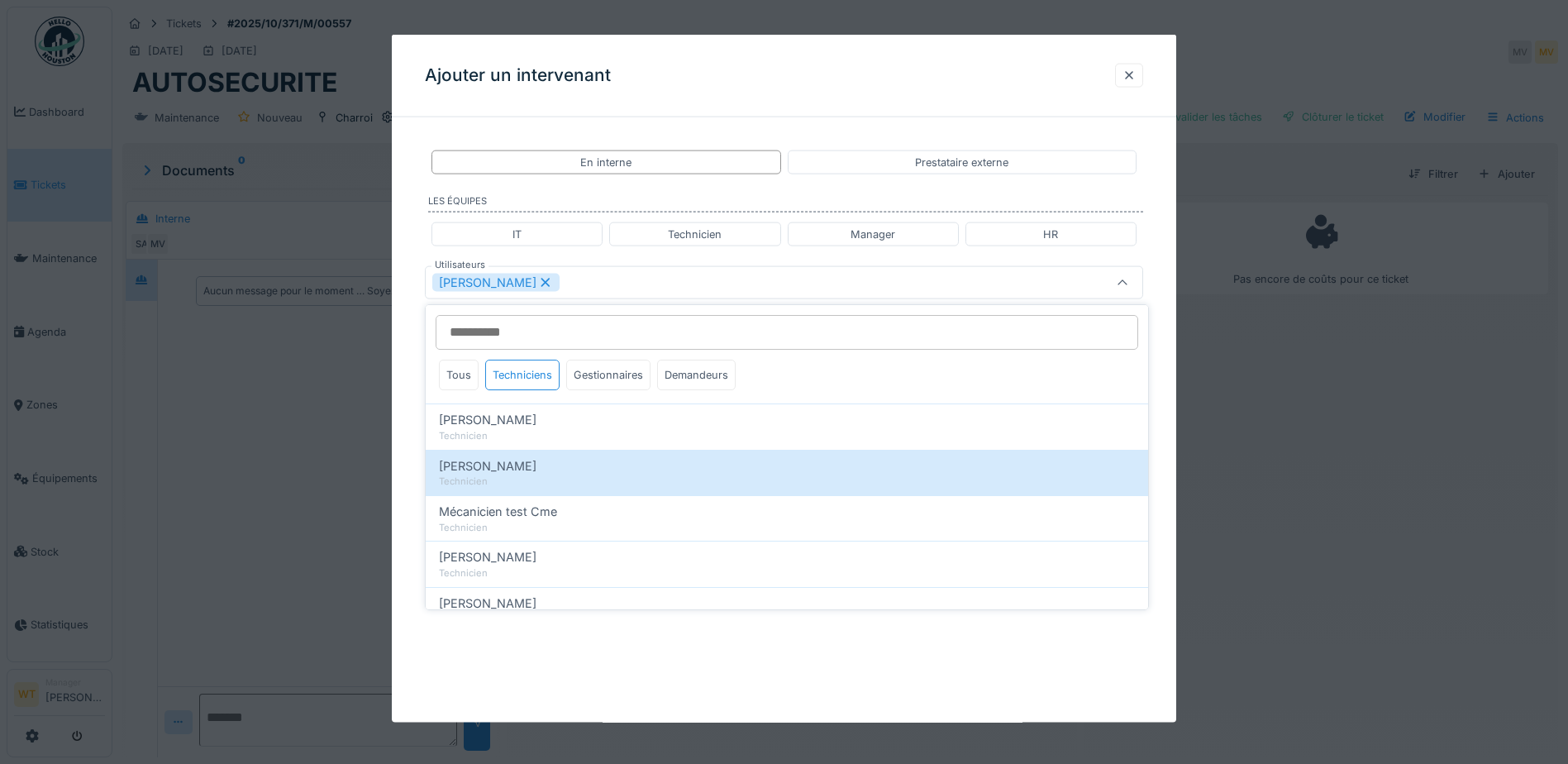
click at [591, 293] on div "[PERSON_NAME]" at bounding box center [784, 283] width 718 height 33
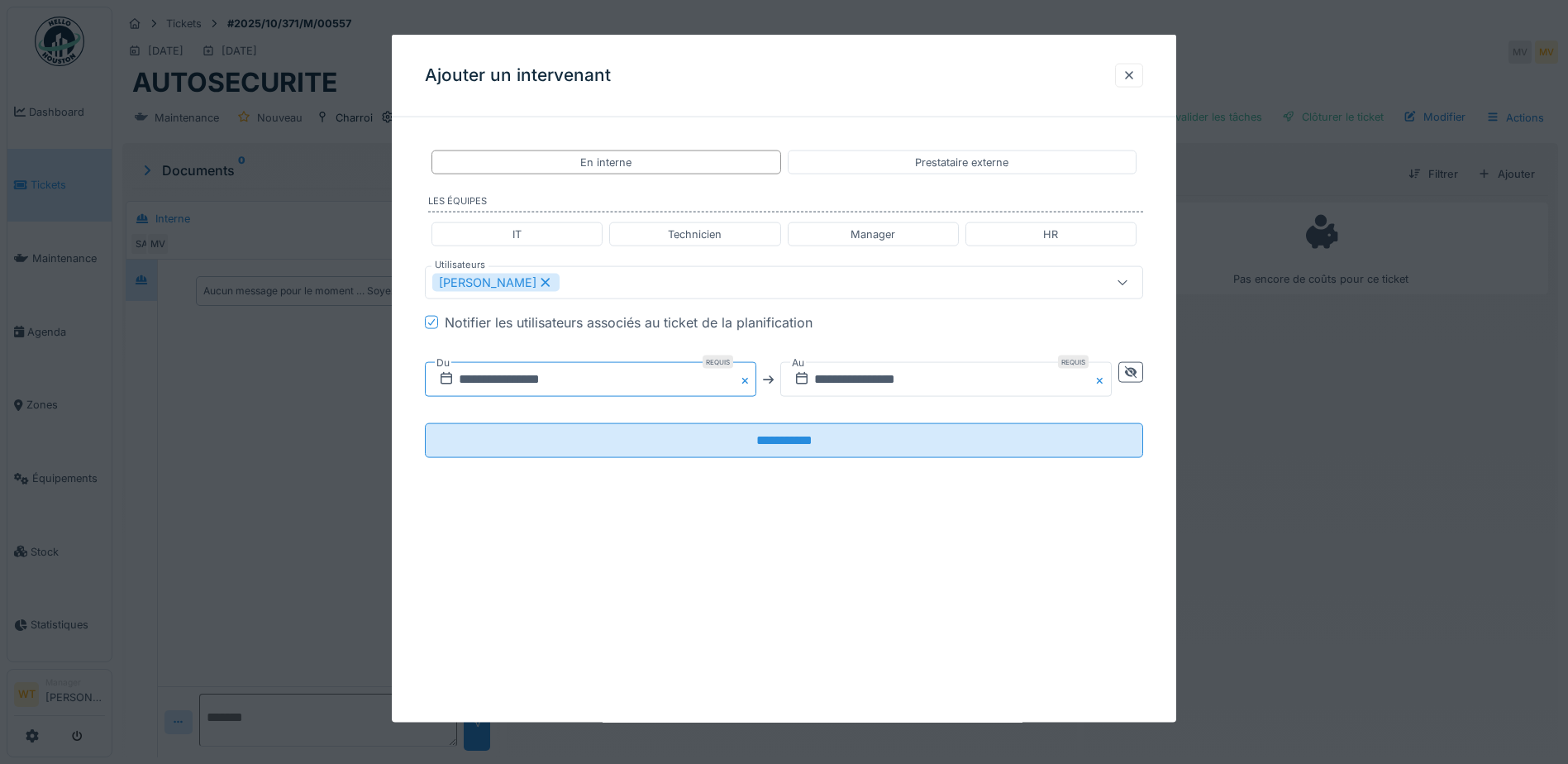
click at [561, 375] on input "**********" at bounding box center [590, 380] width 332 height 35
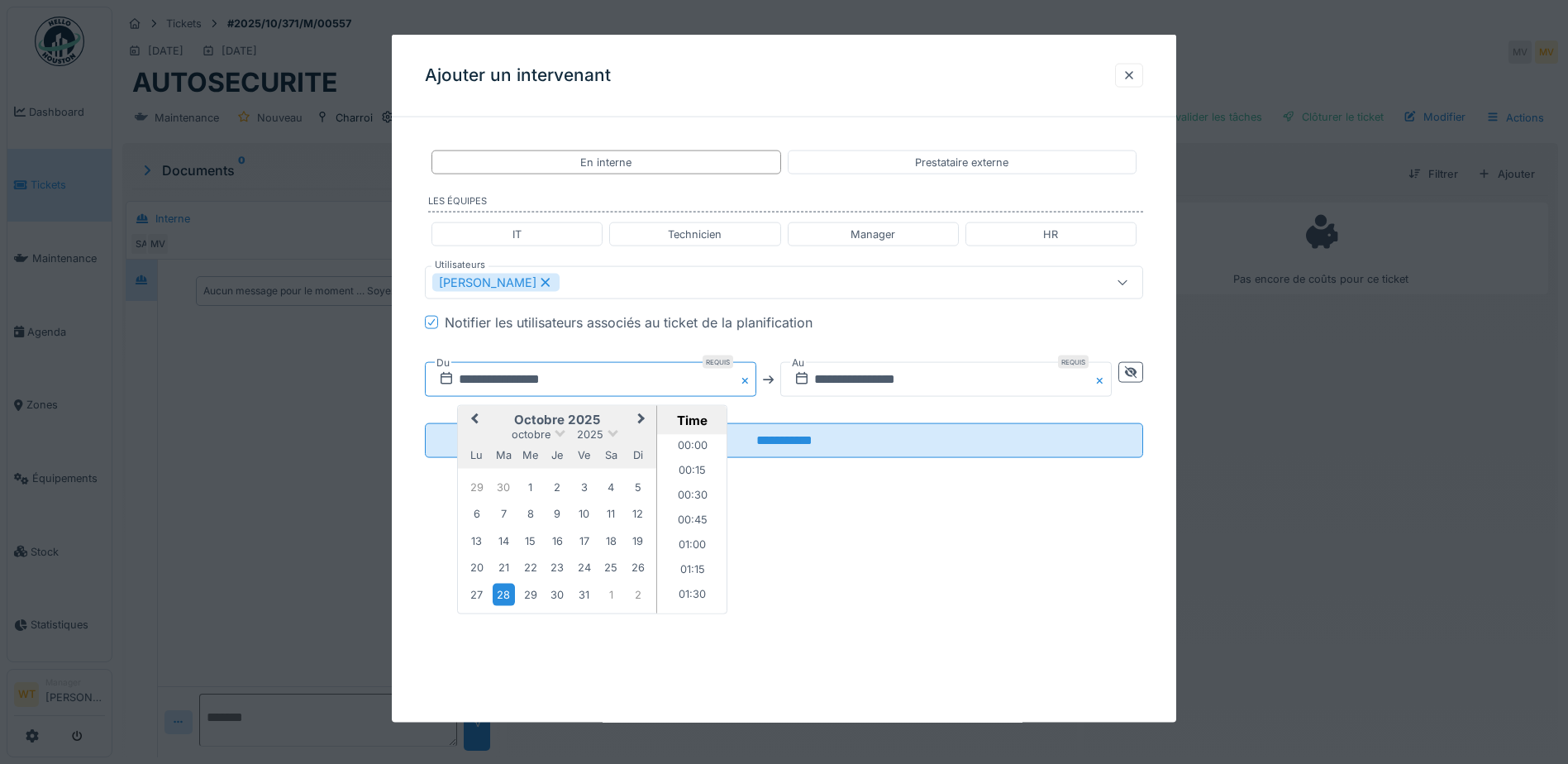
scroll to position [717, 0]
click at [484, 419] on button "Previous Month" at bounding box center [473, 421] width 27 height 27
click at [536, 572] on div "24" at bounding box center [530, 568] width 22 height 24
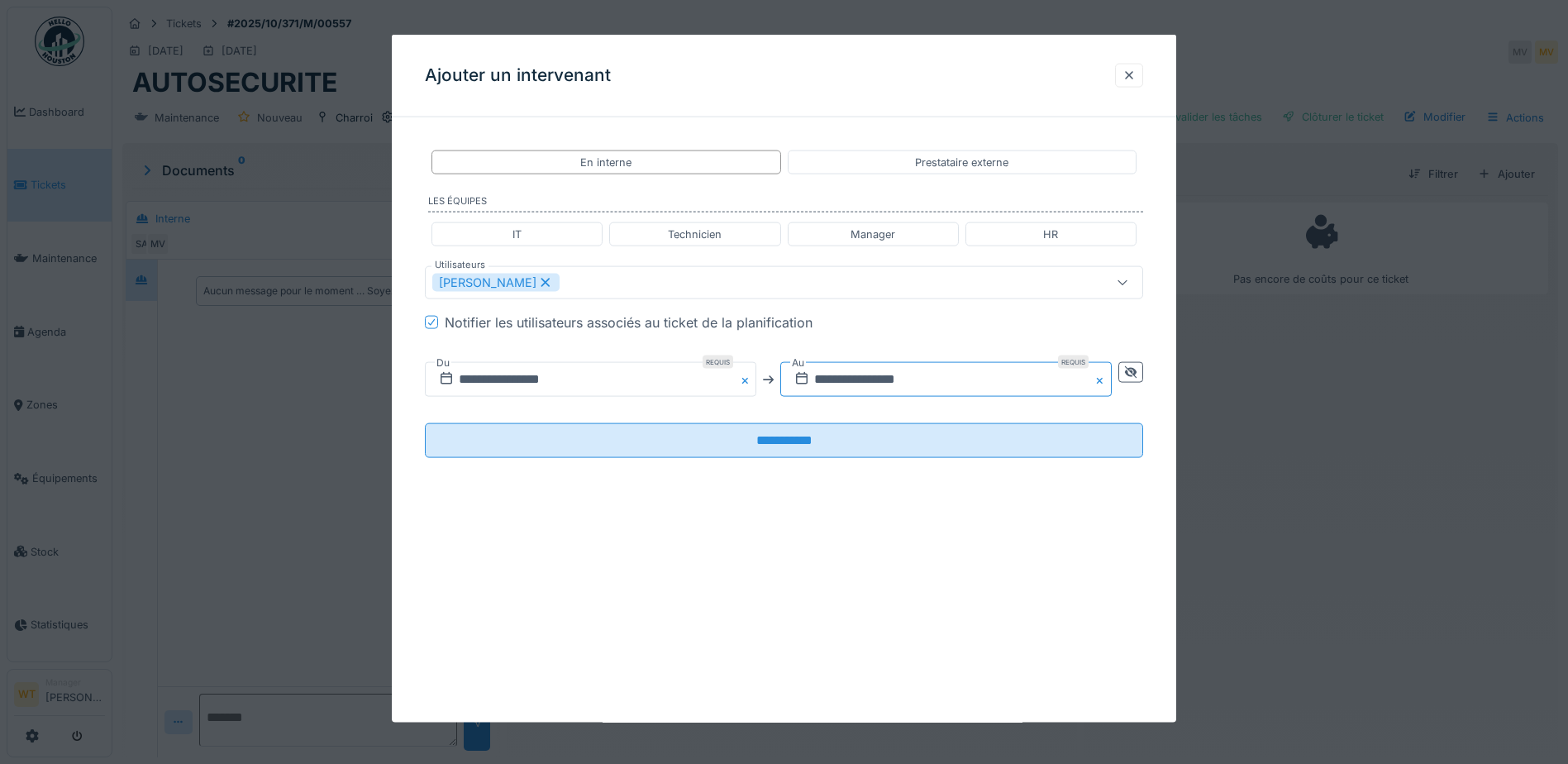
click at [828, 389] on input "**********" at bounding box center [946, 380] width 332 height 35
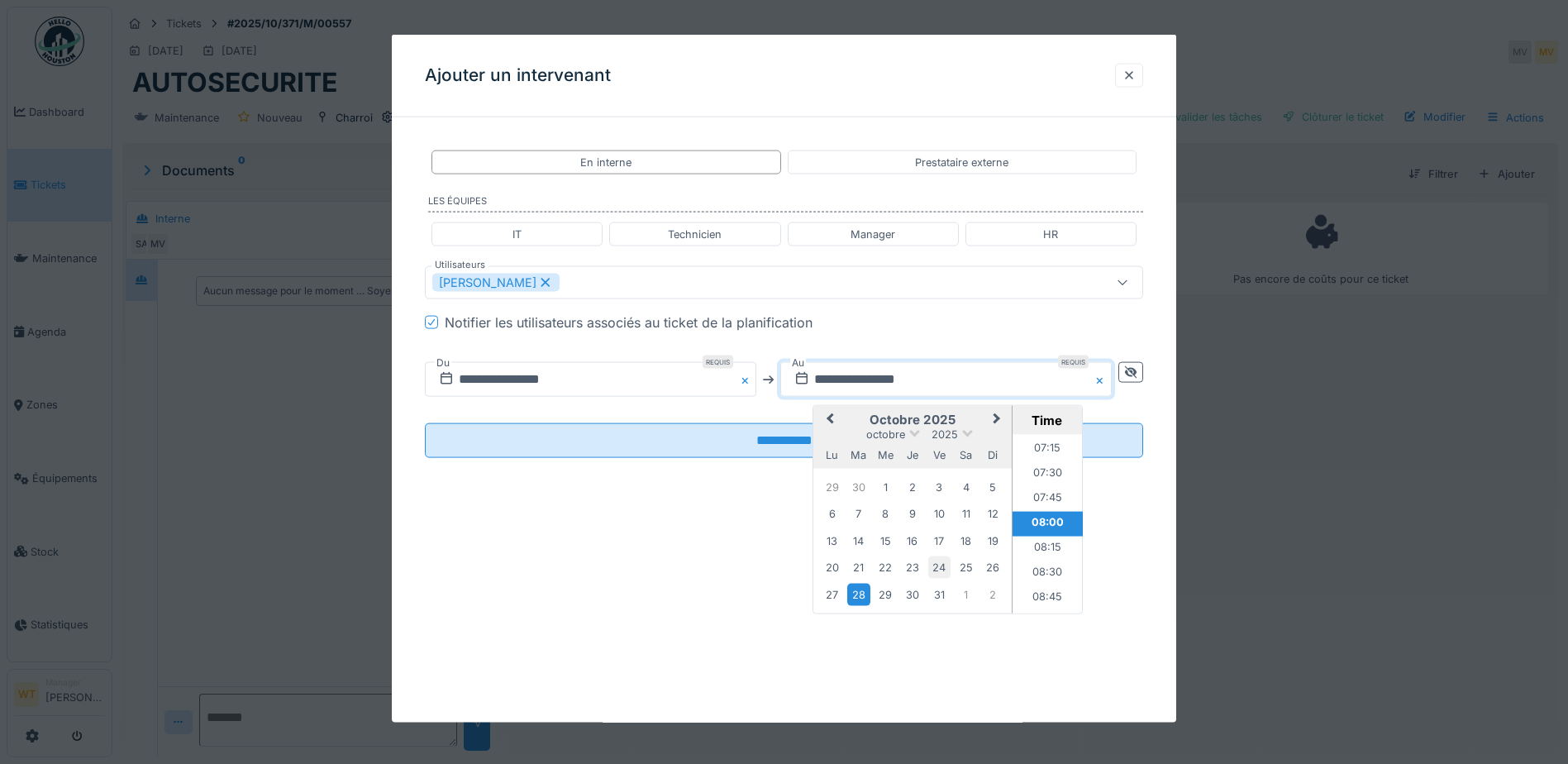
click at [940, 569] on div "24" at bounding box center [939, 567] width 22 height 22
click at [1045, 554] on li "20:00" at bounding box center [1047, 557] width 71 height 25
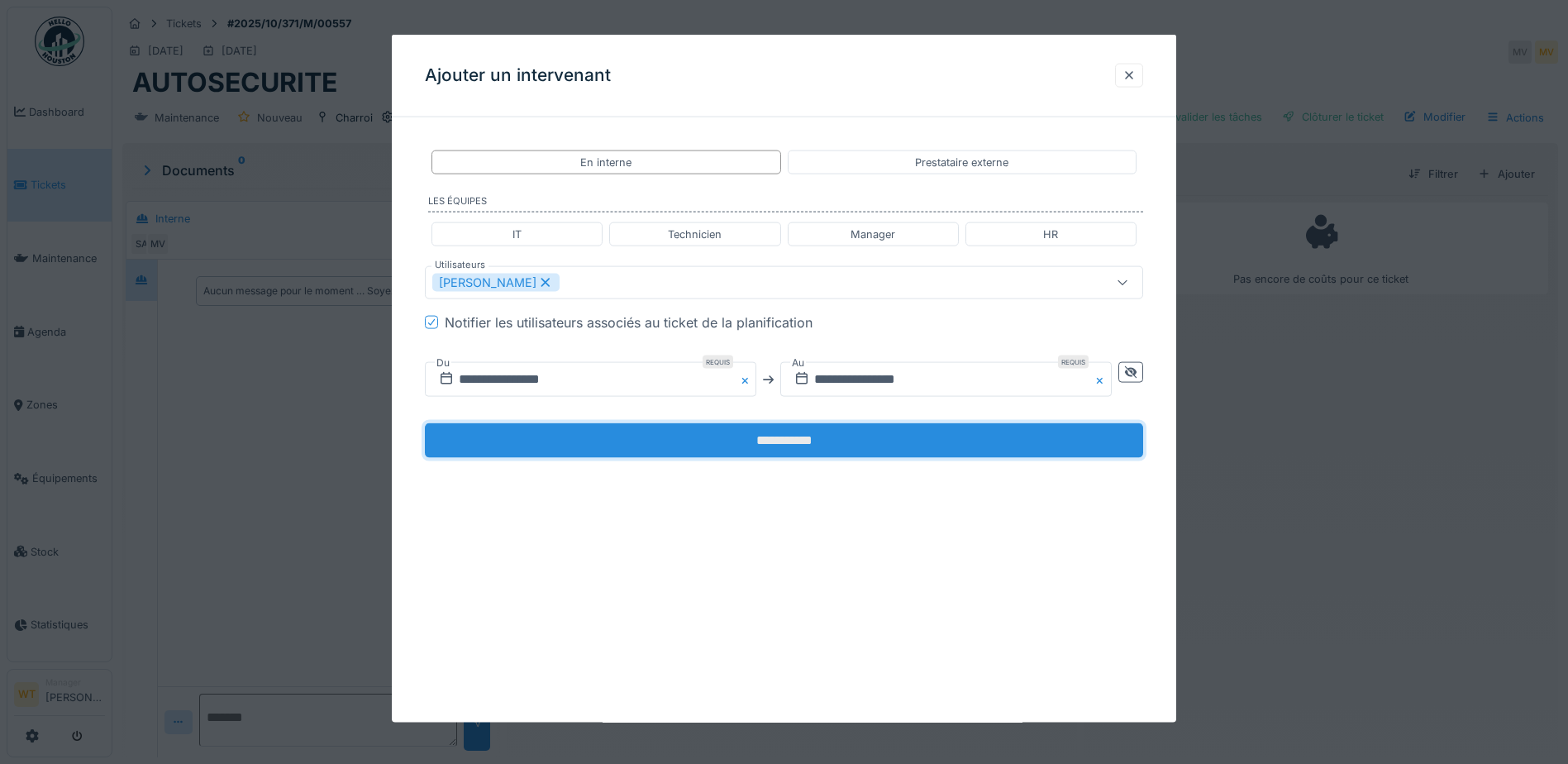
click at [840, 437] on input "**********" at bounding box center [784, 441] width 718 height 35
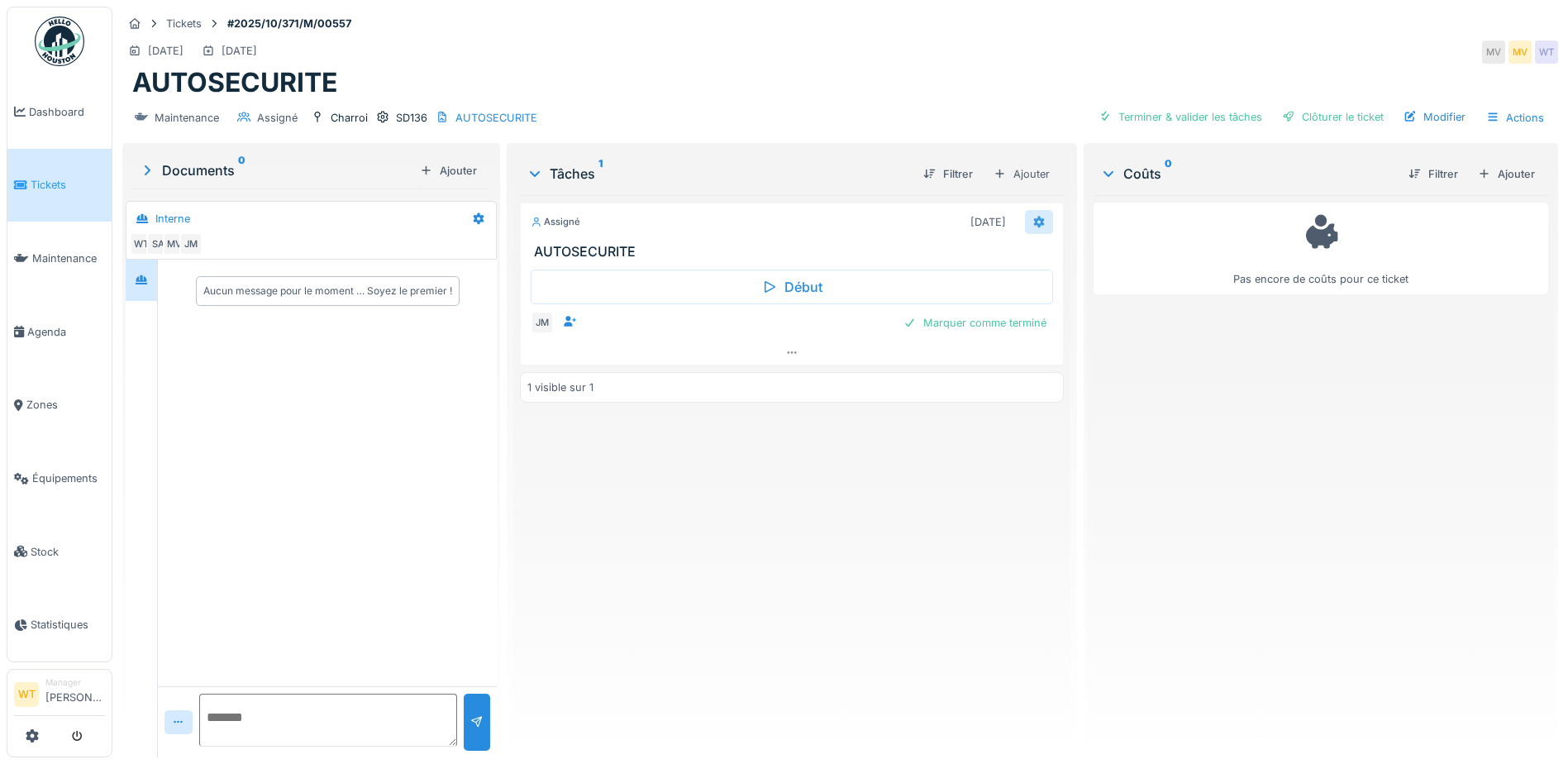
click at [1034, 220] on icon at bounding box center [1039, 222] width 11 height 12
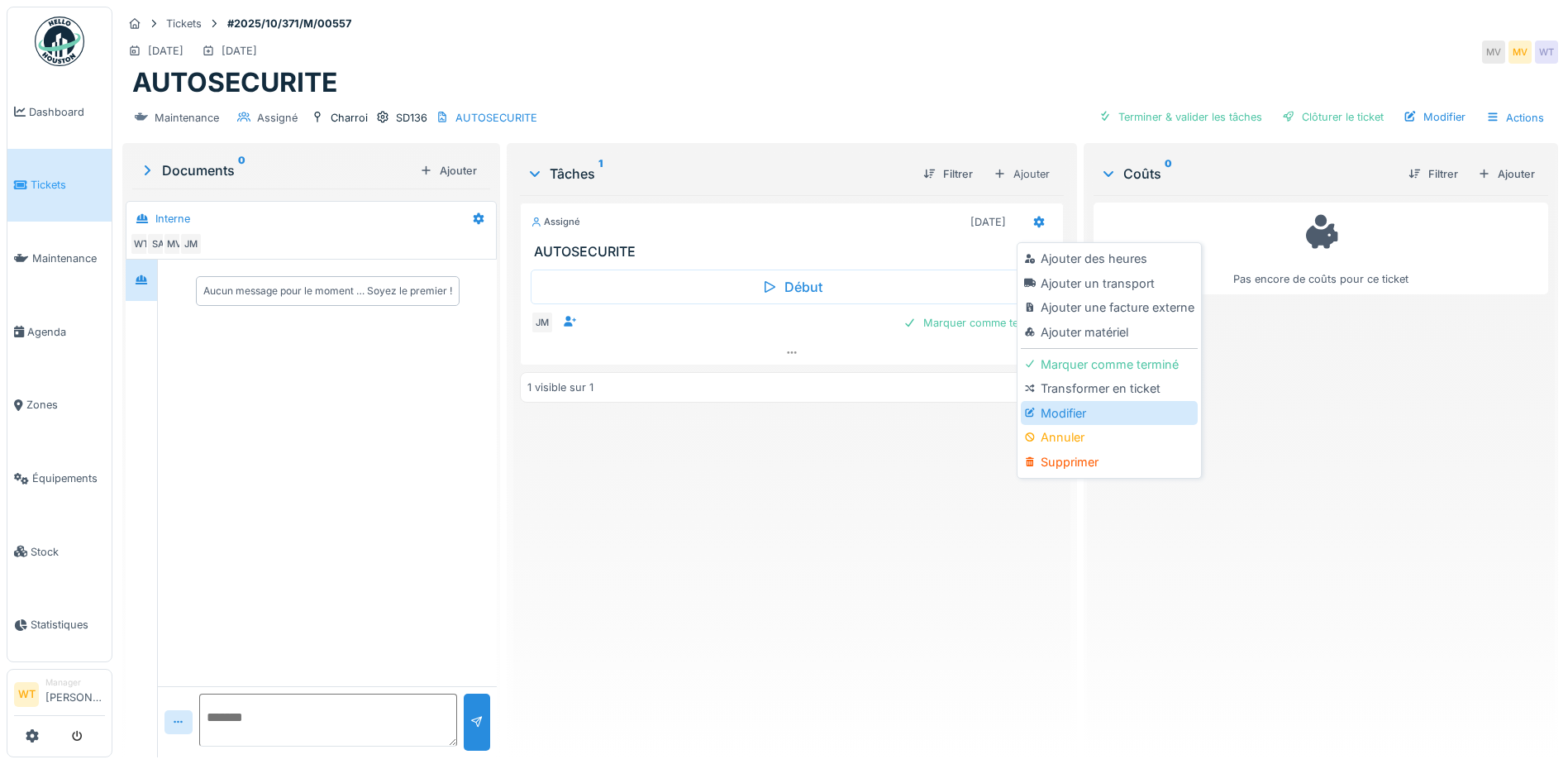
click at [1053, 412] on div "Modifier" at bounding box center [1108, 413] width 176 height 25
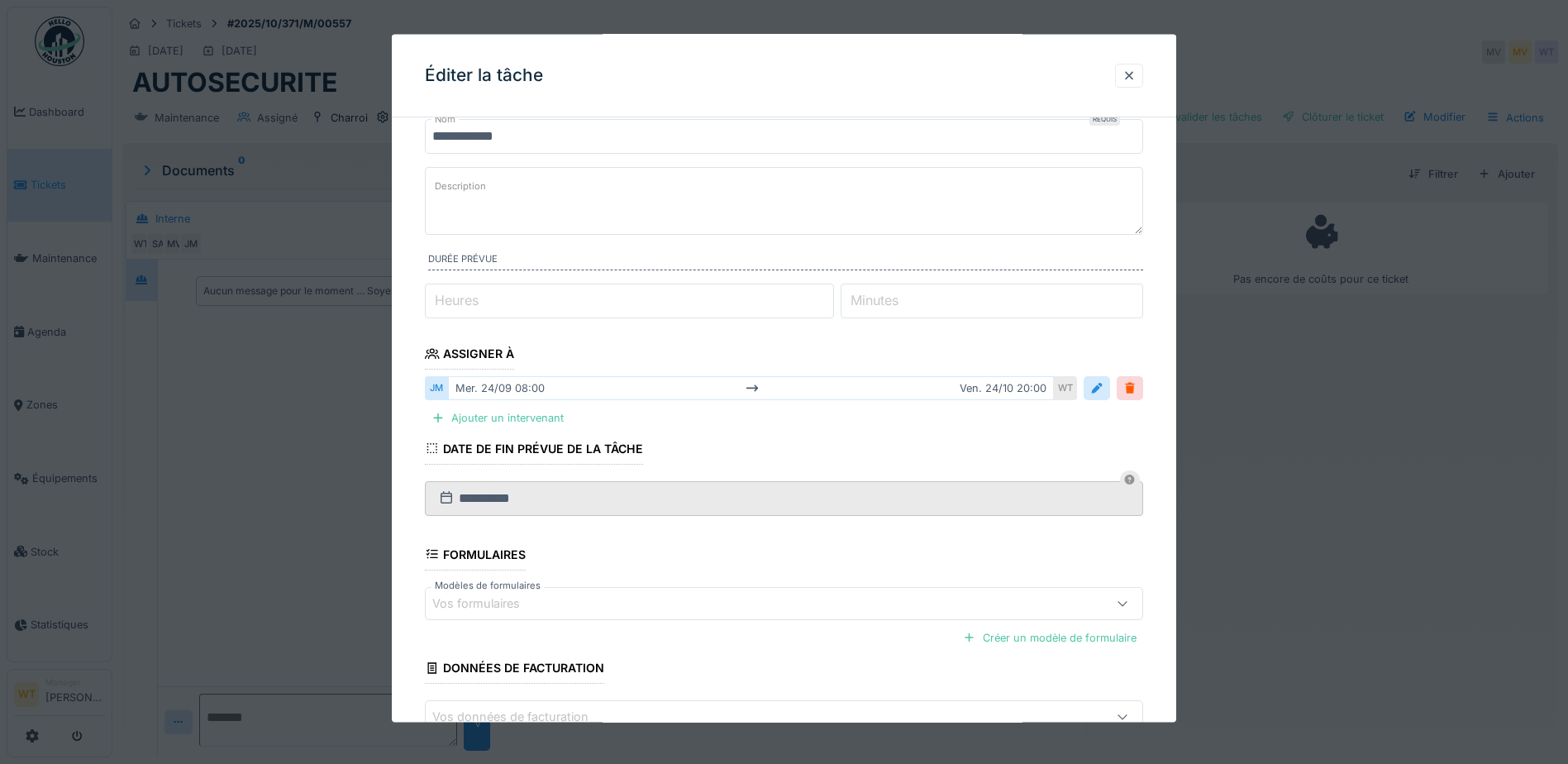
scroll to position [161, 0]
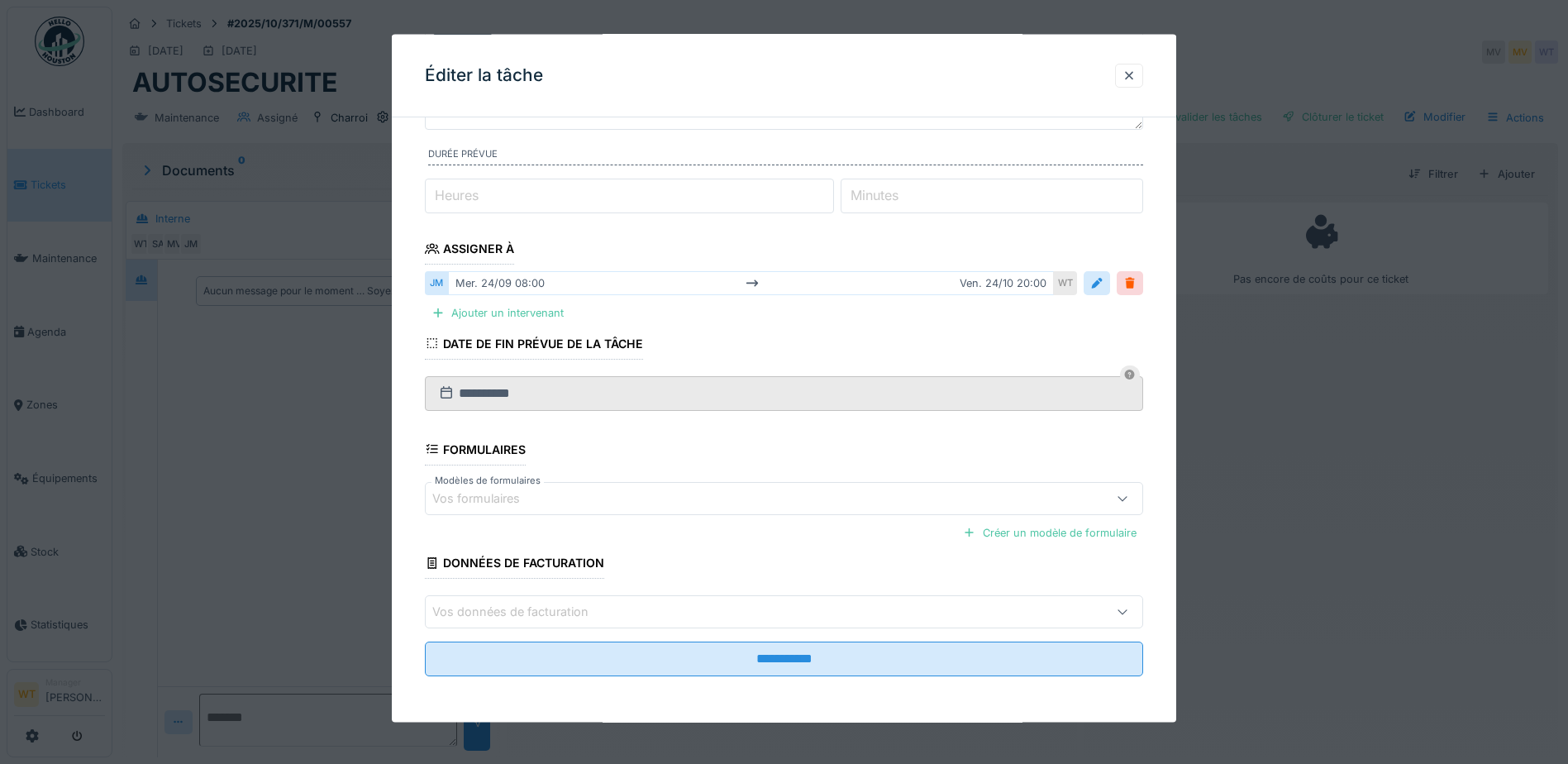
click at [536, 492] on div "Vos formulaires" at bounding box center [487, 499] width 111 height 18
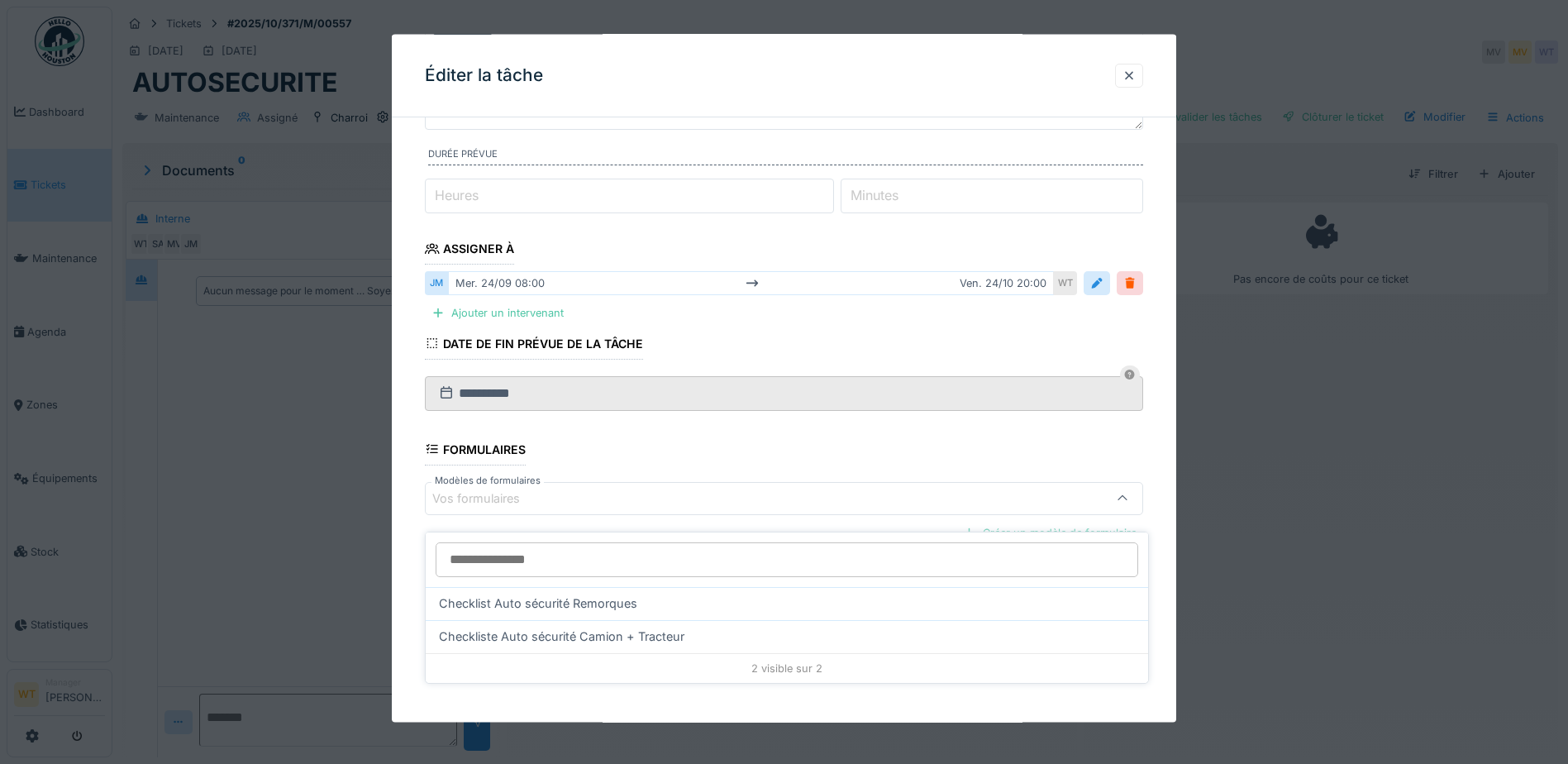
scroll to position [12, 0]
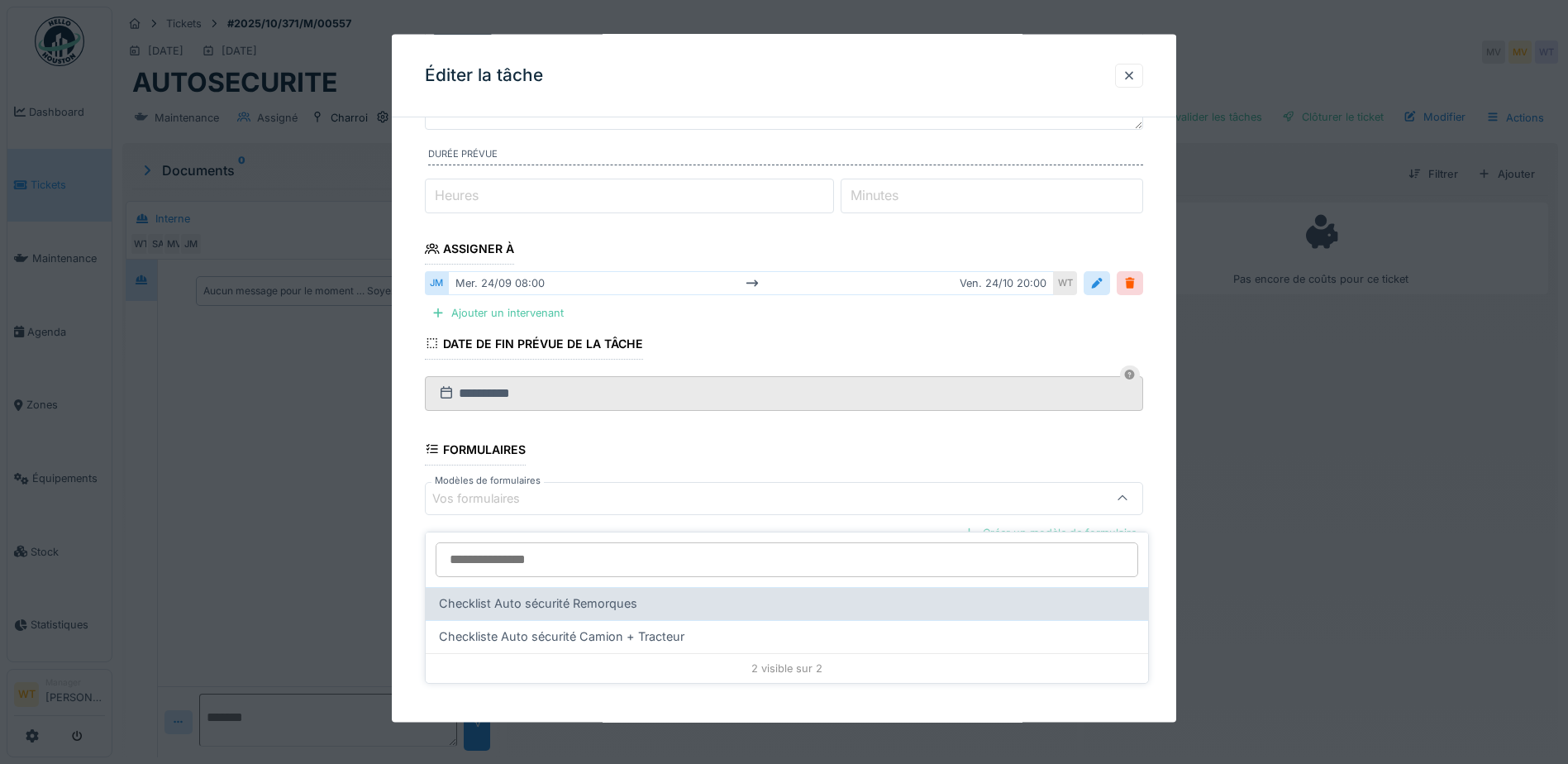
click at [598, 594] on span "Checklist Auto sécurité Remorques" at bounding box center [538, 604] width 199 height 18
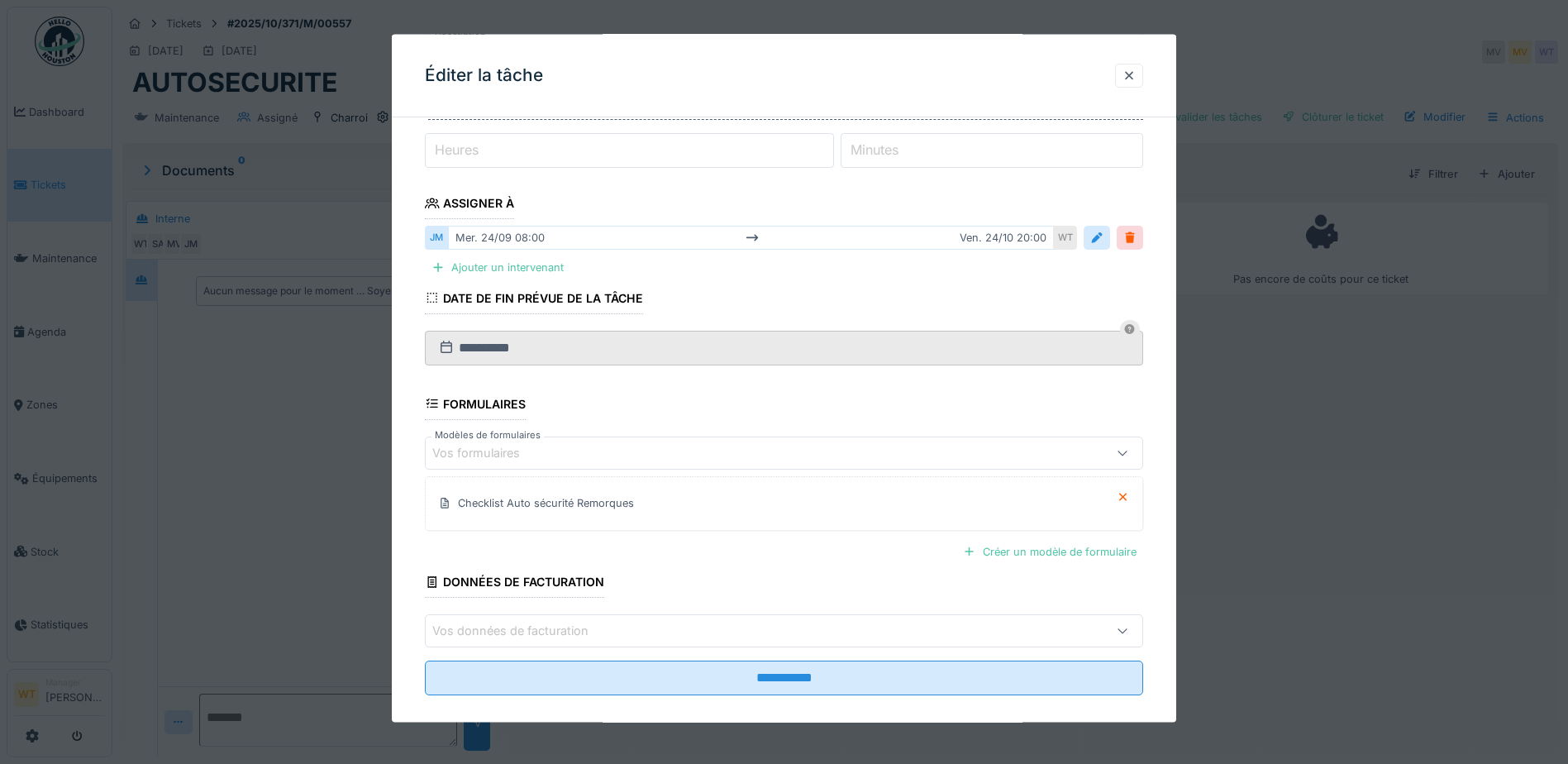
scroll to position [226, 0]
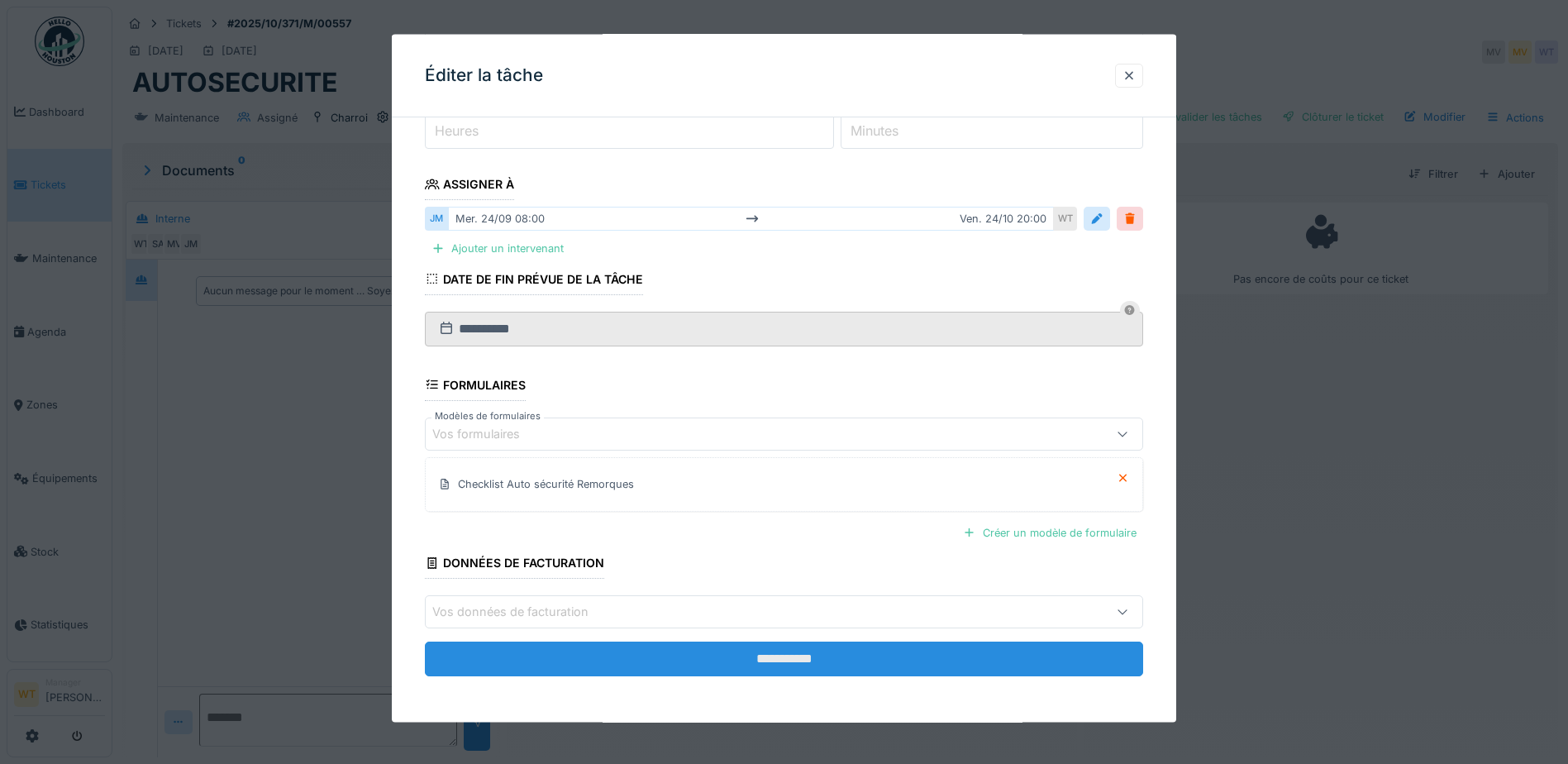
click at [691, 663] on input "**********" at bounding box center [784, 659] width 718 height 35
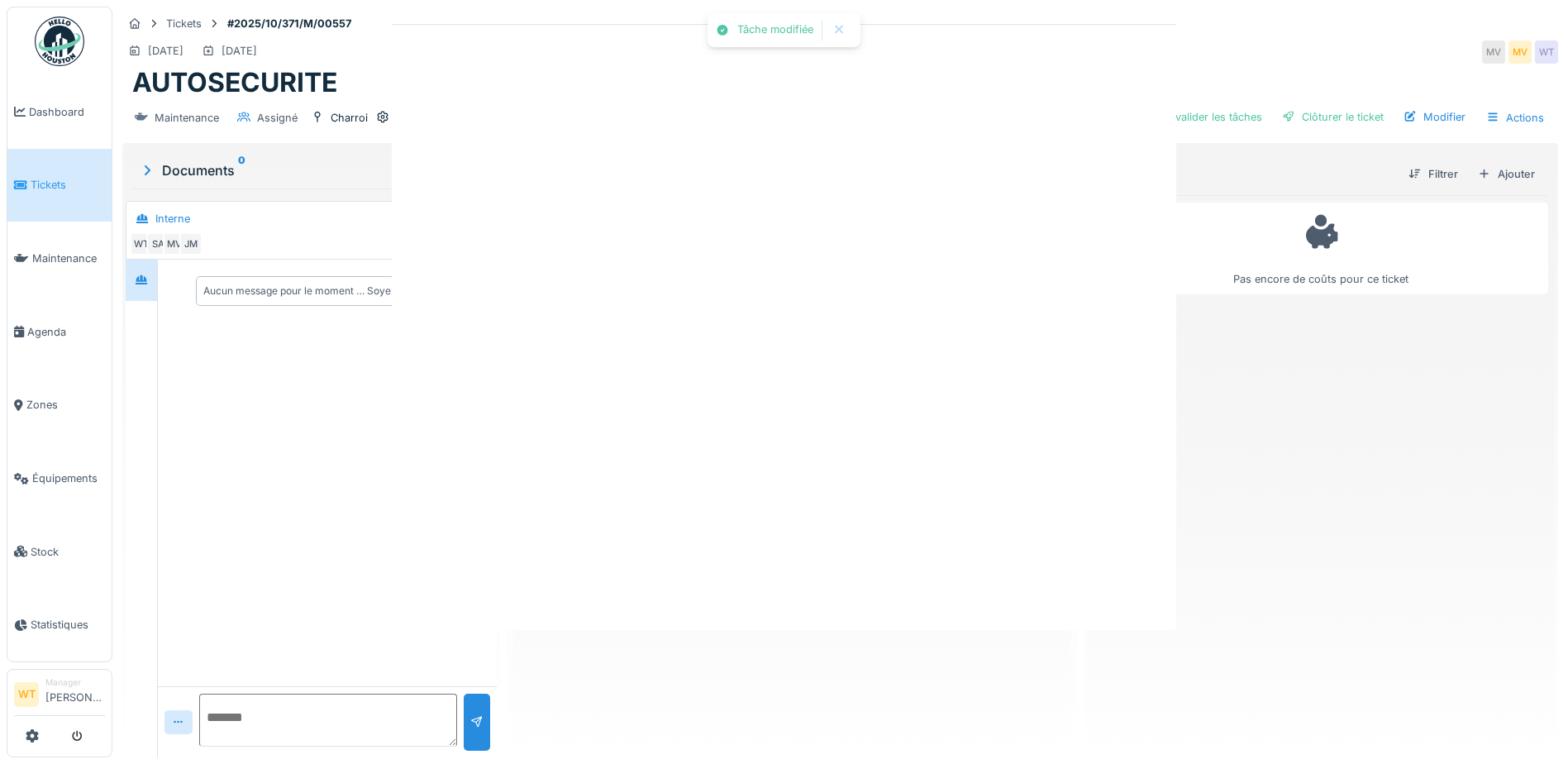
scroll to position [0, 0]
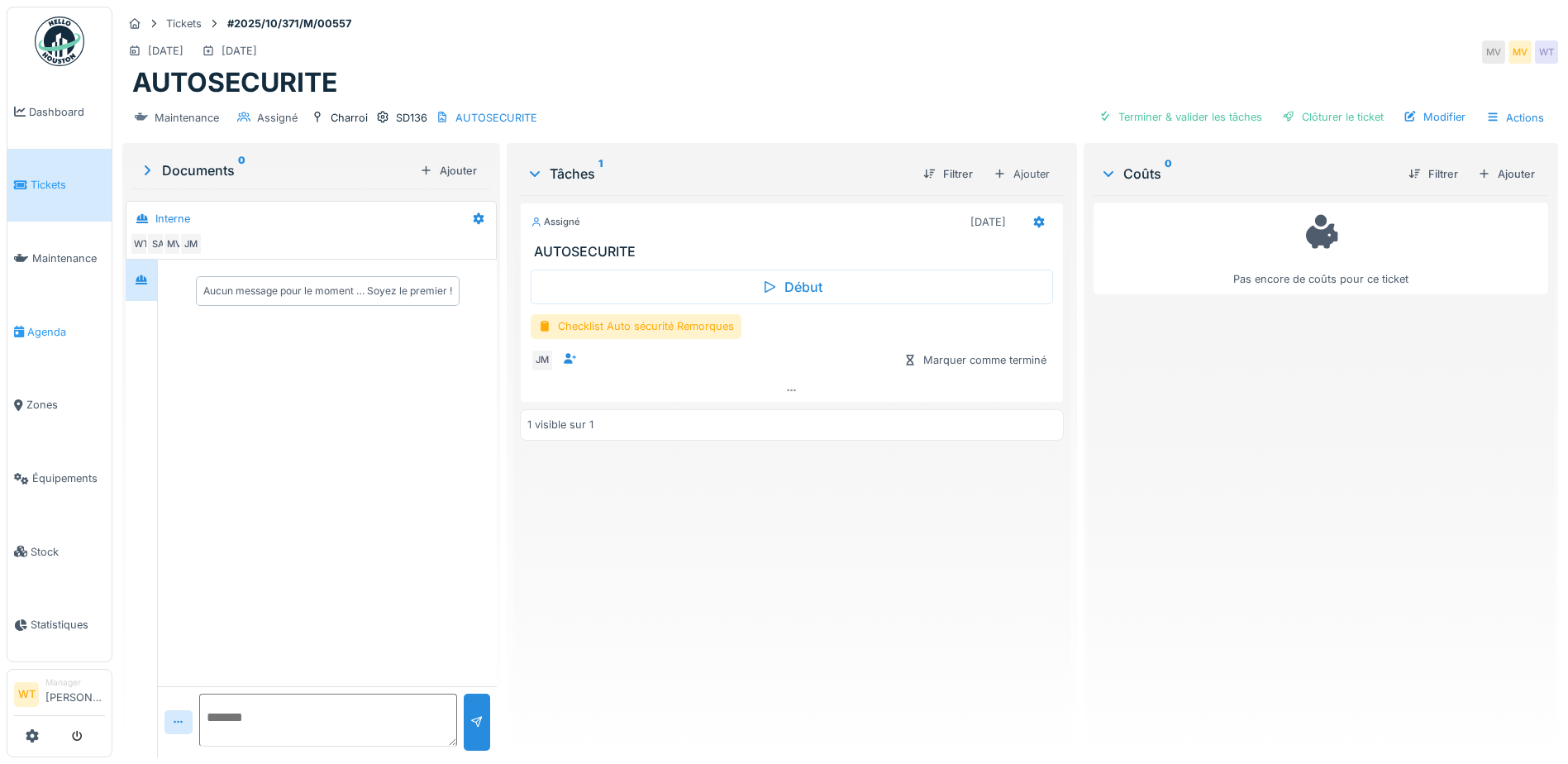
drag, startPoint x: 40, startPoint y: 330, endPoint x: 16, endPoint y: 328, distance: 24.1
click at [40, 330] on span "Agenda" at bounding box center [66, 332] width 77 height 16
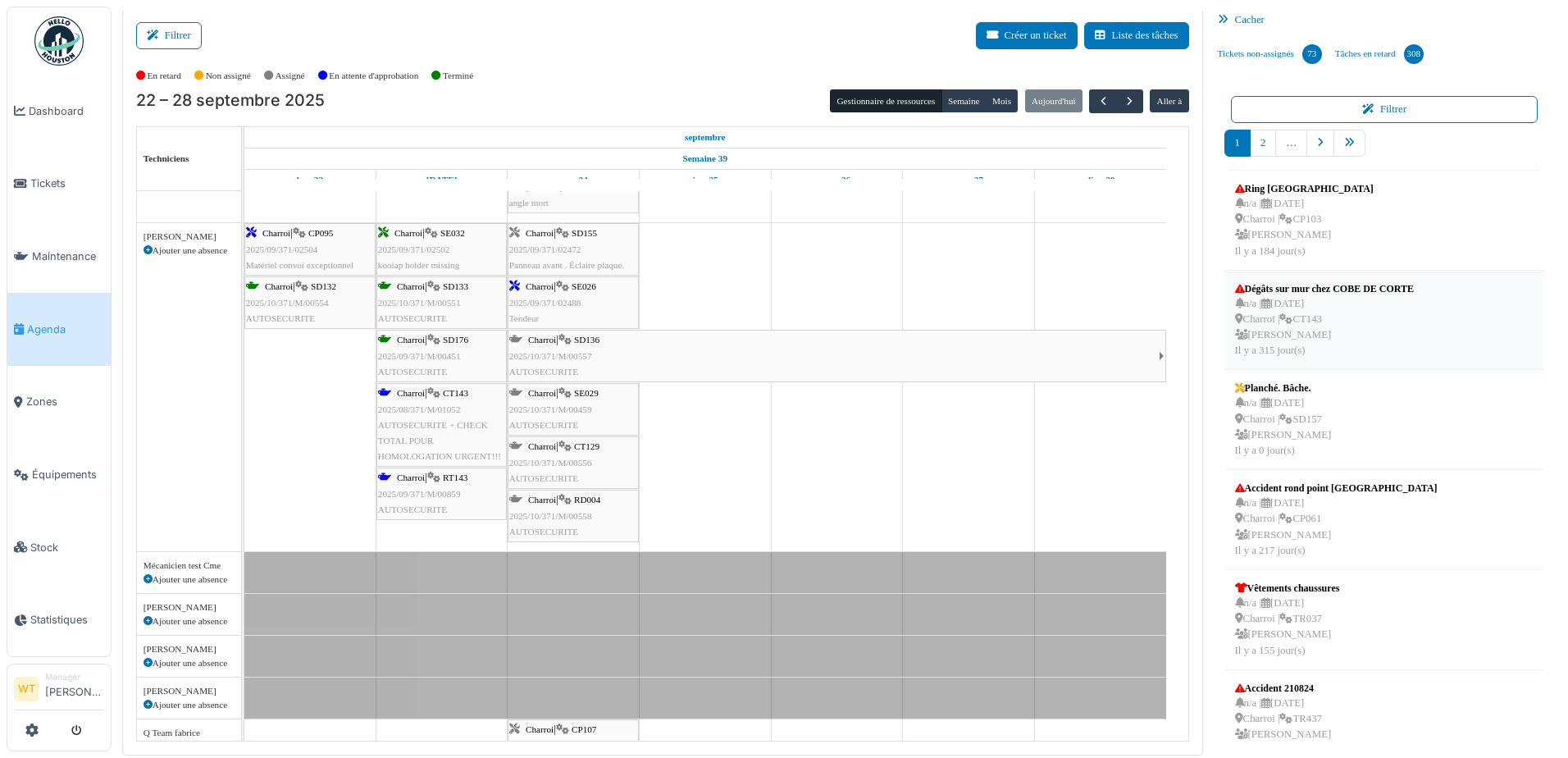
scroll to position [410, 0]
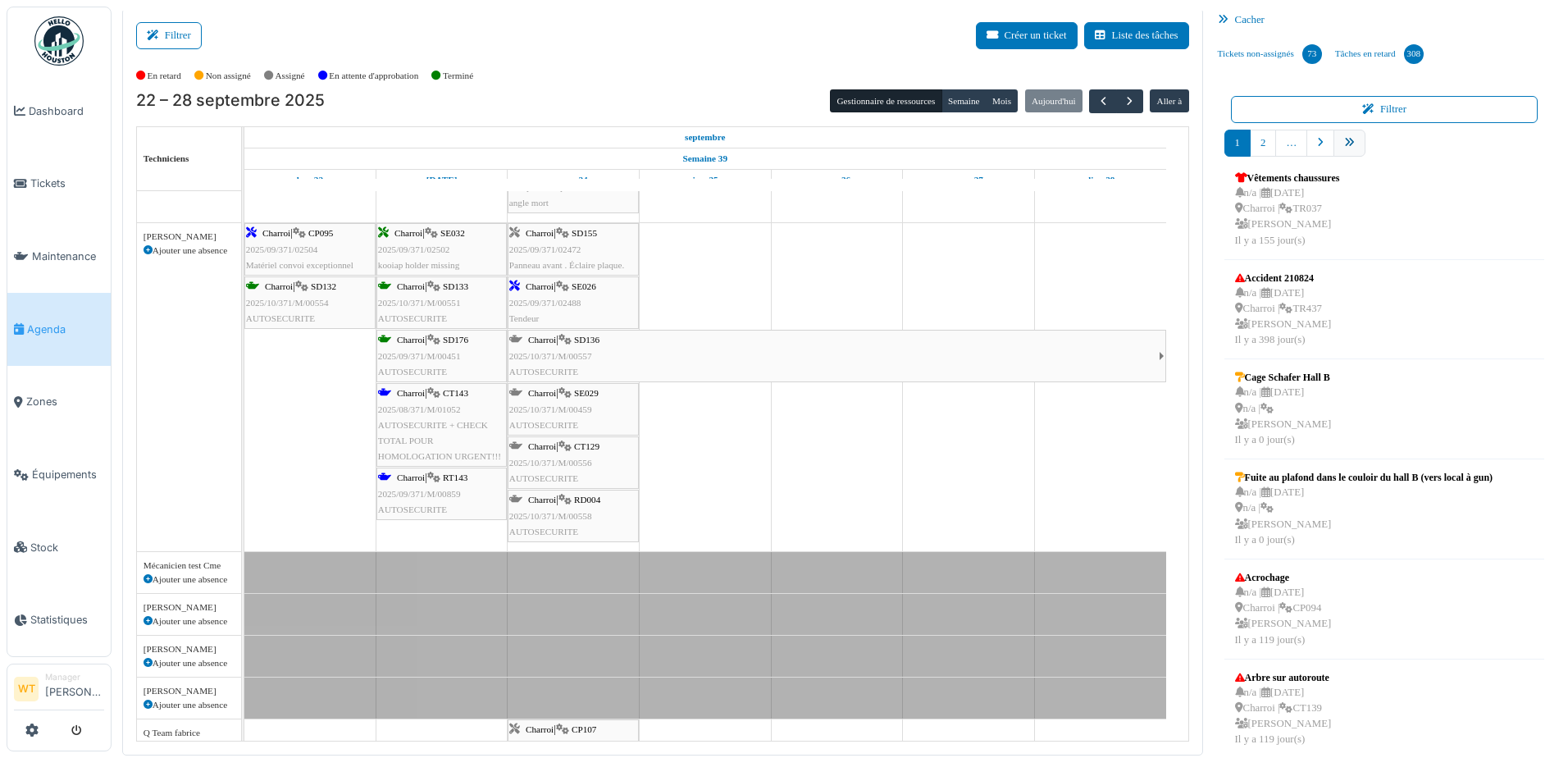
click at [1344, 138] on icon "pager" at bounding box center [1349, 143] width 11 height 11
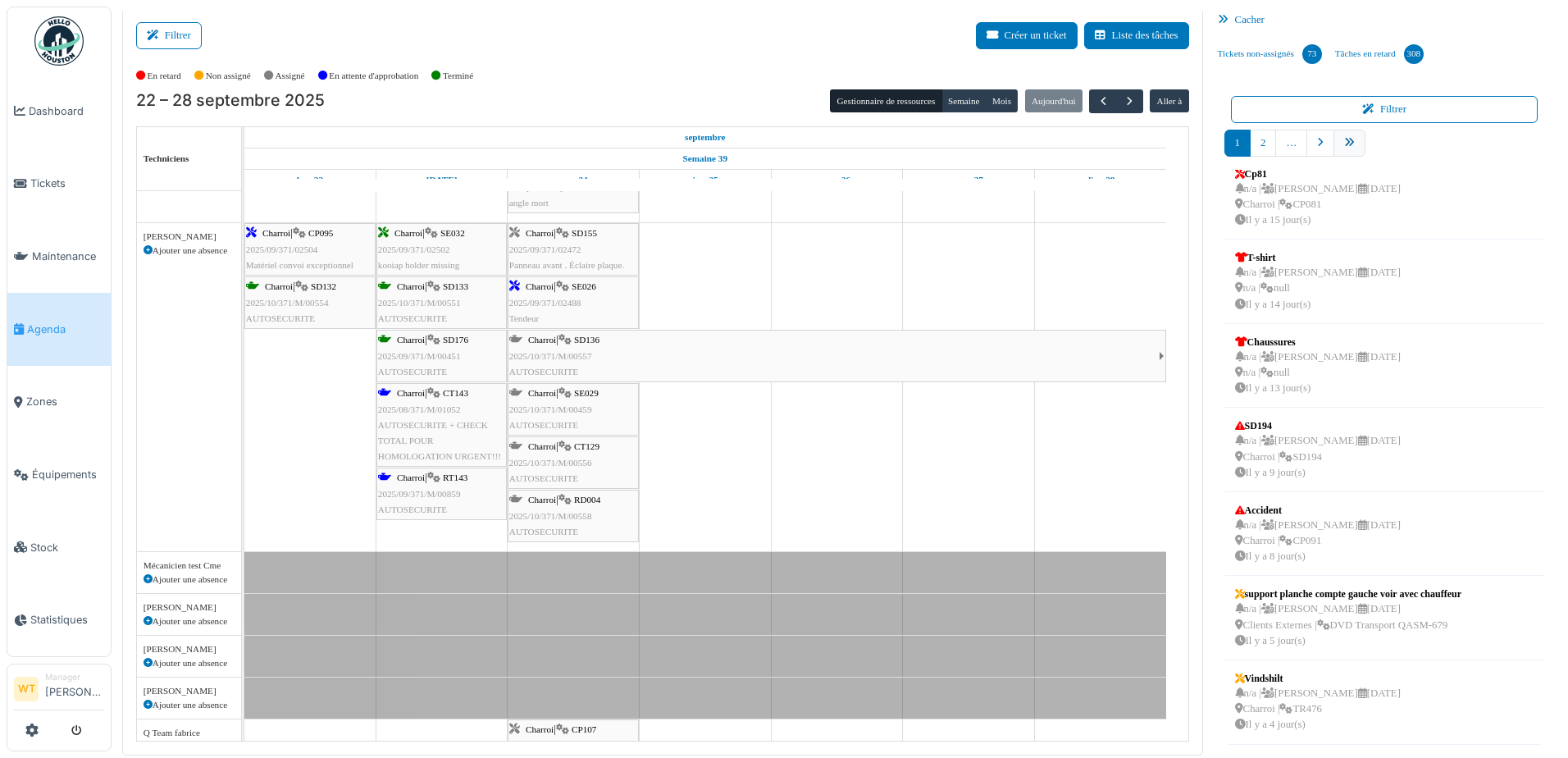
scroll to position [267, 0]
click at [1372, 144] on link "9" at bounding box center [1378, 143] width 26 height 27
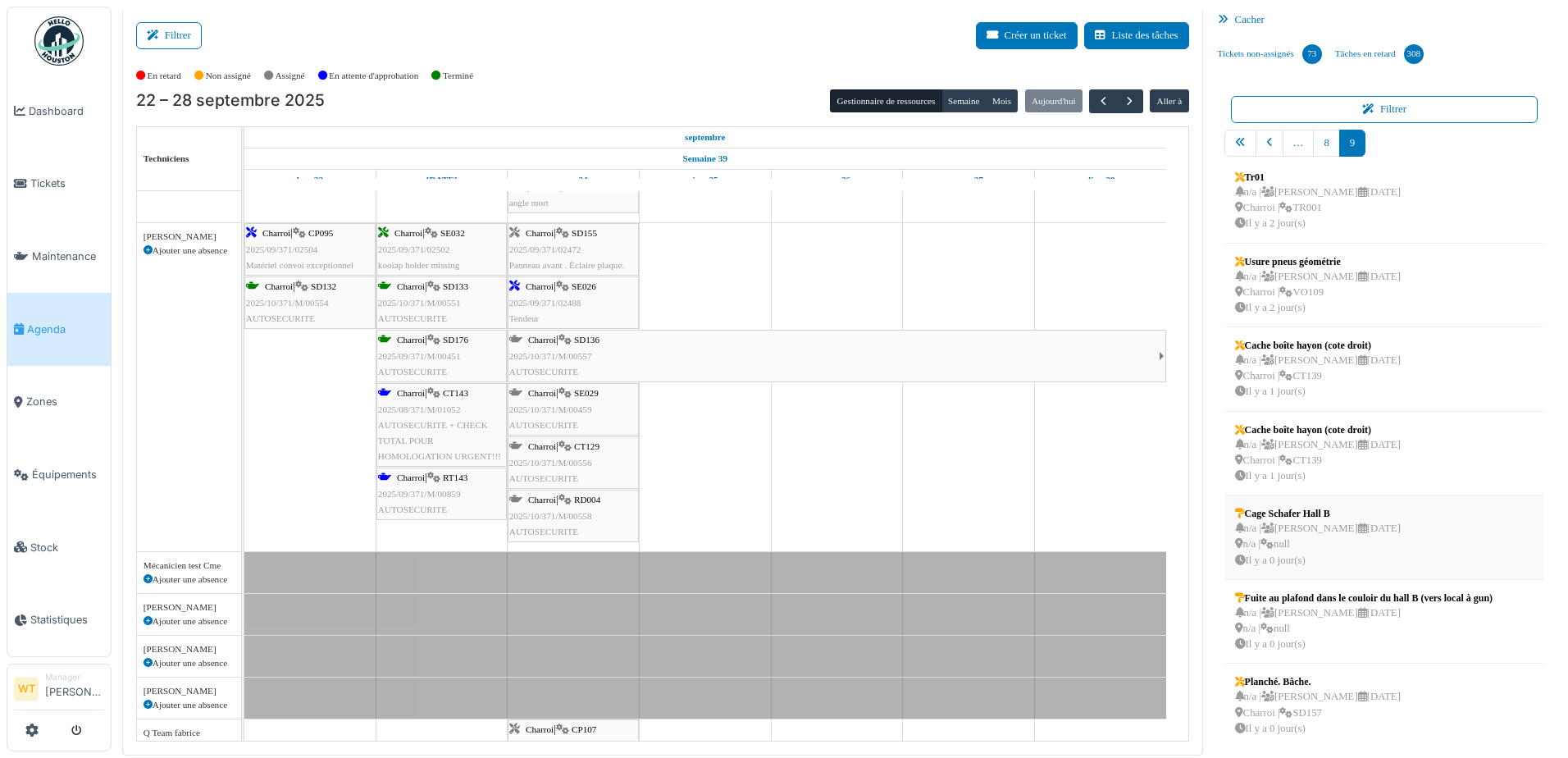
scroll to position [15, 0]
click at [1364, 710] on div "n/a | Marc Vasen 01/10/2025 Charroi | SD157 Il y a 0 jour(s)" at bounding box center [1317, 709] width 166 height 48
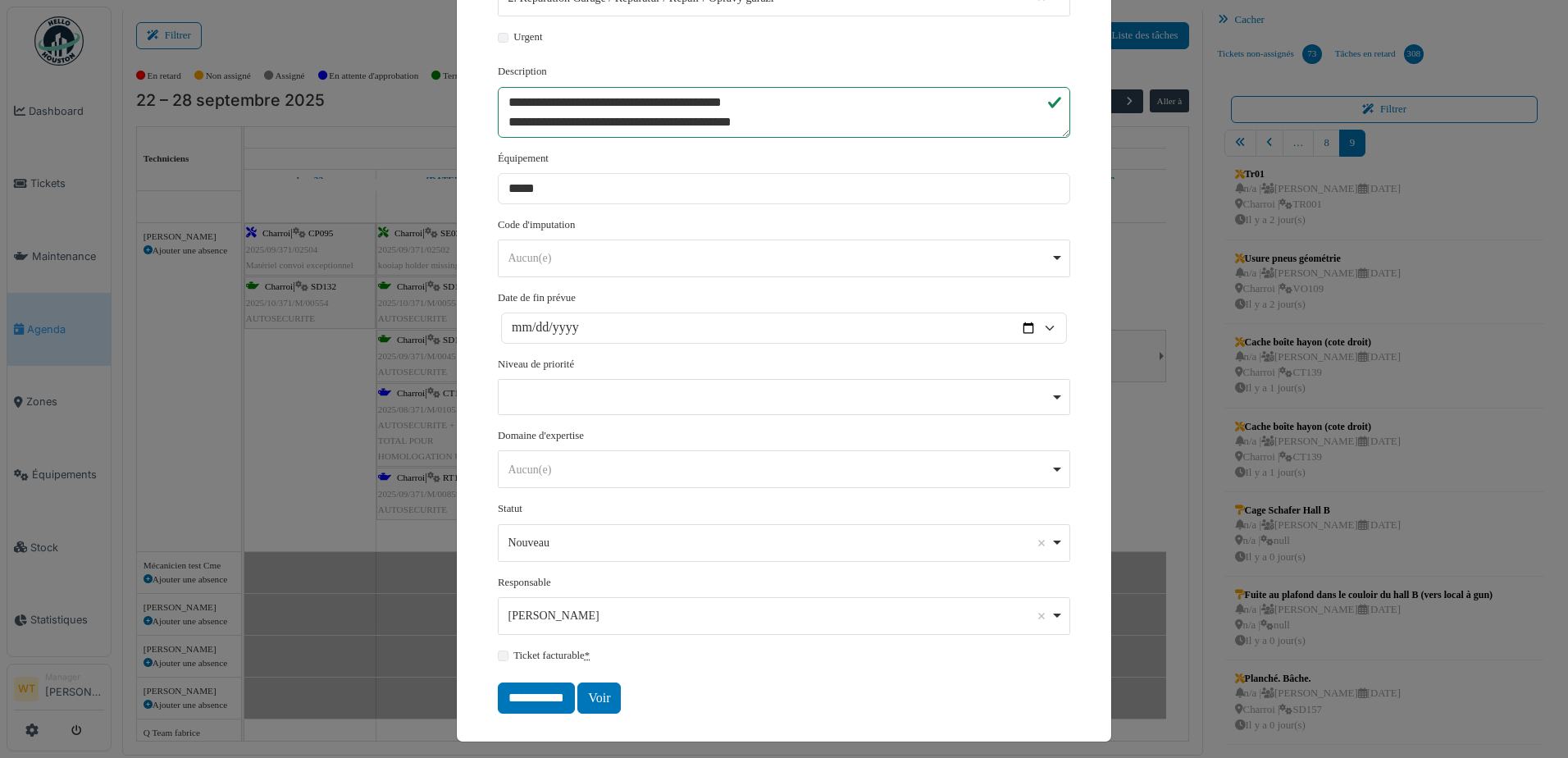
scroll to position [300, 0]
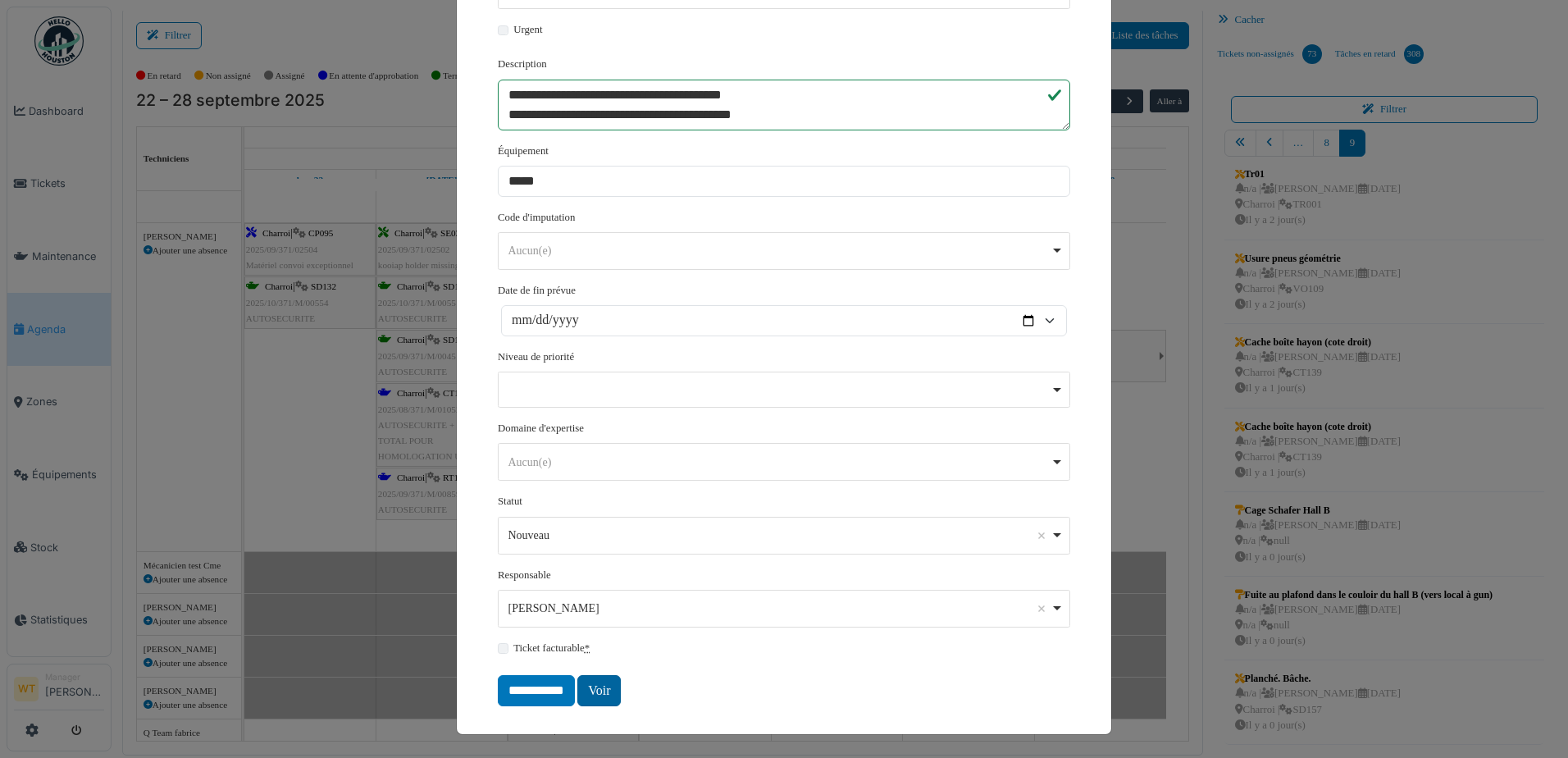
click at [596, 686] on link "Voir" at bounding box center [599, 691] width 44 height 31
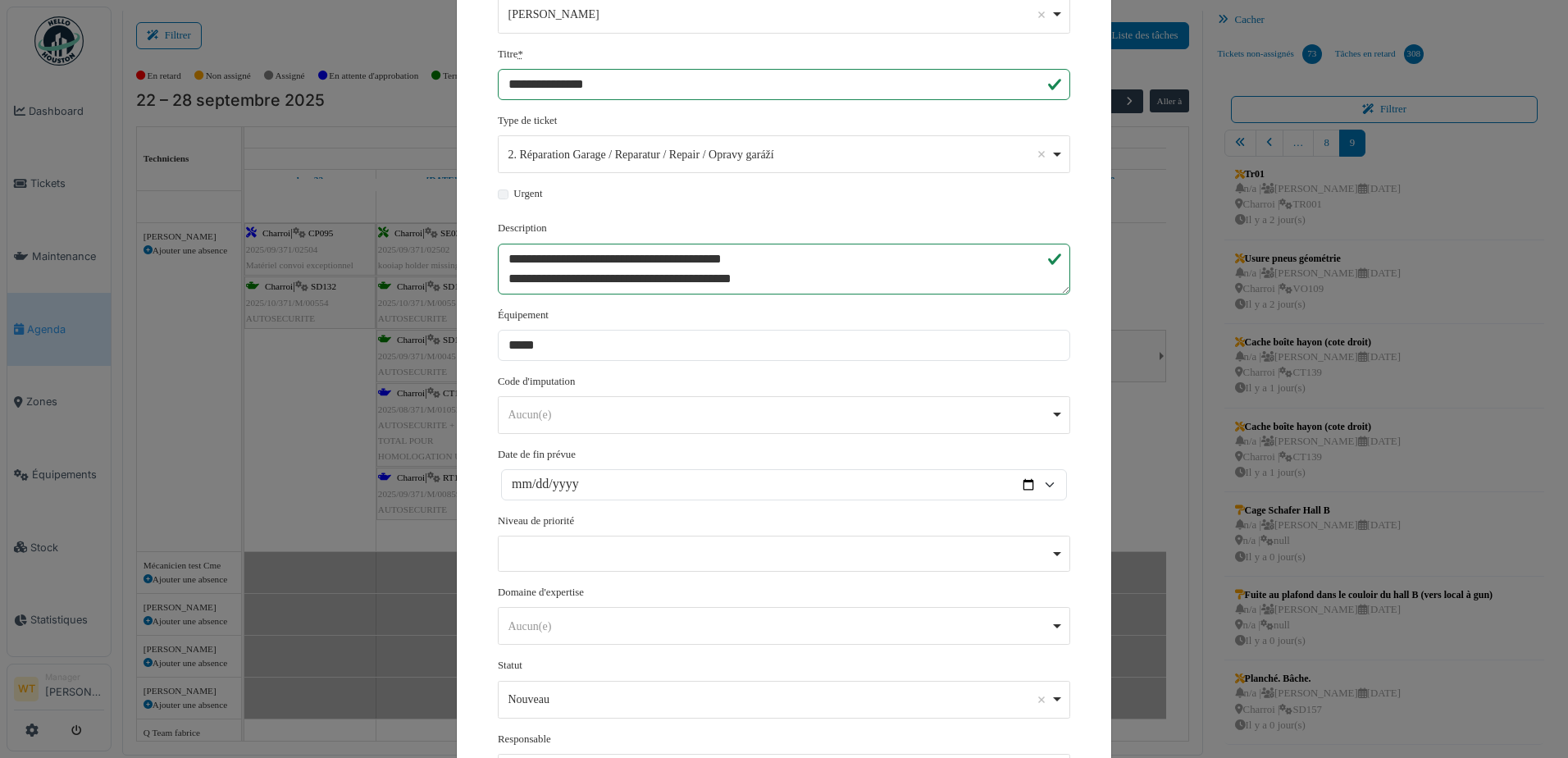
scroll to position [0, 0]
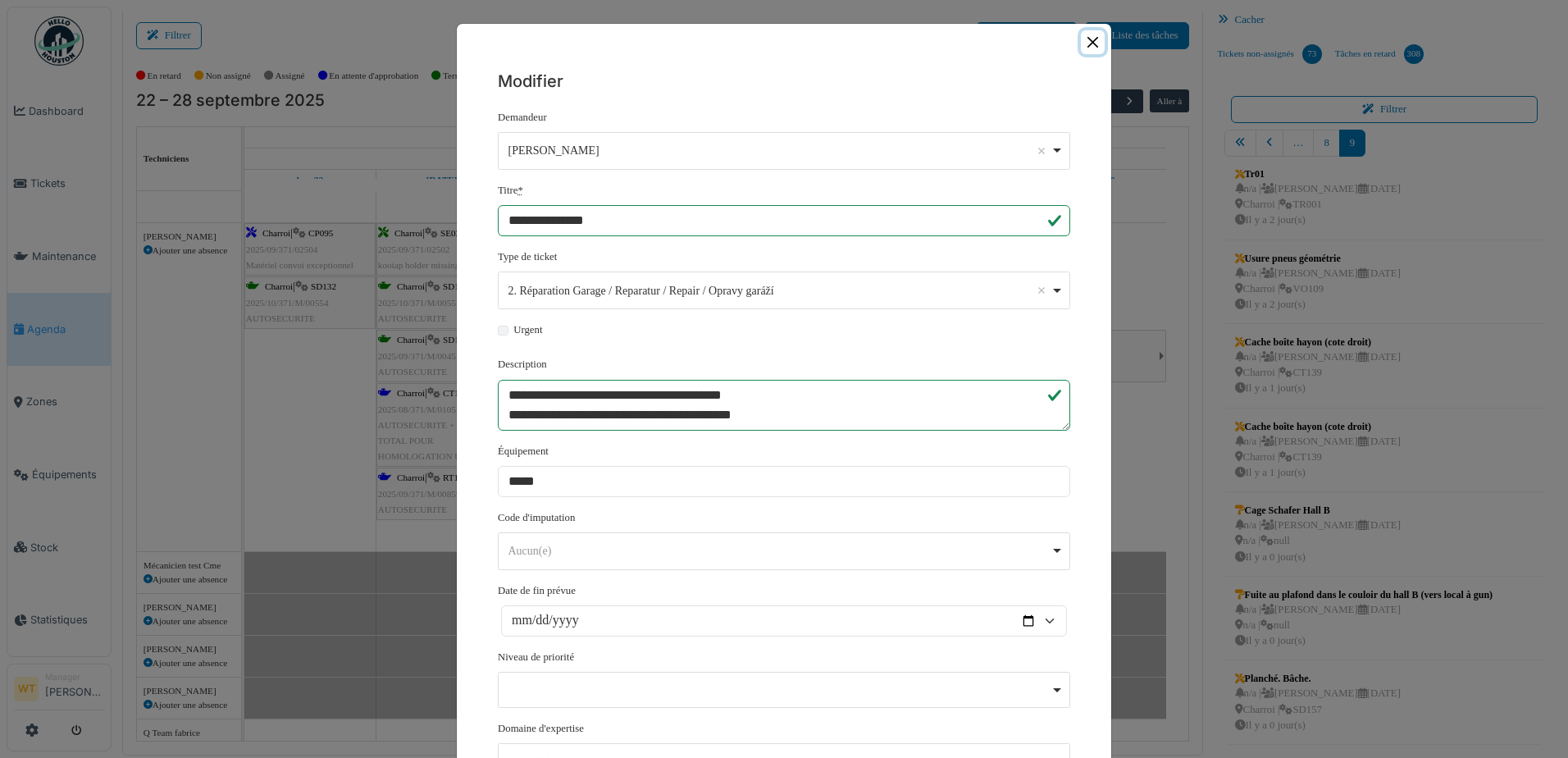
click at [1081, 45] on button "Close" at bounding box center [1092, 42] width 24 height 24
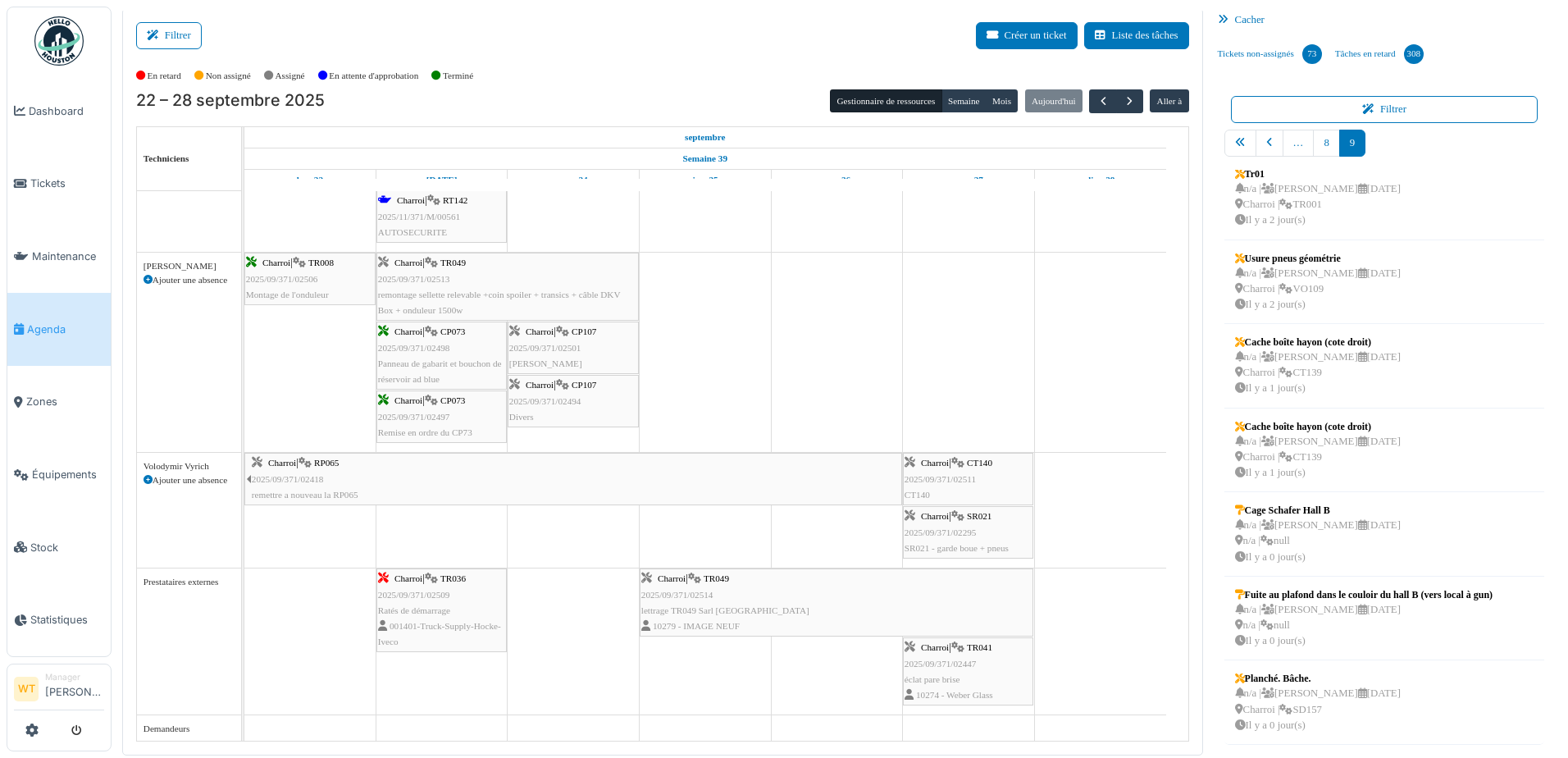
scroll to position [1068, 0]
click at [62, 451] on link "Équipements" at bounding box center [59, 474] width 103 height 73
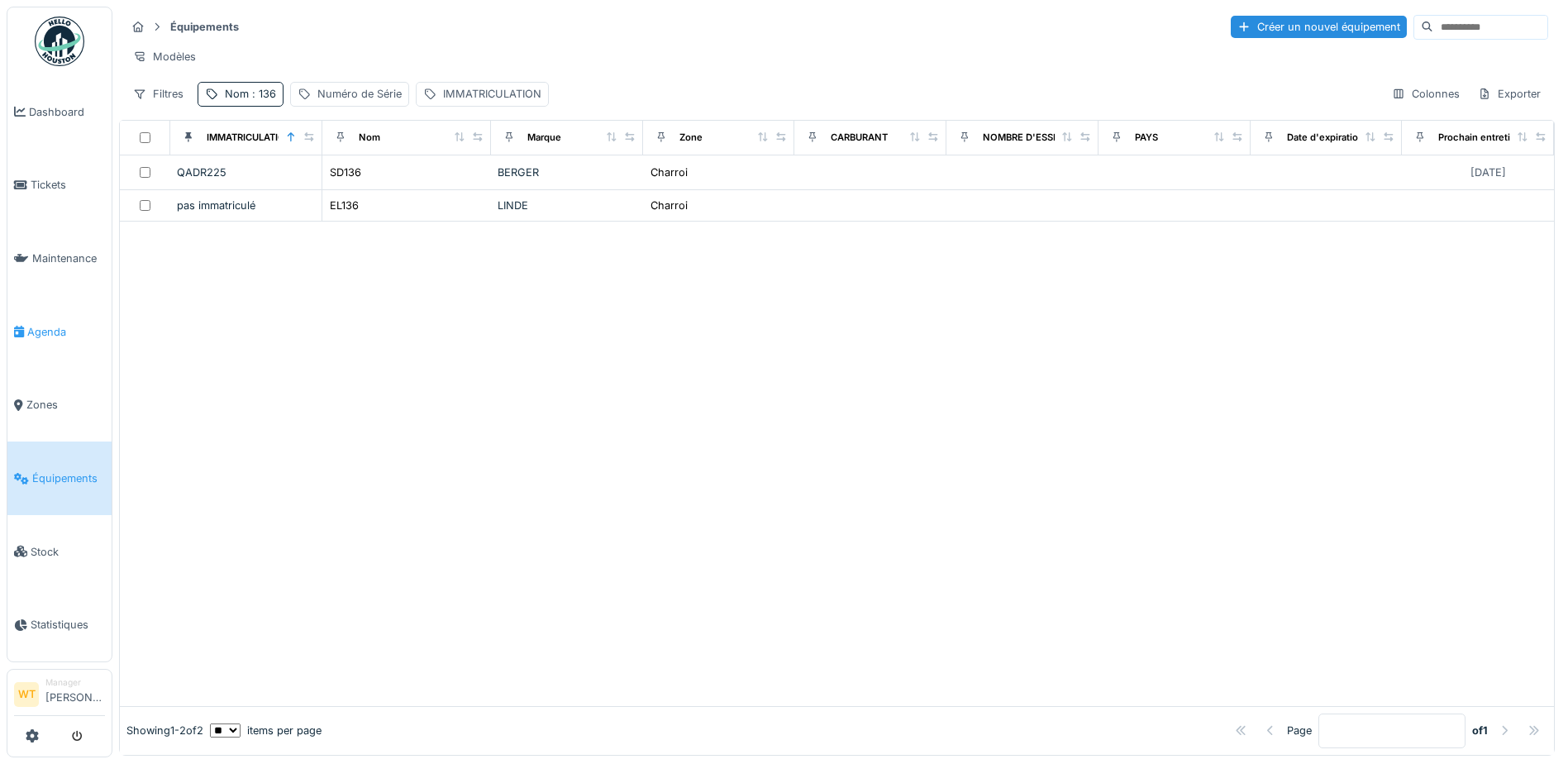
click at [37, 333] on span "Agenda" at bounding box center [66, 332] width 77 height 16
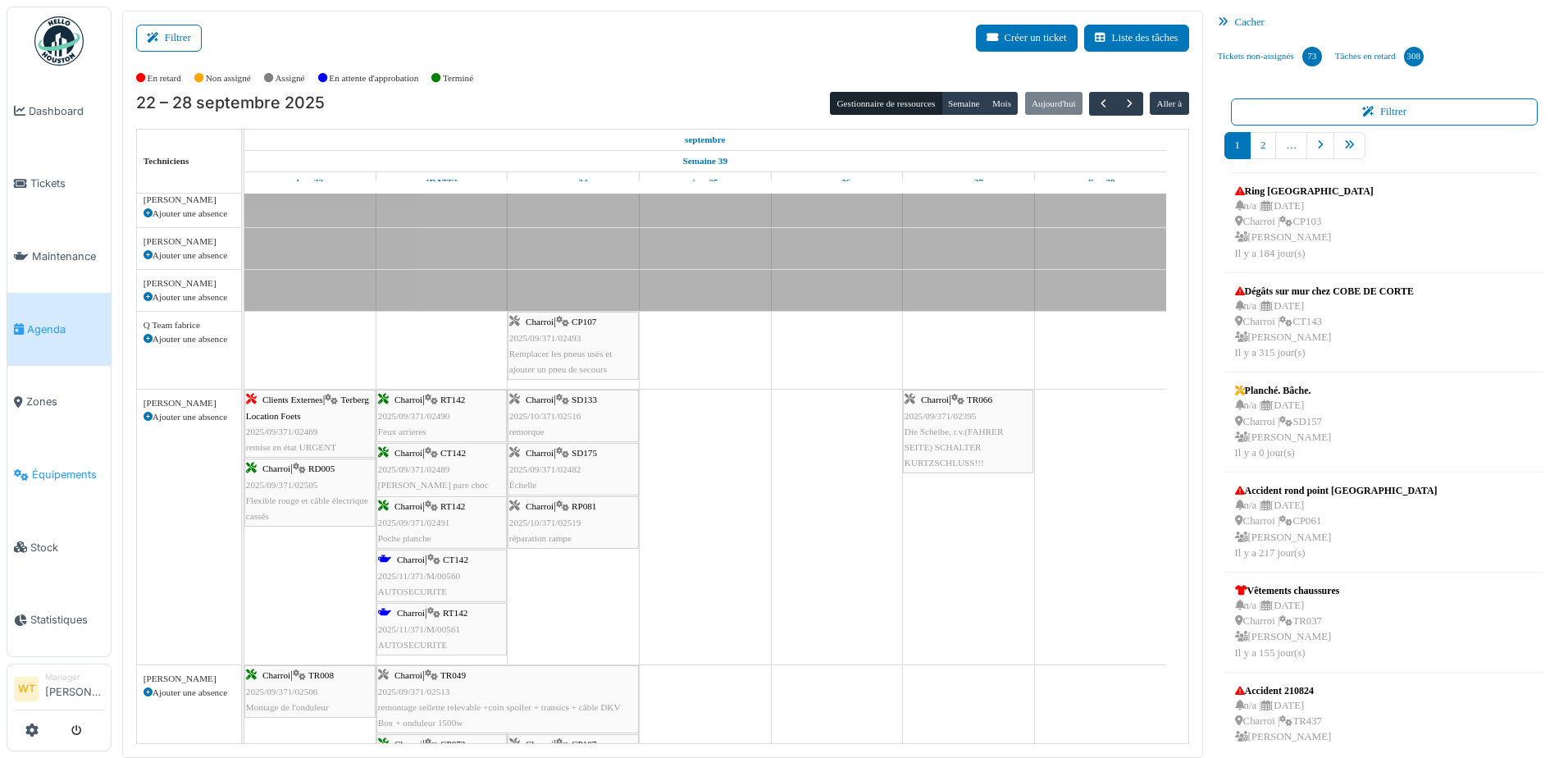
click at [45, 467] on span "Équipements" at bounding box center [68, 474] width 73 height 16
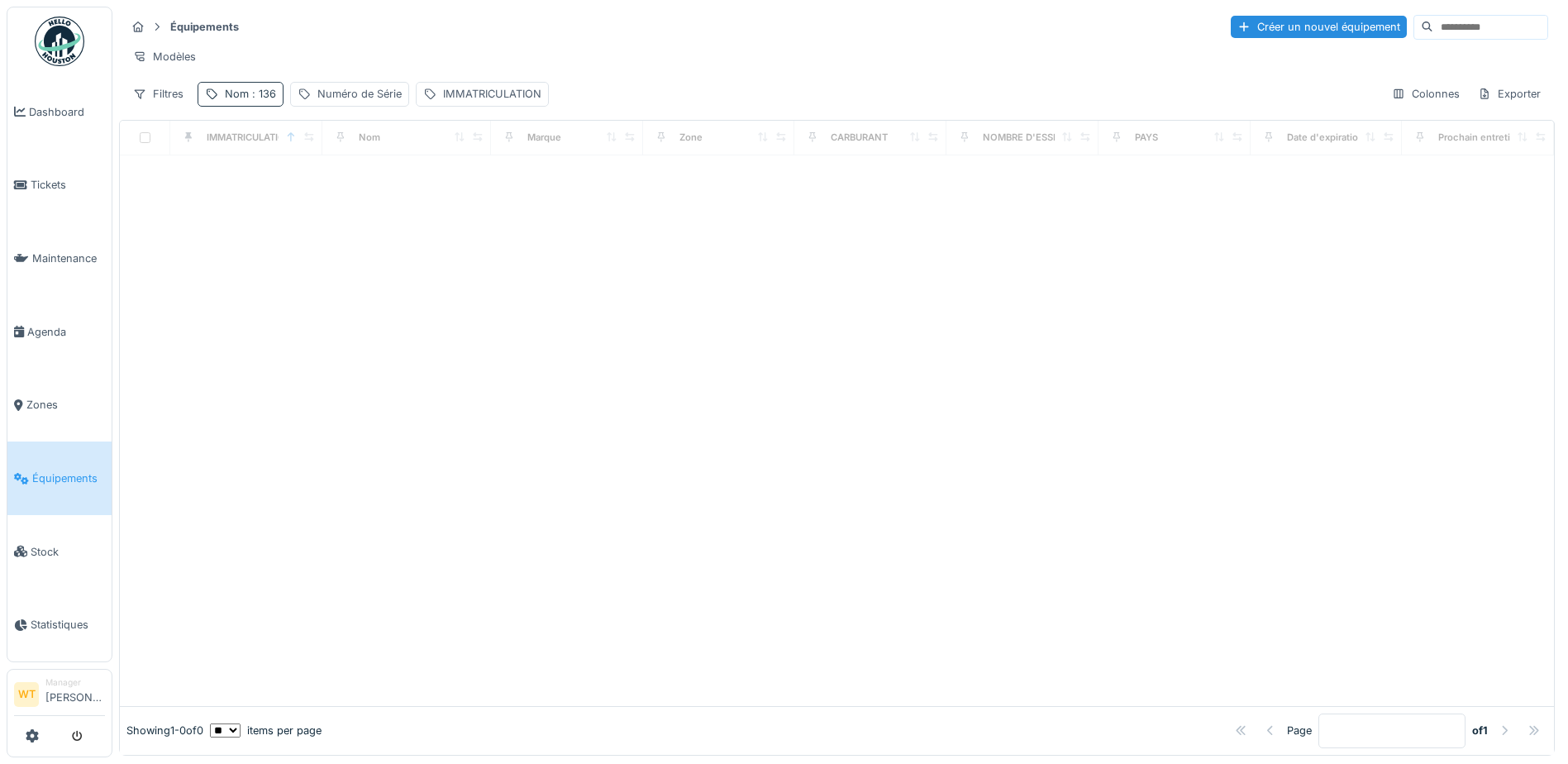
click at [226, 101] on div "Nom : 136" at bounding box center [251, 93] width 52 height 16
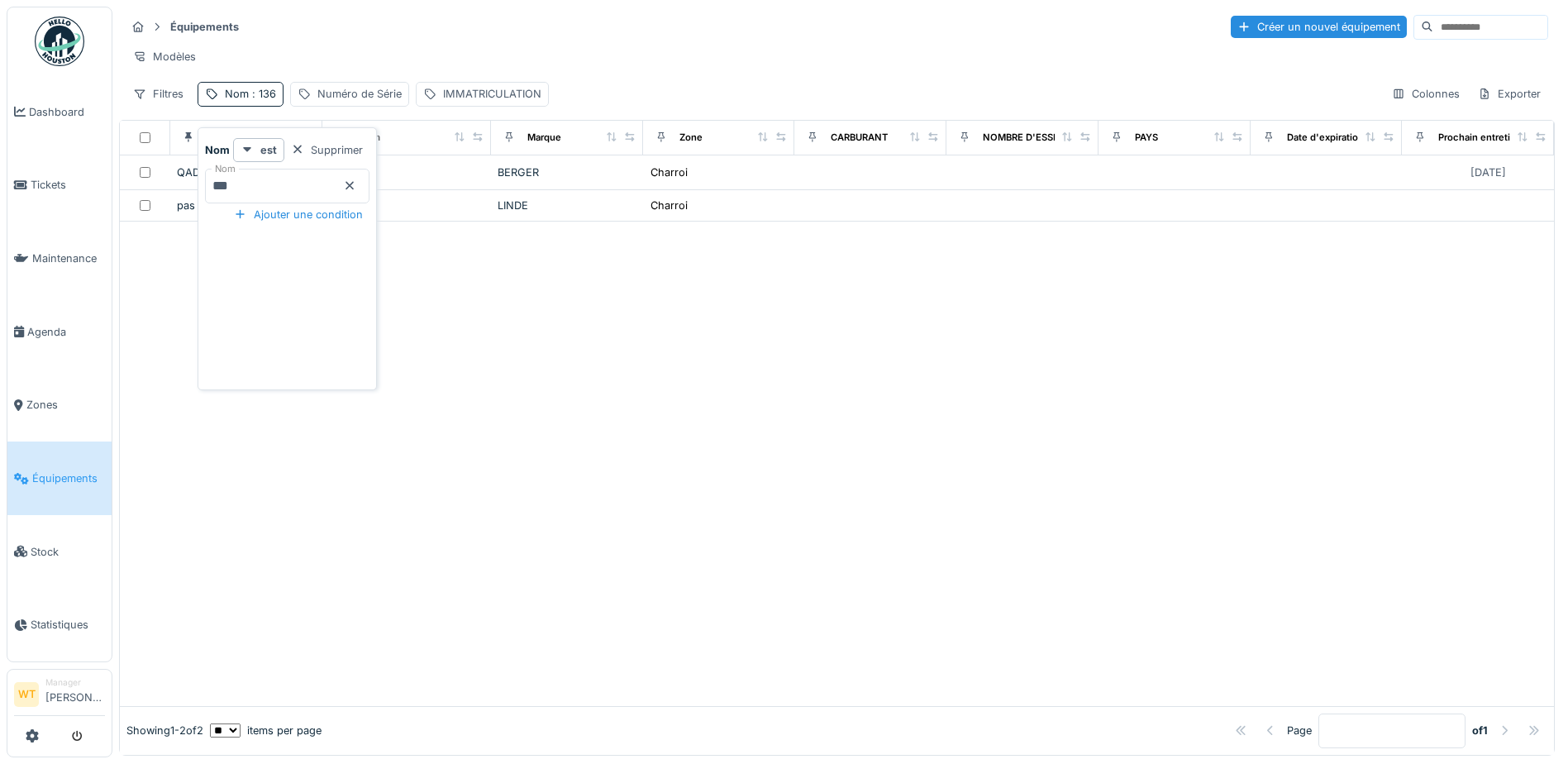
click at [356, 191] on div at bounding box center [350, 185] width 13 height 16
click at [348, 185] on input "Nom" at bounding box center [288, 186] width 165 height 35
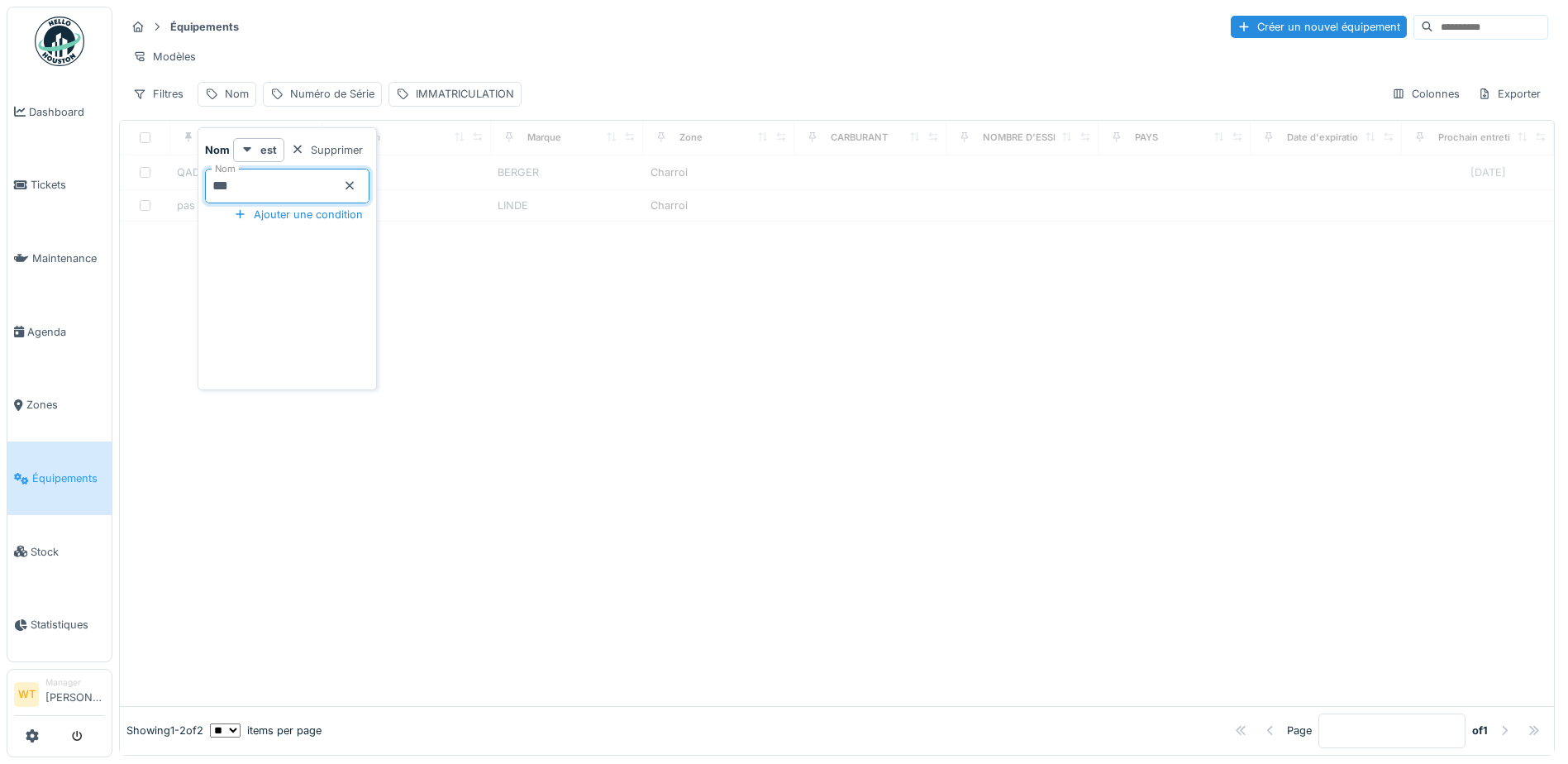
type input "***"
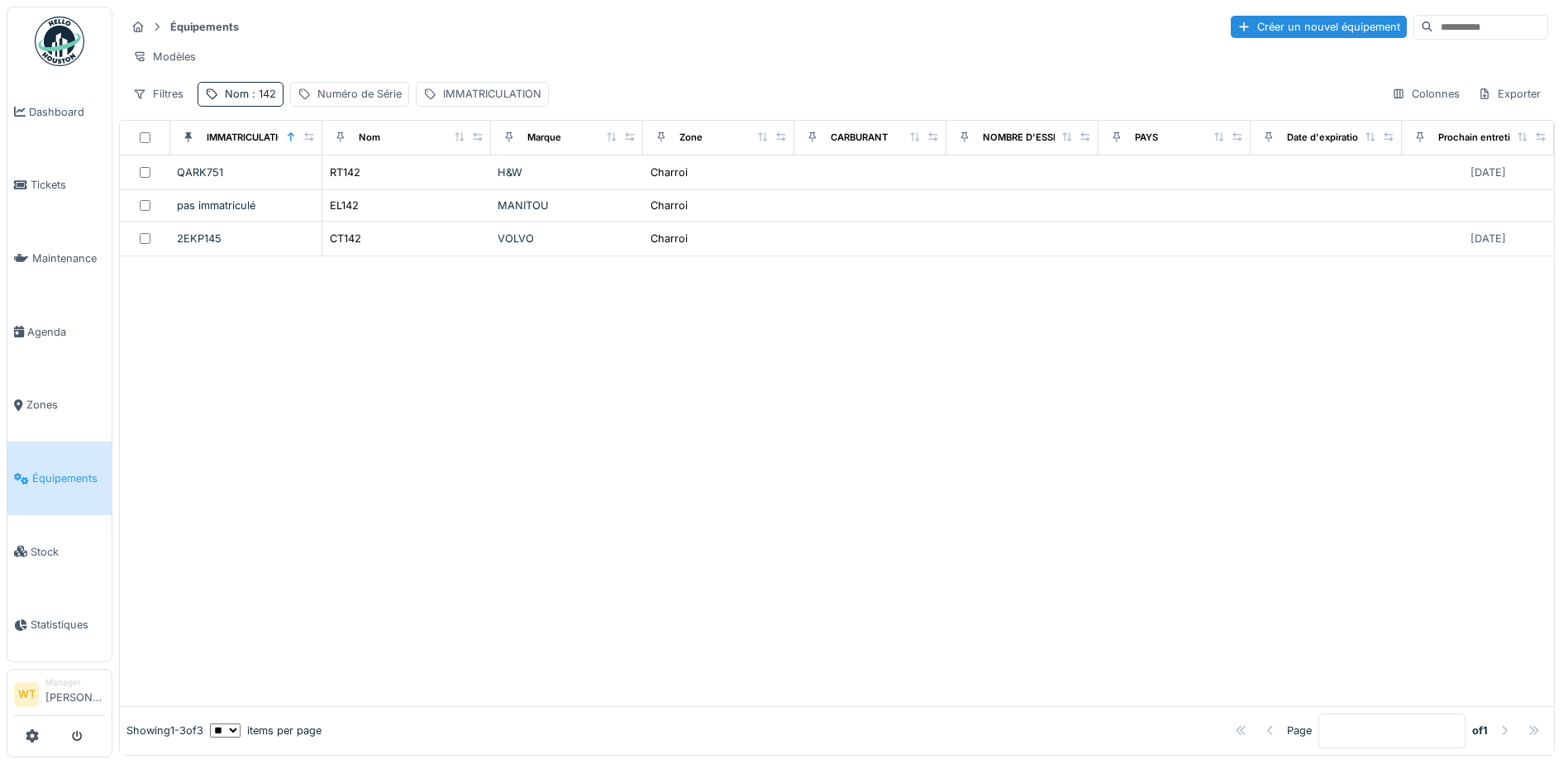
click at [507, 48] on div "Modèles" at bounding box center [837, 57] width 1423 height 24
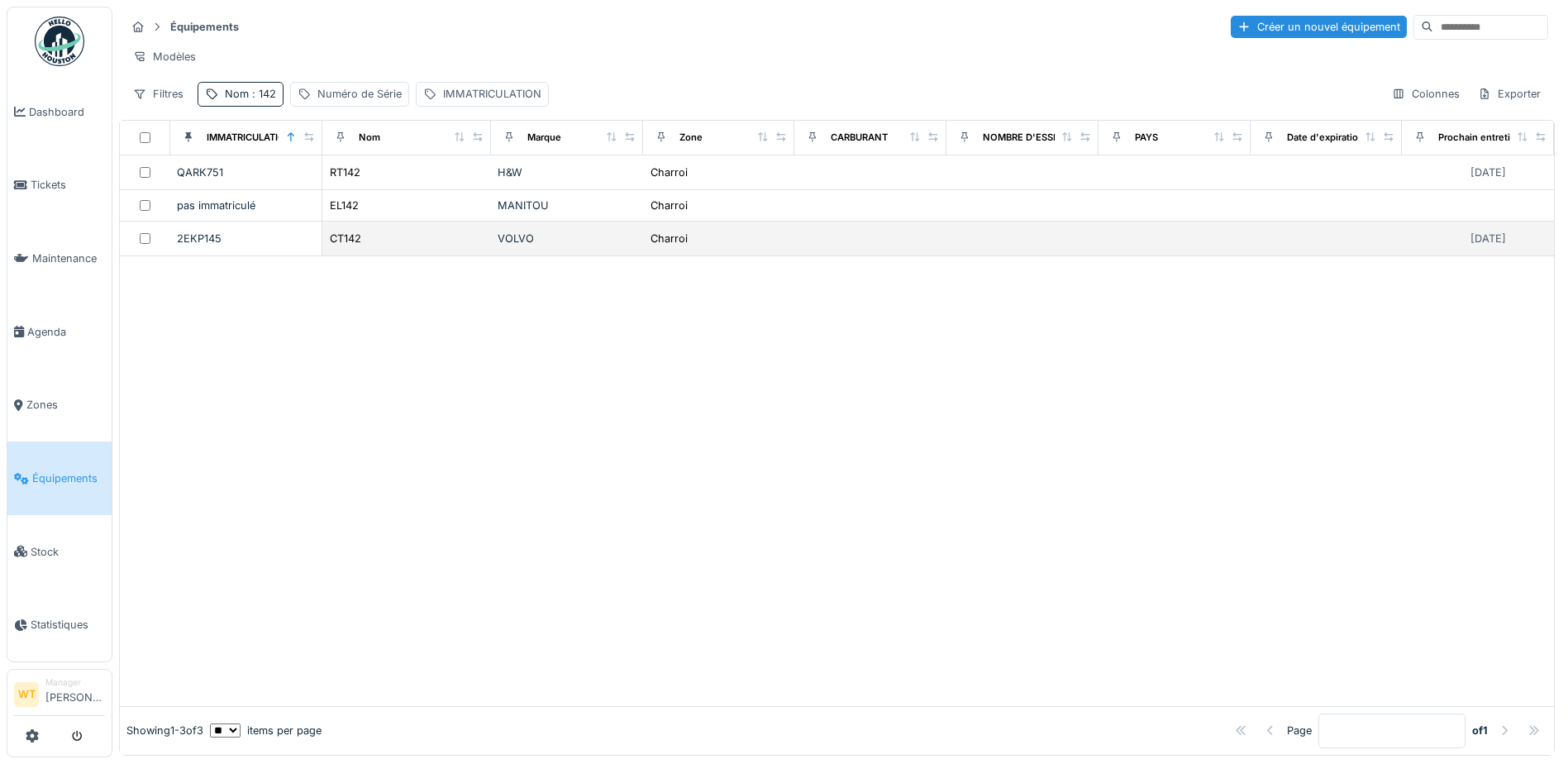
click at [360, 247] on div "CT142" at bounding box center [406, 238] width 155 height 17
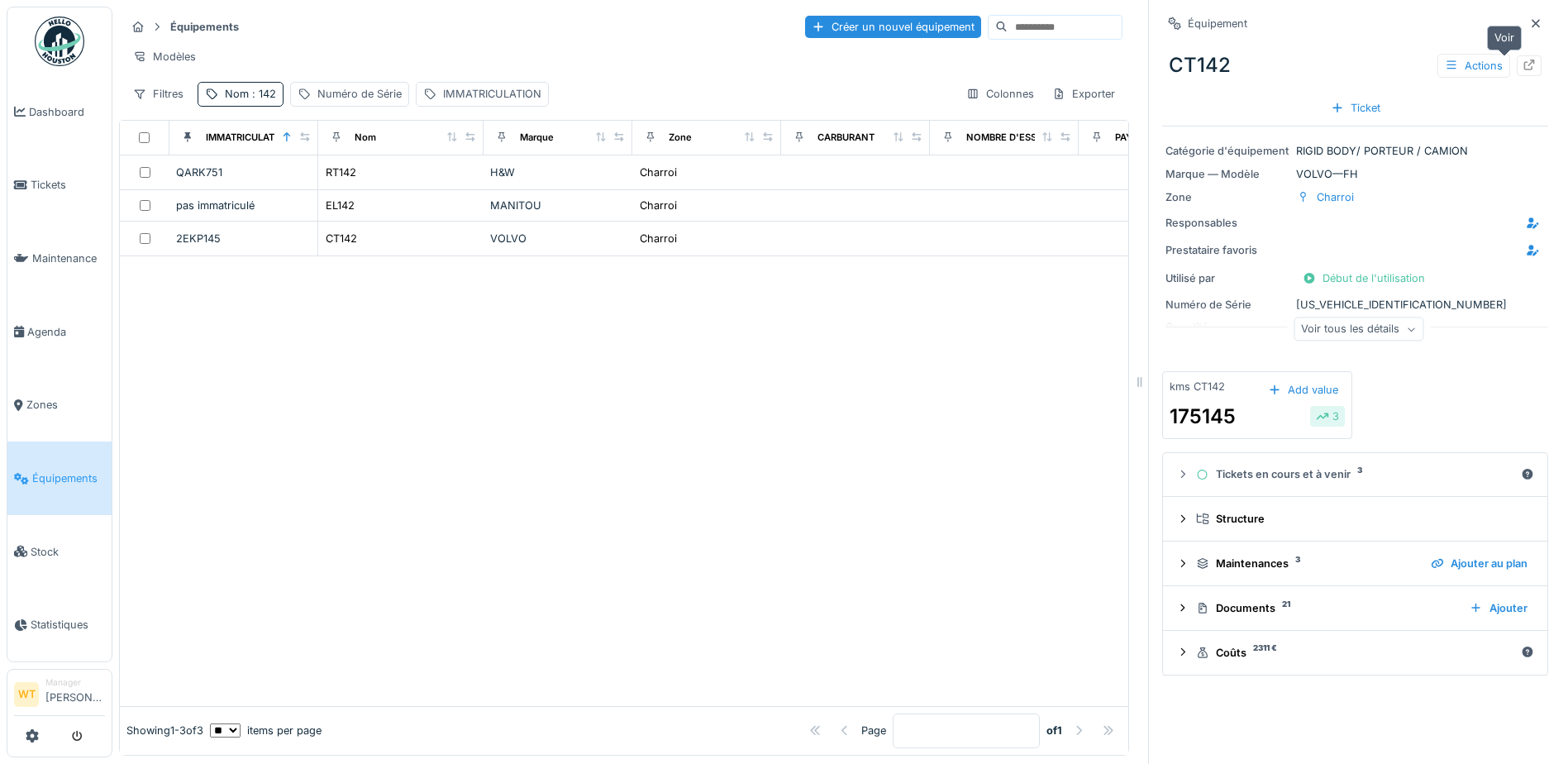
click at [1522, 65] on icon at bounding box center [1529, 65] width 13 height 11
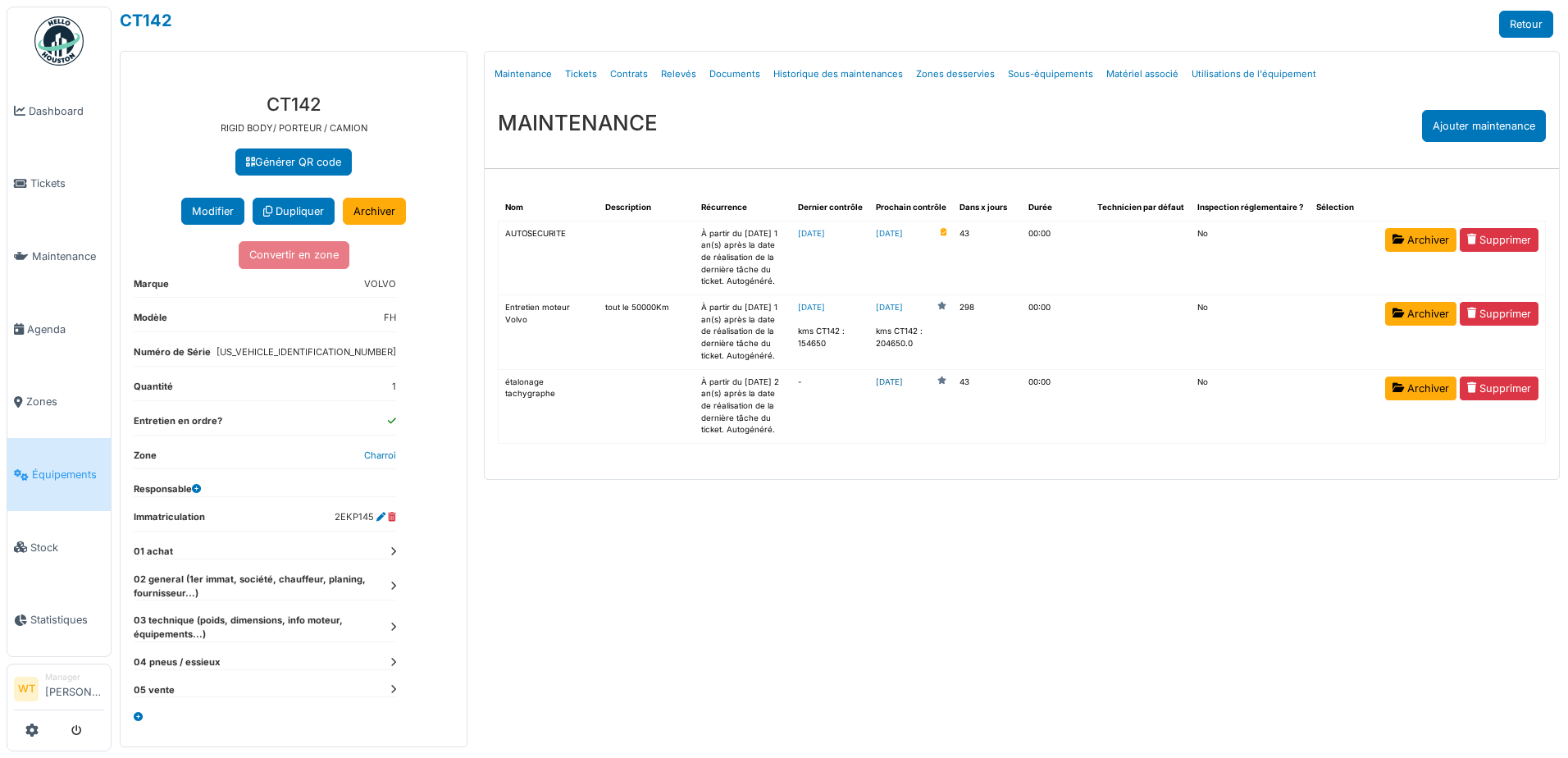
click at [903, 383] on link "[DATE]" at bounding box center [889, 383] width 27 height 12
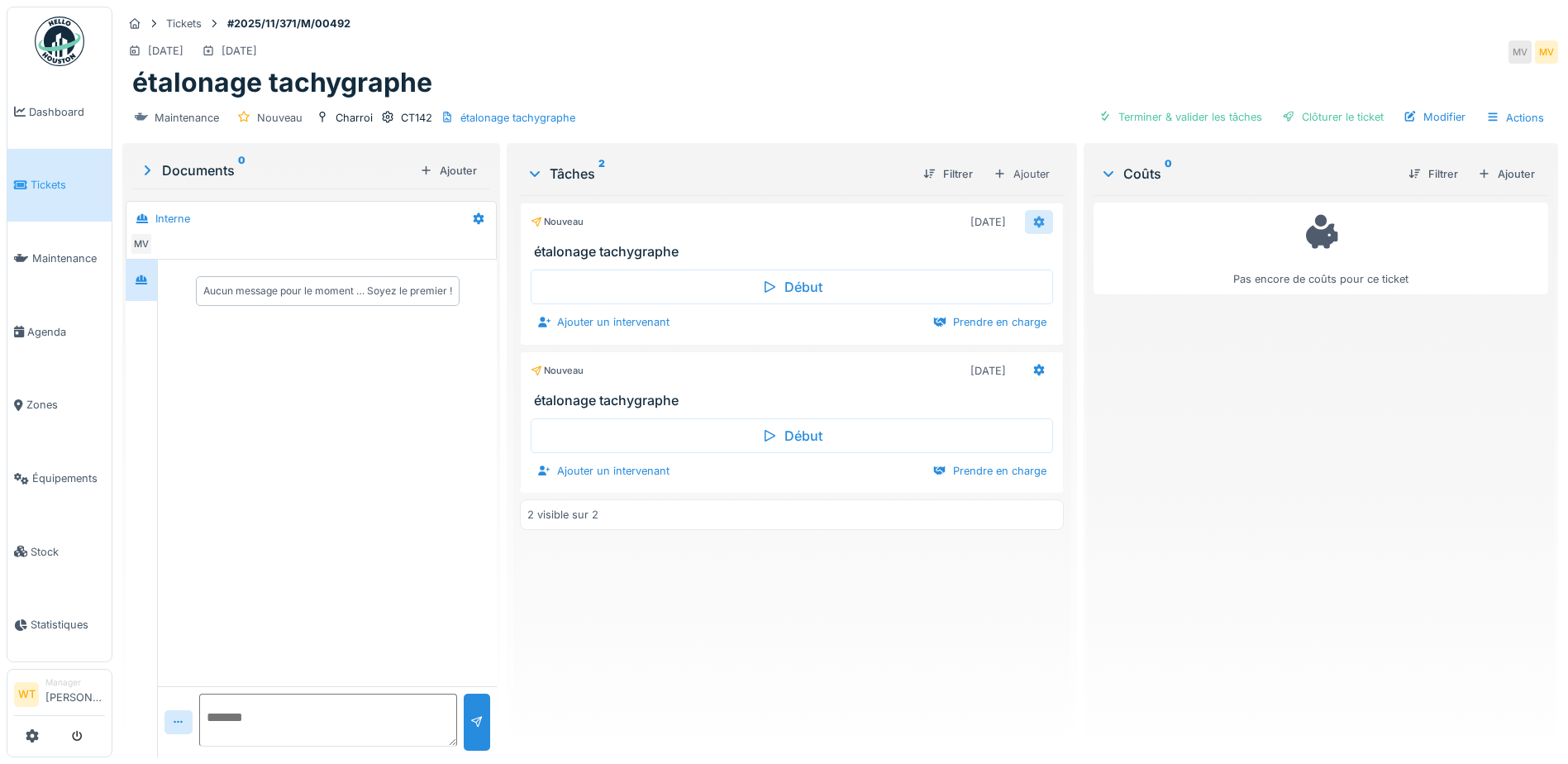
click at [1034, 225] on icon at bounding box center [1039, 222] width 11 height 12
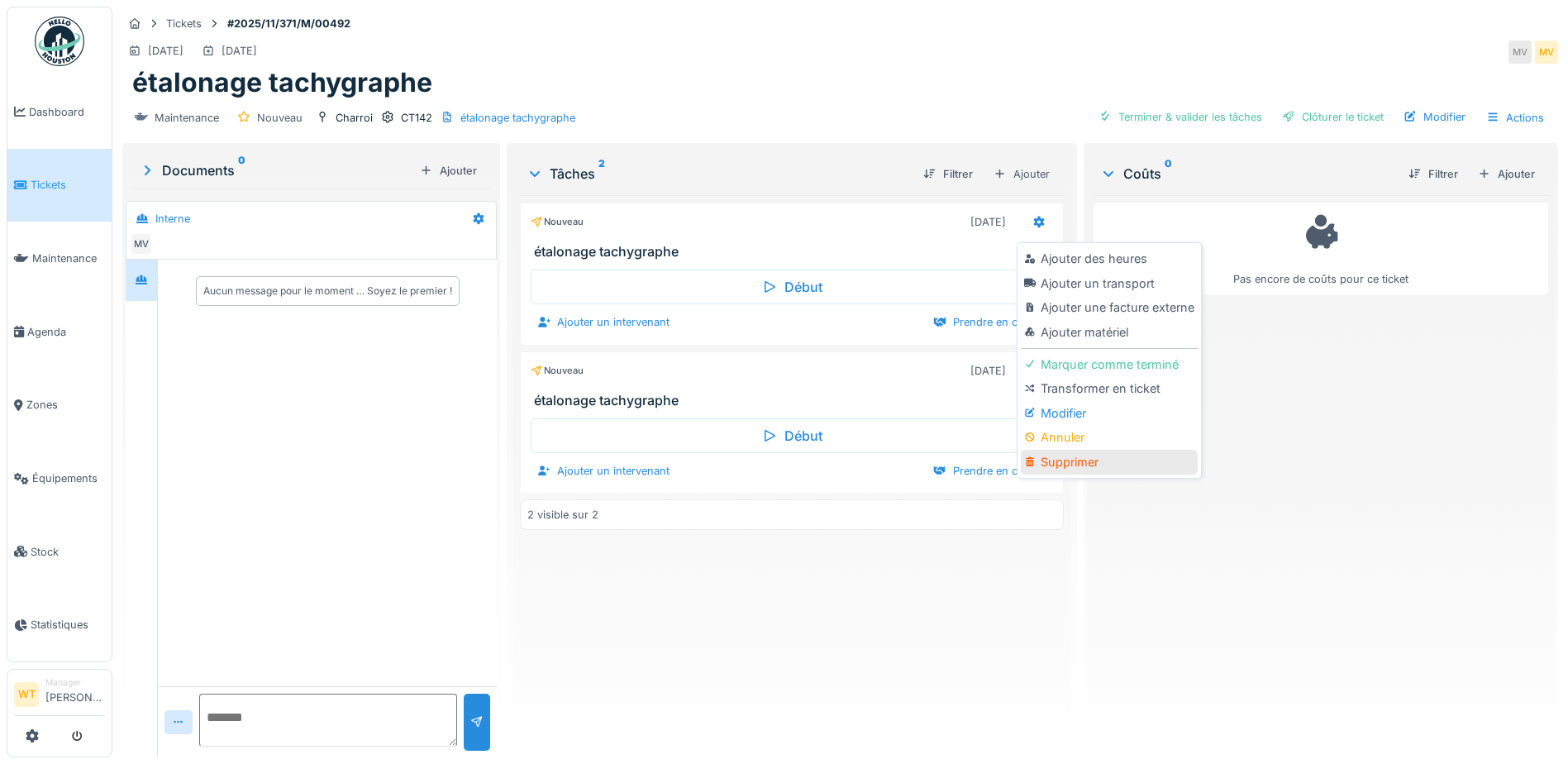
click at [1063, 455] on div "Supprimer" at bounding box center [1108, 462] width 176 height 25
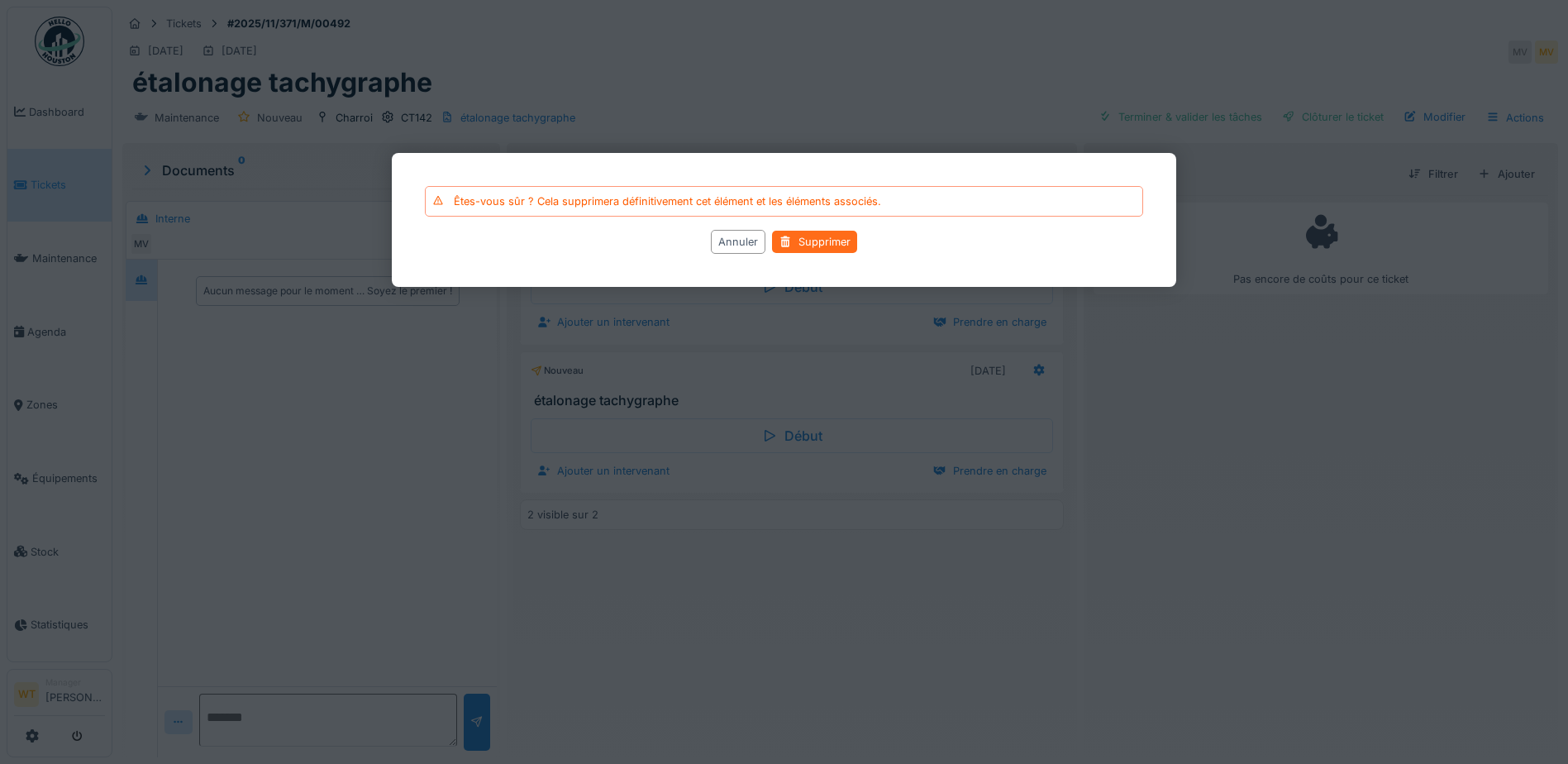
click at [820, 234] on div "Supprimer" at bounding box center [814, 241] width 85 height 22
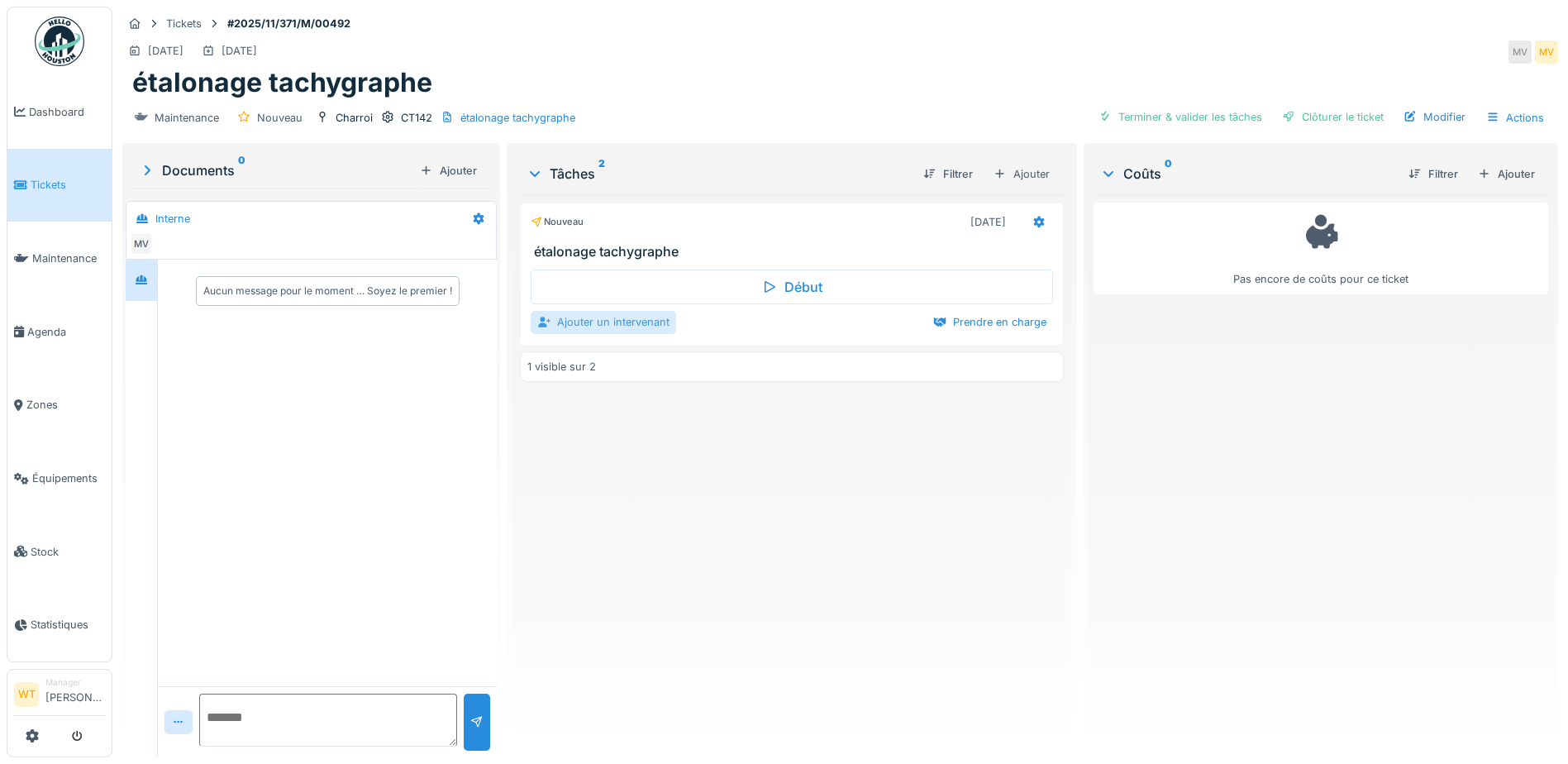
click at [636, 316] on div "Ajouter un intervenant" at bounding box center [603, 322] width 145 height 22
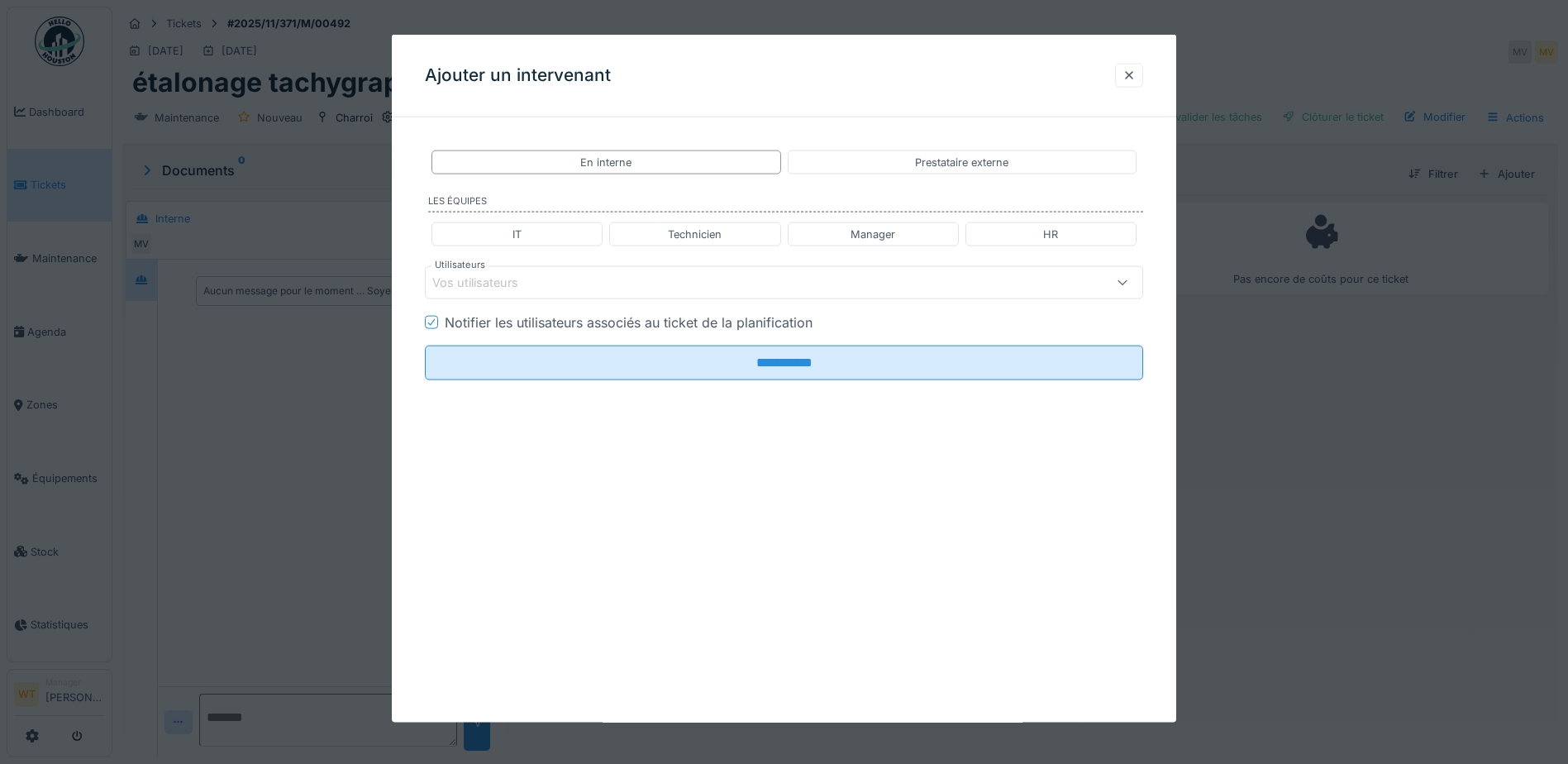
click at [918, 177] on div "En interne Prestataire externe" at bounding box center [784, 162] width 718 height 37
click at [918, 167] on div "Prestataire externe" at bounding box center [961, 162] width 93 height 16
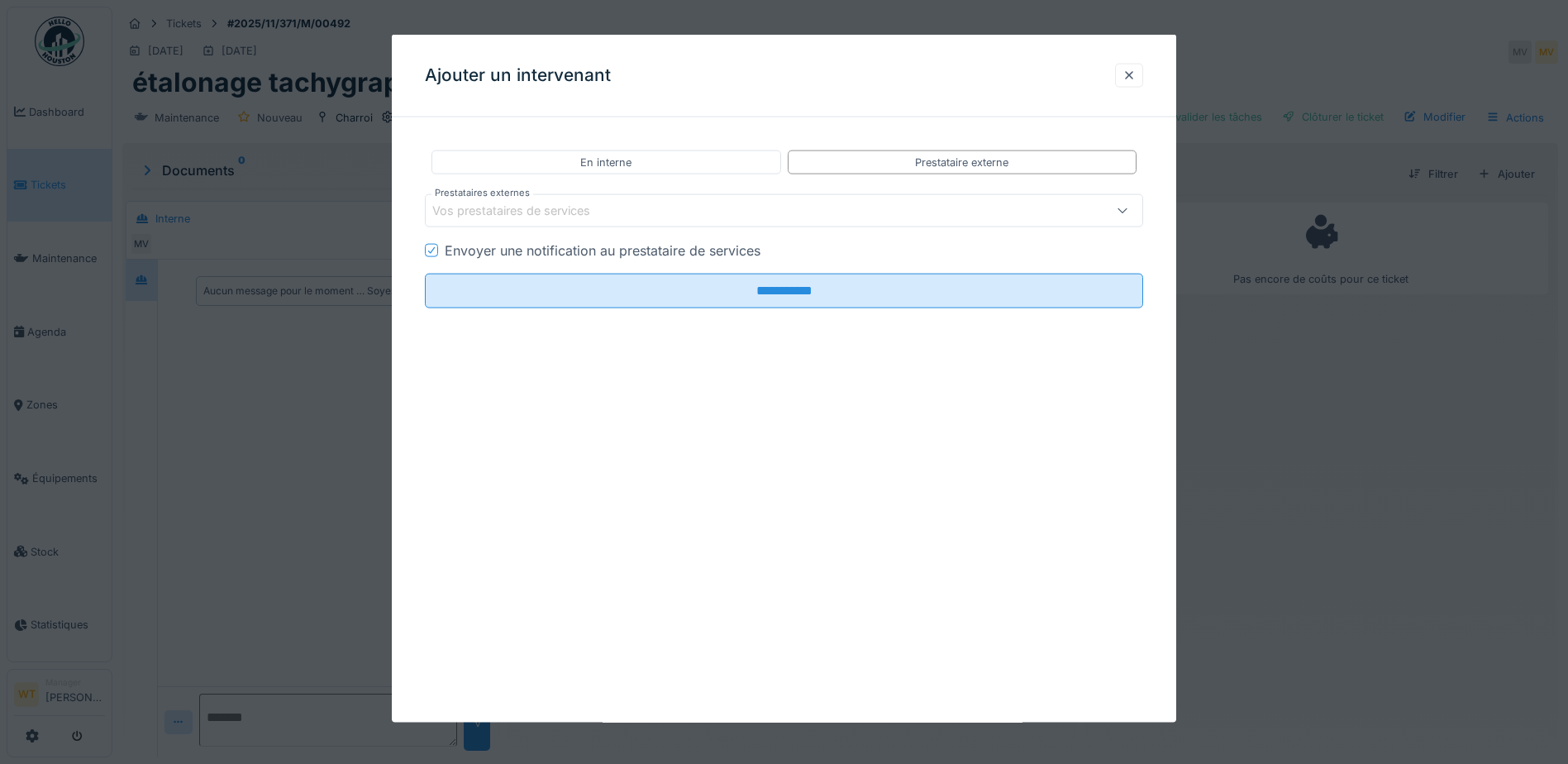
click at [598, 217] on div "Vos prestataires de services" at bounding box center [523, 211] width 181 height 18
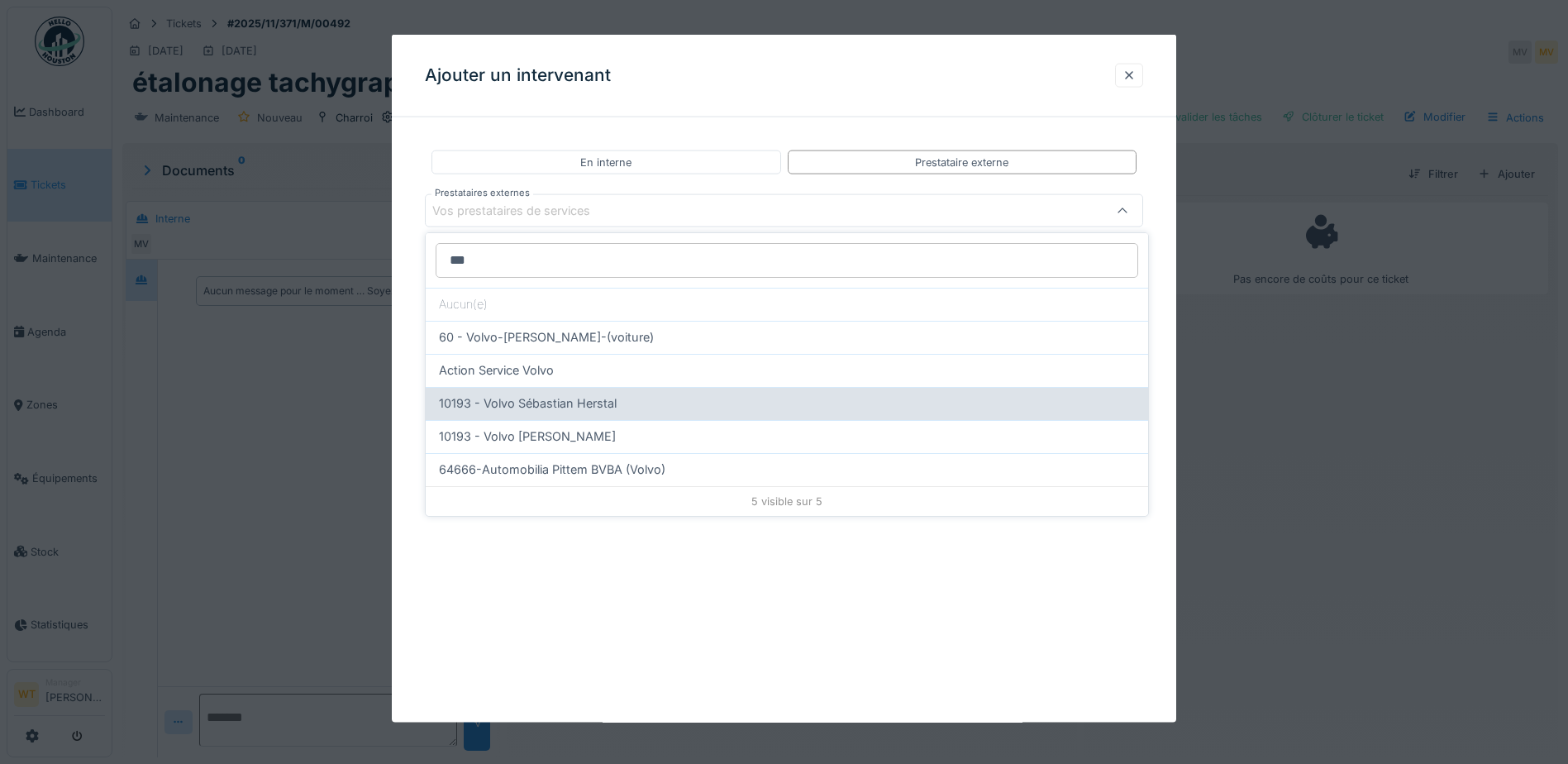
type input "***"
click at [624, 402] on div "10193 - Volvo Sébastian Herstal" at bounding box center [786, 403] width 696 height 18
type input "*****"
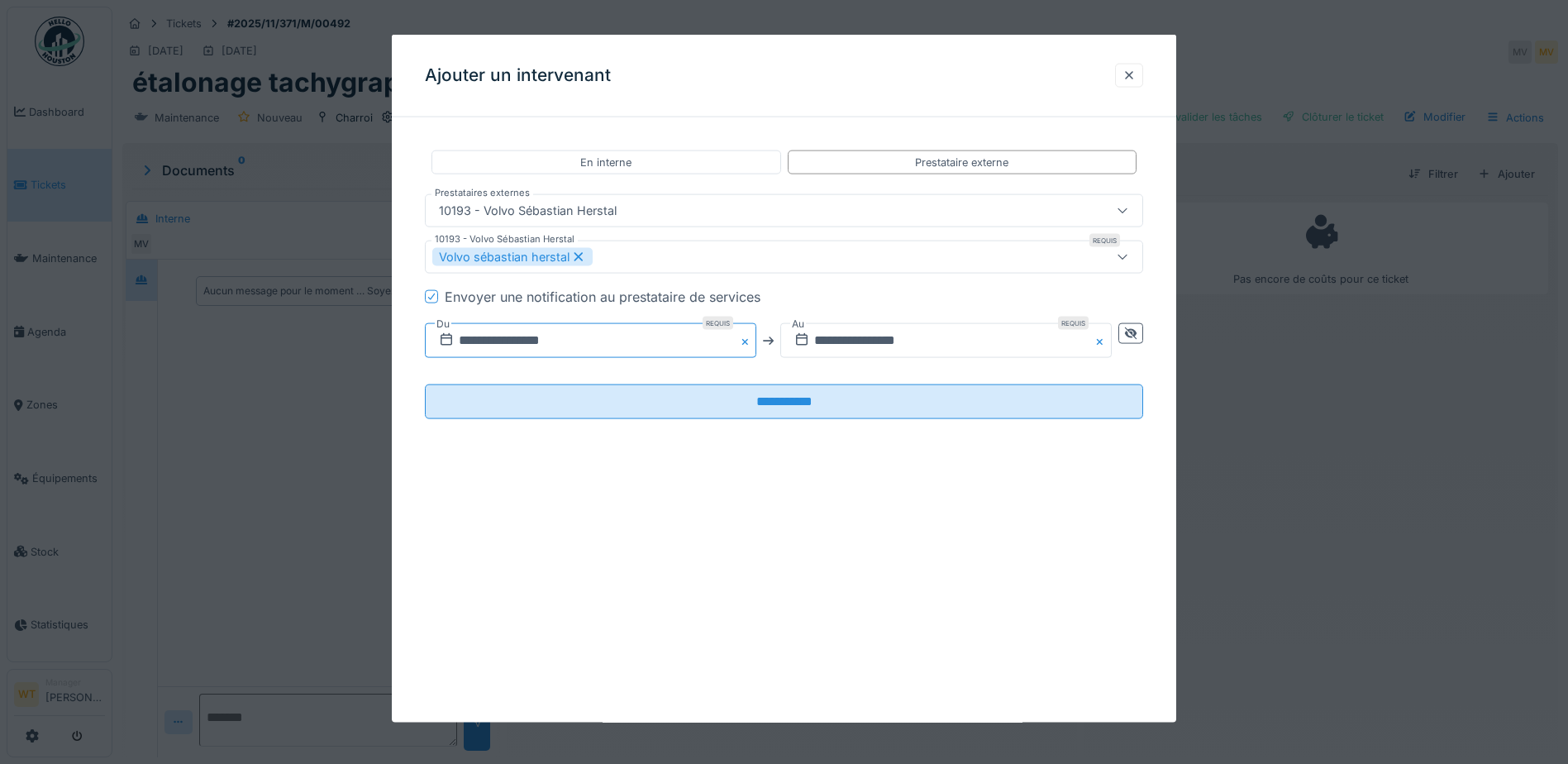
click at [626, 343] on input "**********" at bounding box center [590, 341] width 332 height 35
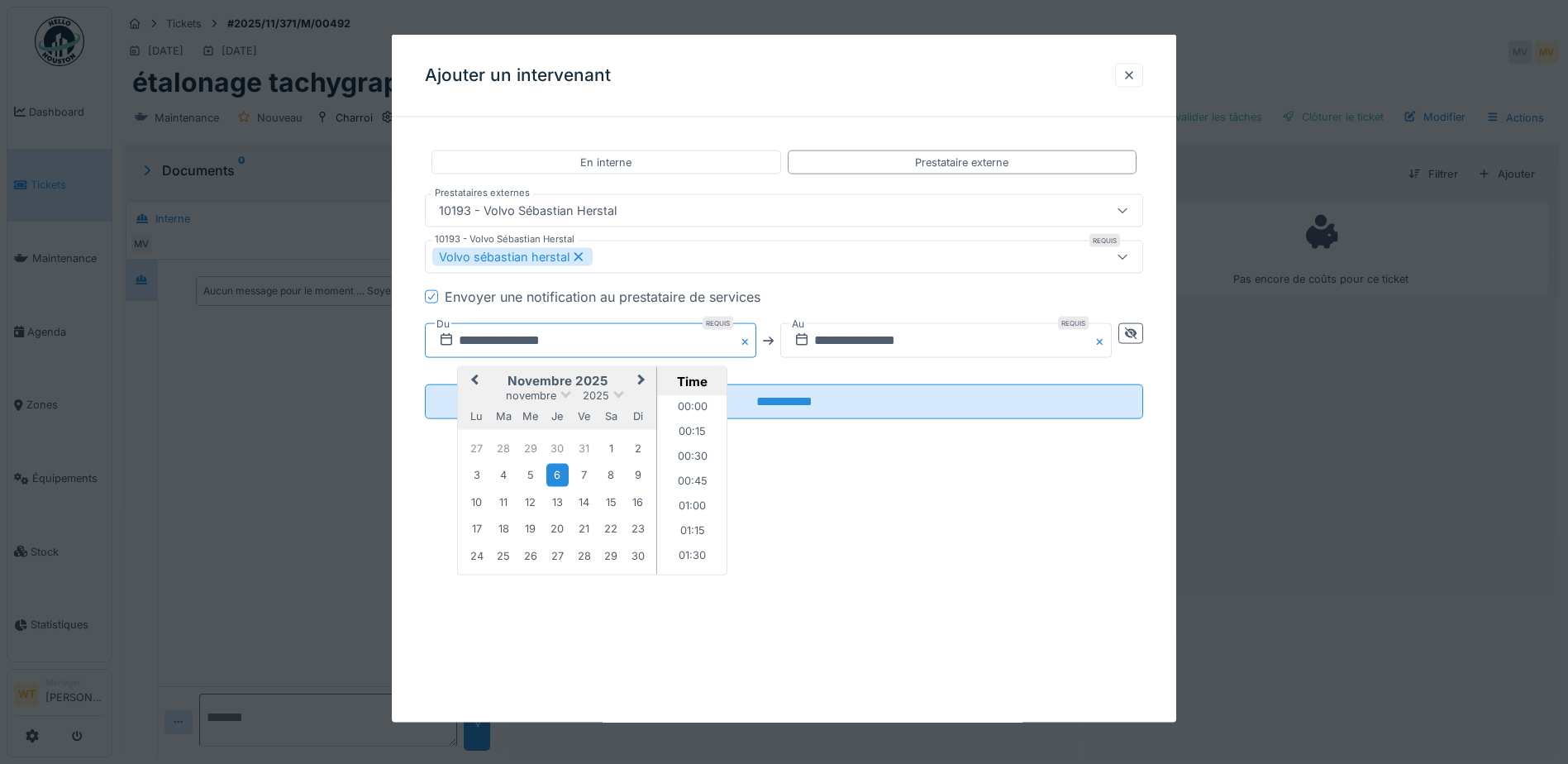
scroll to position [320, 0]
click at [474, 380] on span "Previous Month" at bounding box center [474, 382] width 0 height 20
click at [474, 379] on span "Previous Month" at bounding box center [474, 382] width 0 height 20
click at [527, 530] on div "24" at bounding box center [530, 530] width 22 height 24
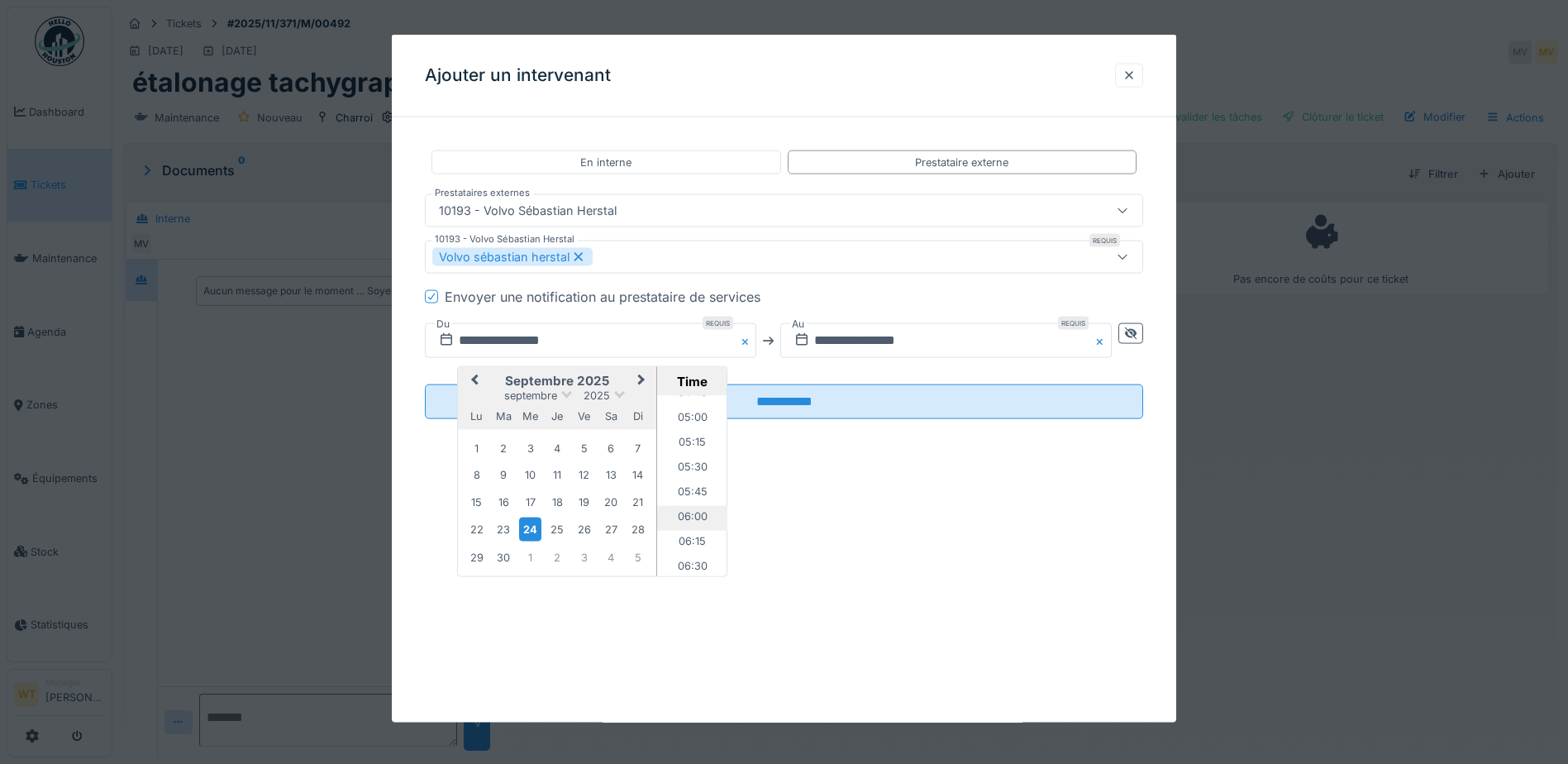
click at [688, 518] on li "06:00" at bounding box center [692, 519] width 71 height 25
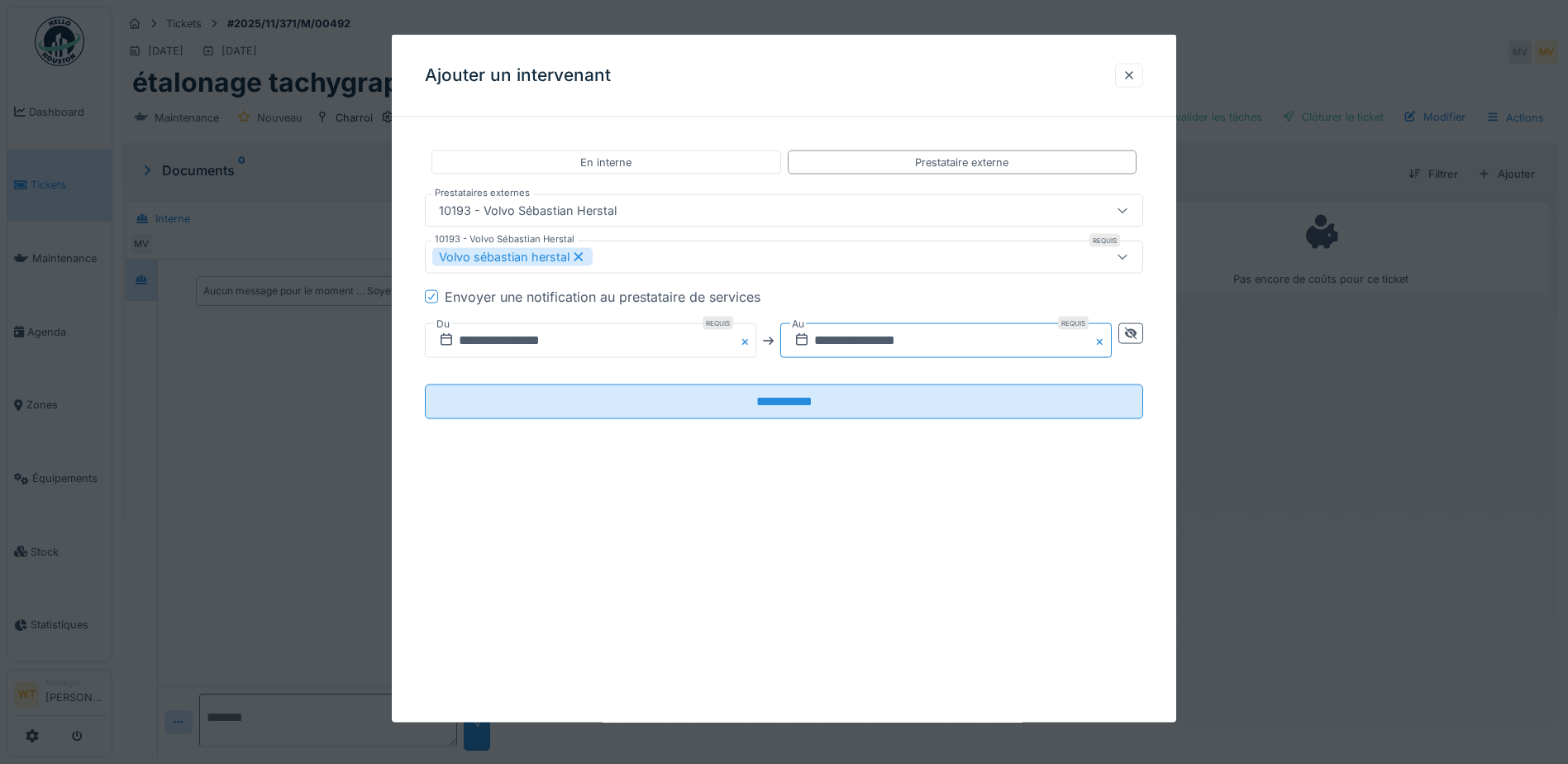
click at [876, 339] on input "**********" at bounding box center [946, 341] width 332 height 35
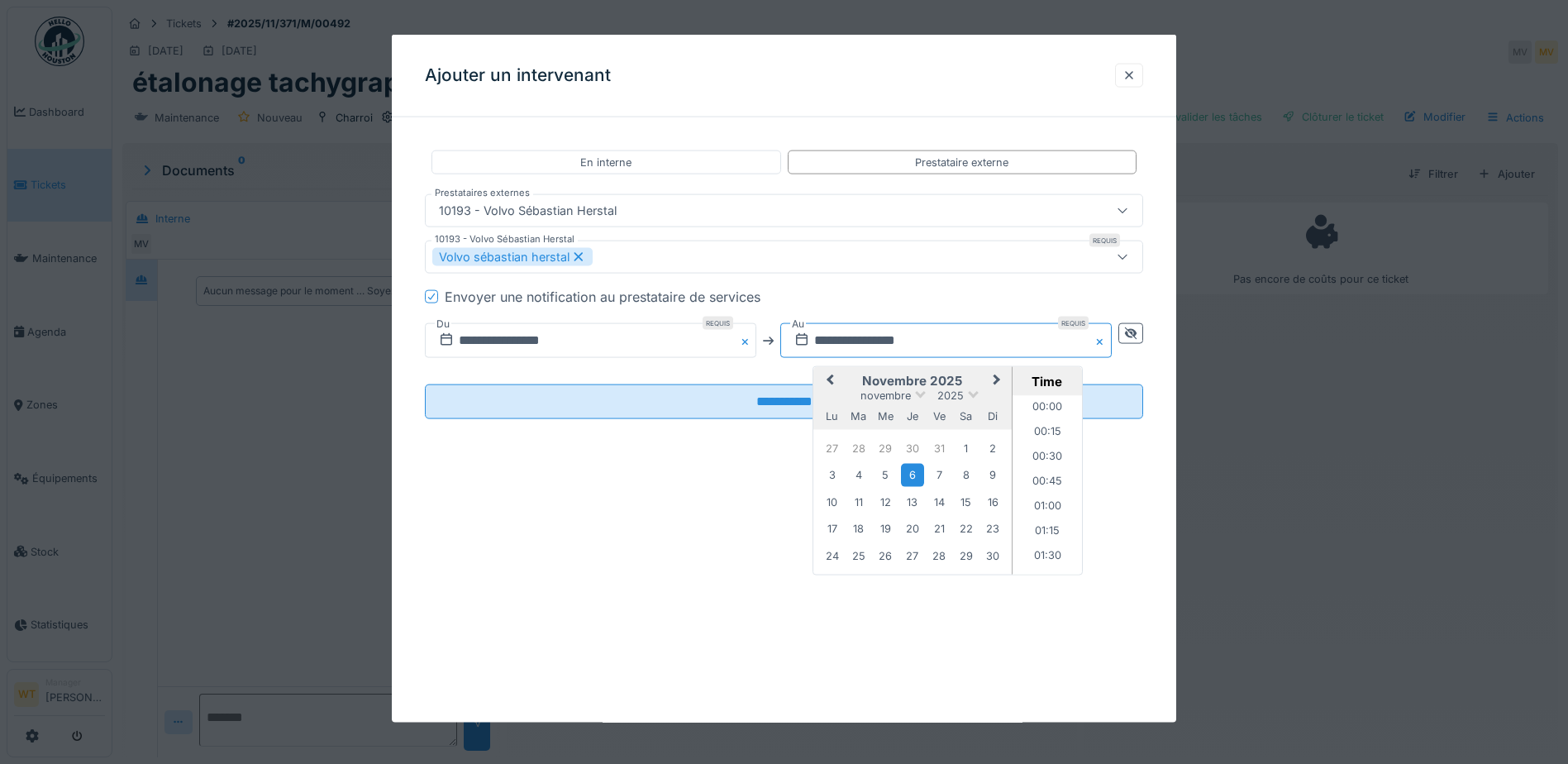
scroll to position [320, 0]
click at [830, 377] on span "Previous Month" at bounding box center [830, 382] width 0 height 20
click at [830, 380] on span "Previous Month" at bounding box center [830, 382] width 0 height 20
click at [892, 528] on div "24" at bounding box center [885, 530] width 22 height 24
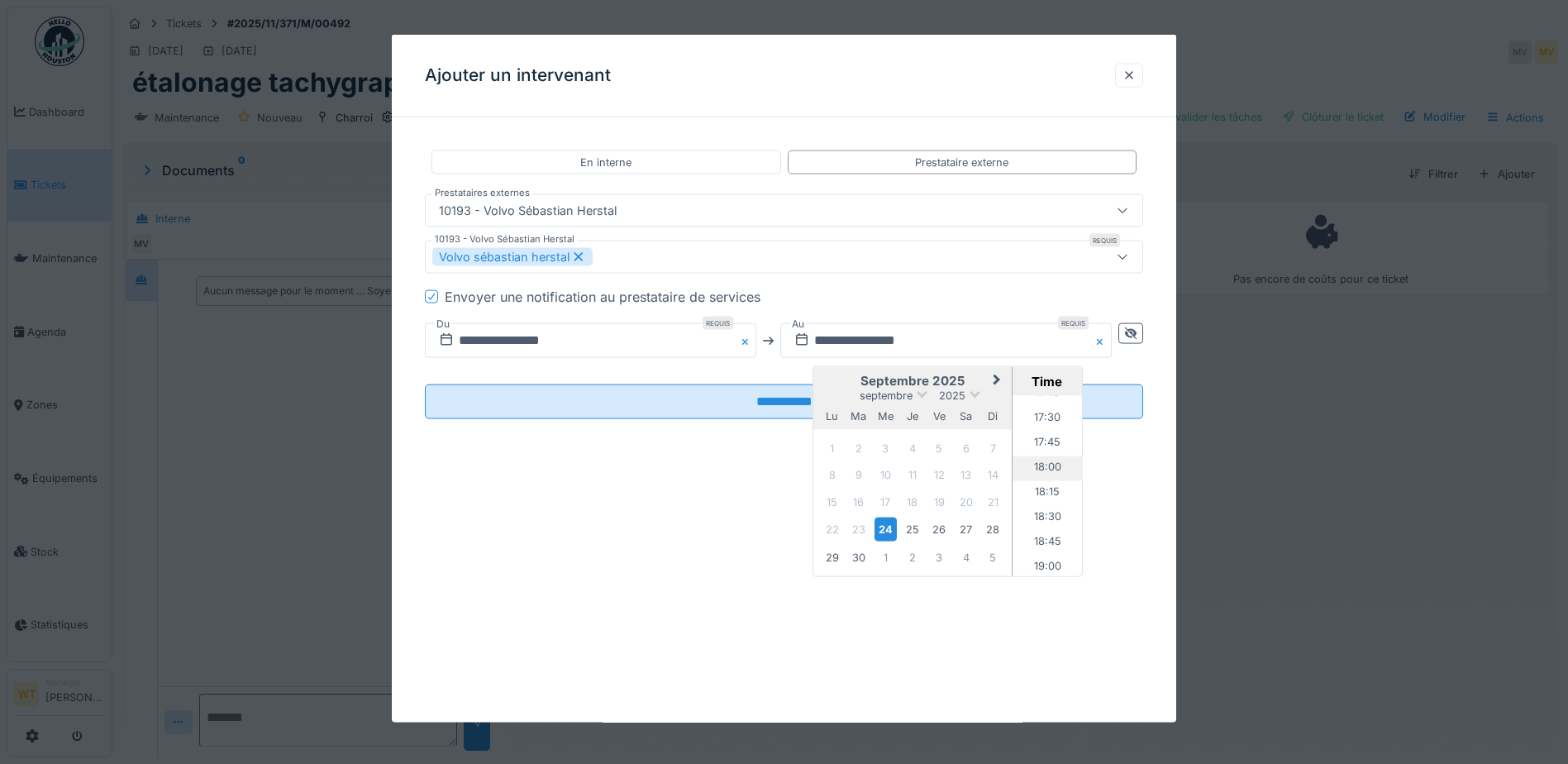
click at [1040, 470] on li "18:00" at bounding box center [1047, 469] width 71 height 25
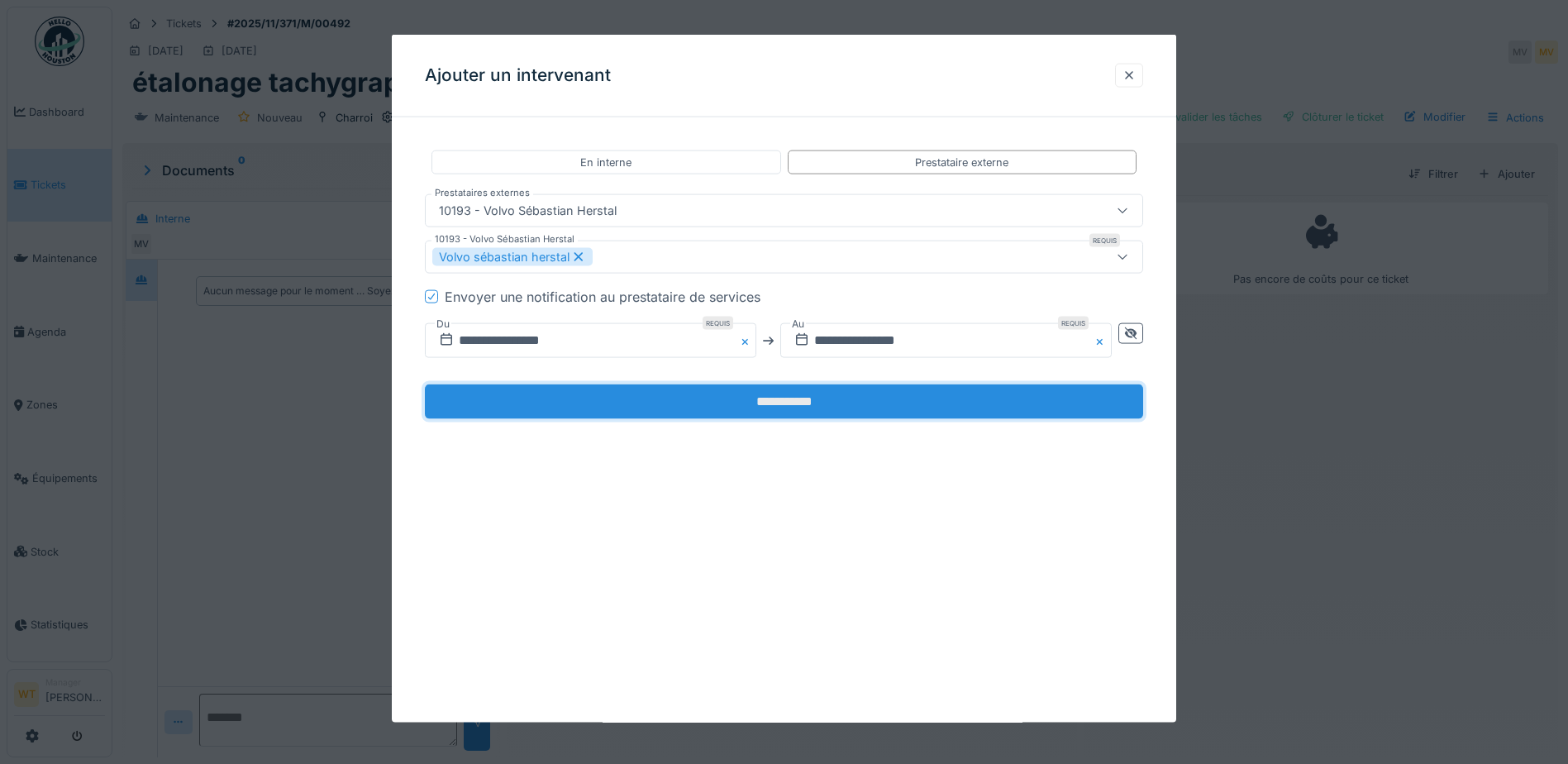
click at [809, 412] on input "**********" at bounding box center [784, 402] width 718 height 35
